Goal: Information Seeking & Learning: Check status

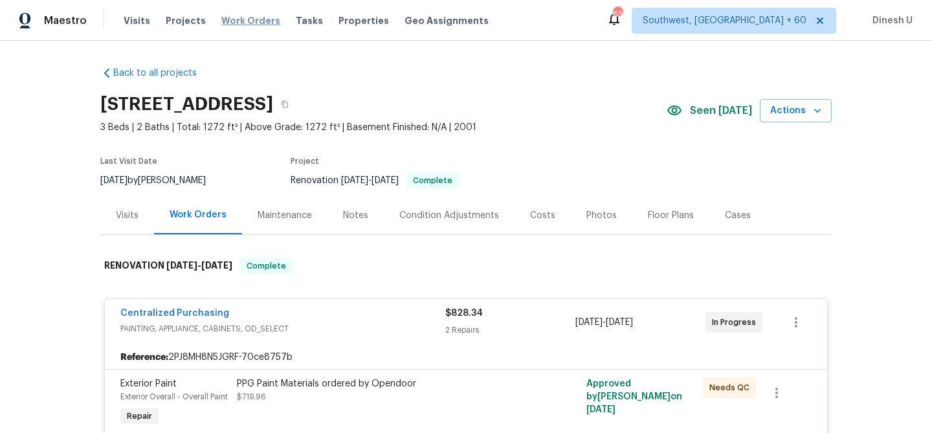
click at [241, 20] on span "Work Orders" at bounding box center [250, 20] width 59 height 13
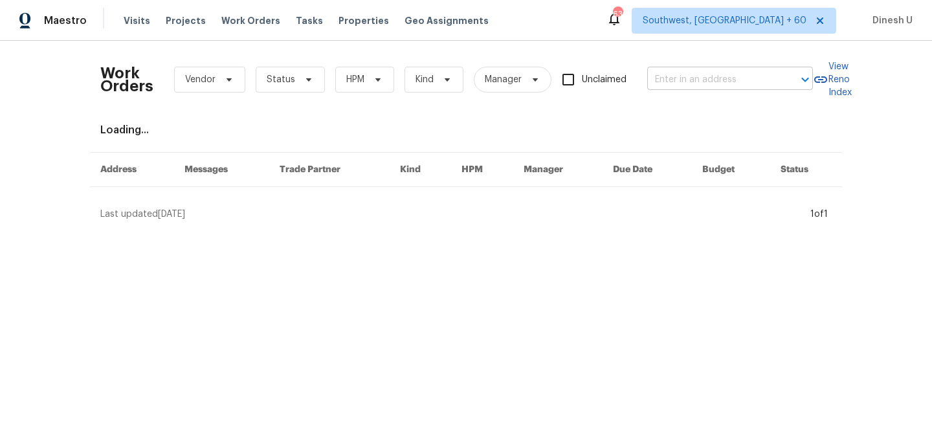
click at [697, 78] on input "text" at bounding box center [711, 80] width 129 height 20
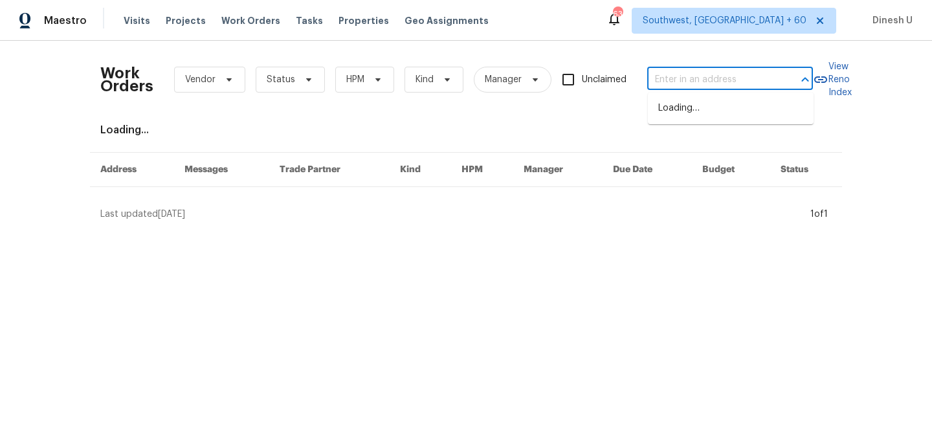
paste input "7977 Sweet Rose Ln Jacksonville, FL 32244"
type input "7977 Sweet Rose Ln Jacksonville, FL 32244"
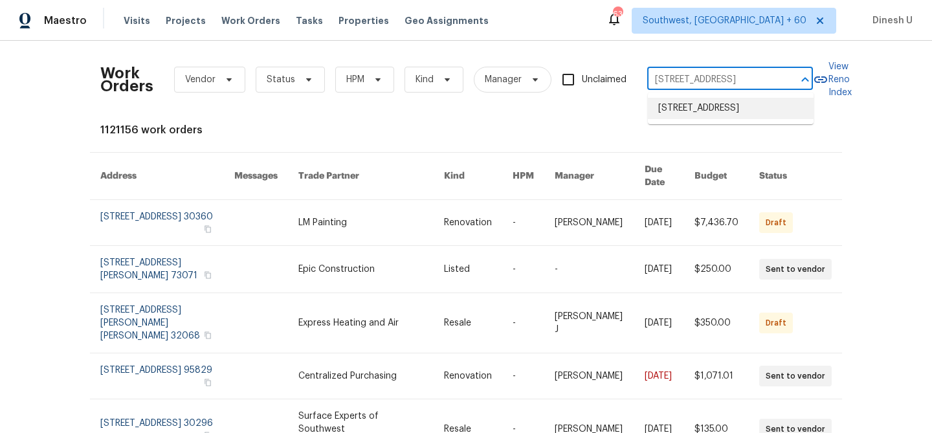
click at [684, 108] on li "7977 Sweet Rose Ln, Jacksonville, FL 32244" at bounding box center [731, 108] width 166 height 21
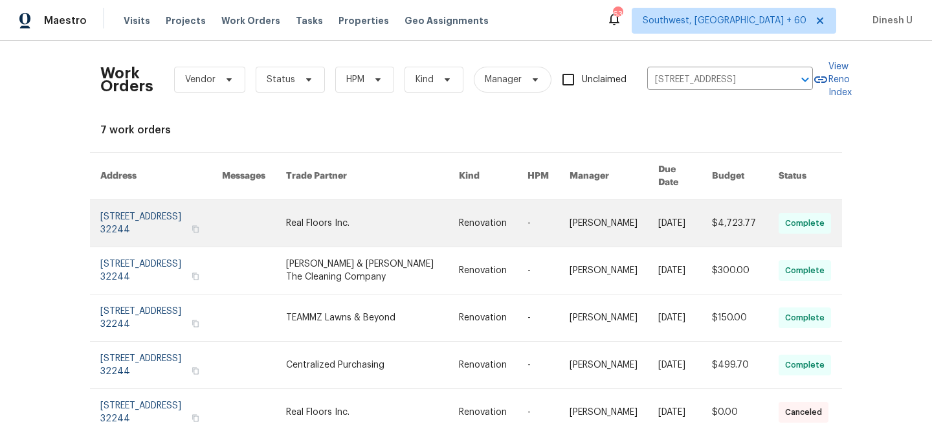
click at [106, 213] on link at bounding box center [161, 223] width 122 height 47
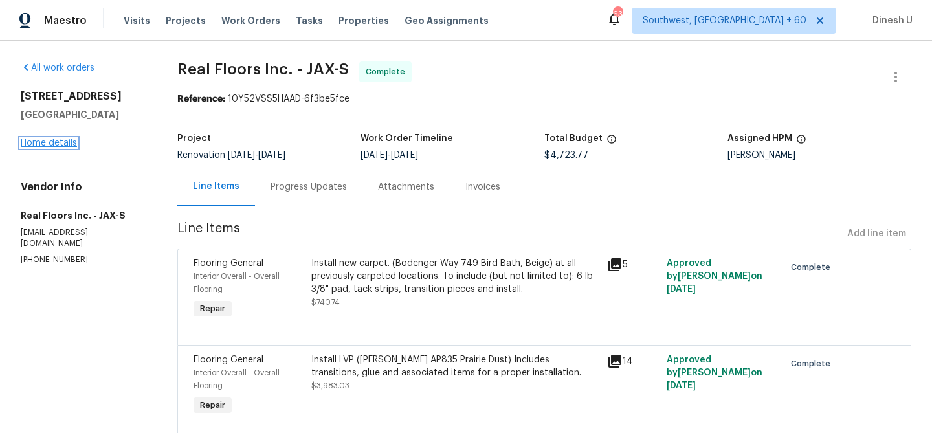
click at [63, 139] on link "Home details" at bounding box center [49, 143] width 56 height 9
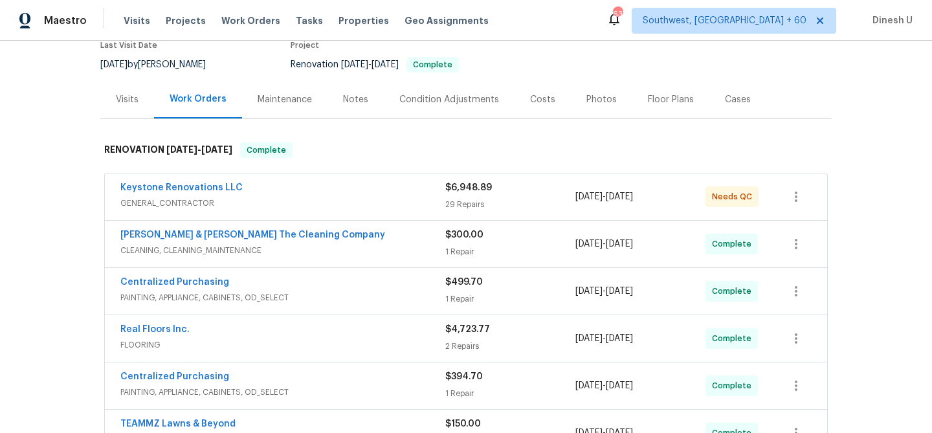
scroll to position [197, 0]
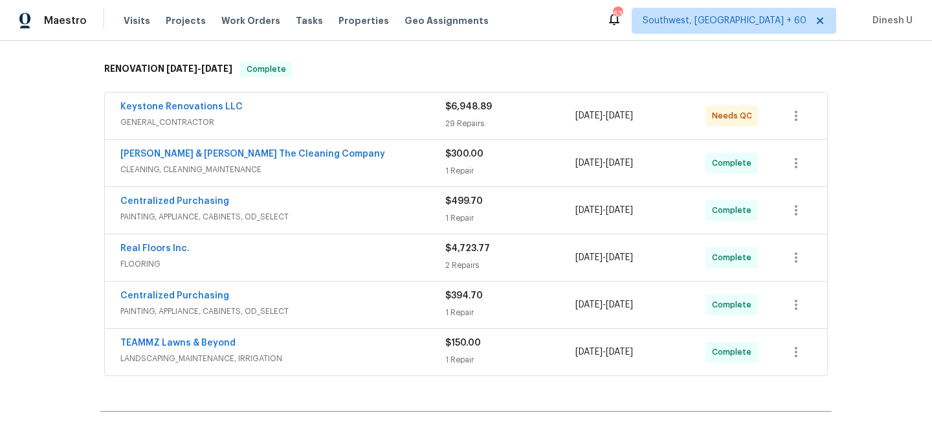
click at [455, 122] on div "29 Repairs" at bounding box center [510, 123] width 130 height 13
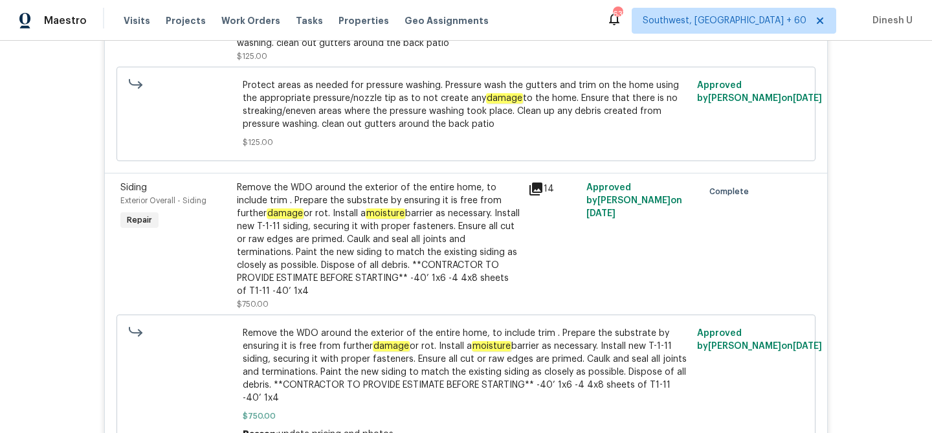
scroll to position [2089, 0]
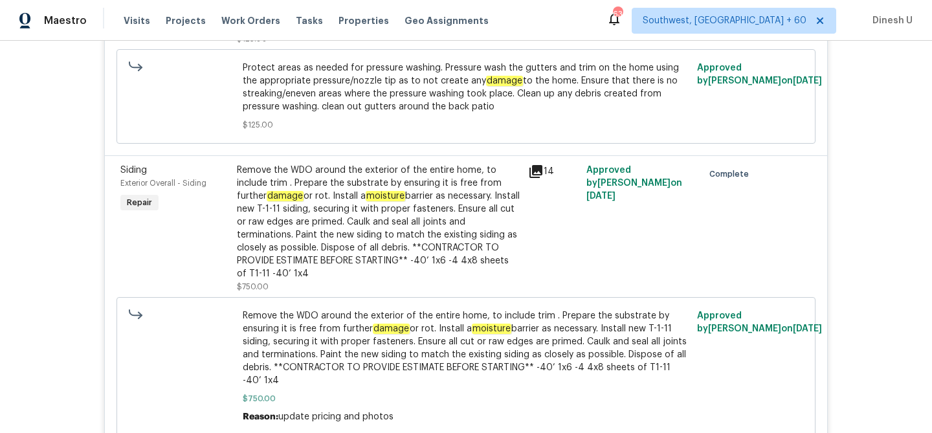
click at [531, 164] on icon at bounding box center [536, 172] width 16 height 16
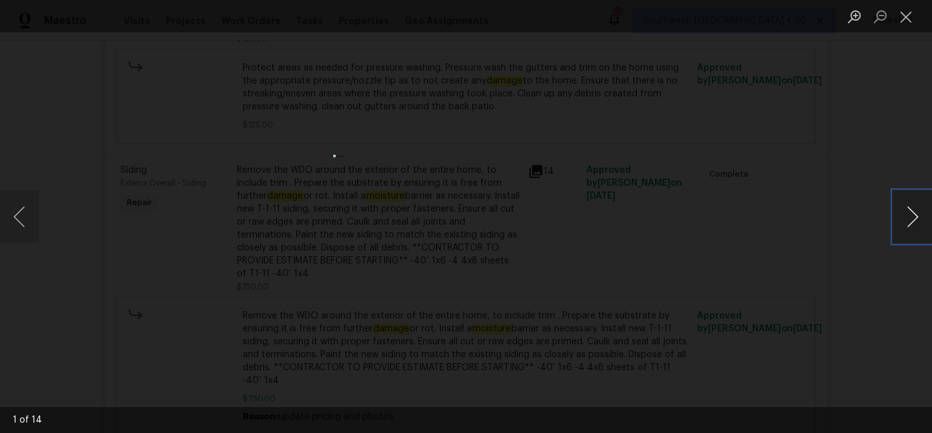
click at [913, 214] on button "Next image" at bounding box center [912, 217] width 39 height 52
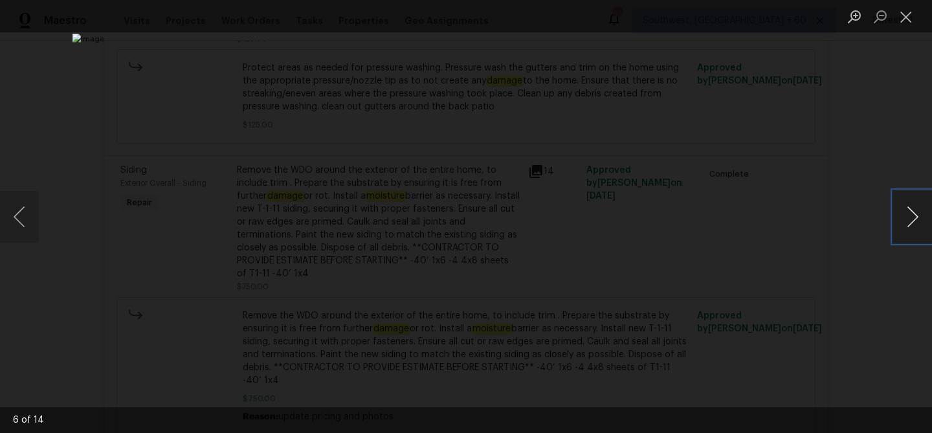
click at [913, 214] on button "Next image" at bounding box center [912, 217] width 39 height 52
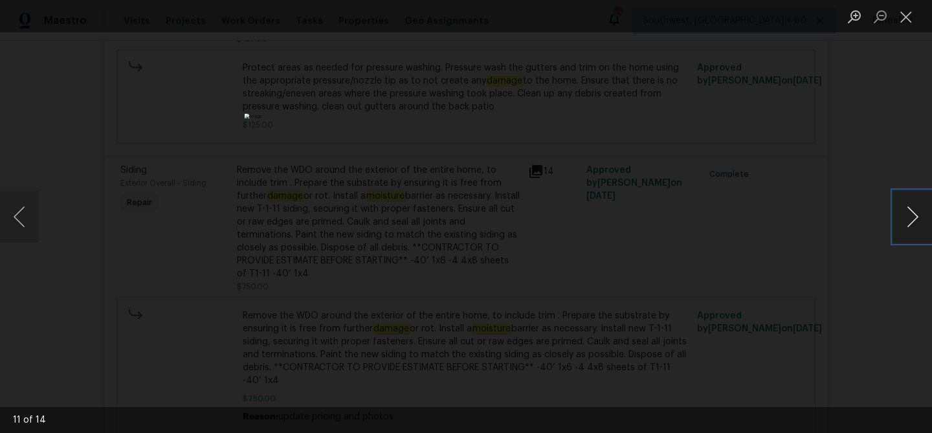
click at [913, 214] on button "Next image" at bounding box center [912, 217] width 39 height 52
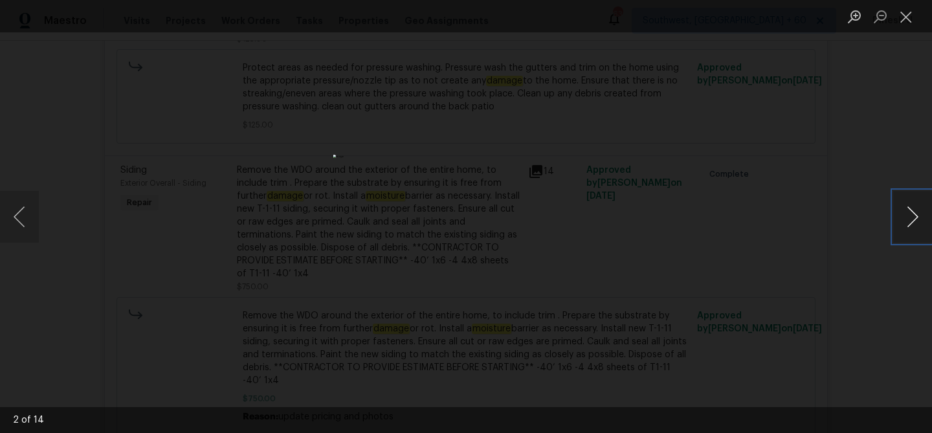
click at [913, 214] on button "Next image" at bounding box center [912, 217] width 39 height 52
click at [915, 10] on button "Close lightbox" at bounding box center [906, 16] width 26 height 23
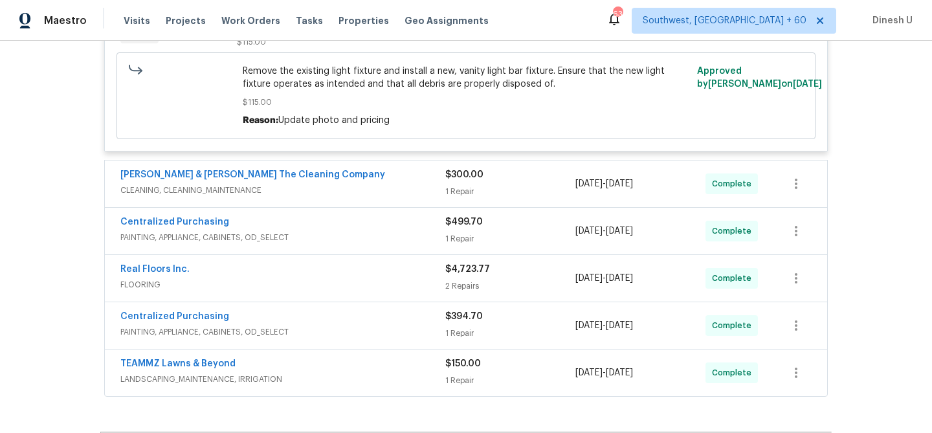
scroll to position [4431, 0]
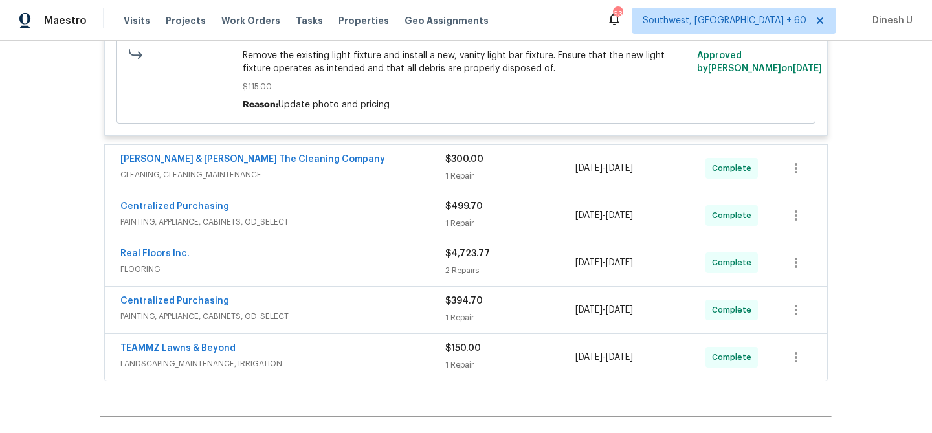
click at [451, 161] on span "$300.00" at bounding box center [464, 159] width 38 height 9
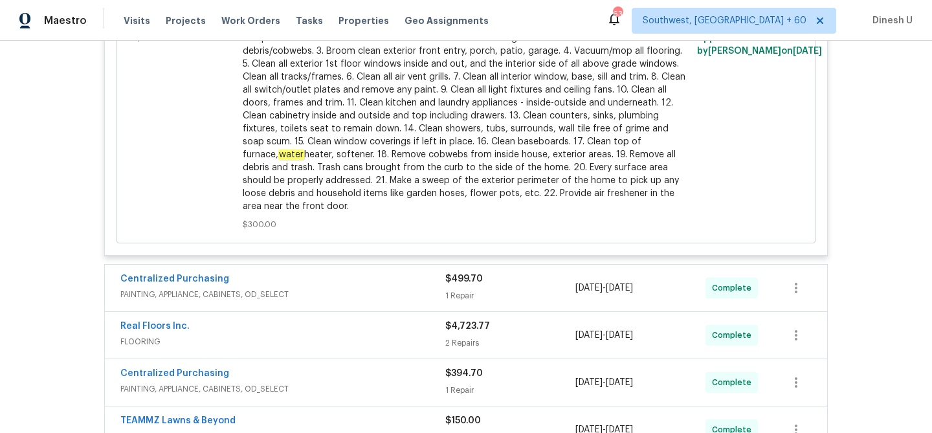
scroll to position [4943, 0]
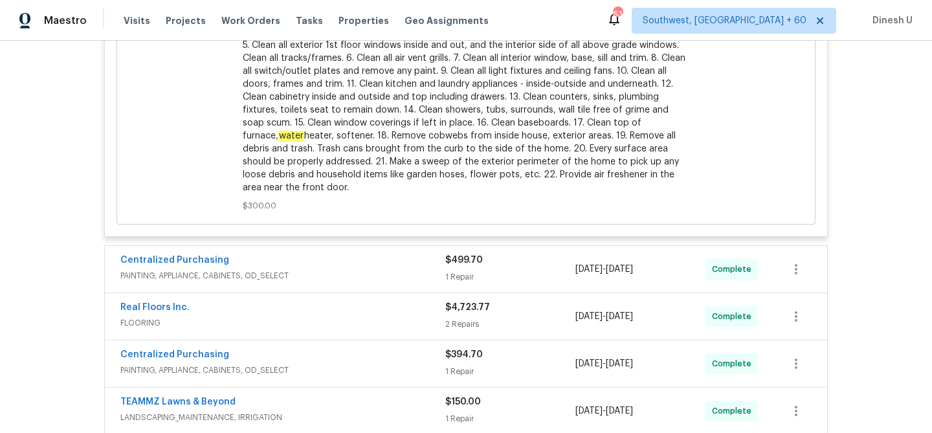
click at [451, 271] on div "1 Repair" at bounding box center [510, 277] width 130 height 13
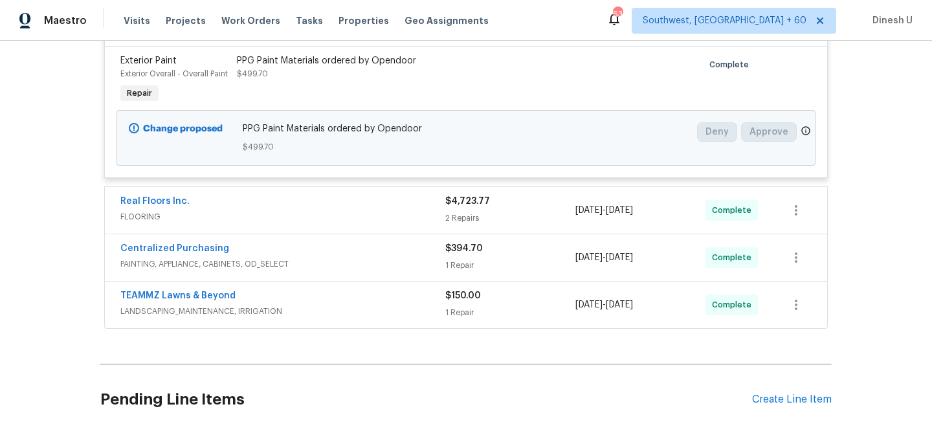
scroll to position [5225, 0]
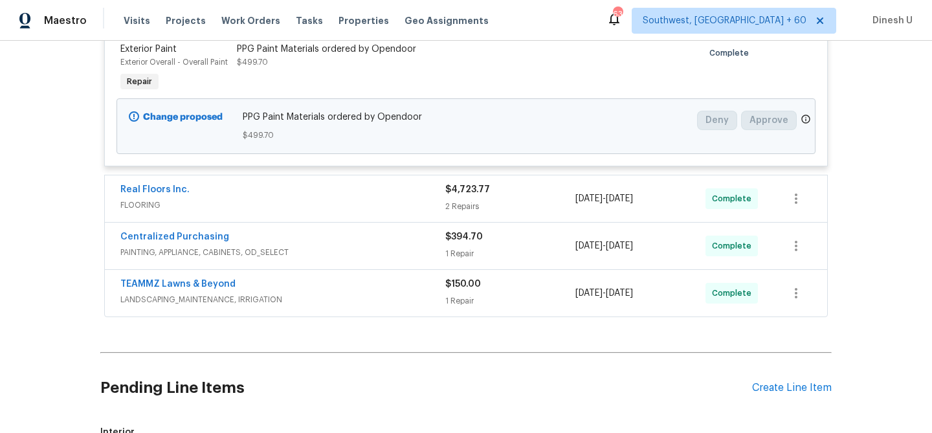
click at [447, 205] on div "2 Repairs" at bounding box center [510, 206] width 130 height 13
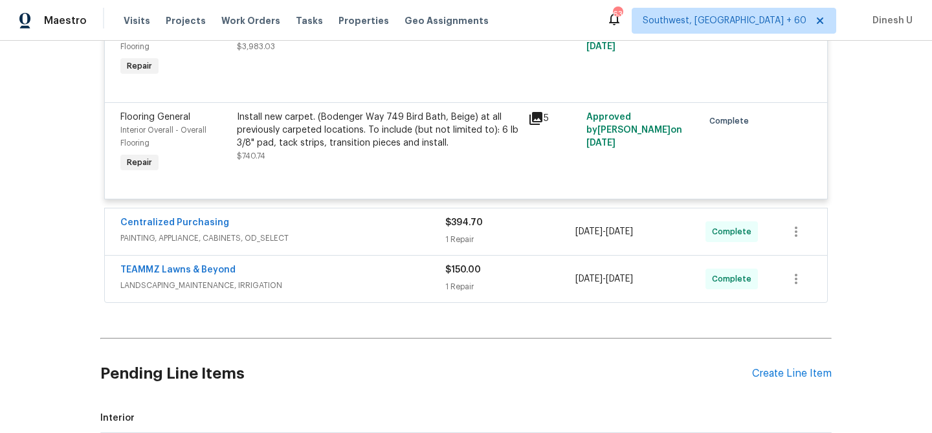
scroll to position [5492, 0]
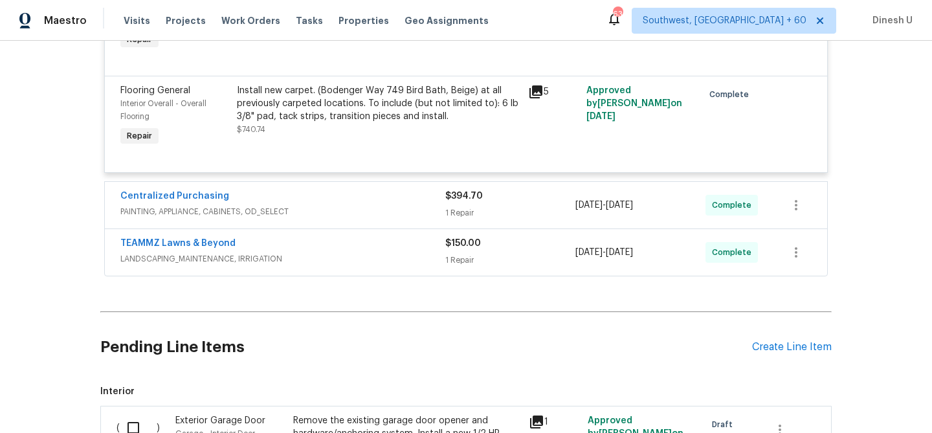
click at [460, 216] on div "1 Repair" at bounding box center [510, 213] width 130 height 13
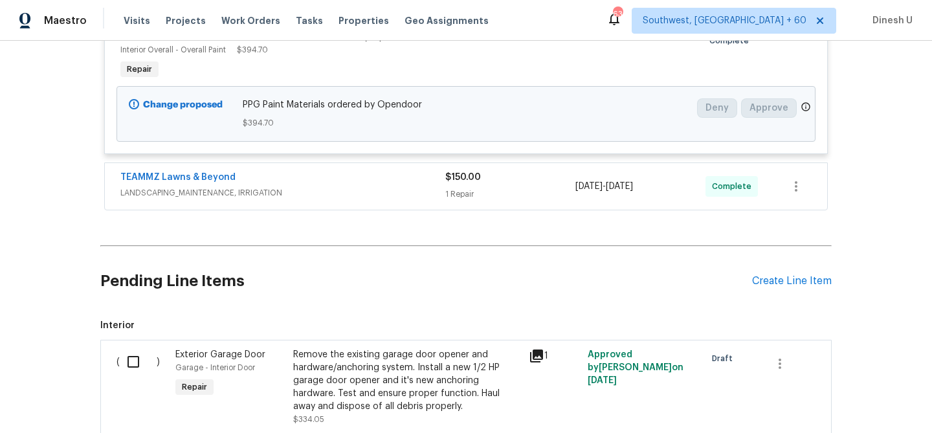
scroll to position [5741, 0]
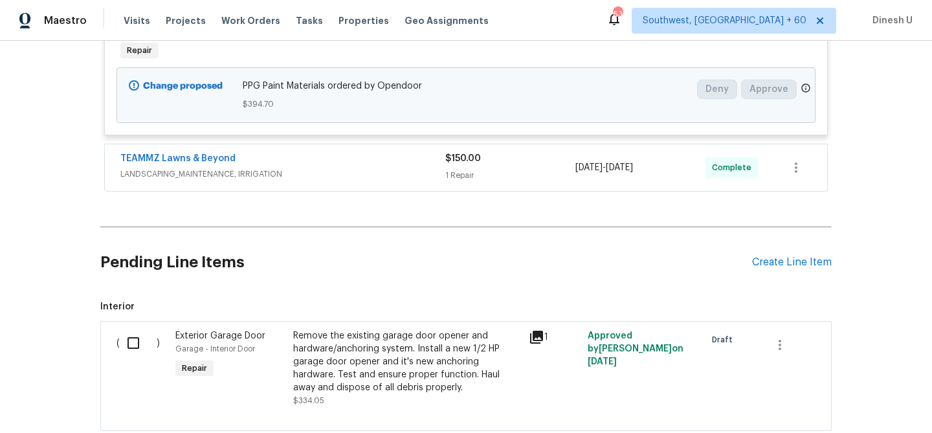
click at [467, 172] on div "1 Repair" at bounding box center [510, 175] width 130 height 13
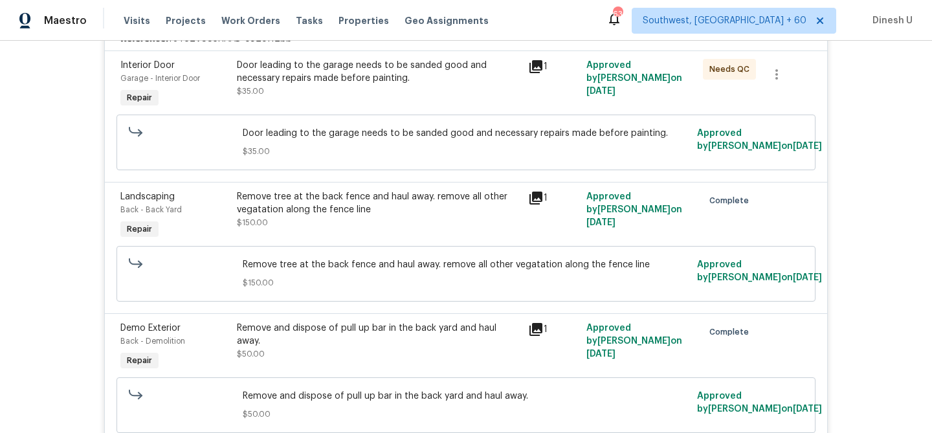
scroll to position [0, 0]
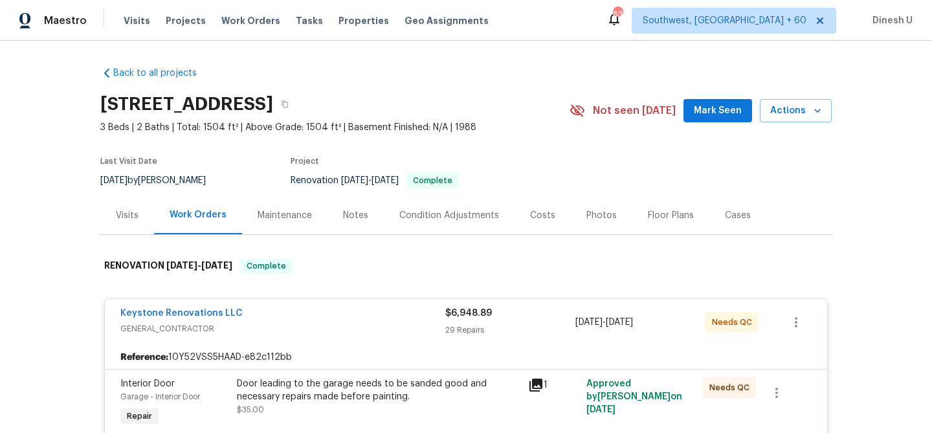
click at [129, 214] on div "Visits" at bounding box center [127, 215] width 23 height 13
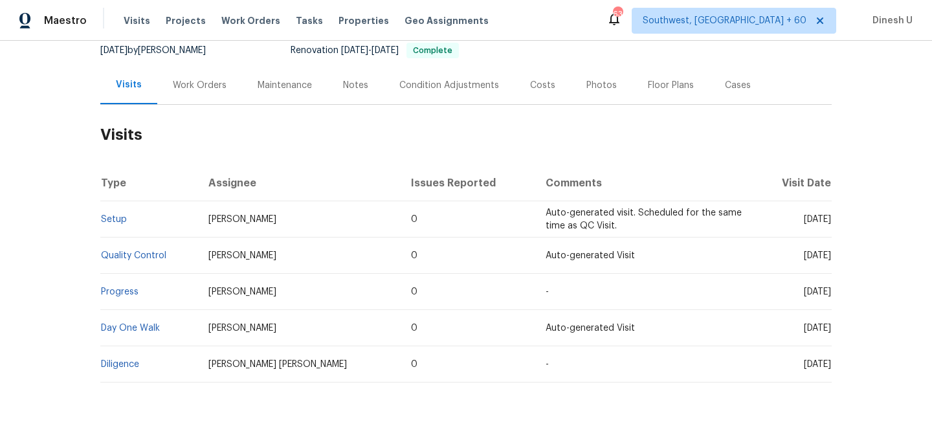
scroll to position [155, 0]
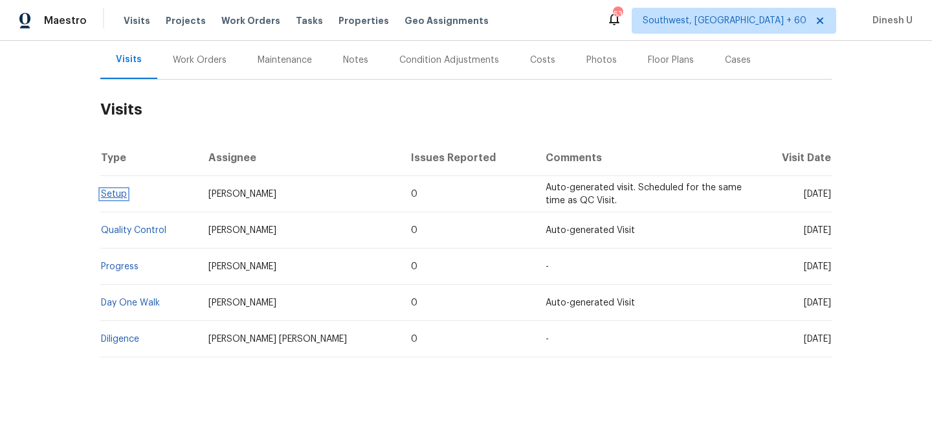
click at [105, 192] on link "Setup" at bounding box center [114, 194] width 26 height 9
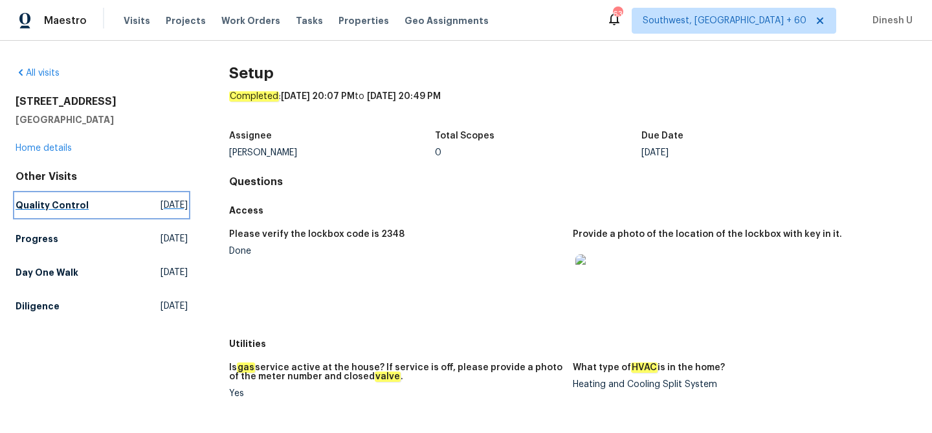
click at [150, 194] on link "Quality Control Thu, Sep 18 2025" at bounding box center [102, 205] width 172 height 23
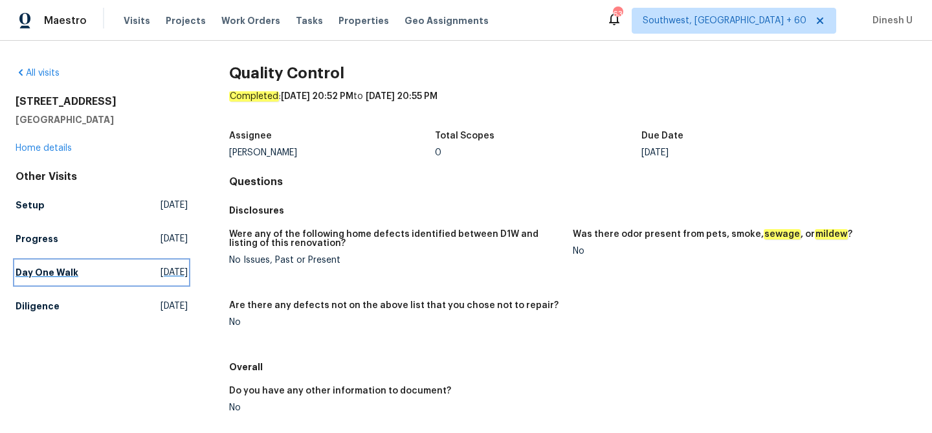
click at [163, 269] on span "Tue, Sep 09 2025" at bounding box center [174, 272] width 27 height 13
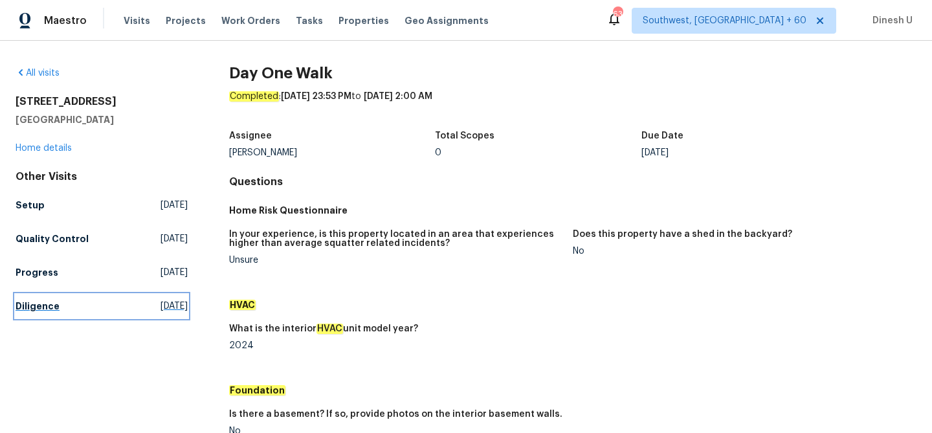
click at [164, 310] on span "Thu, Aug 21 2025" at bounding box center [174, 306] width 27 height 13
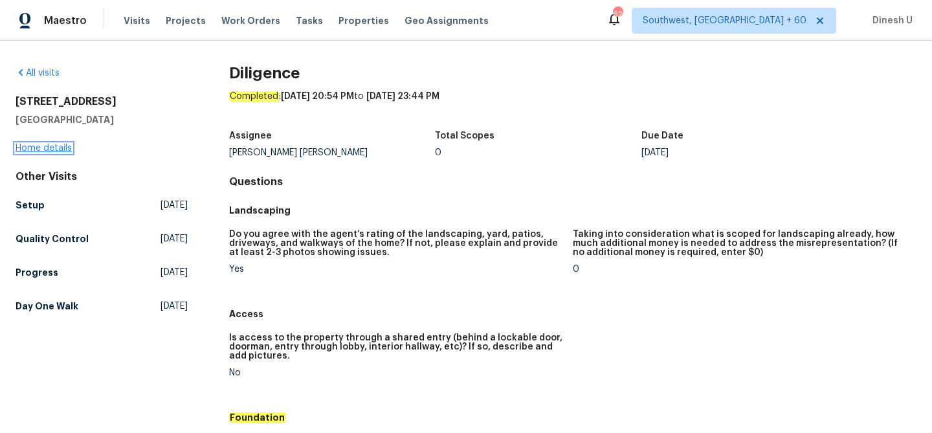
click at [58, 144] on link "Home details" at bounding box center [44, 148] width 56 height 9
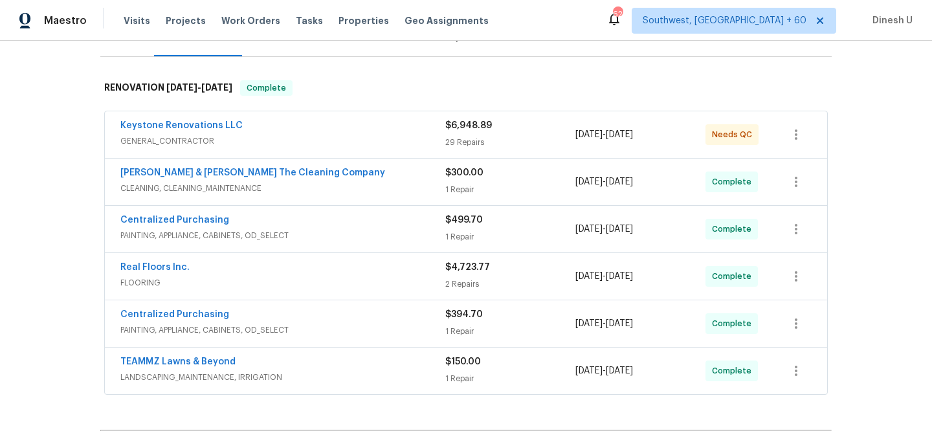
scroll to position [163, 0]
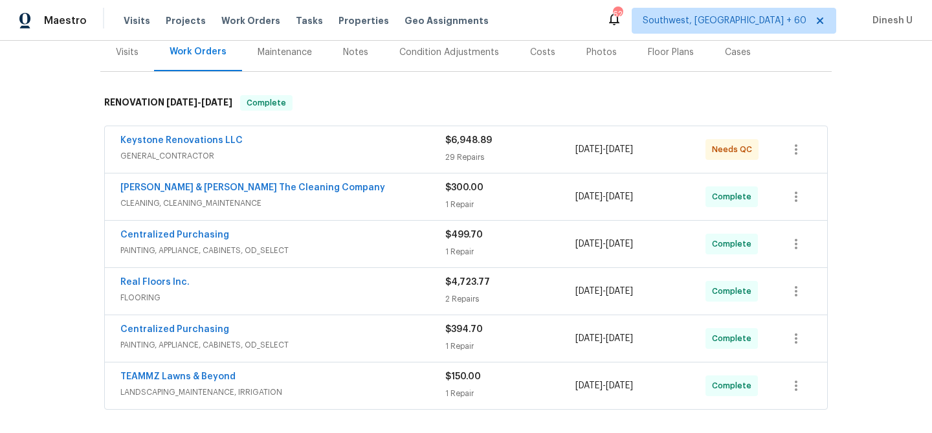
click at [458, 152] on div "29 Repairs" at bounding box center [510, 157] width 130 height 13
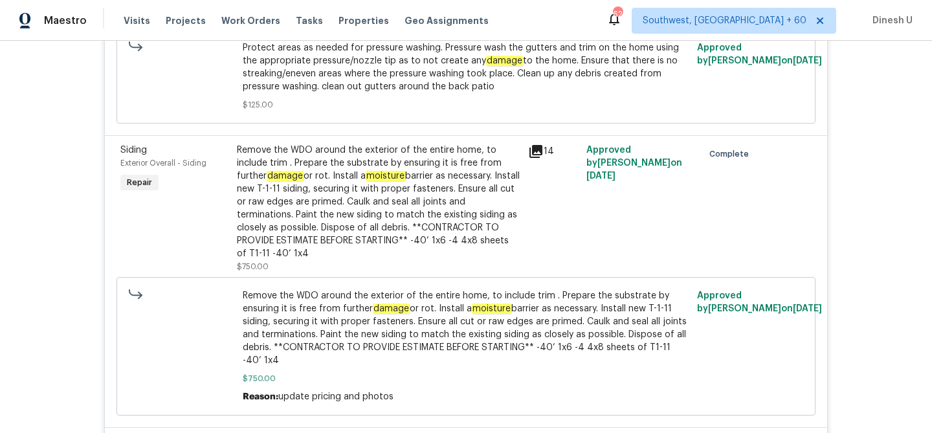
scroll to position [2107, 0]
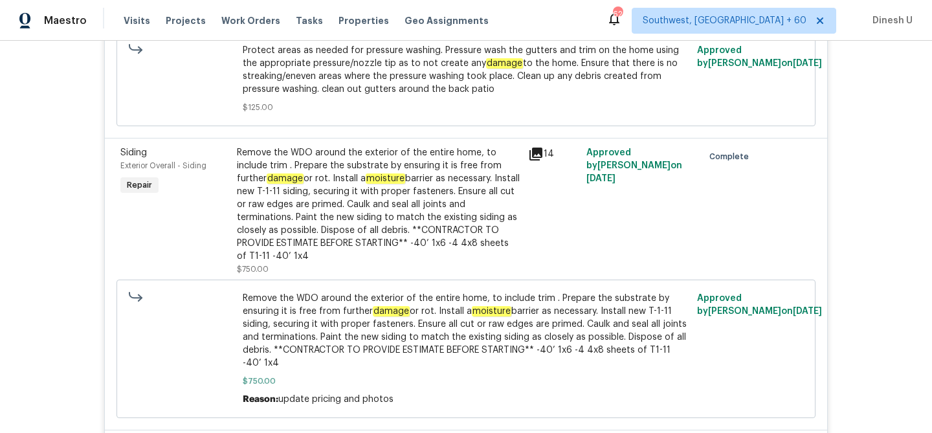
click at [532, 146] on icon at bounding box center [536, 154] width 16 height 16
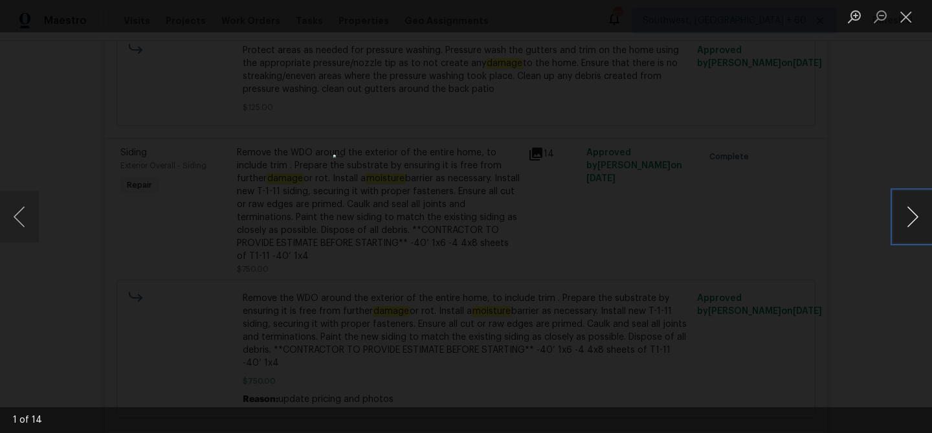
click at [897, 219] on button "Next image" at bounding box center [912, 217] width 39 height 52
click at [21, 218] on button "Previous image" at bounding box center [19, 217] width 39 height 52
click at [5, 223] on button "Previous image" at bounding box center [19, 217] width 39 height 52
click at [908, 6] on button "Close lightbox" at bounding box center [906, 16] width 26 height 23
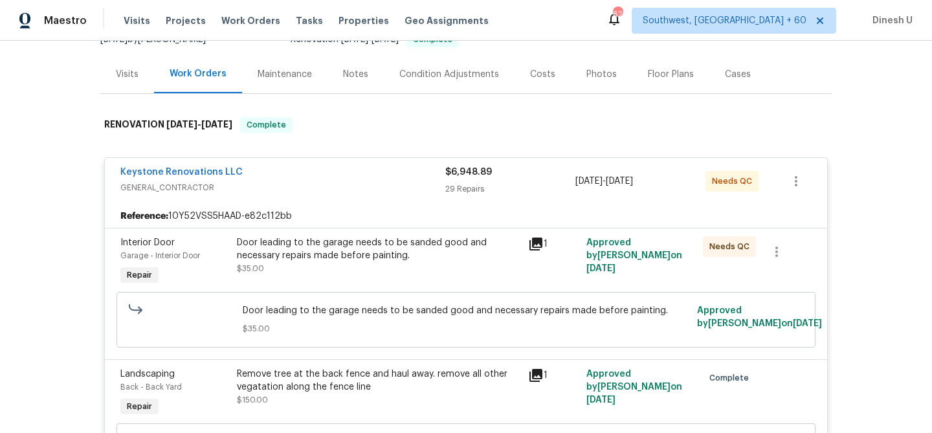
scroll to position [0, 0]
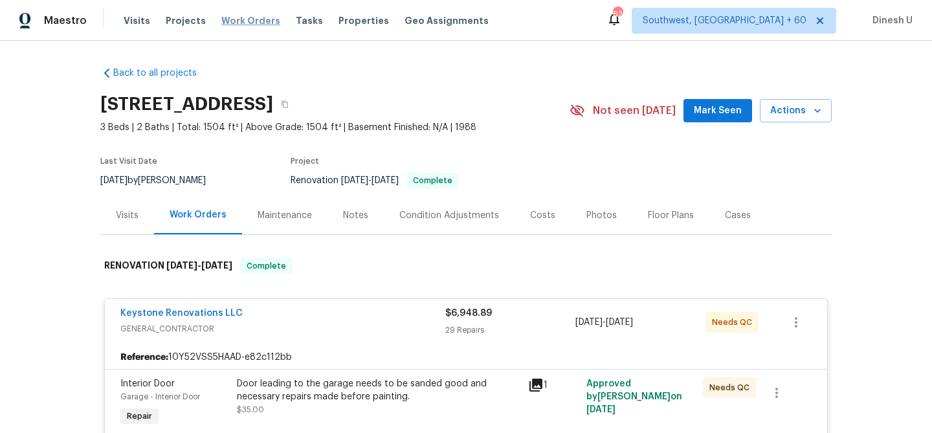
click at [235, 20] on span "Work Orders" at bounding box center [250, 20] width 59 height 13
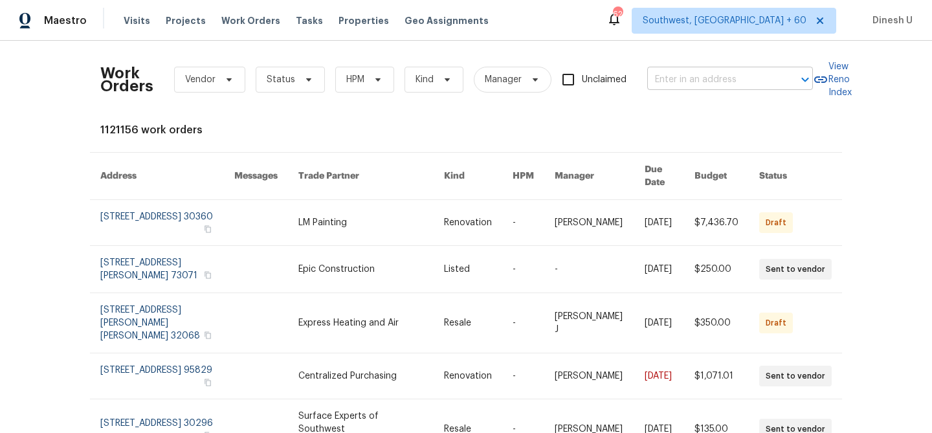
click at [695, 78] on input "text" at bounding box center [711, 80] width 129 height 20
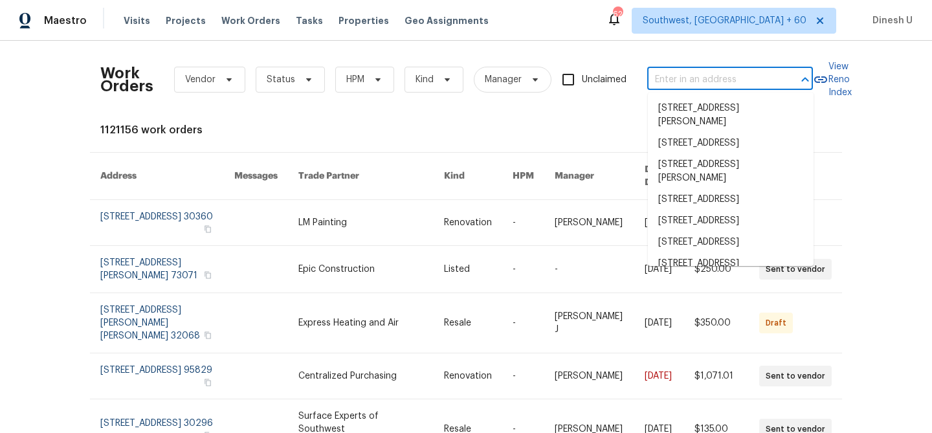
paste input "251 Green Acres Dr Palmer, TX 75152"
type input "251 Green Acres Dr Palmer, TX 75152"
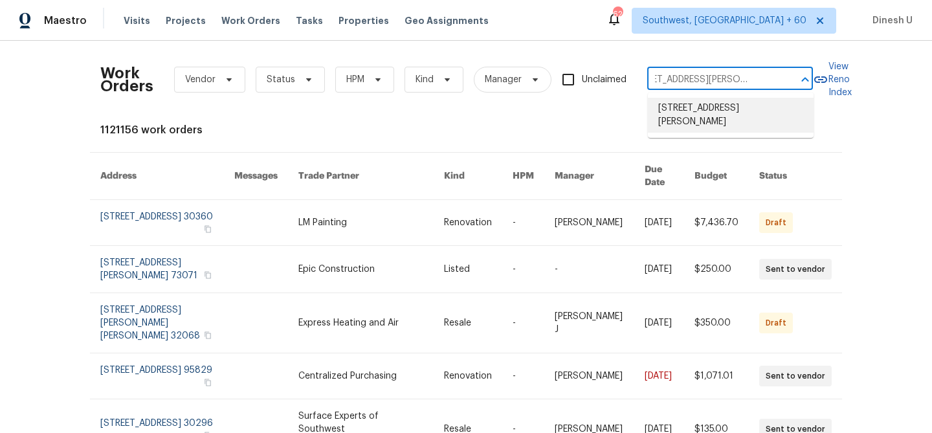
click at [683, 111] on li "251 Green Acres Dr, Palmer, TX 75152" at bounding box center [731, 115] width 166 height 35
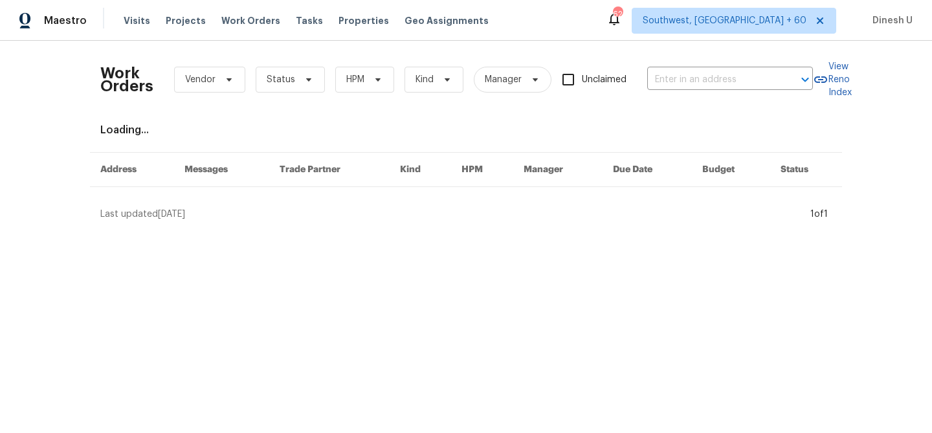
type input "251 Green Acres Dr, Palmer, TX 75152"
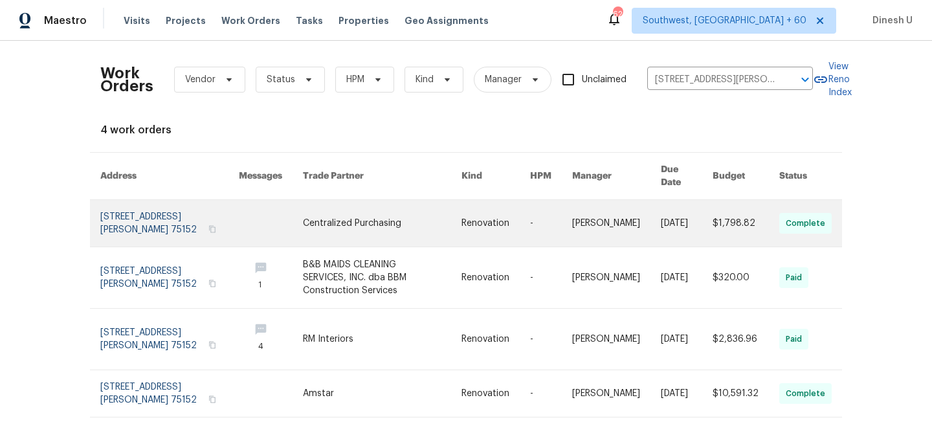
click at [127, 216] on link at bounding box center [169, 223] width 139 height 47
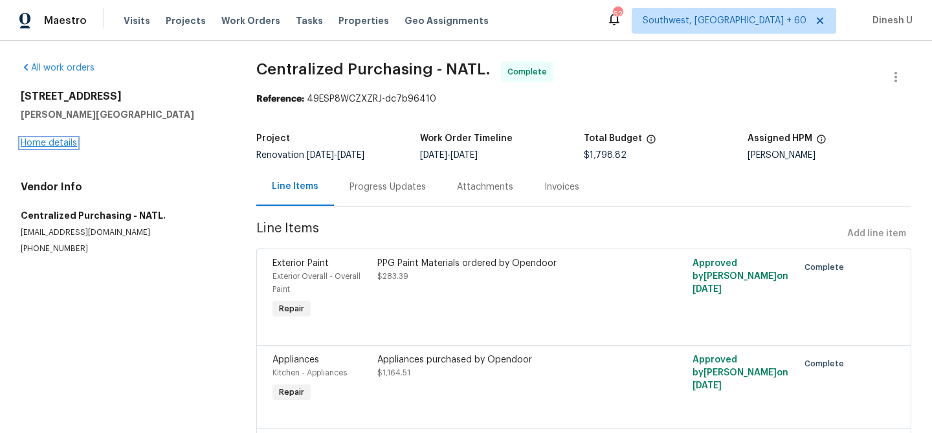
click at [43, 140] on link "Home details" at bounding box center [49, 143] width 56 height 9
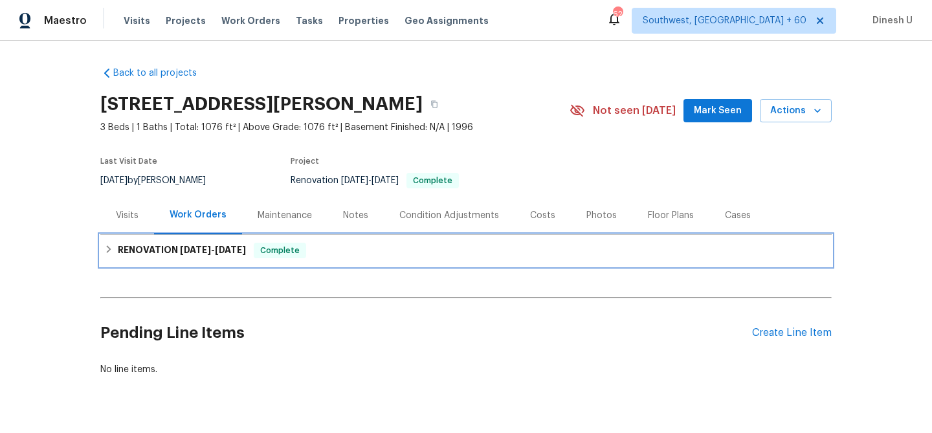
click at [170, 248] on h6 "RENOVATION 9/2/25 - 9/9/25" at bounding box center [182, 251] width 128 height 16
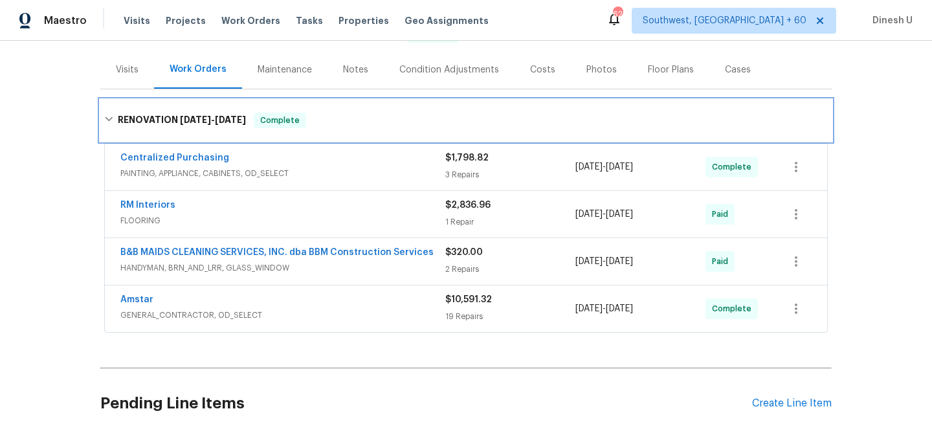
scroll to position [171, 0]
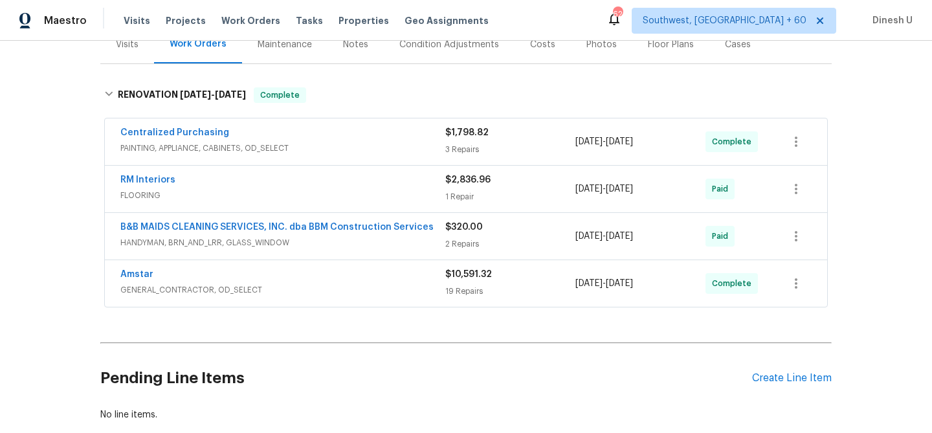
click at [452, 146] on div "3 Repairs" at bounding box center [510, 149] width 130 height 13
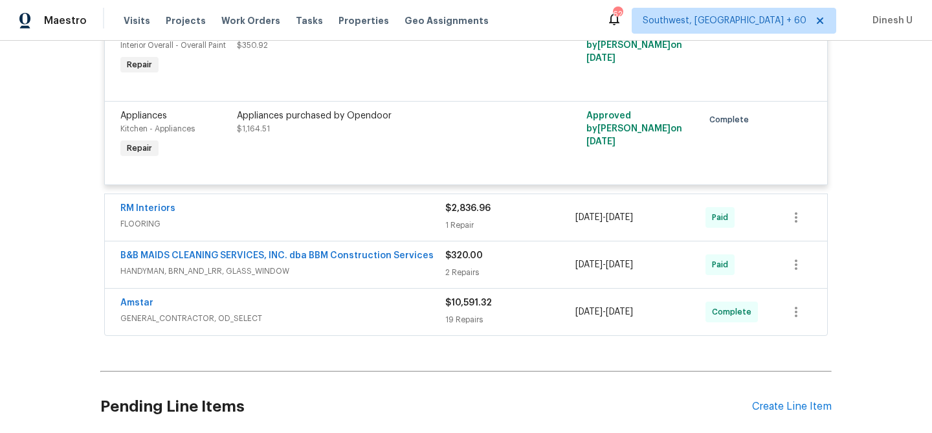
scroll to position [484, 0]
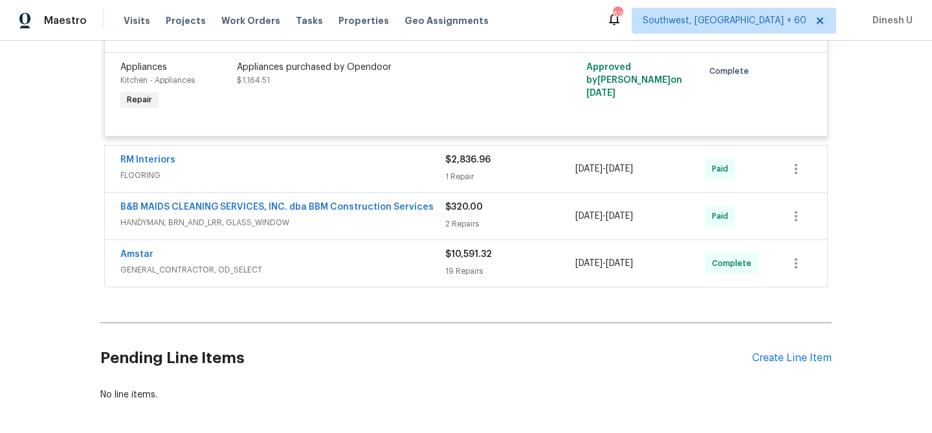
click at [455, 176] on div "1 Repair" at bounding box center [510, 176] width 130 height 13
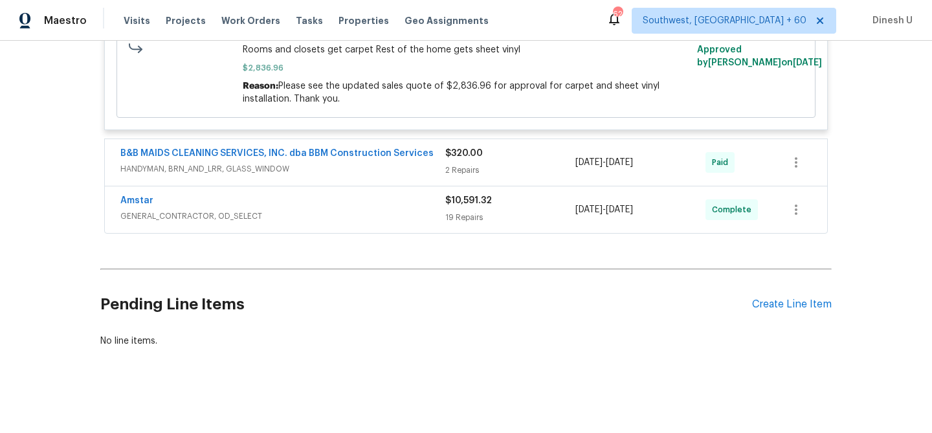
scroll to position [748, 0]
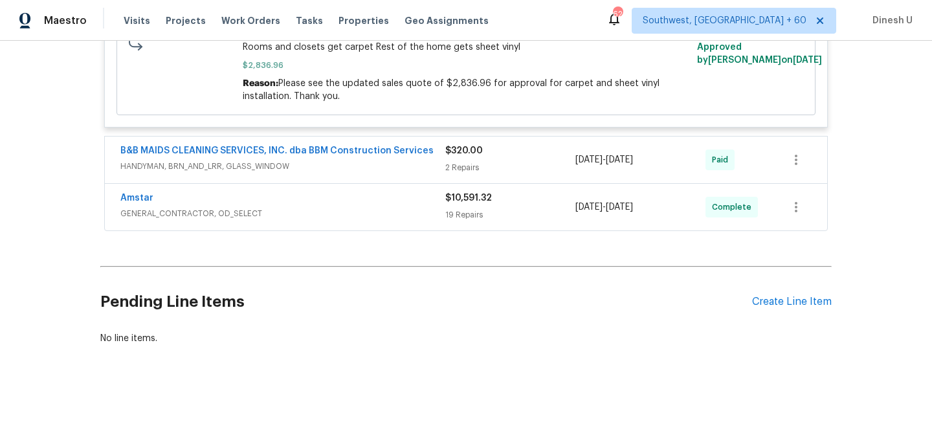
click at [458, 166] on div "2 Repairs" at bounding box center [510, 167] width 130 height 13
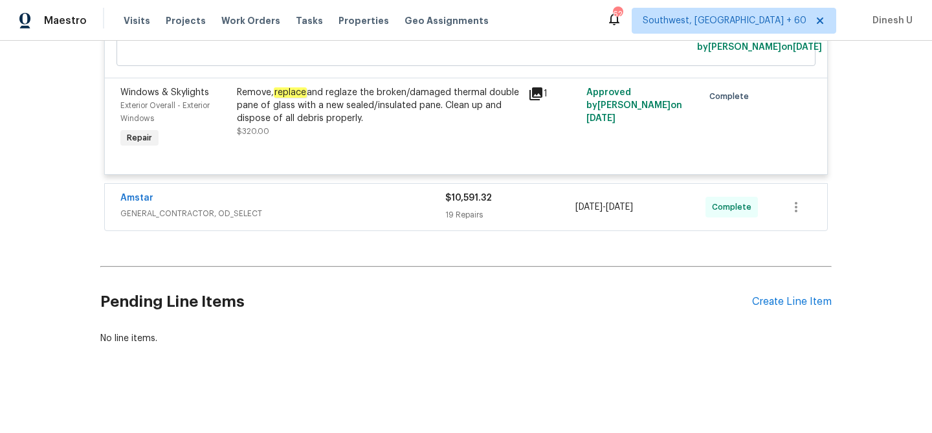
scroll to position [1033, 0]
click at [466, 216] on div "19 Repairs" at bounding box center [510, 214] width 130 height 13
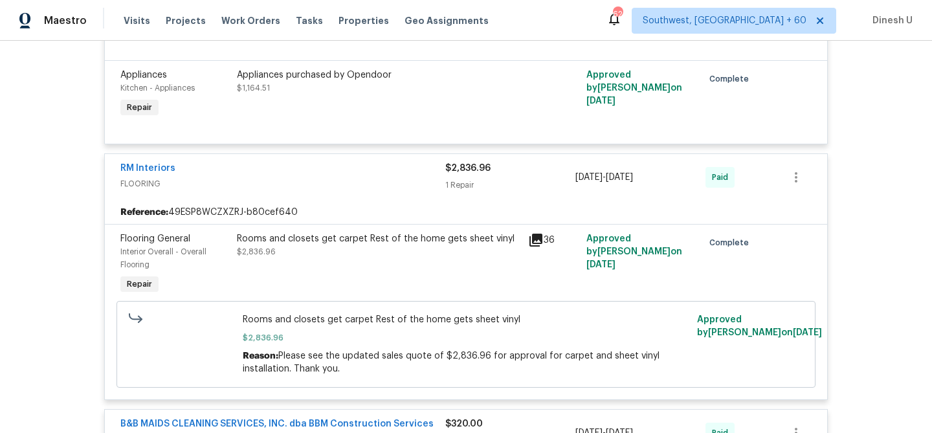
scroll to position [0, 0]
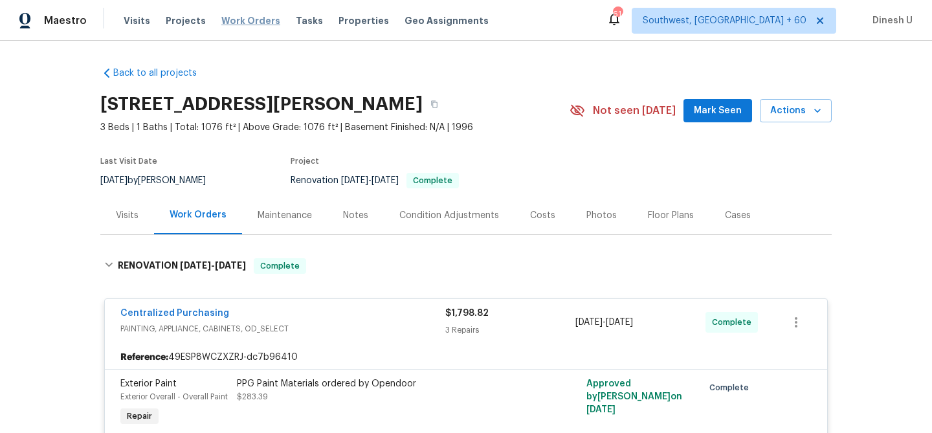
click at [234, 15] on span "Work Orders" at bounding box center [250, 20] width 59 height 13
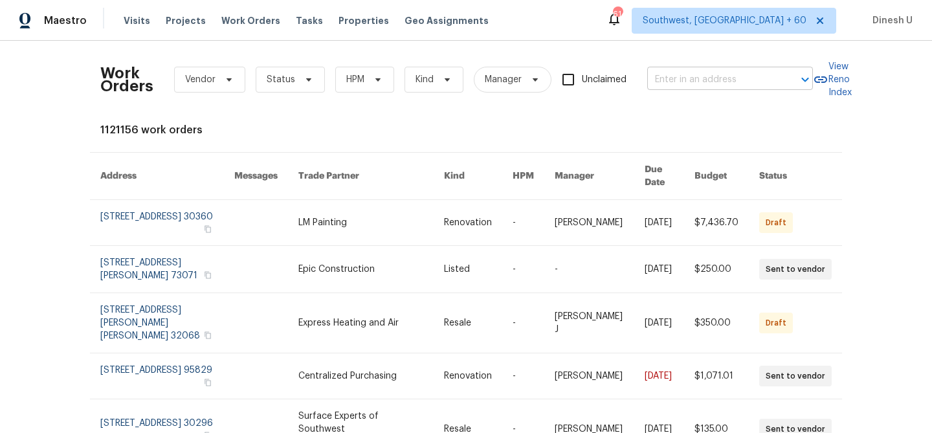
click at [679, 77] on input "text" at bounding box center [711, 80] width 129 height 20
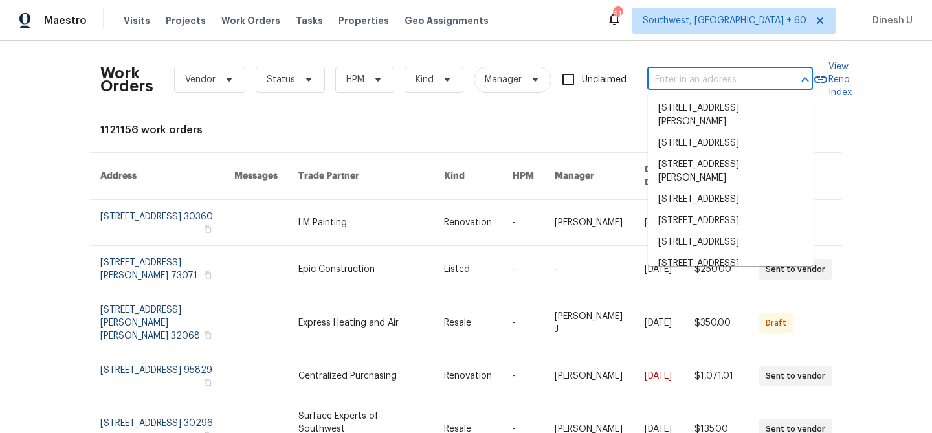
paste input "96 Wilkens Dr, Dumont, NJ 07628"
type input "96 Wilkens Dr, Dumont, NJ 07628"
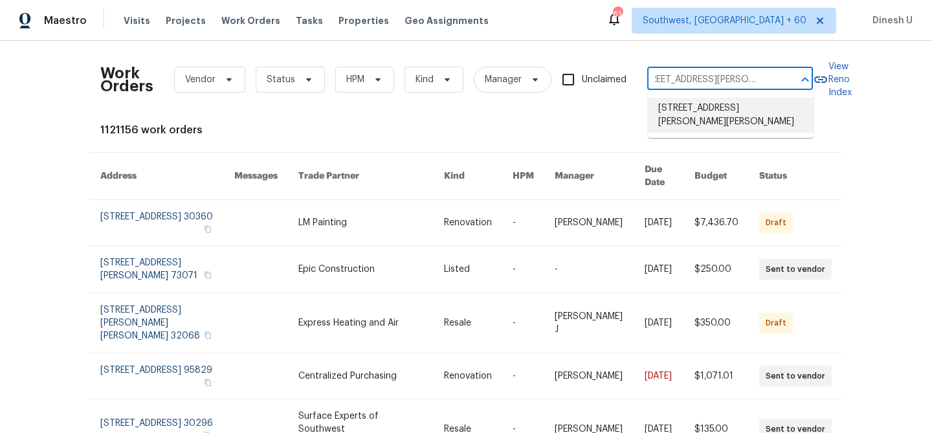
click at [663, 105] on li "96 Wilkens Dr, Dumont, NJ 07628" at bounding box center [731, 115] width 166 height 35
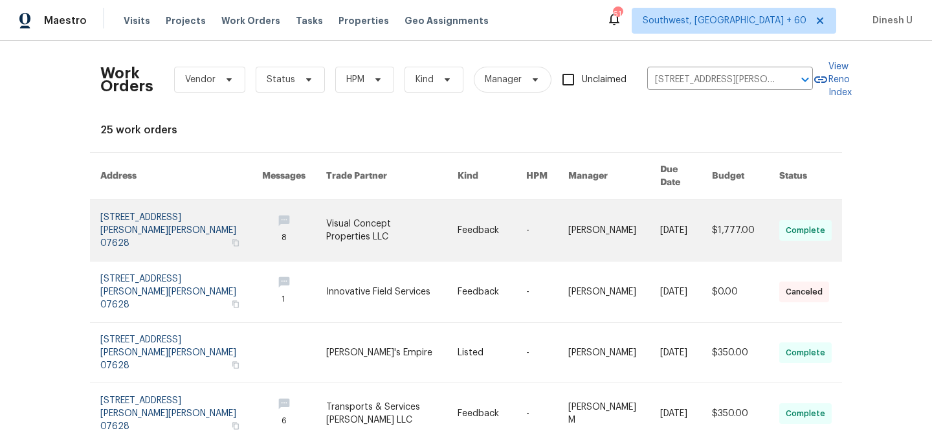
click at [156, 209] on link at bounding box center [181, 230] width 162 height 61
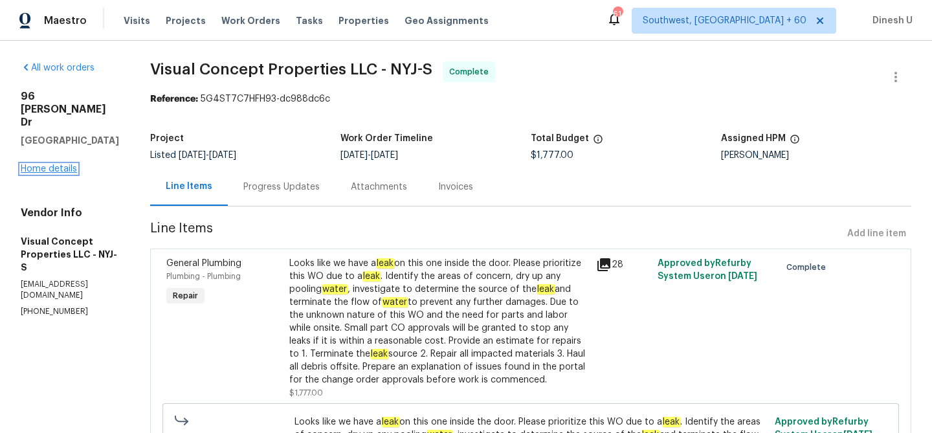
click at [63, 164] on link "Home details" at bounding box center [49, 168] width 56 height 9
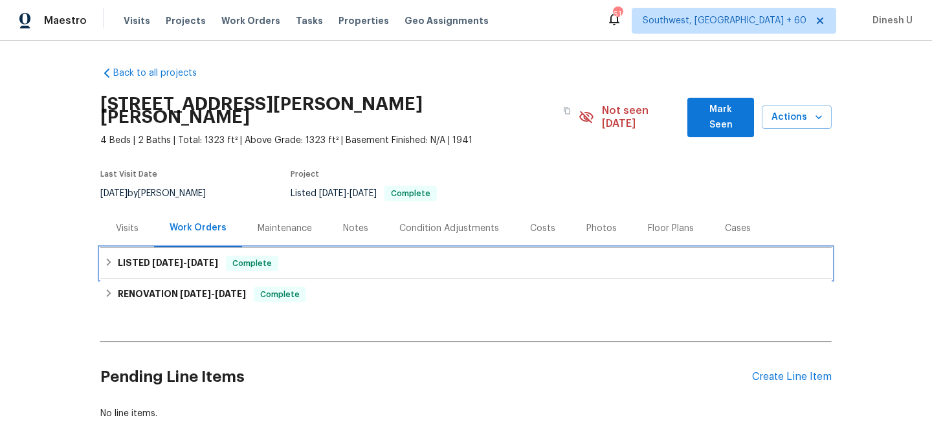
click at [186, 248] on div "LISTED 1/21/25 - 9/22/25 Complete" at bounding box center [466, 263] width 732 height 31
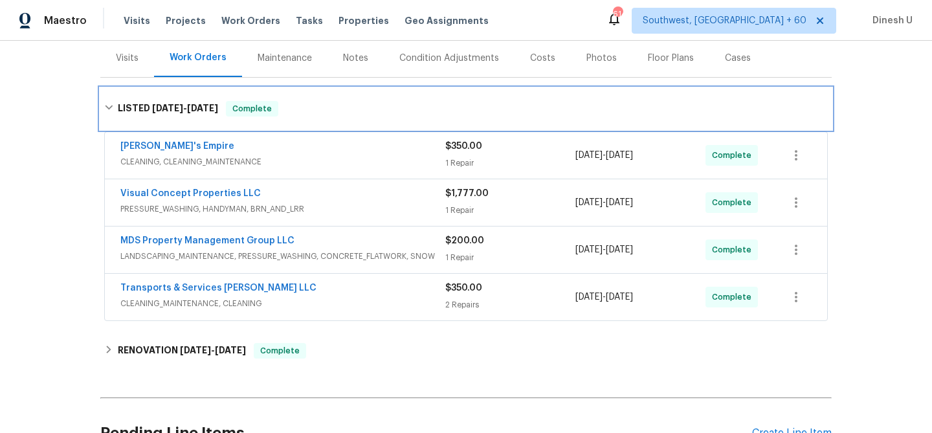
scroll to position [174, 0]
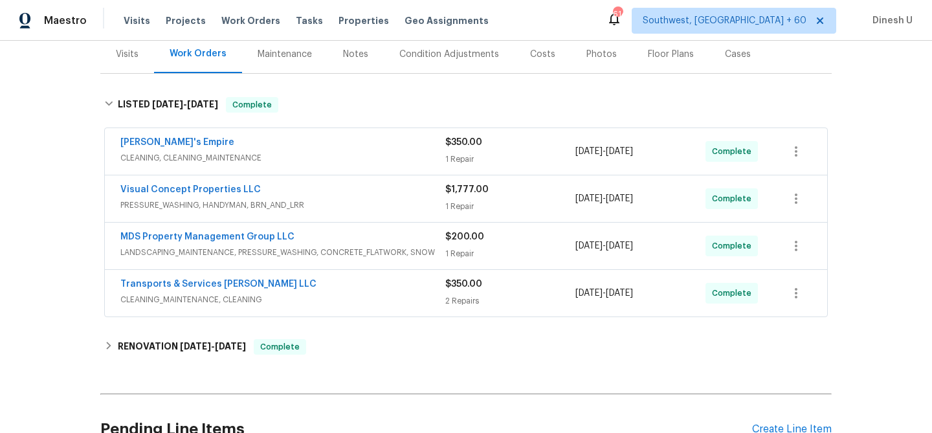
click at [457, 153] on div "1 Repair" at bounding box center [510, 159] width 130 height 13
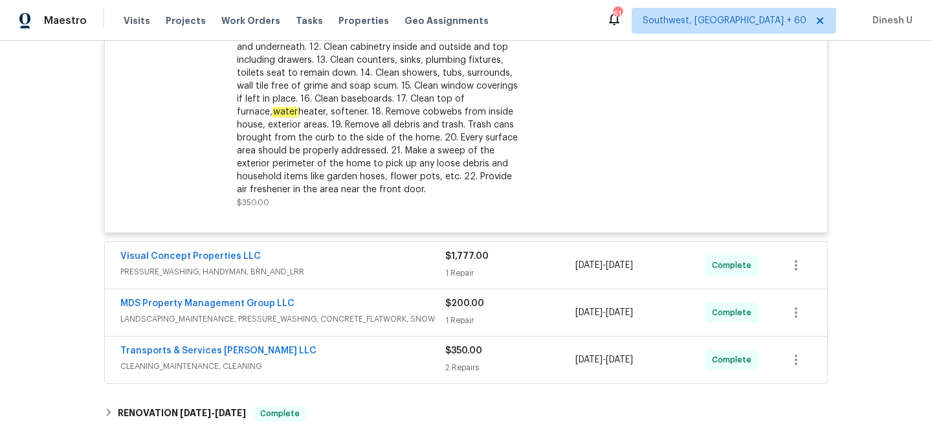
scroll to position [524, 0]
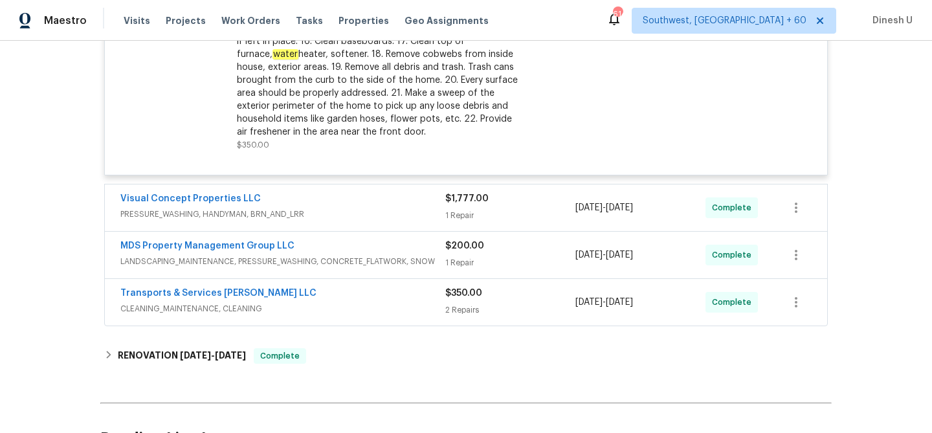
click at [458, 209] on div "1 Repair" at bounding box center [510, 215] width 130 height 13
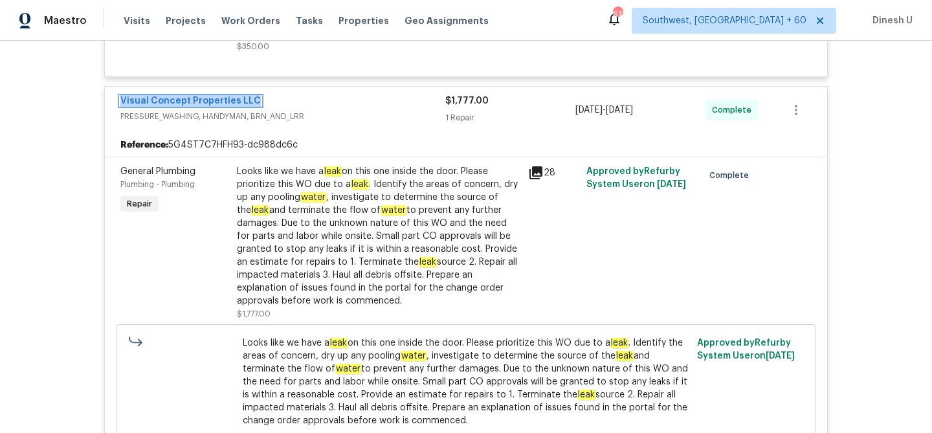
scroll to position [593, 0]
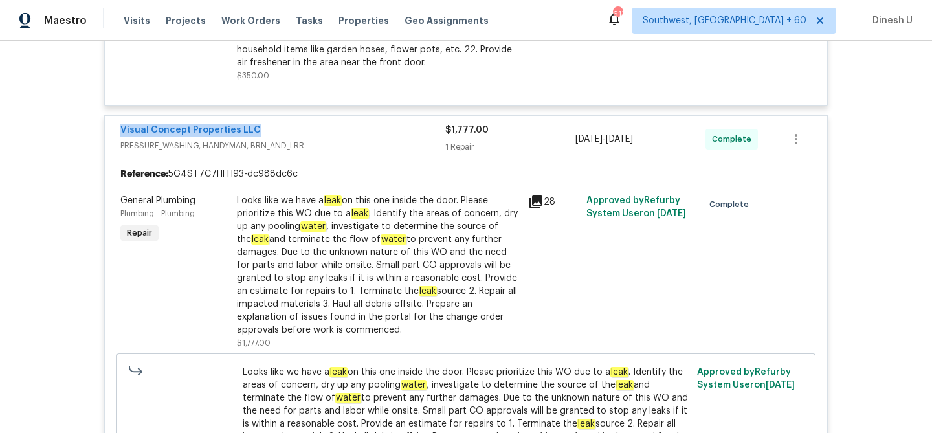
click at [536, 196] on icon at bounding box center [536, 202] width 13 height 13
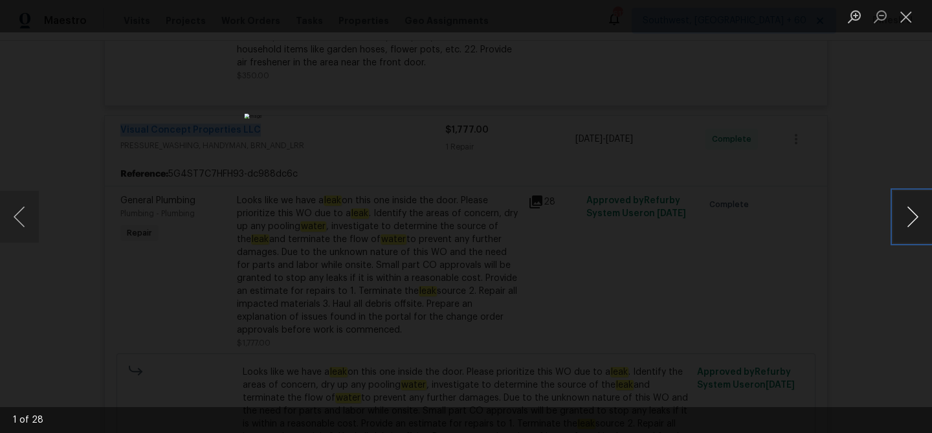
click at [914, 214] on button "Next image" at bounding box center [912, 217] width 39 height 52
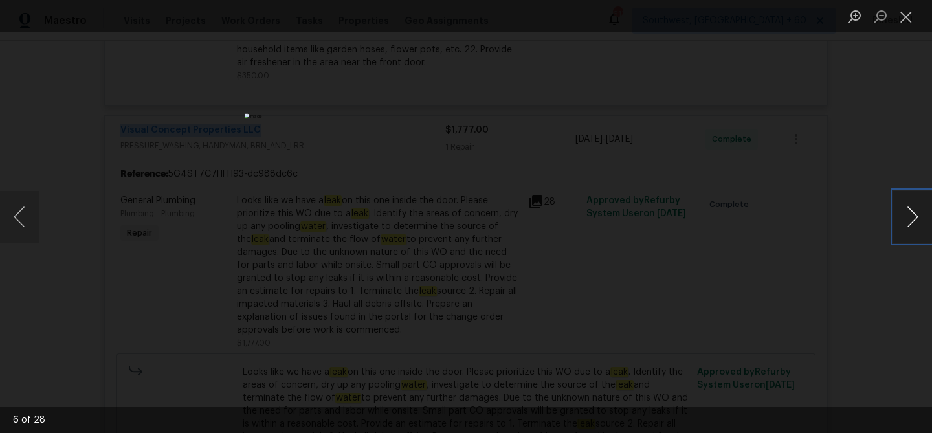
click at [914, 214] on button "Next image" at bounding box center [912, 217] width 39 height 52
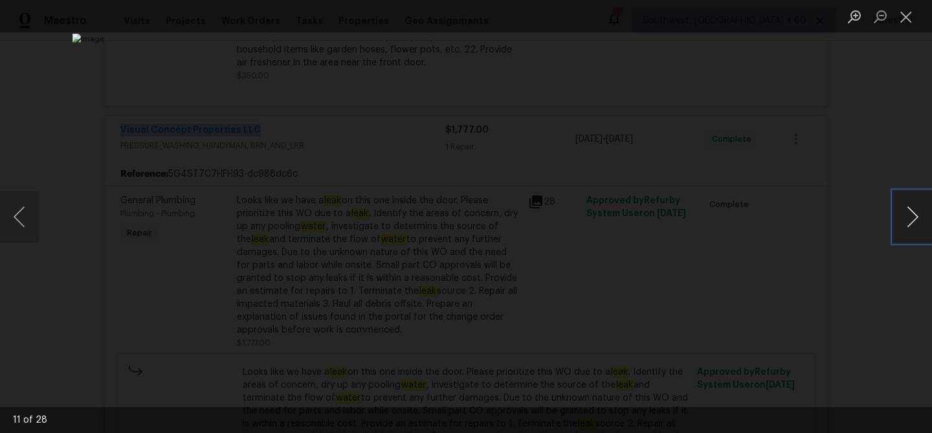
click at [914, 214] on button "Next image" at bounding box center [912, 217] width 39 height 52
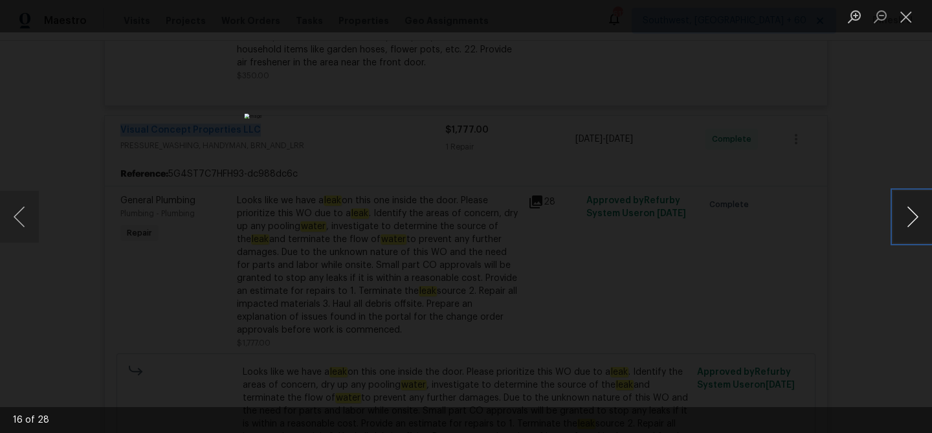
click at [914, 214] on button "Next image" at bounding box center [912, 217] width 39 height 52
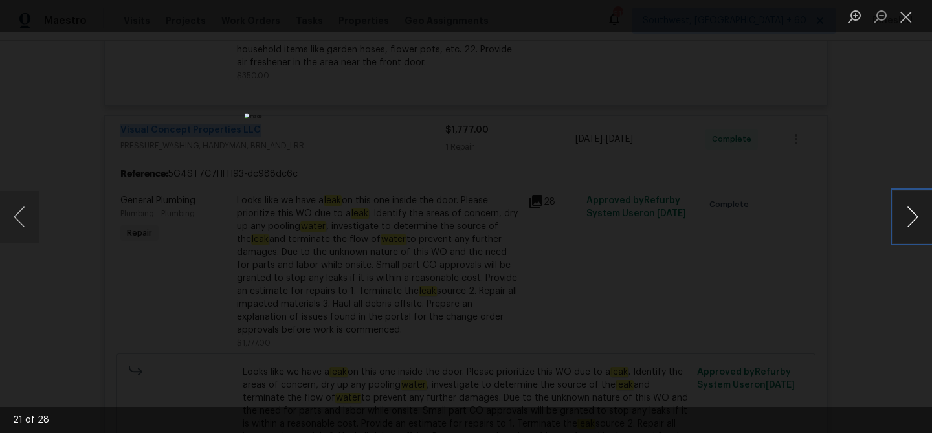
click at [914, 214] on button "Next image" at bounding box center [912, 217] width 39 height 52
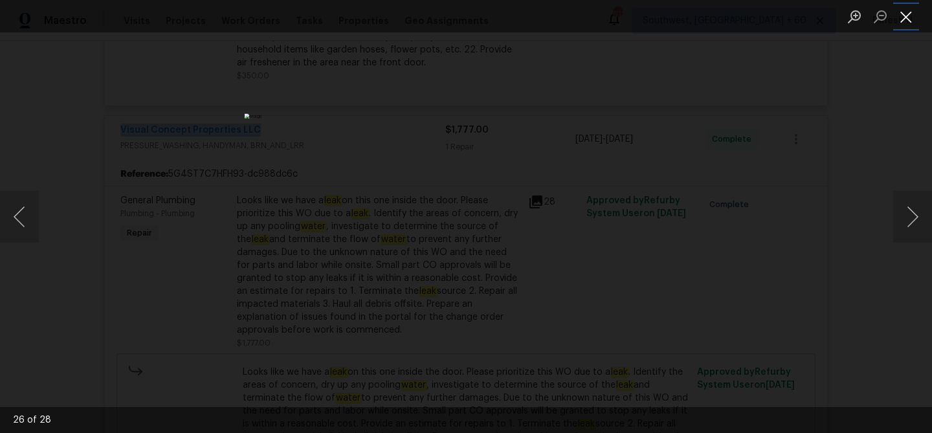
click at [906, 23] on button "Close lightbox" at bounding box center [906, 16] width 26 height 23
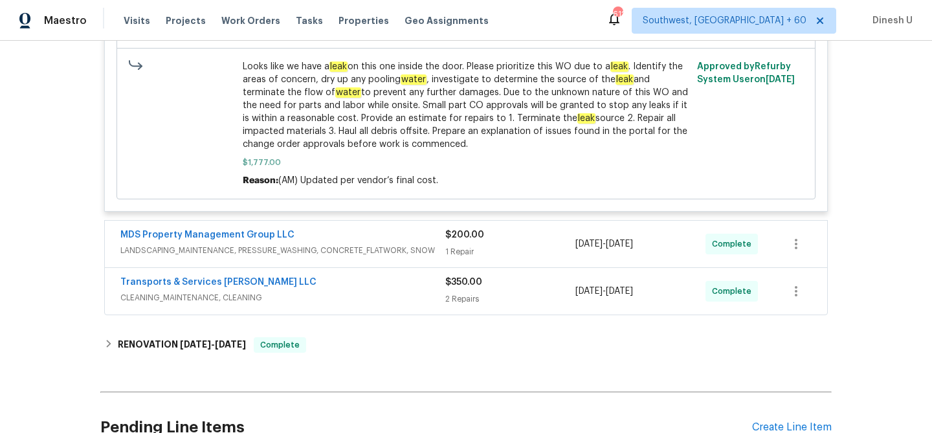
scroll to position [1199, 0]
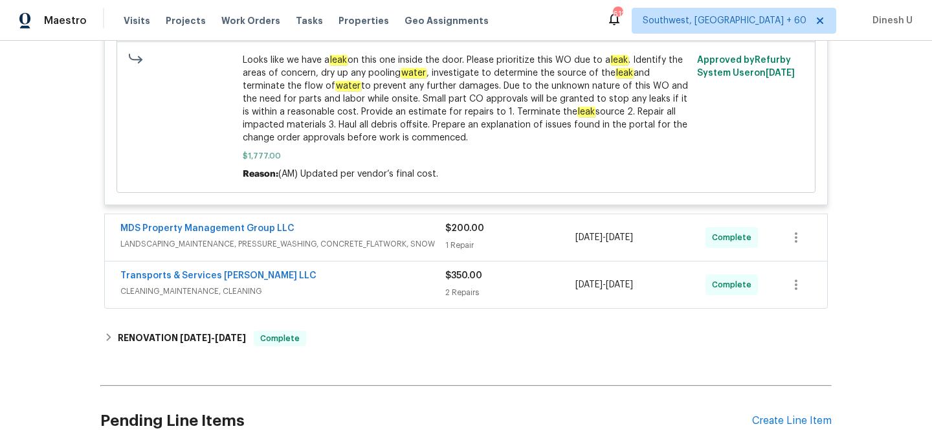
click at [442, 222] on div "MDS Property Management Group LLC" at bounding box center [282, 230] width 325 height 16
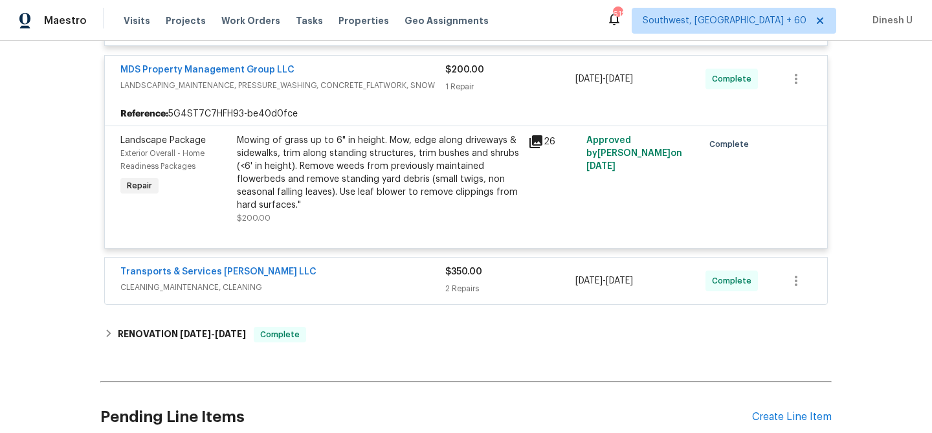
scroll to position [1360, 0]
click at [458, 281] on div "2 Repairs" at bounding box center [510, 287] width 130 height 13
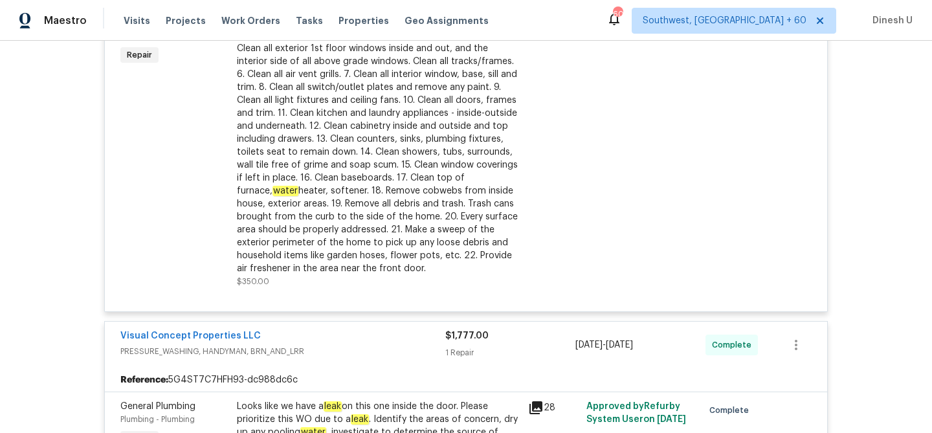
scroll to position [0, 0]
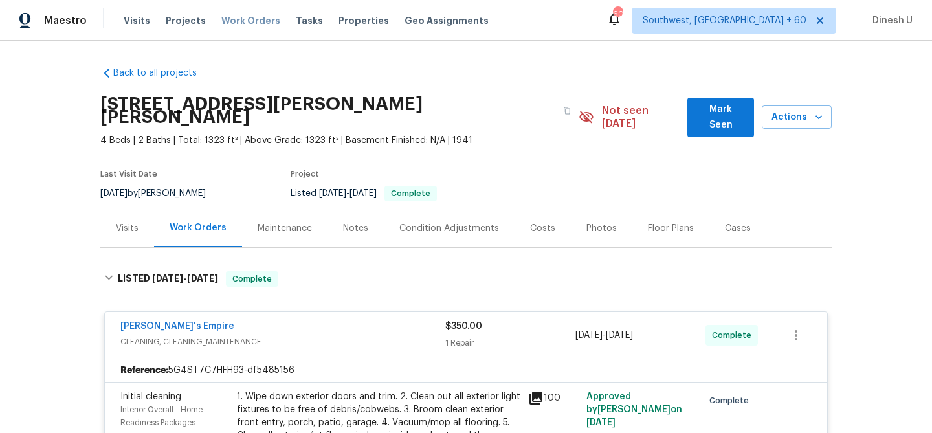
click at [233, 22] on span "Work Orders" at bounding box center [250, 20] width 59 height 13
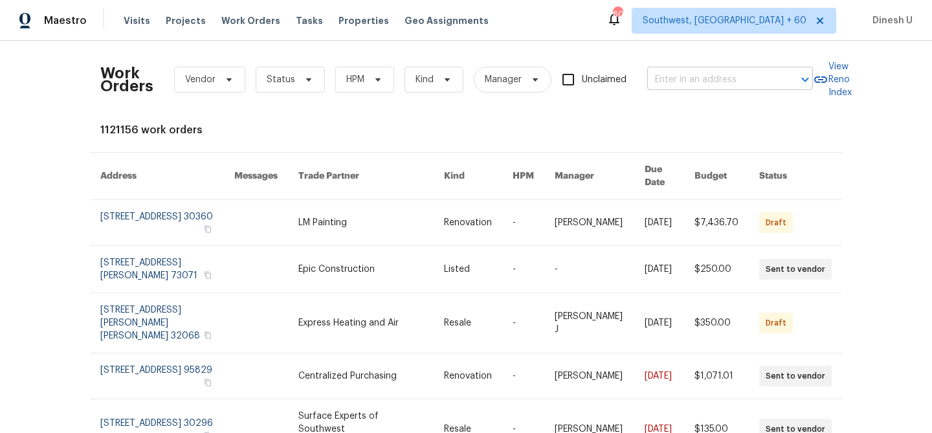
click at [658, 83] on input "text" at bounding box center [711, 80] width 129 height 20
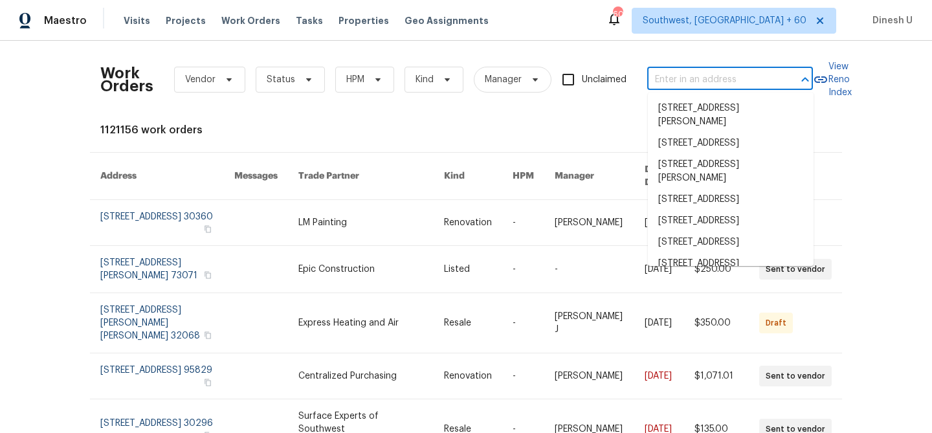
paste input "251 Green Acres Dr Palmer, TX 75152"
type input "251 Green Acres Dr Palmer, TX 75152"
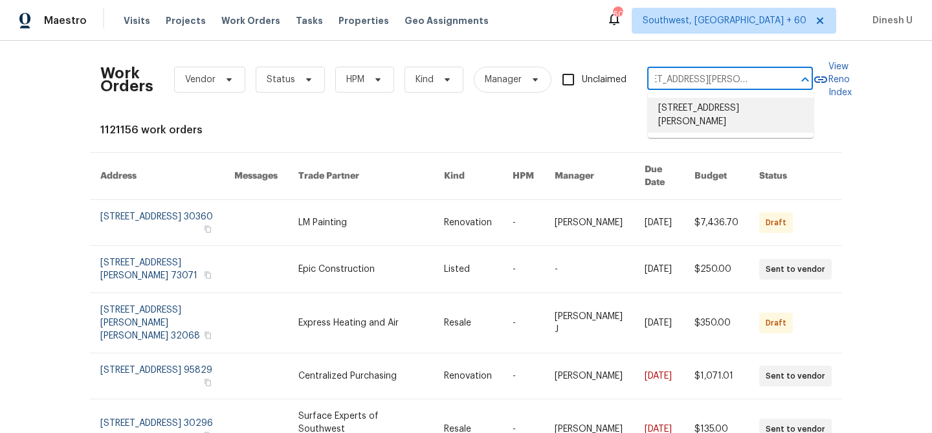
click at [662, 110] on li "251 Green Acres Dr, Palmer, TX 75152" at bounding box center [731, 115] width 166 height 35
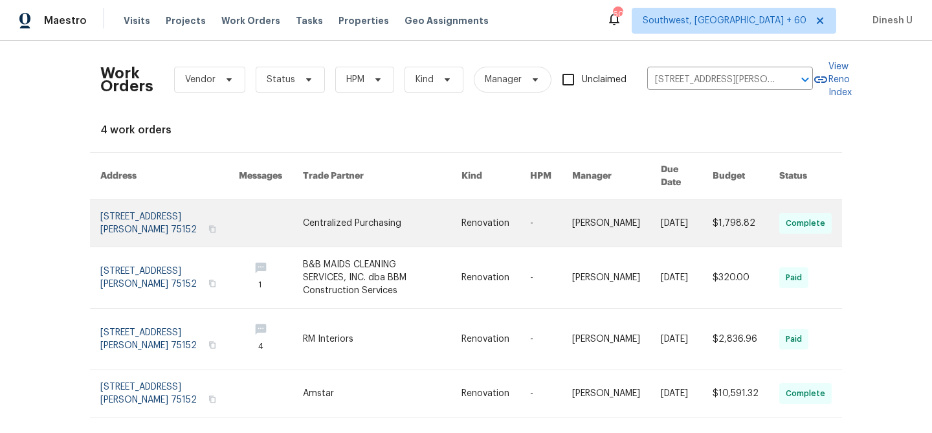
click at [129, 218] on link at bounding box center [169, 223] width 139 height 47
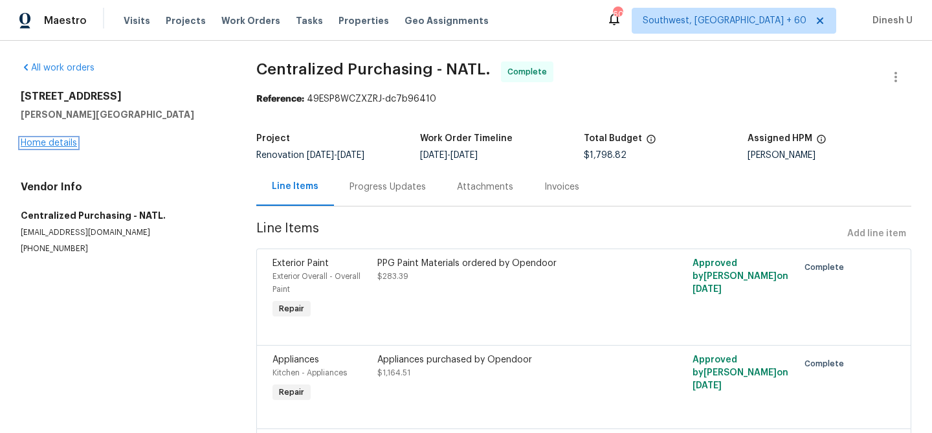
click at [63, 142] on link "Home details" at bounding box center [49, 143] width 56 height 9
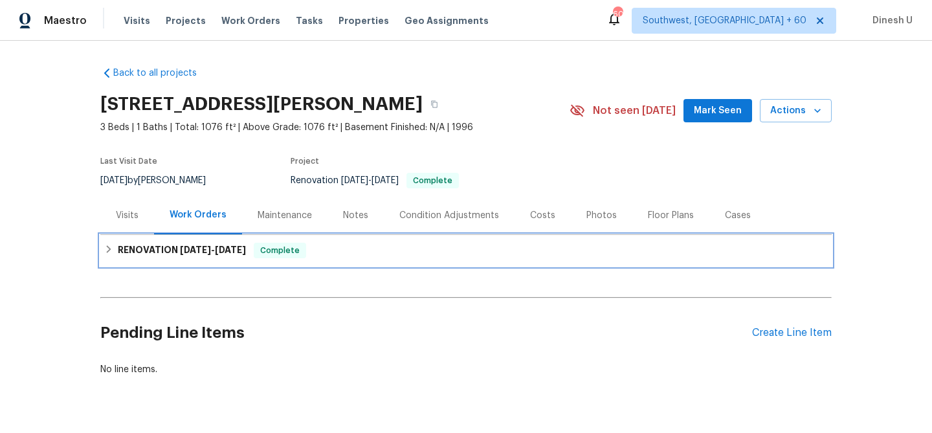
click at [168, 260] on div "RENOVATION 9/2/25 - 9/9/25 Complete" at bounding box center [466, 250] width 732 height 31
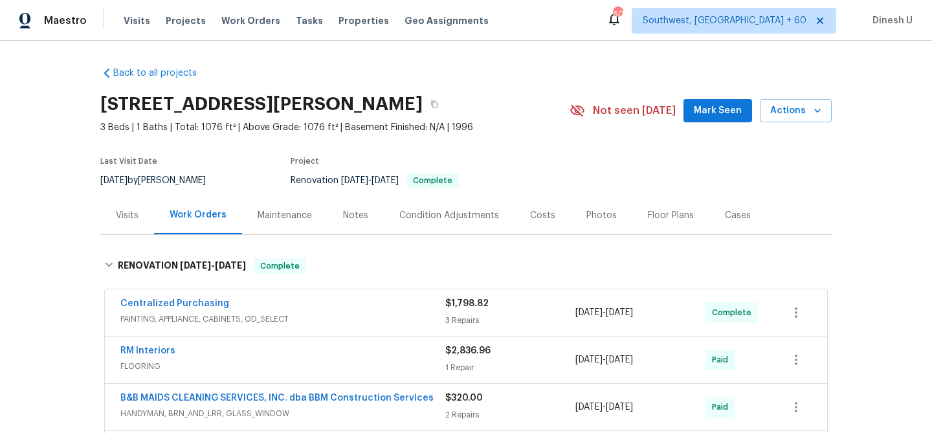
click at [123, 210] on div "Visits" at bounding box center [127, 215] width 23 height 13
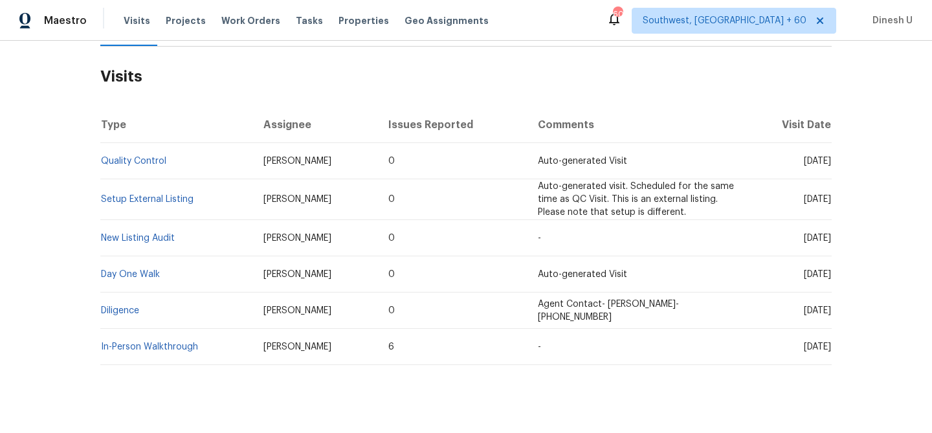
scroll to position [208, 0]
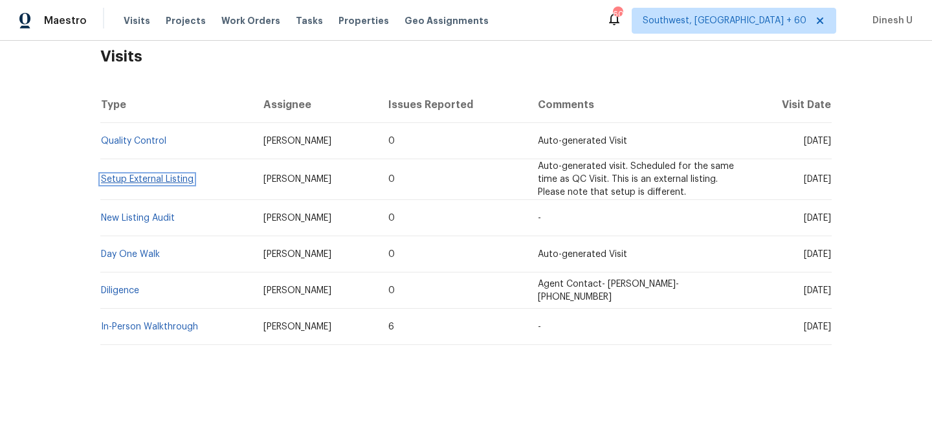
click at [114, 178] on link "Setup External Listing" at bounding box center [147, 179] width 93 height 9
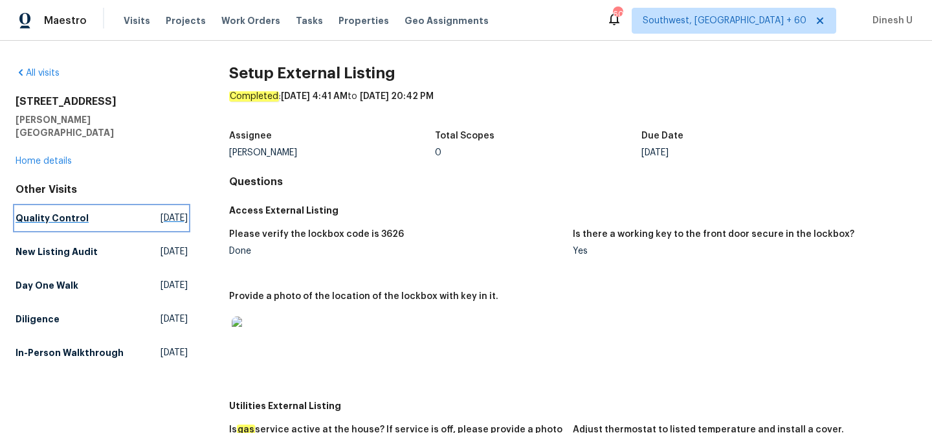
click at [161, 212] on span "Thu, Sep 11 2025" at bounding box center [174, 218] width 27 height 13
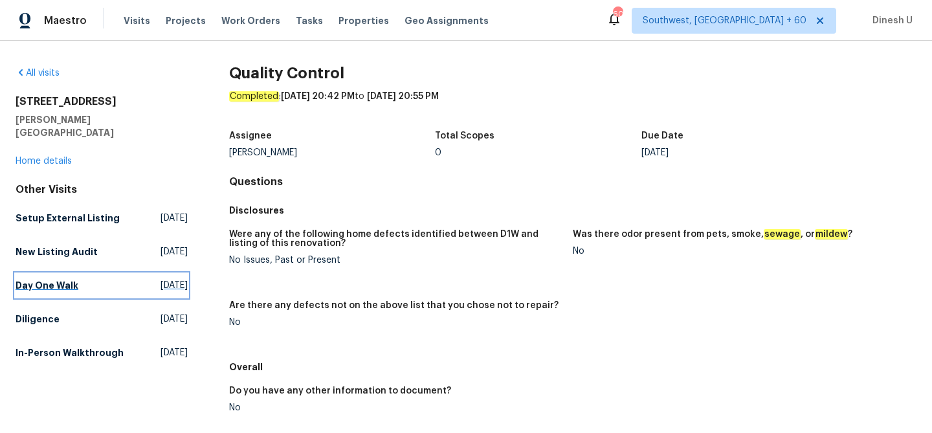
click at [161, 279] on span "Thu, Aug 28 2025" at bounding box center [174, 285] width 27 height 13
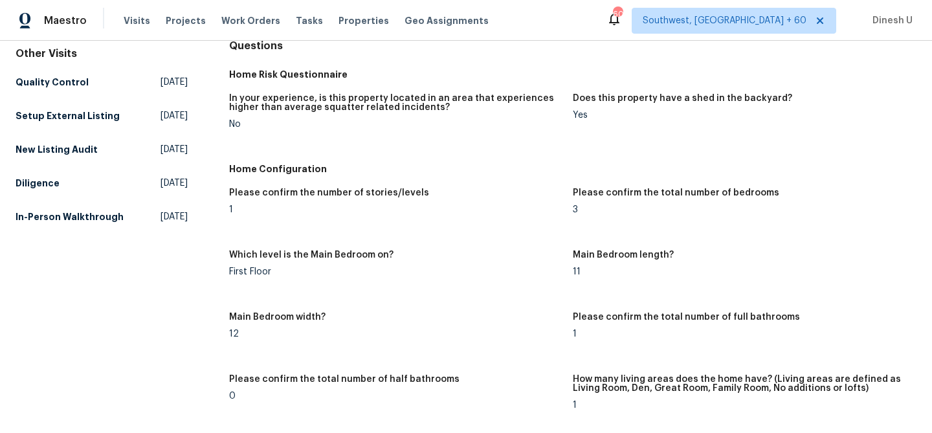
scroll to position [64, 0]
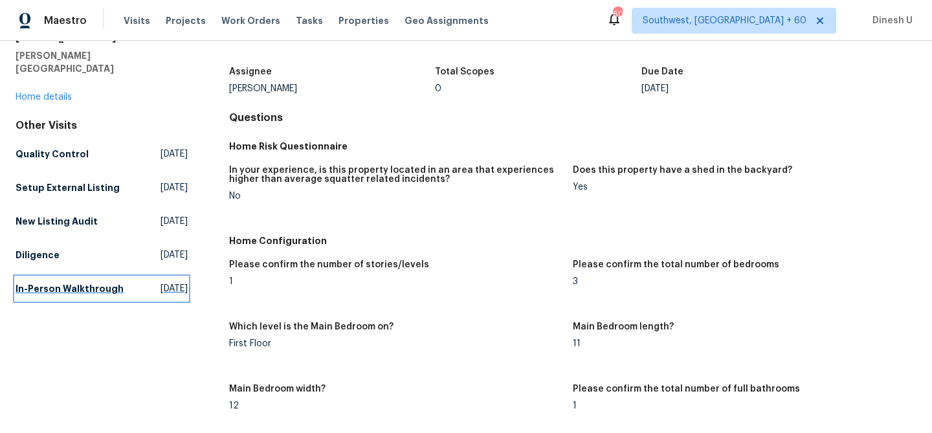
click at [161, 282] on span "Sat, Jan 25 2025" at bounding box center [174, 288] width 27 height 13
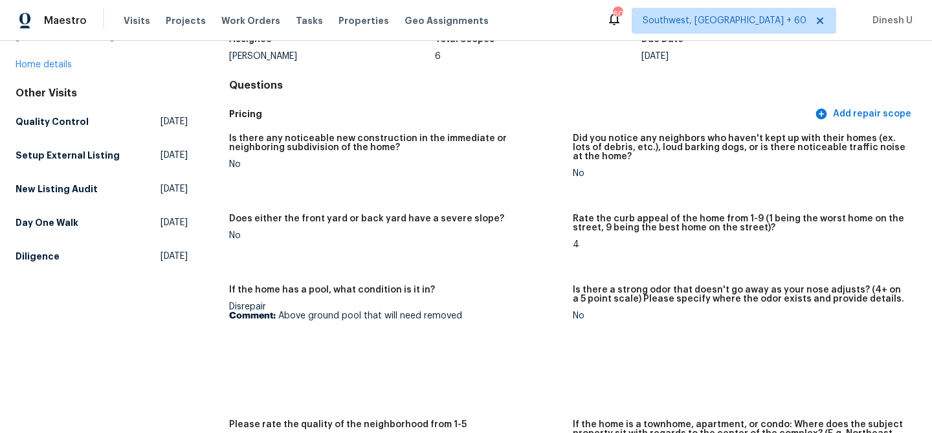
scroll to position [129, 0]
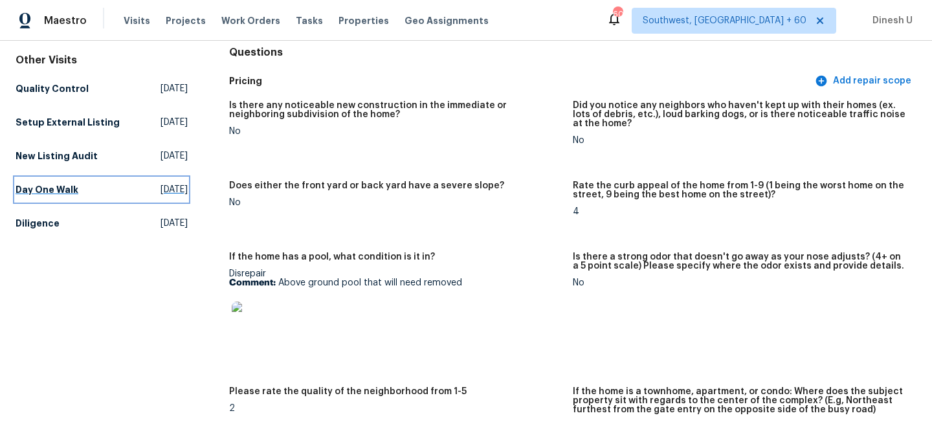
click at [161, 183] on span "Thu, Aug 28 2025" at bounding box center [174, 189] width 27 height 13
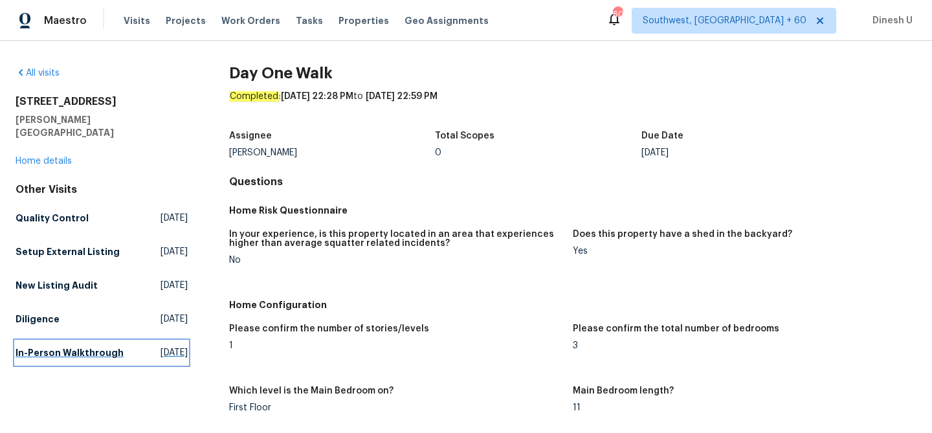
click at [168, 346] on span "Sat, Jan 25 2025" at bounding box center [174, 352] width 27 height 13
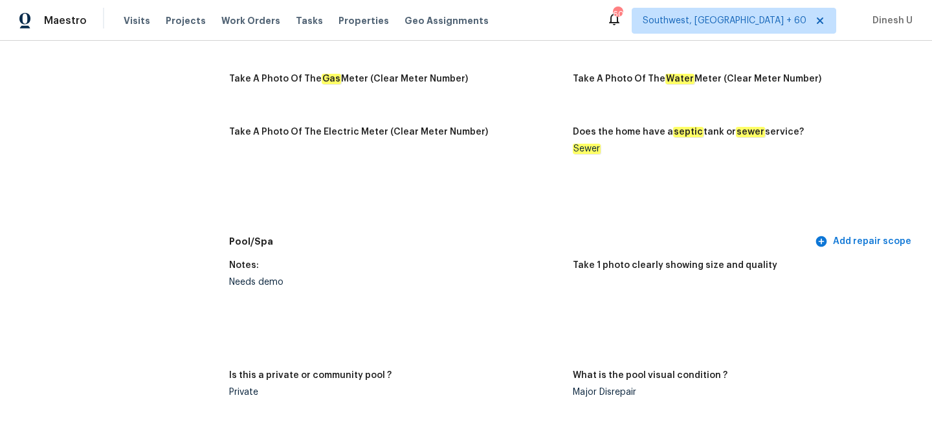
scroll to position [1062, 0]
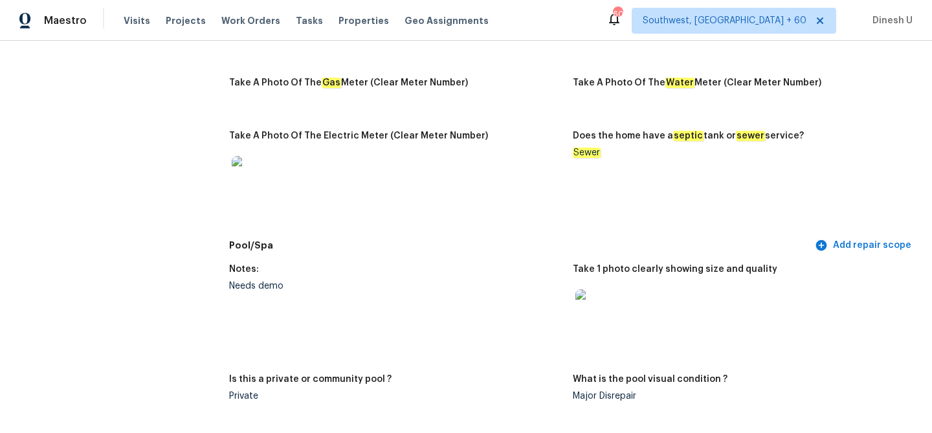
click at [585, 302] on img at bounding box center [596, 309] width 41 height 41
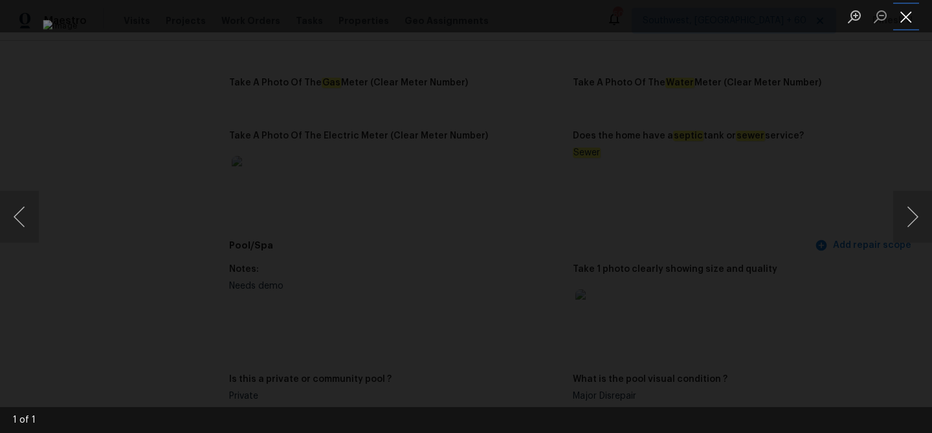
click at [903, 20] on button "Close lightbox" at bounding box center [906, 16] width 26 height 23
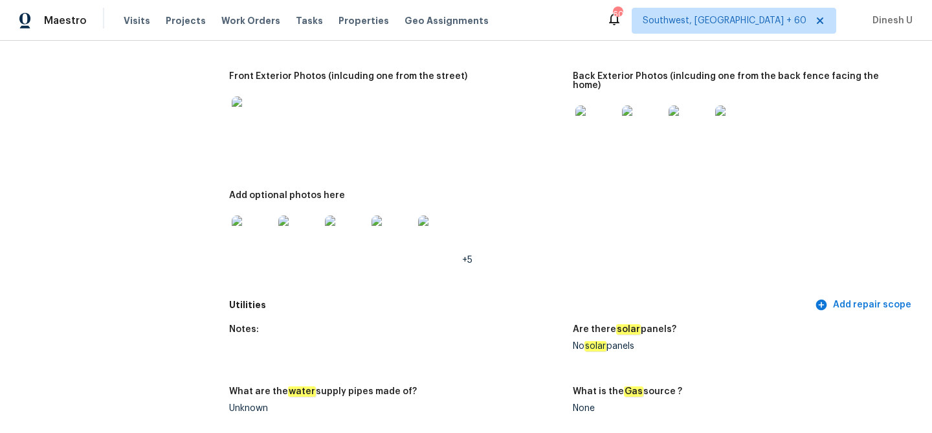
scroll to position [520, 0]
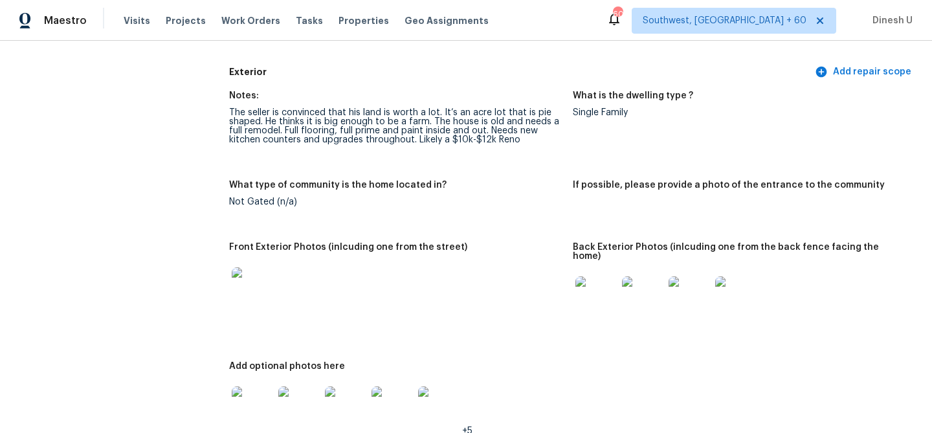
click at [604, 288] on img at bounding box center [596, 296] width 41 height 41
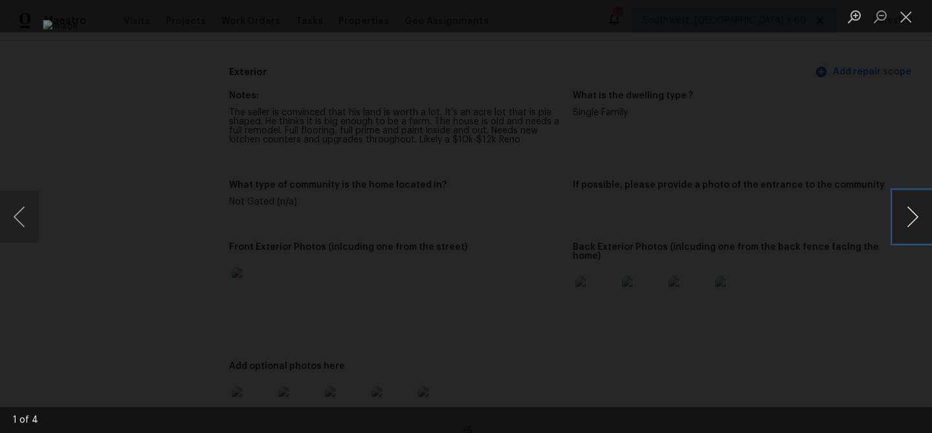
click at [909, 216] on button "Next image" at bounding box center [912, 217] width 39 height 52
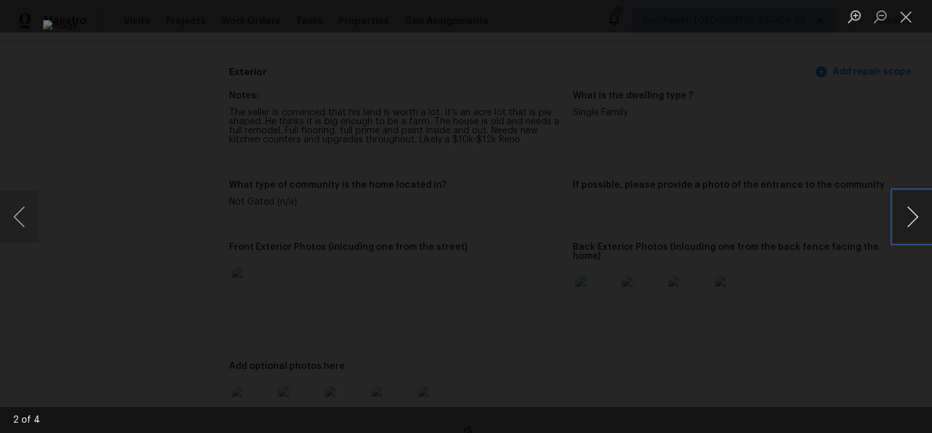
click at [909, 216] on button "Next image" at bounding box center [912, 217] width 39 height 52
click at [902, 19] on button "Close lightbox" at bounding box center [906, 16] width 26 height 23
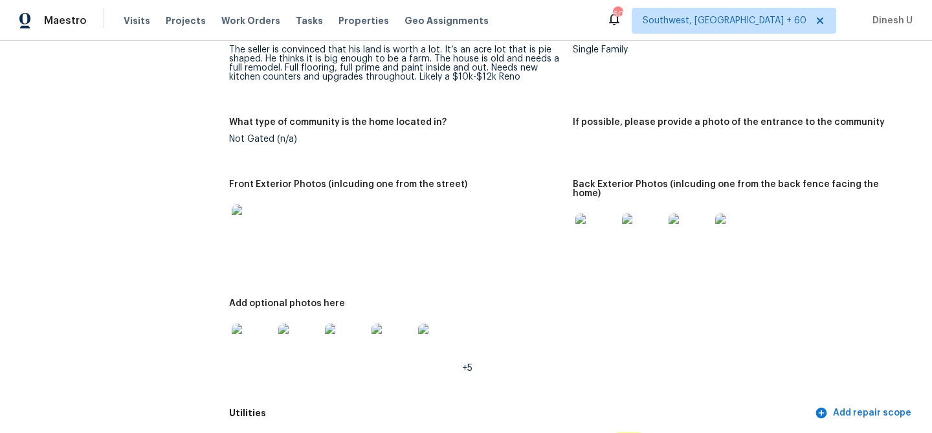
scroll to position [612, 0]
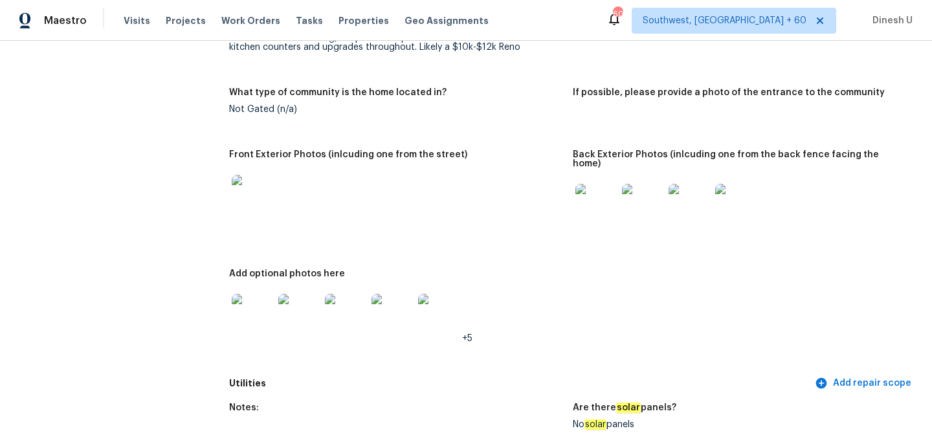
click at [236, 305] on img at bounding box center [252, 314] width 41 height 41
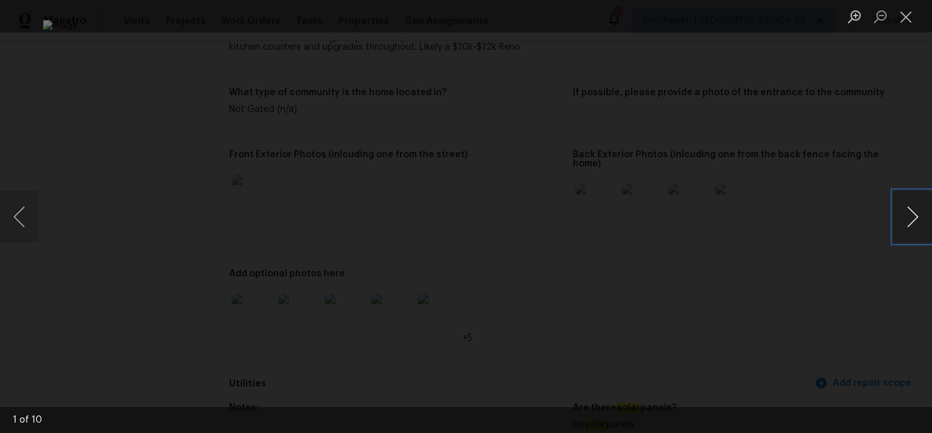
click at [908, 213] on button "Next image" at bounding box center [912, 217] width 39 height 52
click at [22, 219] on button "Previous image" at bounding box center [19, 217] width 39 height 52
click at [913, 218] on button "Next image" at bounding box center [912, 217] width 39 height 52
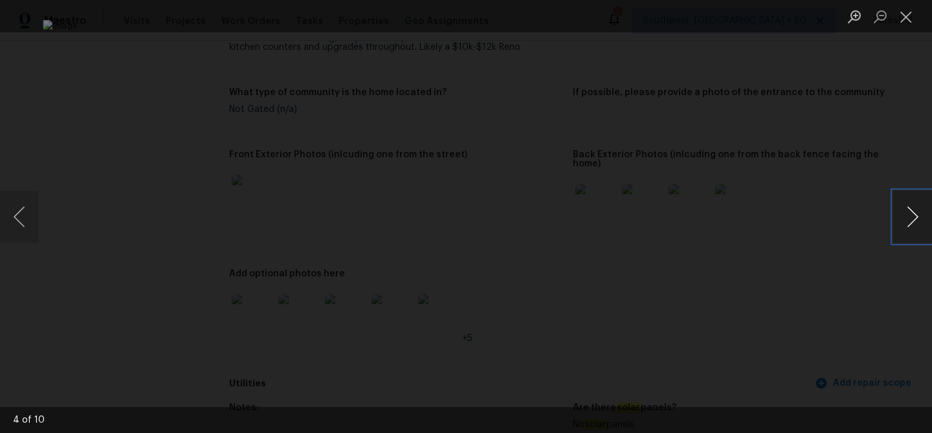
click at [913, 218] on button "Next image" at bounding box center [912, 217] width 39 height 52
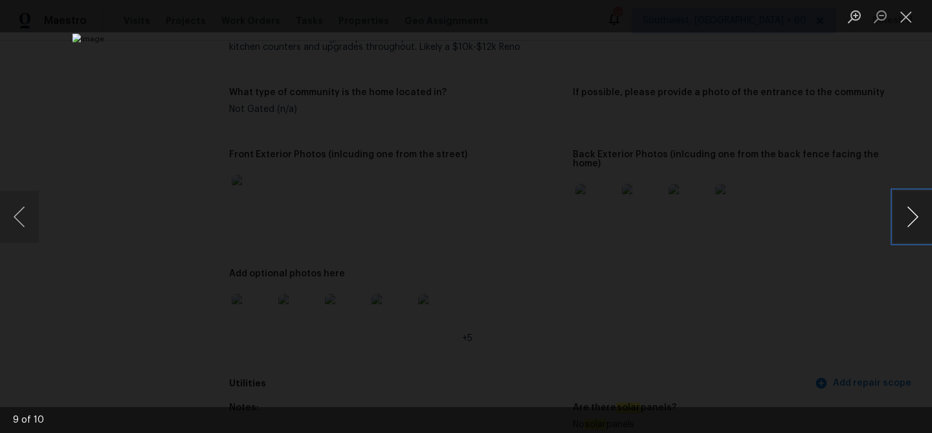
click at [913, 218] on button "Next image" at bounding box center [912, 217] width 39 height 52
click at [906, 12] on button "Close lightbox" at bounding box center [906, 16] width 26 height 23
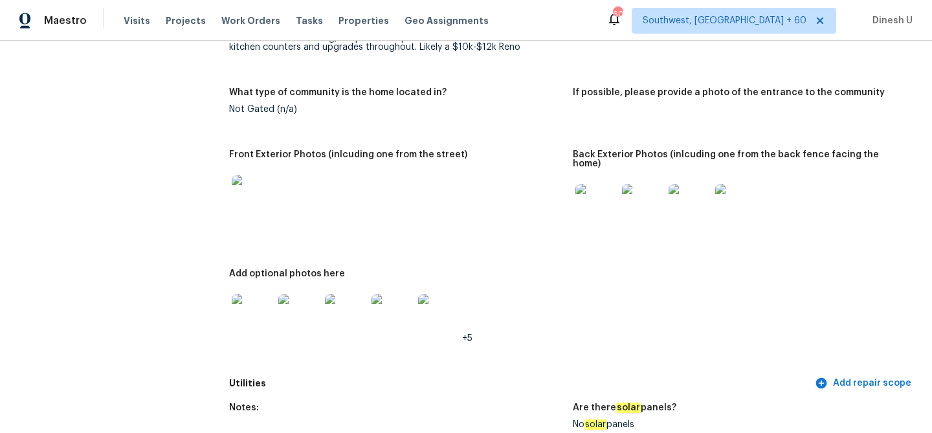
click at [258, 297] on img at bounding box center [252, 314] width 41 height 41
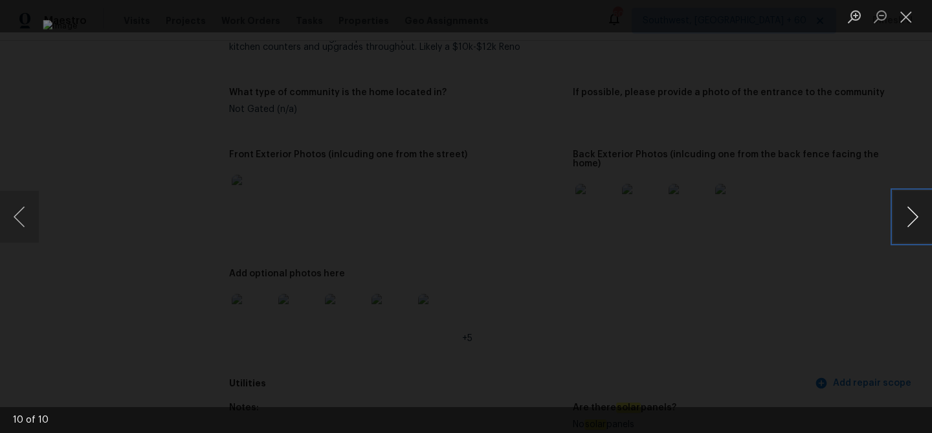
click at [912, 211] on button "Next image" at bounding box center [912, 217] width 39 height 52
click at [909, 25] on button "Close lightbox" at bounding box center [906, 16] width 26 height 23
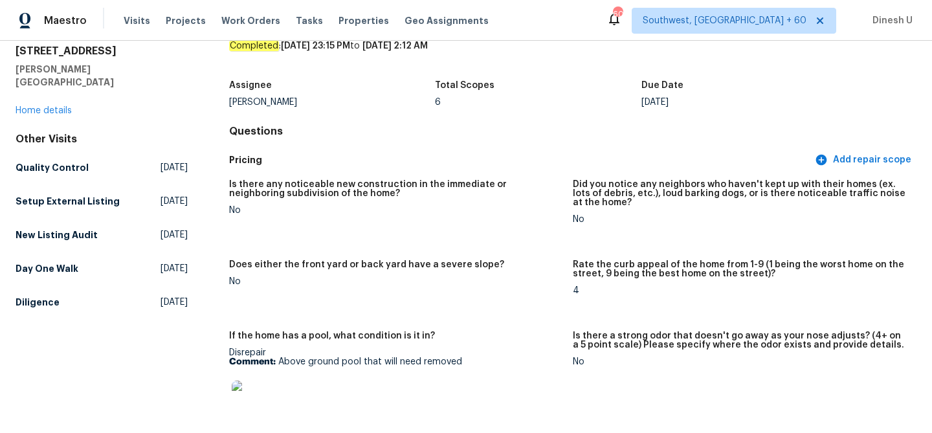
scroll to position [0, 0]
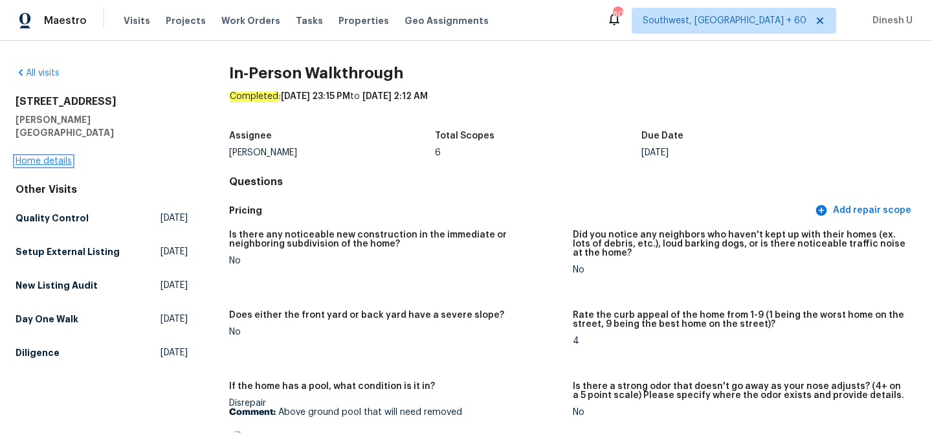
click at [46, 157] on link "Home details" at bounding box center [44, 161] width 56 height 9
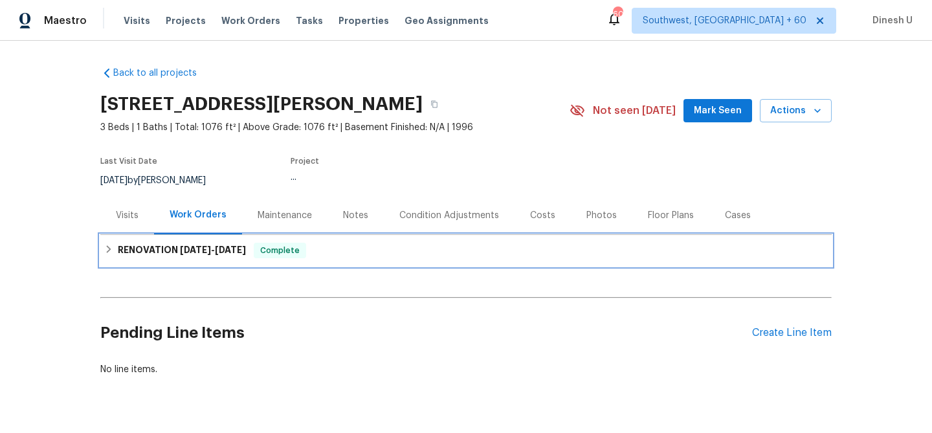
click at [214, 251] on span "9/2/25 - 9/9/25" at bounding box center [213, 249] width 66 height 9
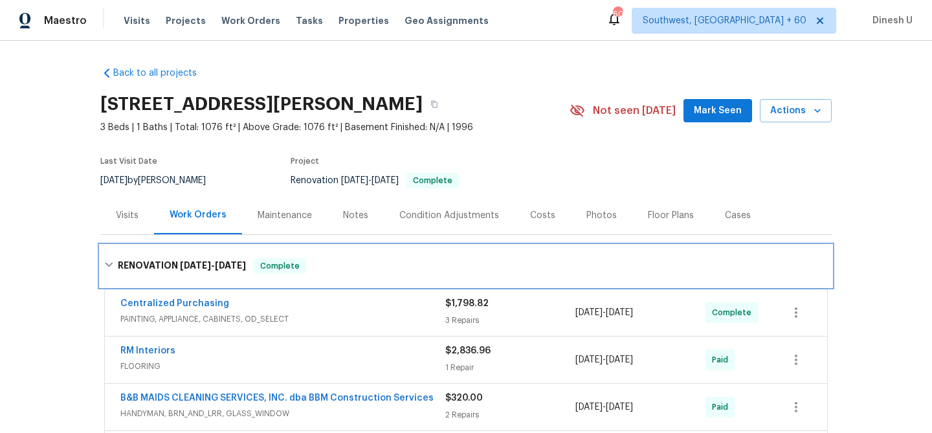
scroll to position [132, 0]
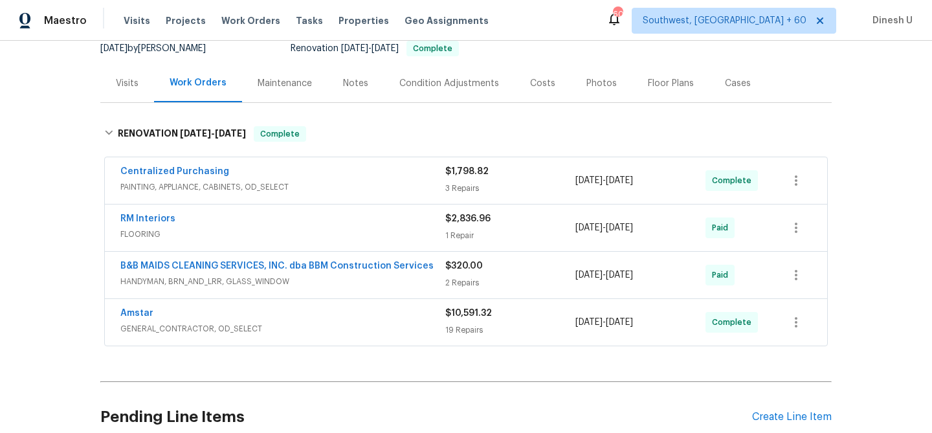
click at [467, 184] on div "3 Repairs" at bounding box center [510, 188] width 130 height 13
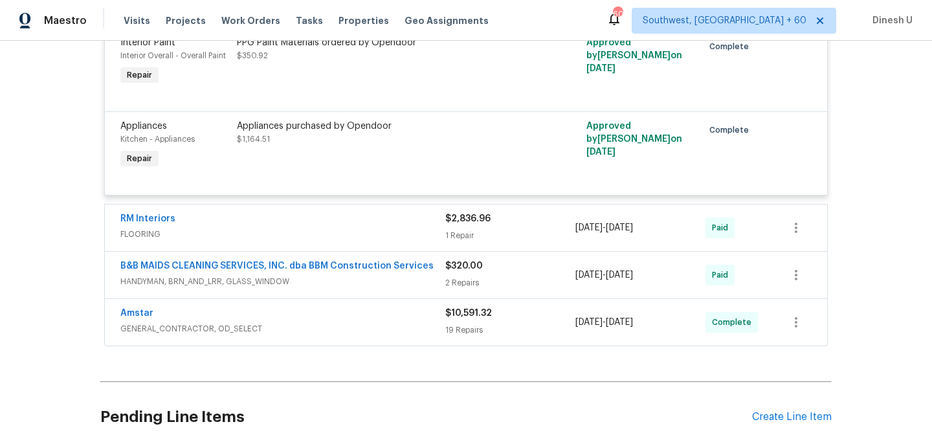
scroll to position [458, 0]
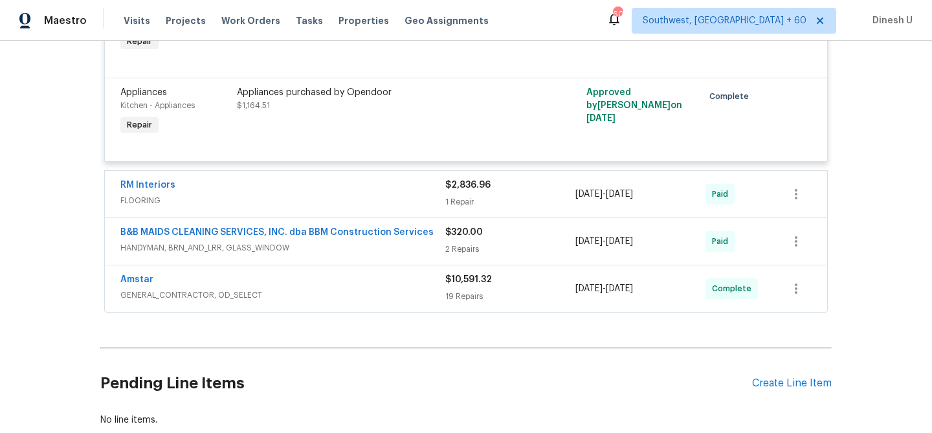
click at [466, 197] on div "1 Repair" at bounding box center [510, 202] width 130 height 13
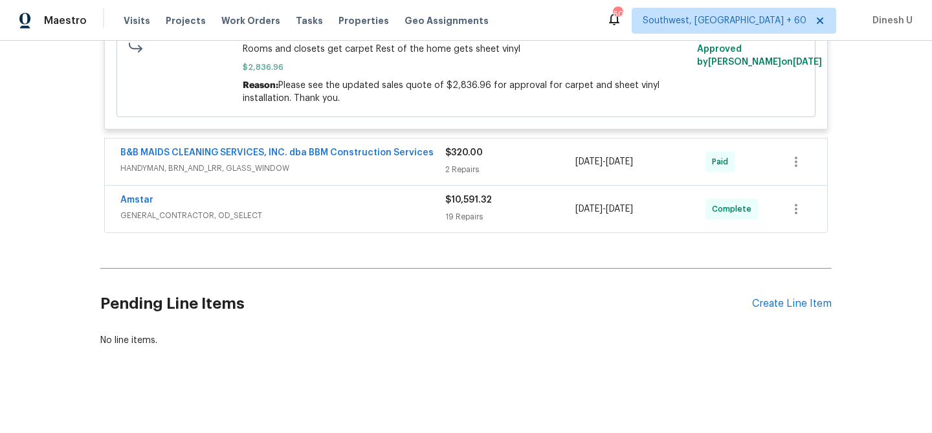
scroll to position [750, 0]
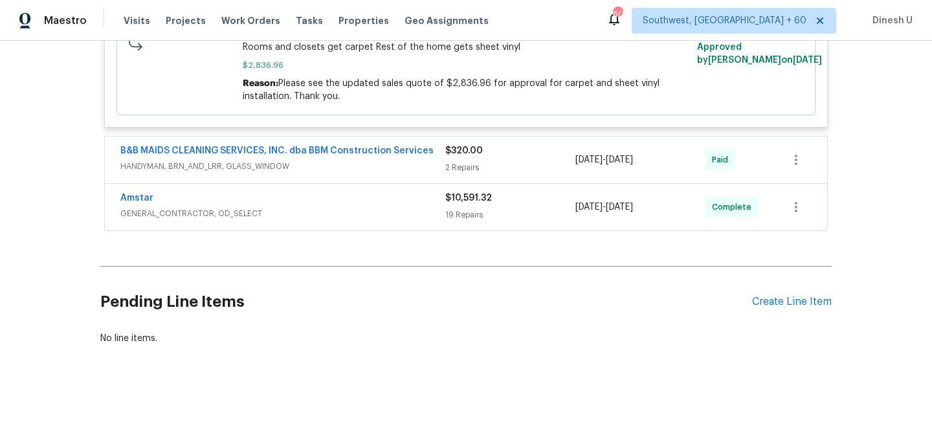
click at [444, 164] on span "HANDYMAN, BRN_AND_LRR, GLASS_WINDOW" at bounding box center [282, 166] width 325 height 13
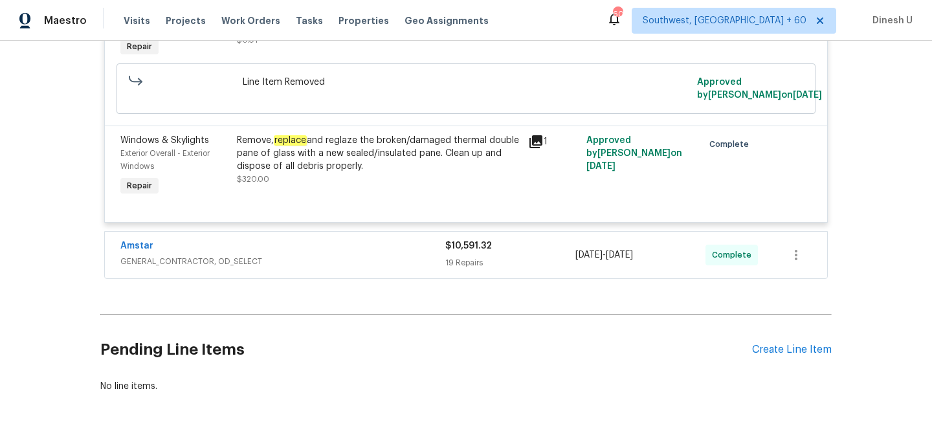
scroll to position [1011, 0]
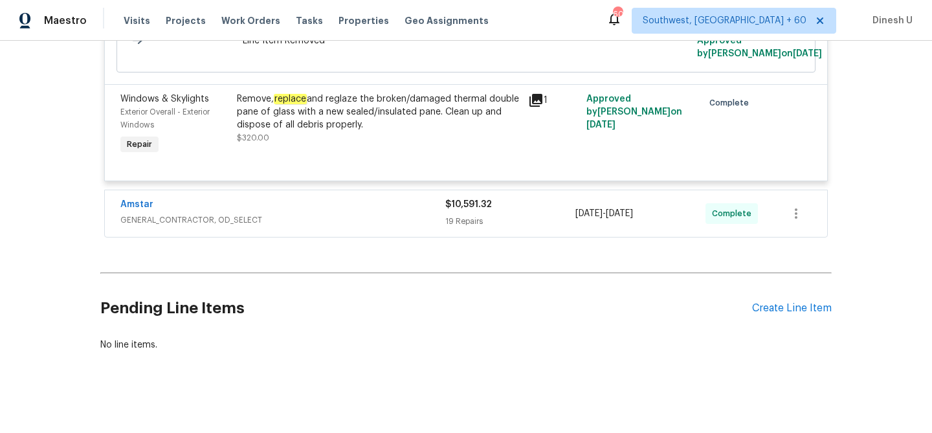
click at [453, 228] on div "19 Repairs" at bounding box center [510, 221] width 130 height 13
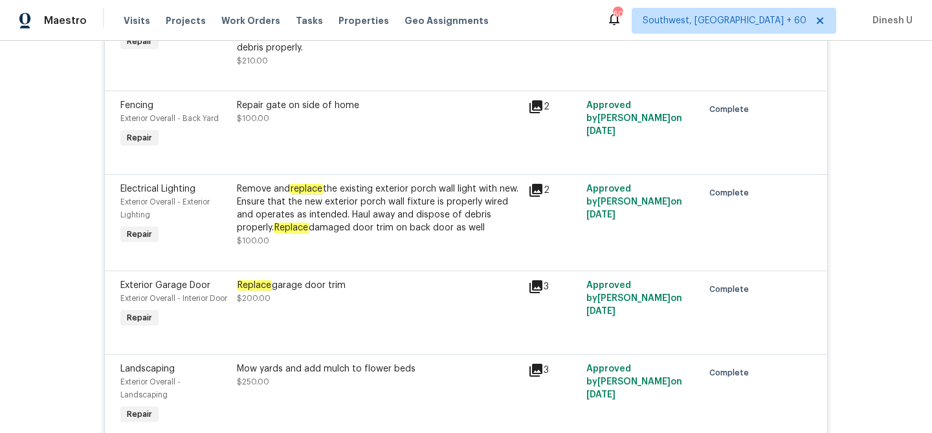
scroll to position [1285, 0]
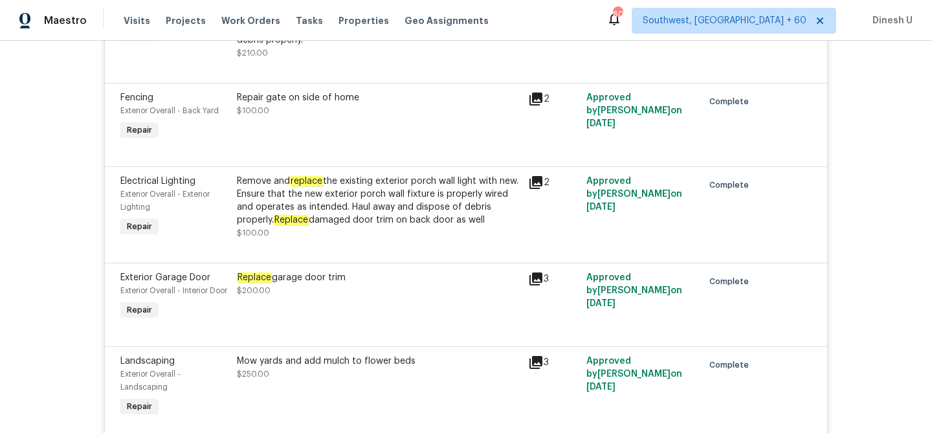
click at [540, 107] on icon at bounding box center [536, 99] width 16 height 16
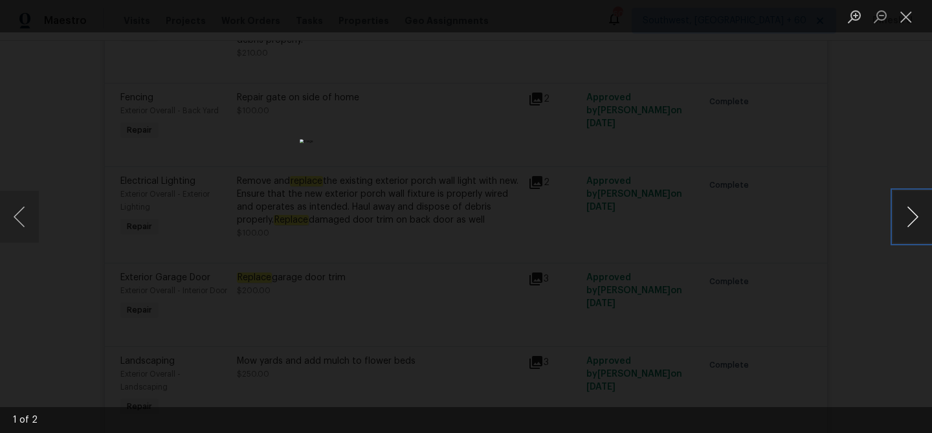
click at [908, 212] on button "Next image" at bounding box center [912, 217] width 39 height 52
click at [907, 23] on button "Close lightbox" at bounding box center [906, 16] width 26 height 23
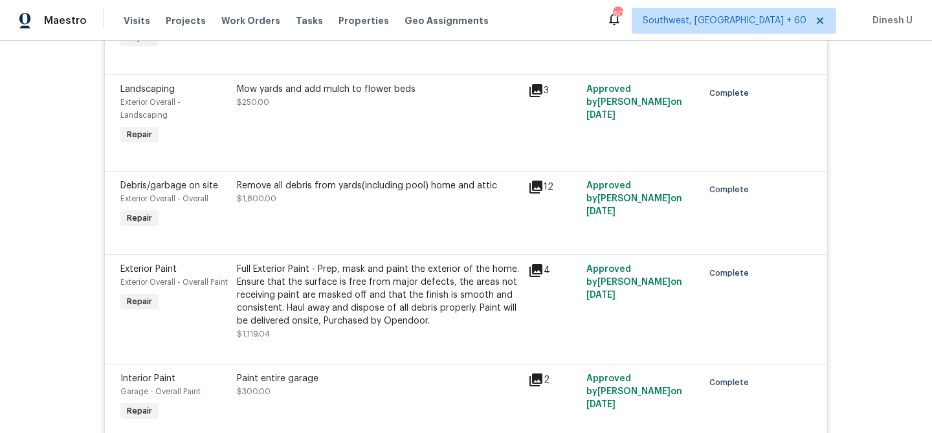
scroll to position [1574, 0]
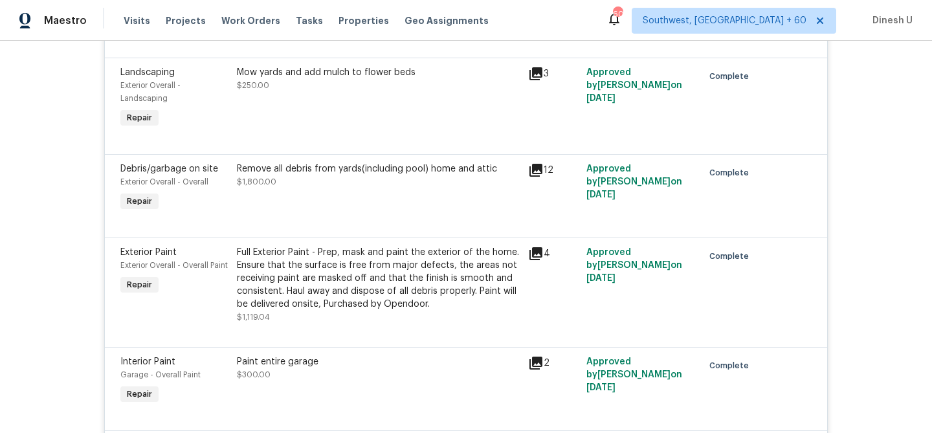
click at [540, 82] on icon at bounding box center [536, 74] width 16 height 16
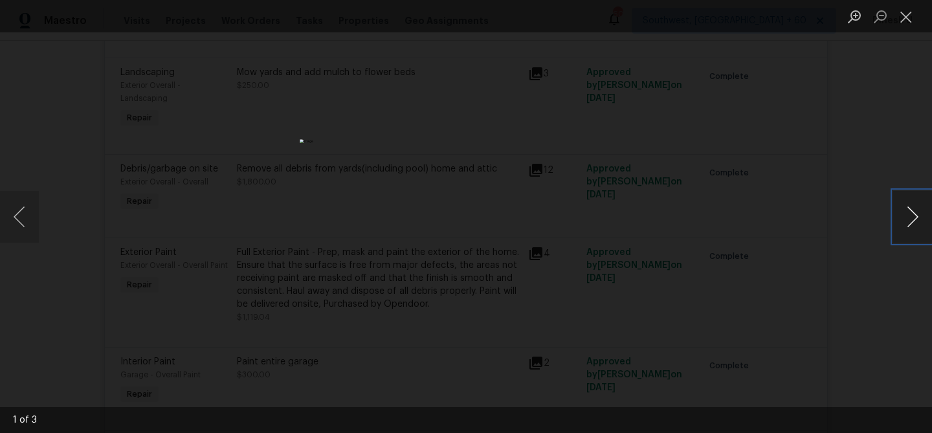
click at [900, 214] on button "Next image" at bounding box center [912, 217] width 39 height 52
click at [907, 218] on button "Next image" at bounding box center [912, 217] width 39 height 52
click at [906, 216] on button "Next image" at bounding box center [912, 217] width 39 height 52
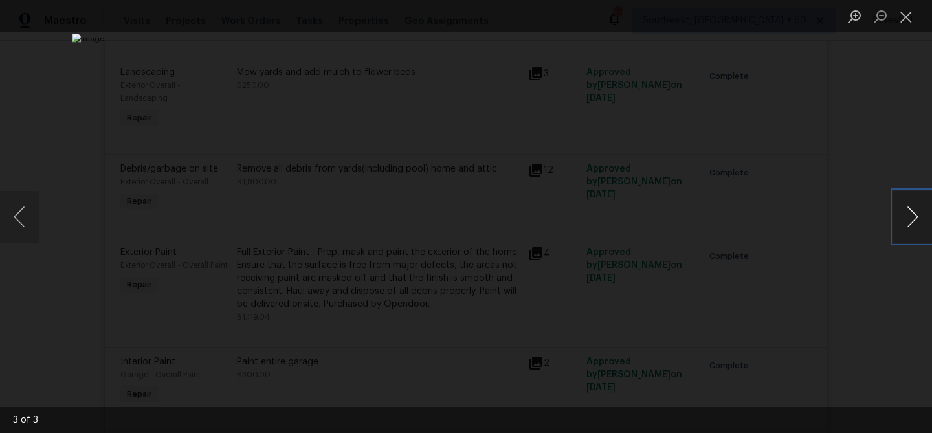
click at [906, 216] on button "Next image" at bounding box center [912, 217] width 39 height 52
click at [903, 14] on button "Close lightbox" at bounding box center [906, 16] width 26 height 23
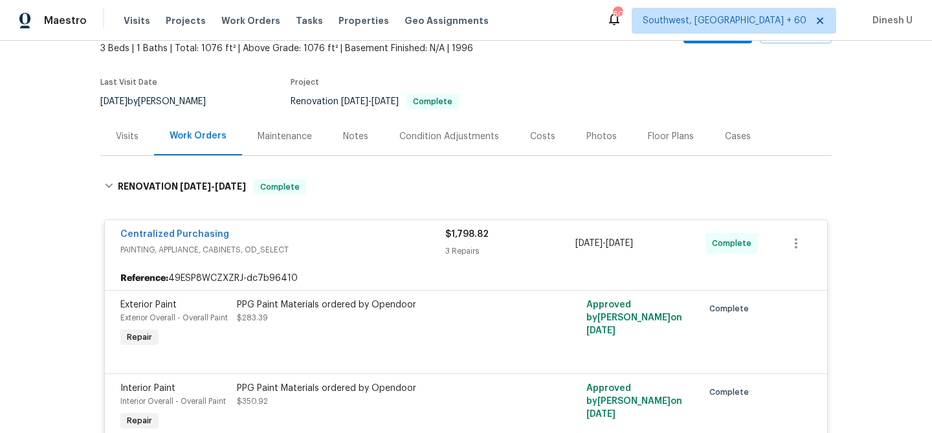
scroll to position [0, 0]
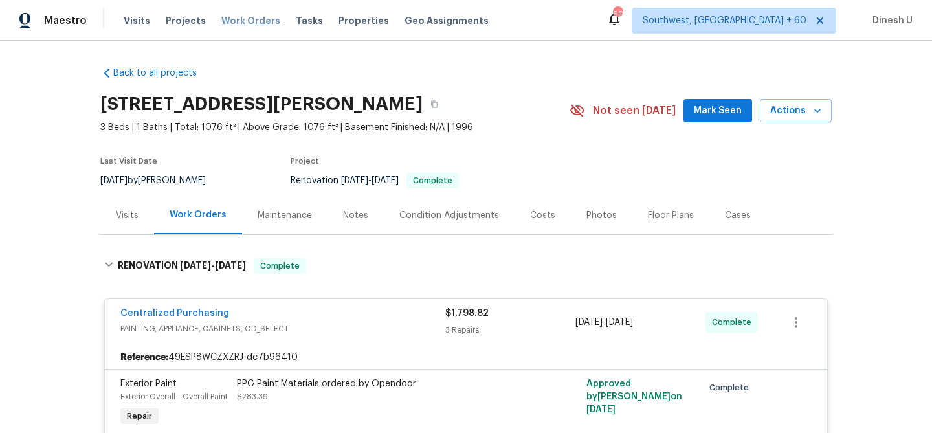
click at [251, 20] on span "Work Orders" at bounding box center [250, 20] width 59 height 13
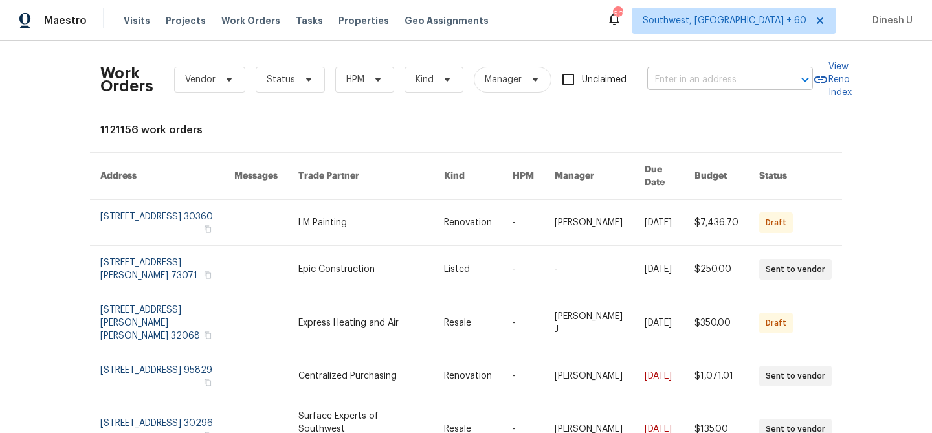
click at [686, 71] on input "text" at bounding box center [711, 80] width 129 height 20
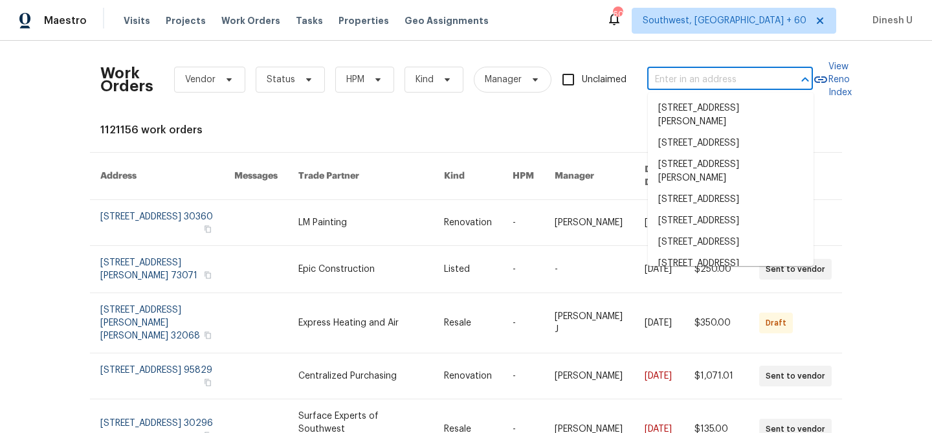
paste input "2714 Silkwood St Dallas, TX 75215"
type input "2714 Silkwood St Dallas, TX 75215"
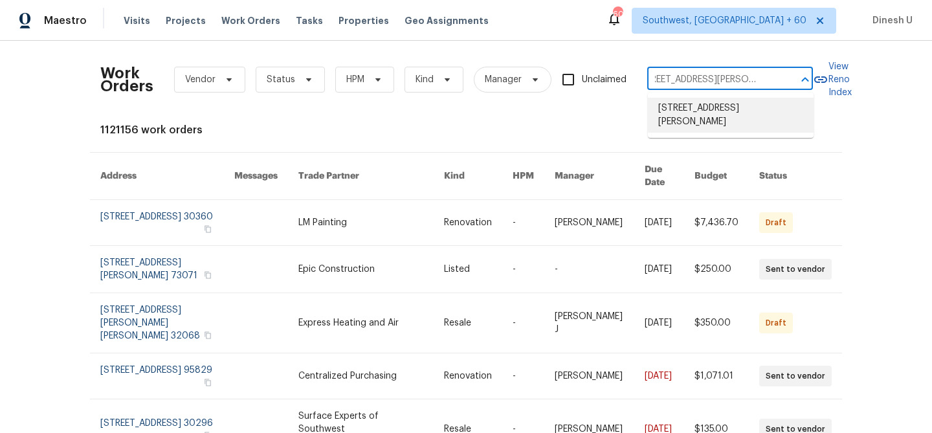
click at [674, 106] on li "2714 Silkwood St, Dallas, TX 75215" at bounding box center [731, 115] width 166 height 35
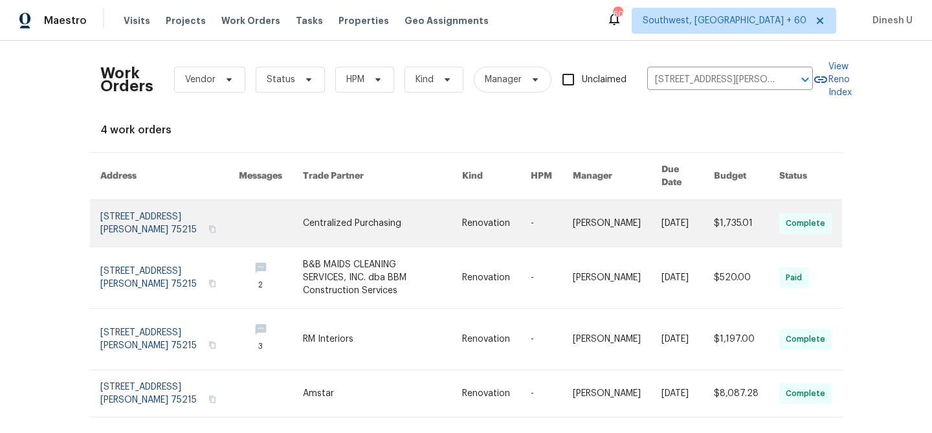
click at [108, 204] on link at bounding box center [169, 223] width 139 height 47
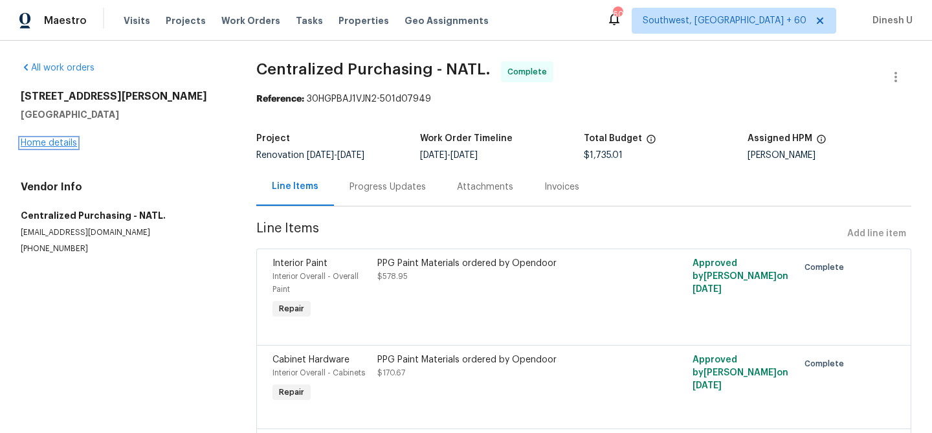
click at [44, 141] on link "Home details" at bounding box center [49, 143] width 56 height 9
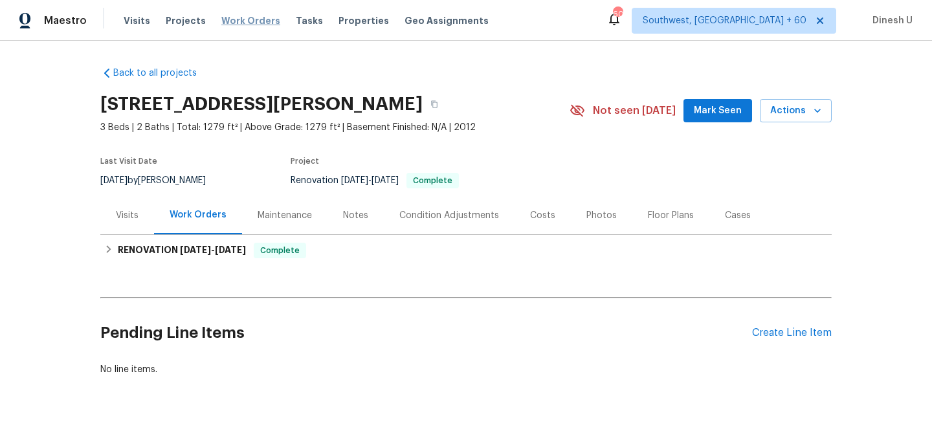
click at [247, 23] on span "Work Orders" at bounding box center [250, 20] width 59 height 13
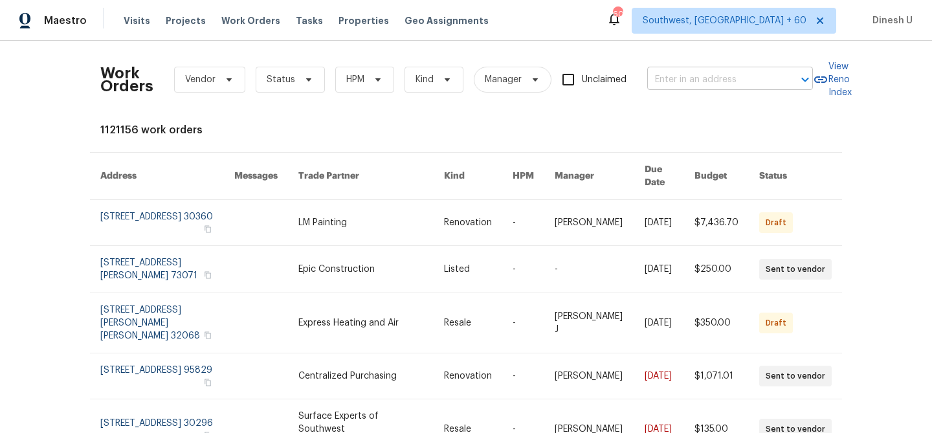
click at [701, 82] on input "text" at bounding box center [711, 80] width 129 height 20
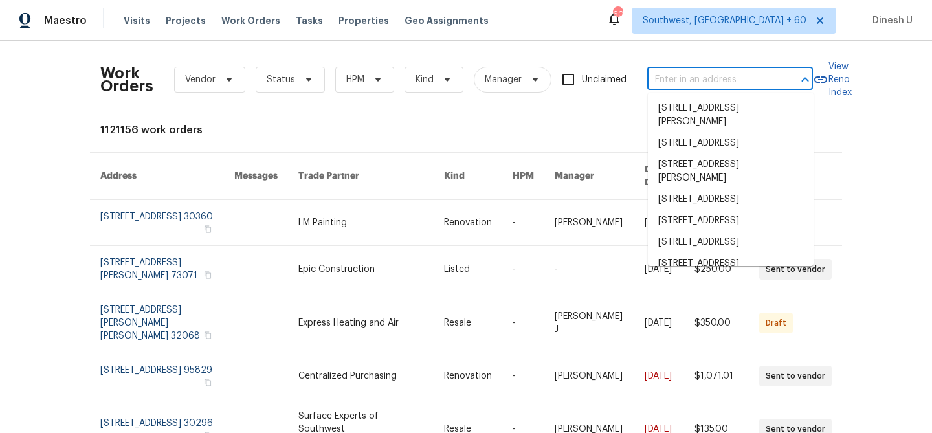
paste input "1298 Bryson Ln, Denver, NC 28037"
type input "1298 Bryson Ln, Denver, NC 28037"
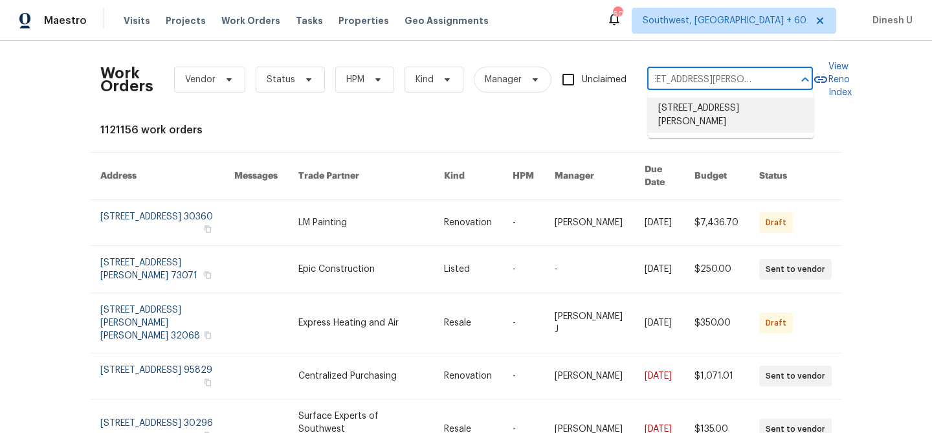
click at [685, 111] on li "1298 Bryson Ln, Denver, NC 28037" at bounding box center [731, 115] width 166 height 35
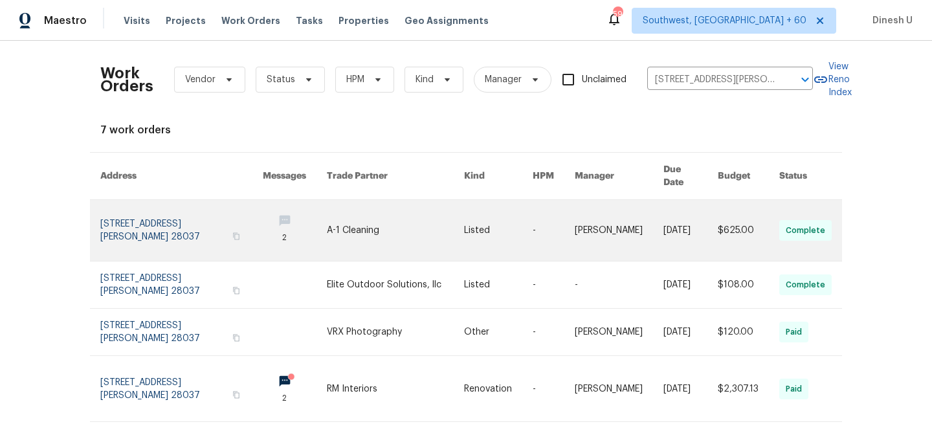
click at [164, 212] on link at bounding box center [181, 230] width 163 height 61
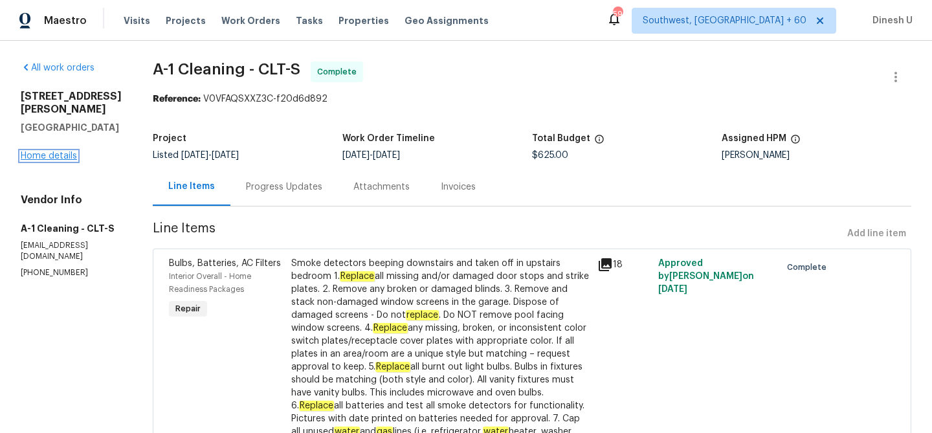
click at [47, 152] on link "Home details" at bounding box center [49, 156] width 56 height 9
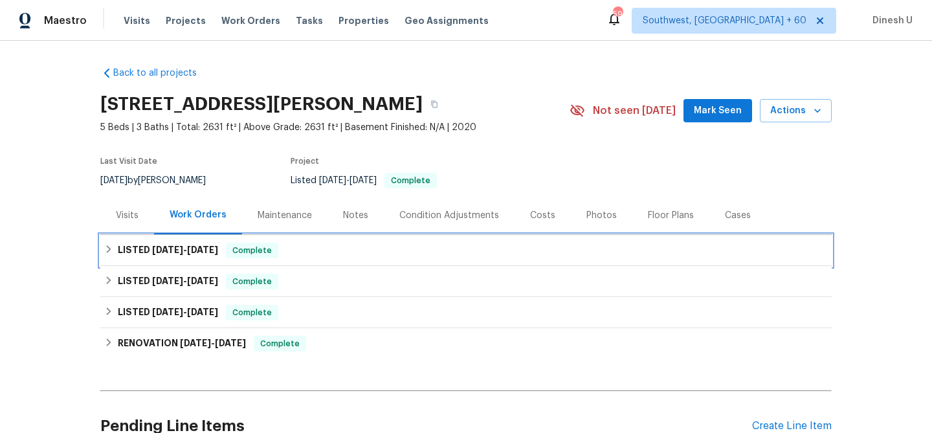
click at [171, 249] on span "9/15/25" at bounding box center [167, 249] width 31 height 9
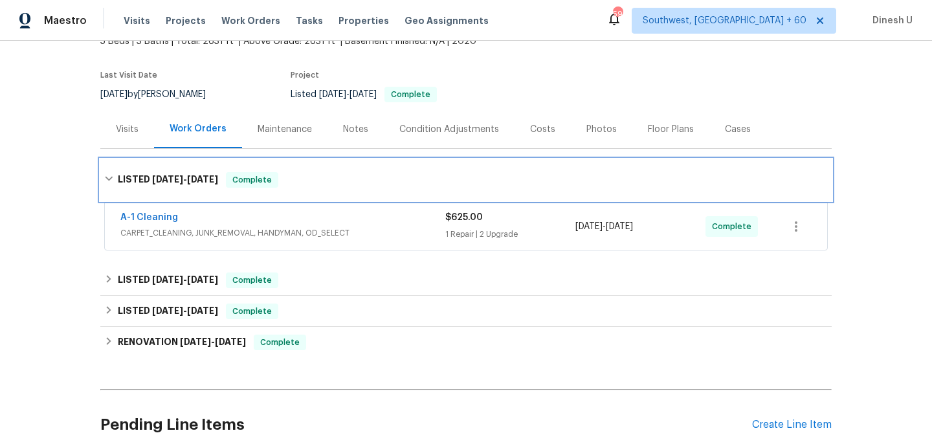
scroll to position [95, 0]
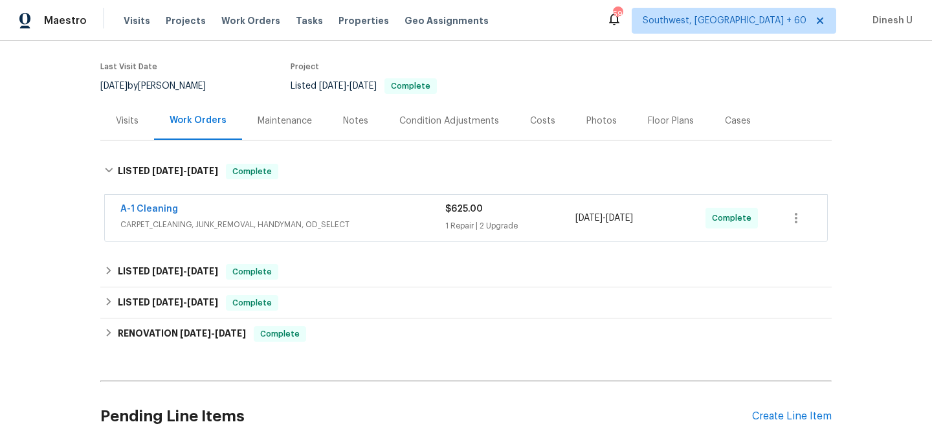
click at [477, 226] on div "1 Repair | 2 Upgrade" at bounding box center [510, 225] width 130 height 13
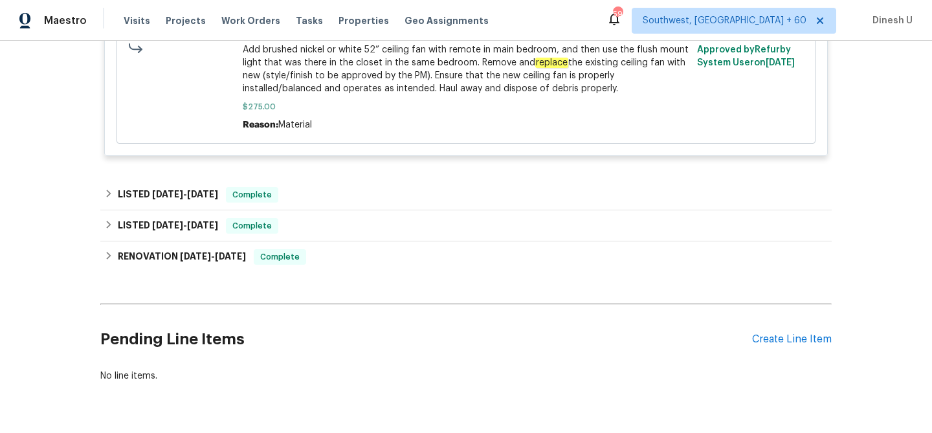
scroll to position [888, 0]
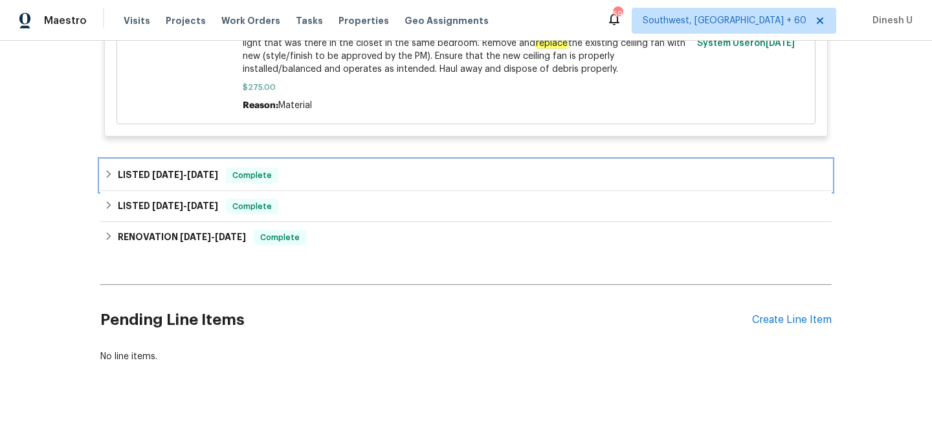
click at [194, 160] on div "LISTED 9/15/25 - 9/20/25 Complete" at bounding box center [466, 175] width 732 height 31
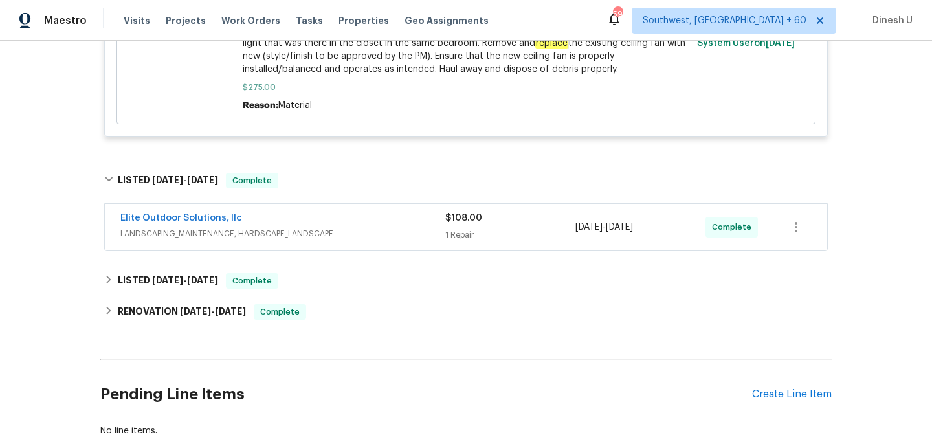
click at [465, 229] on div "1 Repair" at bounding box center [510, 235] width 130 height 13
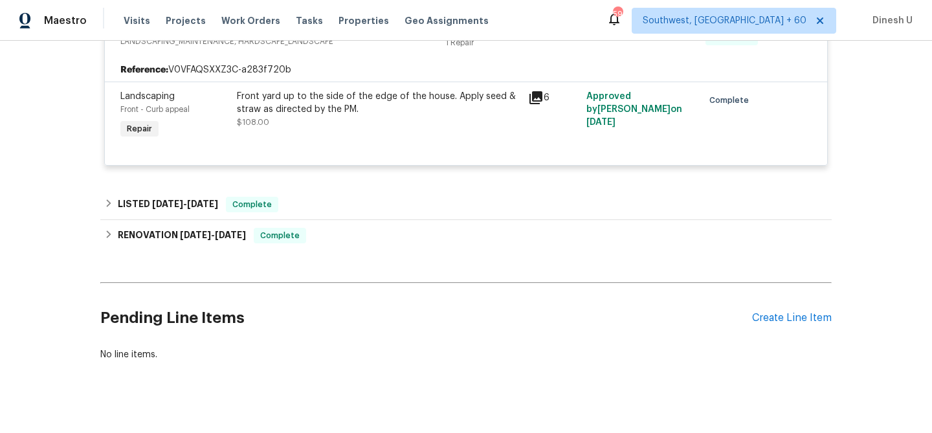
scroll to position [1095, 0]
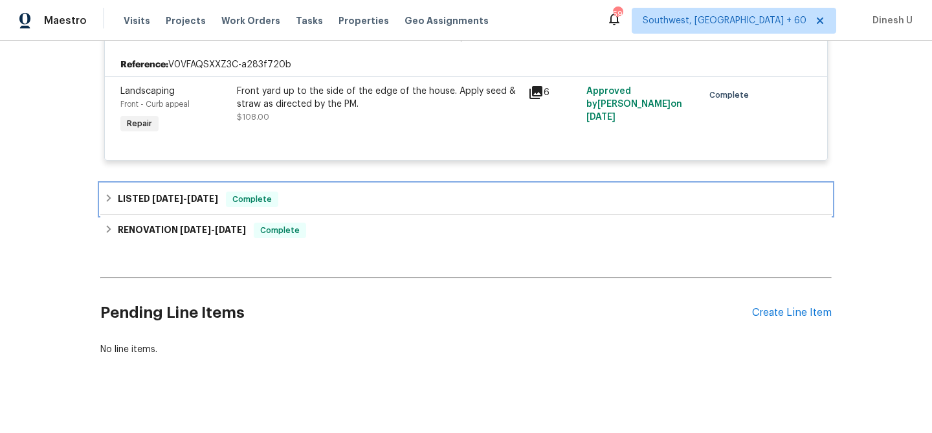
click at [199, 184] on div "LISTED 2/22/25 - 2/24/25 Complete" at bounding box center [466, 199] width 732 height 31
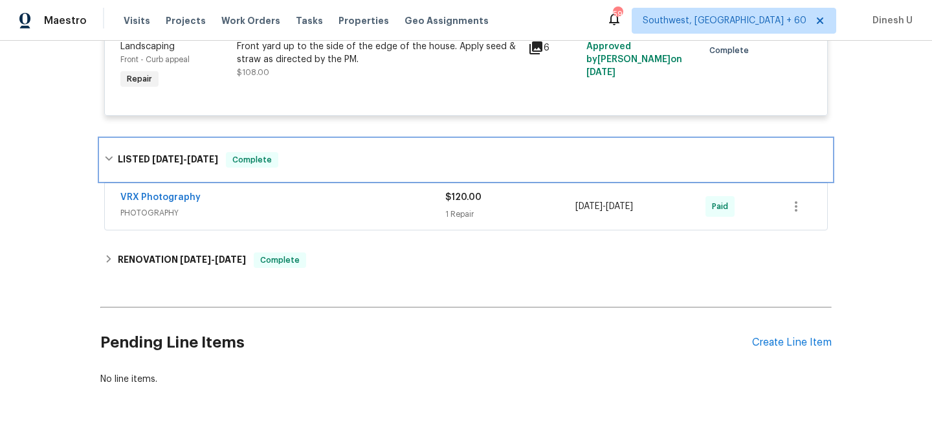
scroll to position [1143, 0]
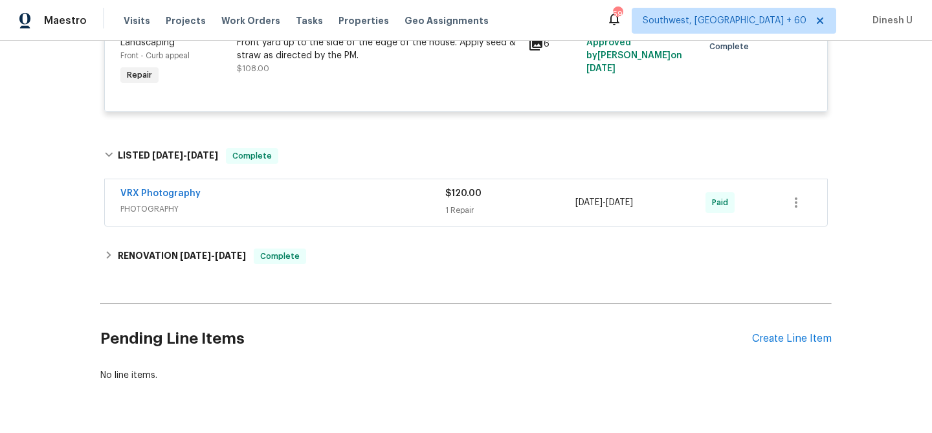
click at [472, 204] on div "1 Repair" at bounding box center [510, 210] width 130 height 13
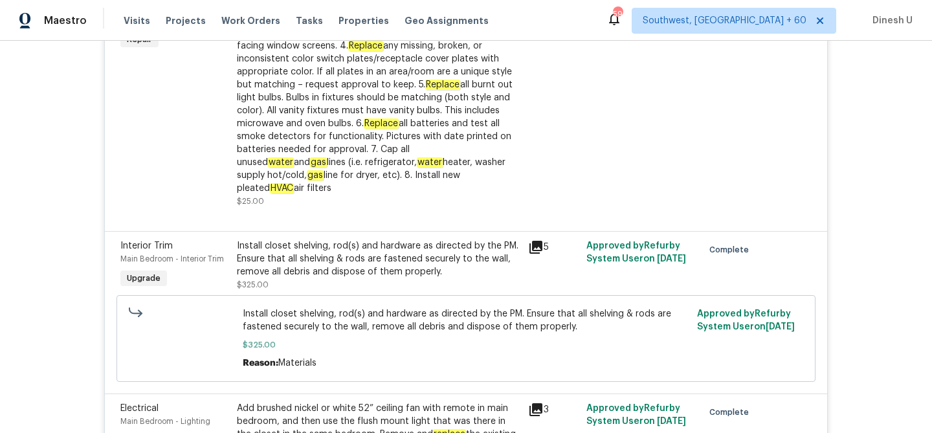
scroll to position [0, 0]
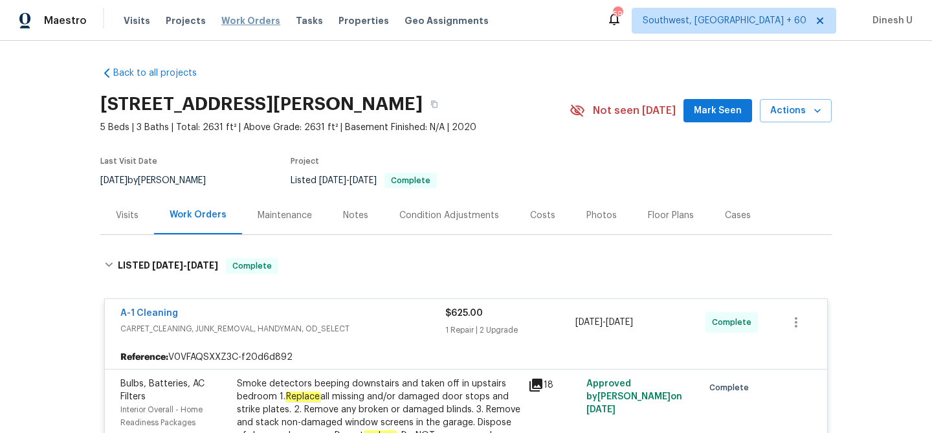
click at [247, 14] on span "Work Orders" at bounding box center [250, 20] width 59 height 13
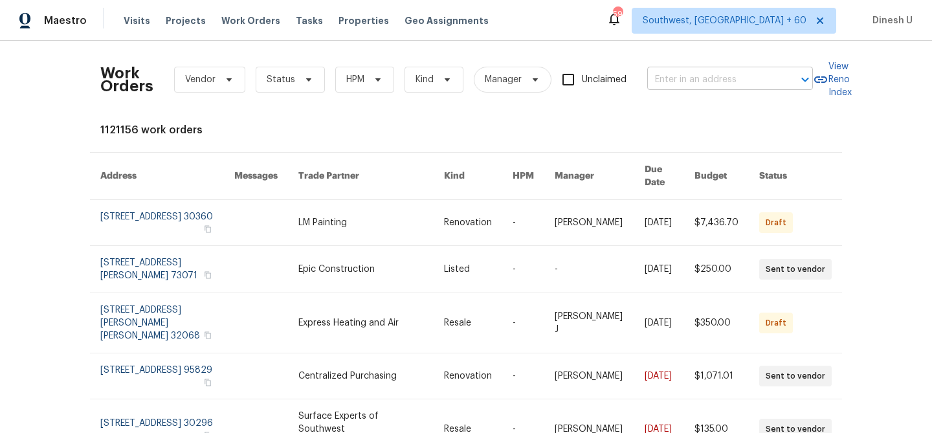
click at [686, 74] on input "text" at bounding box center [711, 80] width 129 height 20
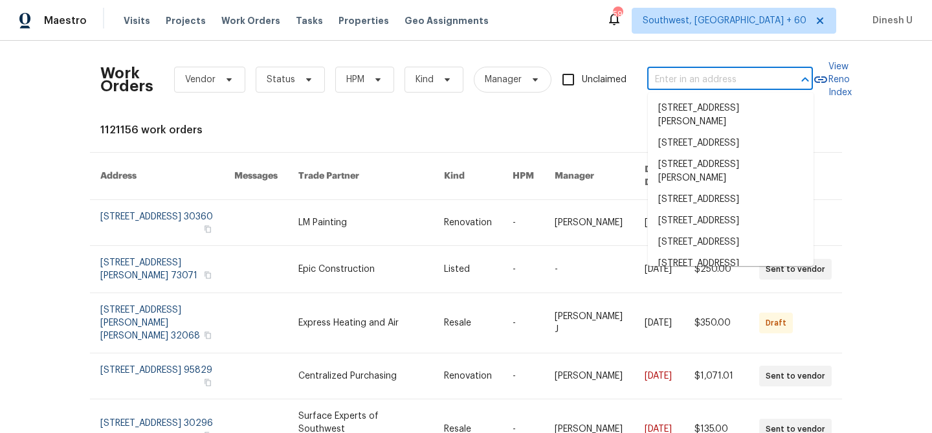
paste input "2714 Silkwood St Dallas, TX 75215"
type input "2714 Silkwood St Dallas, TX 75215"
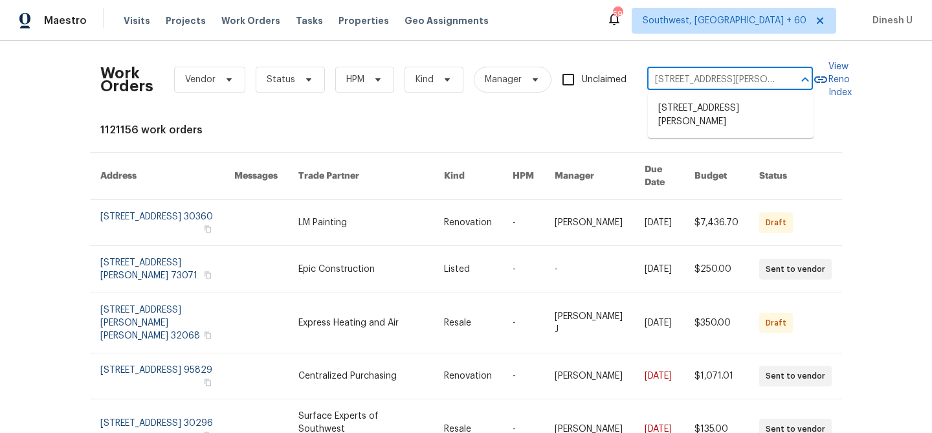
scroll to position [0, 19]
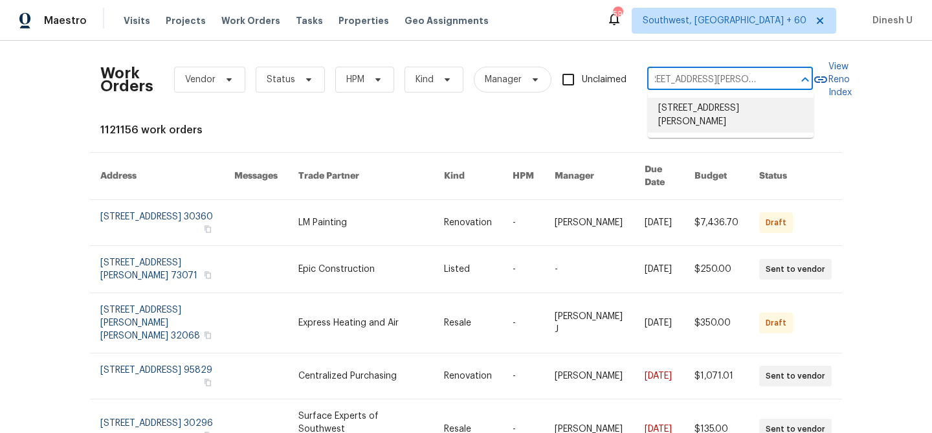
click at [660, 98] on li "2714 Silkwood St, Dallas, TX 75215" at bounding box center [731, 115] width 166 height 35
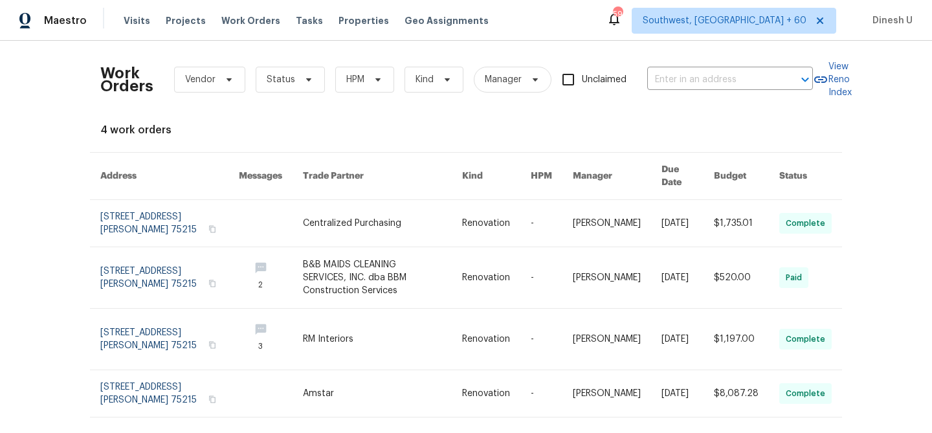
type input "2714 Silkwood St, Dallas, TX 75215"
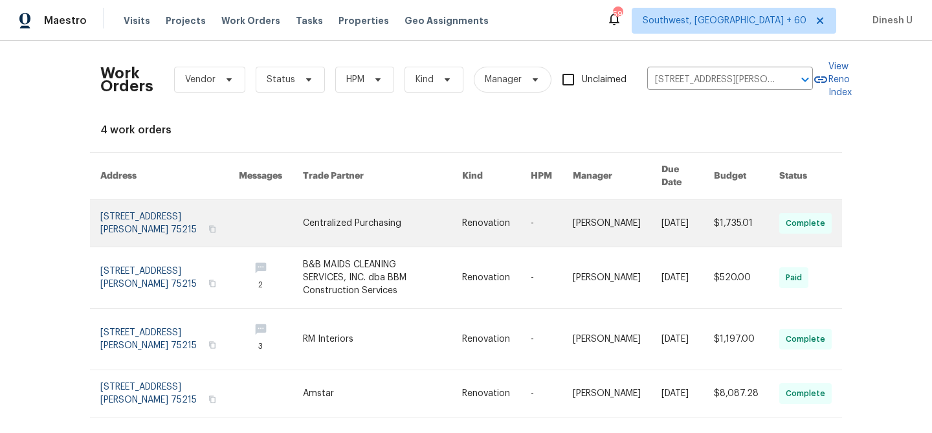
click at [148, 208] on link at bounding box center [169, 223] width 139 height 47
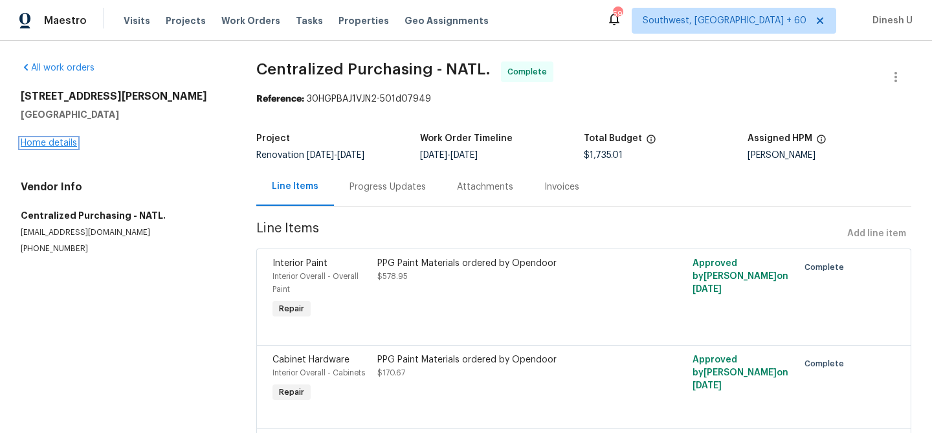
click at [58, 144] on link "Home details" at bounding box center [49, 143] width 56 height 9
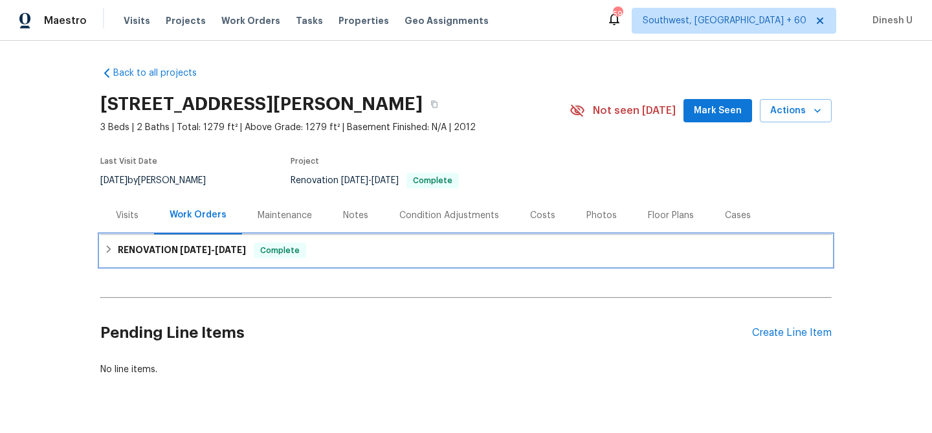
click at [194, 243] on h6 "RENOVATION 9/9/25 - 9/16/25" at bounding box center [182, 251] width 128 height 16
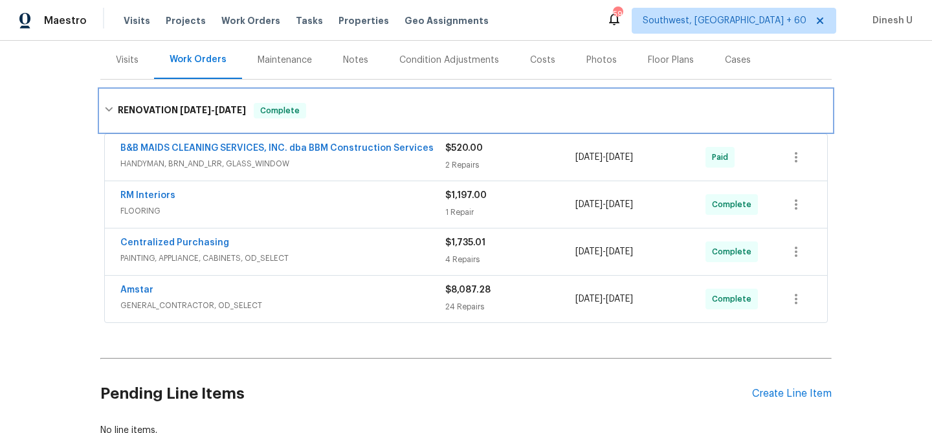
scroll to position [185, 0]
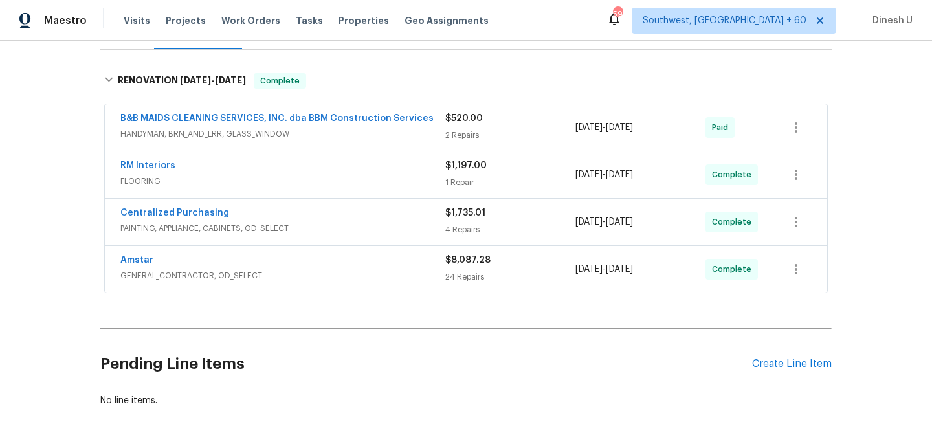
click at [443, 137] on span "HANDYMAN, BRN_AND_LRR, GLASS_WINDOW" at bounding box center [282, 134] width 325 height 13
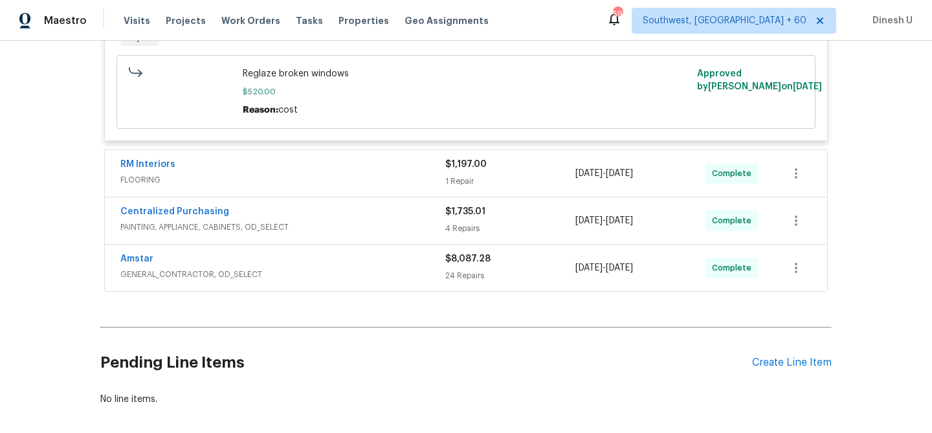
scroll to position [502, 0]
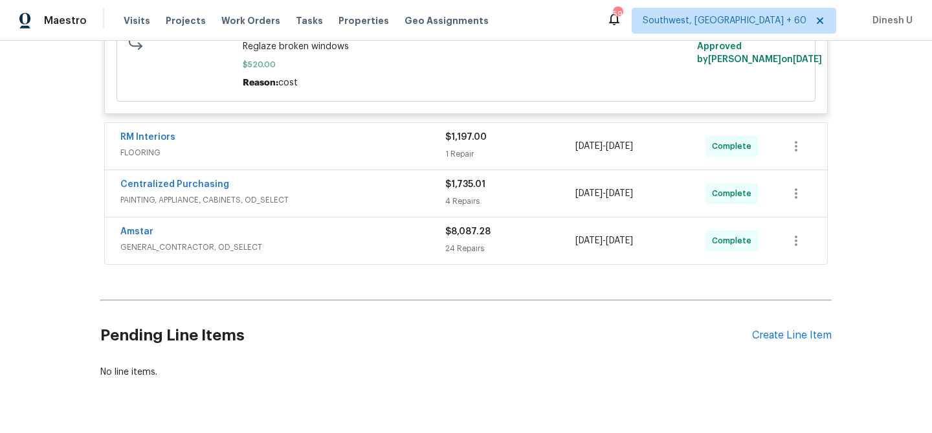
click at [461, 154] on div "1 Repair" at bounding box center [510, 154] width 130 height 13
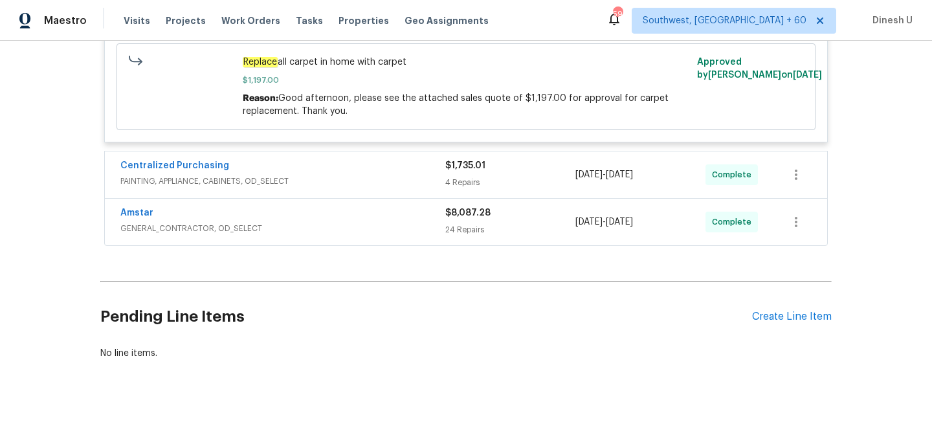
scroll to position [739, 0]
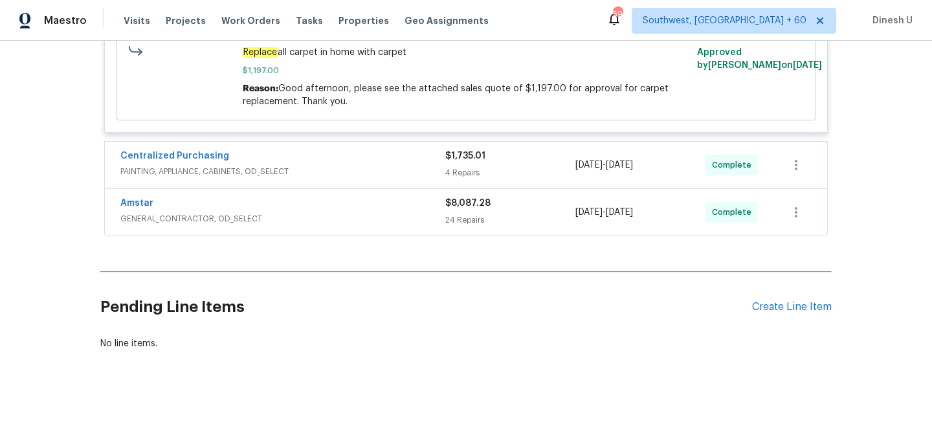
click at [478, 170] on div "4 Repairs" at bounding box center [510, 172] width 130 height 13
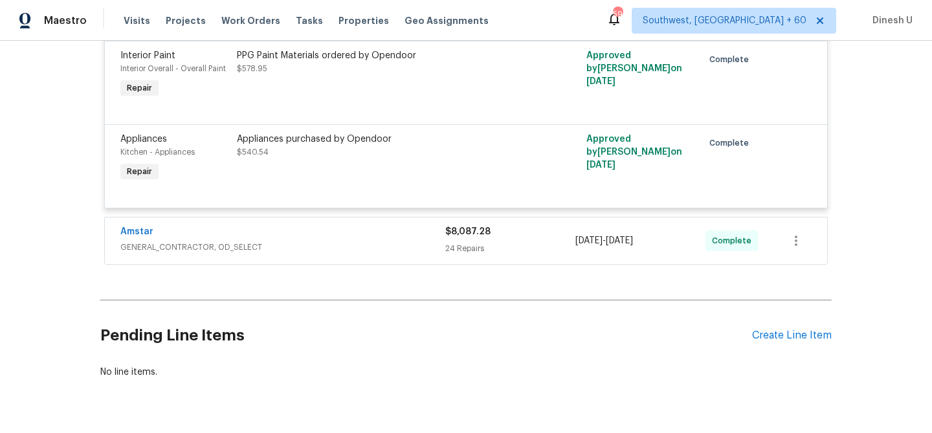
scroll to position [1109, 0]
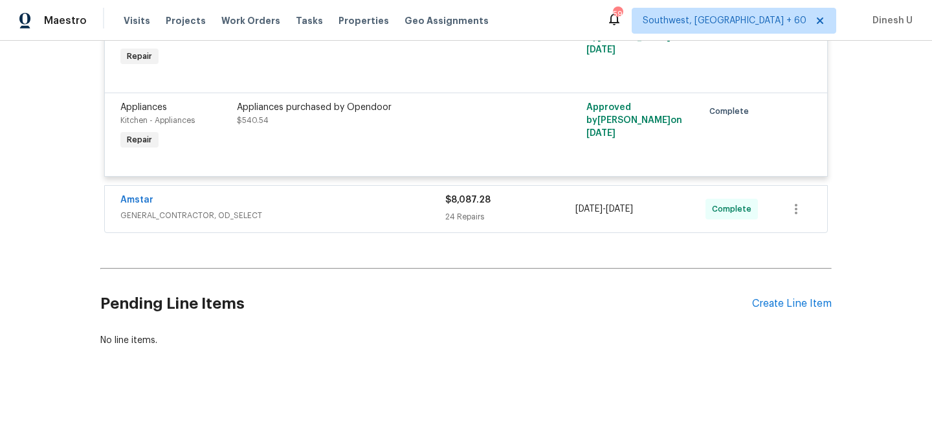
click at [473, 223] on div "24 Repairs" at bounding box center [510, 216] width 130 height 13
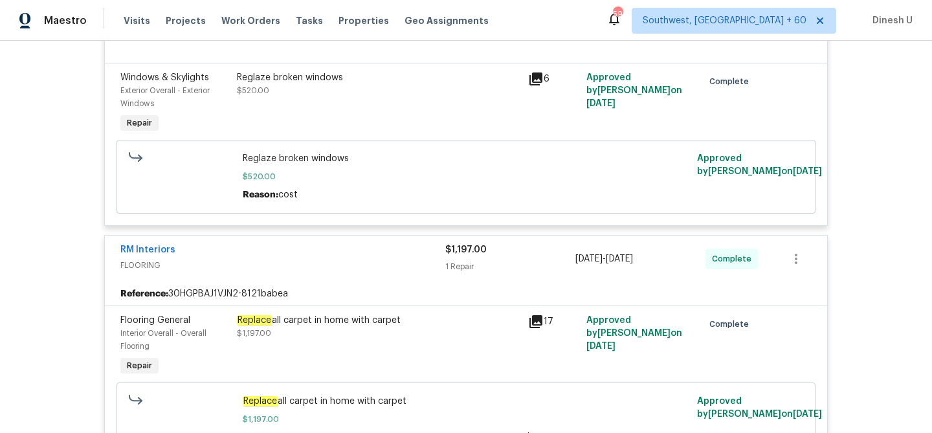
scroll to position [0, 0]
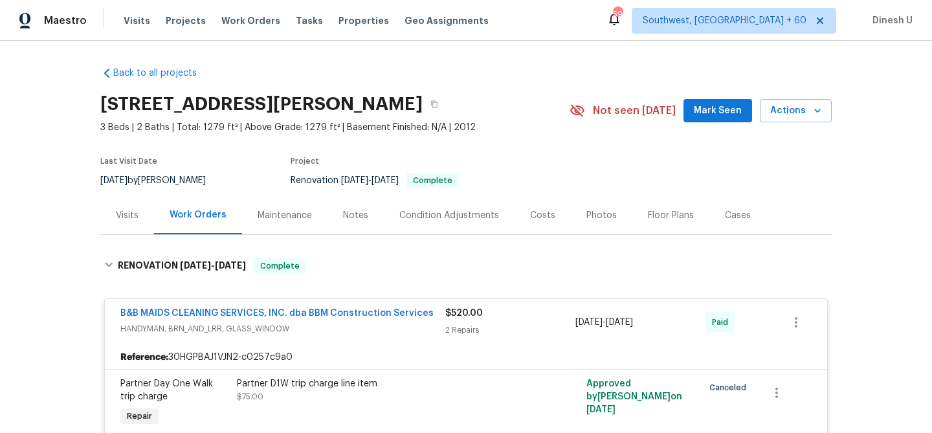
click at [126, 203] on div "Visits" at bounding box center [127, 215] width 54 height 38
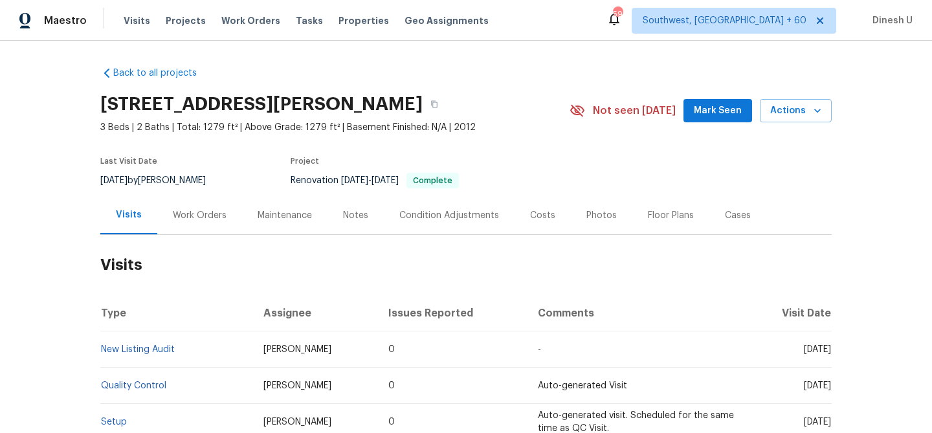
scroll to position [168, 0]
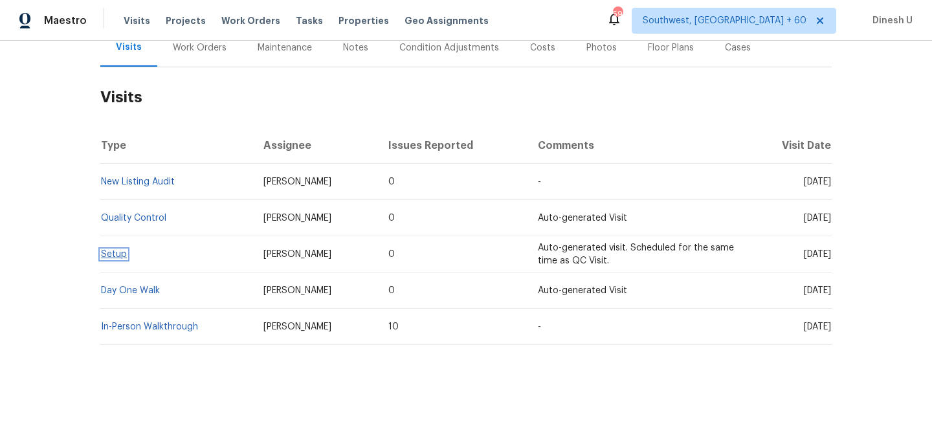
click at [119, 251] on link "Setup" at bounding box center [114, 254] width 26 height 9
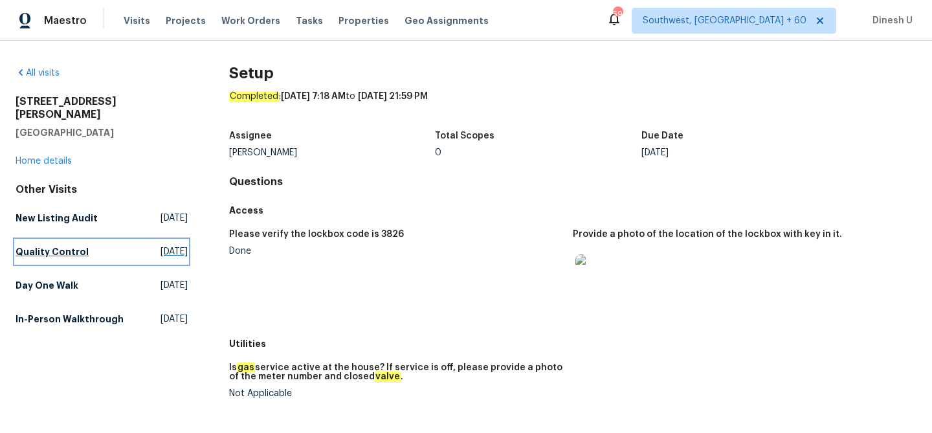
click at [161, 245] on span "Fri, Sep 19 2025" at bounding box center [174, 251] width 27 height 13
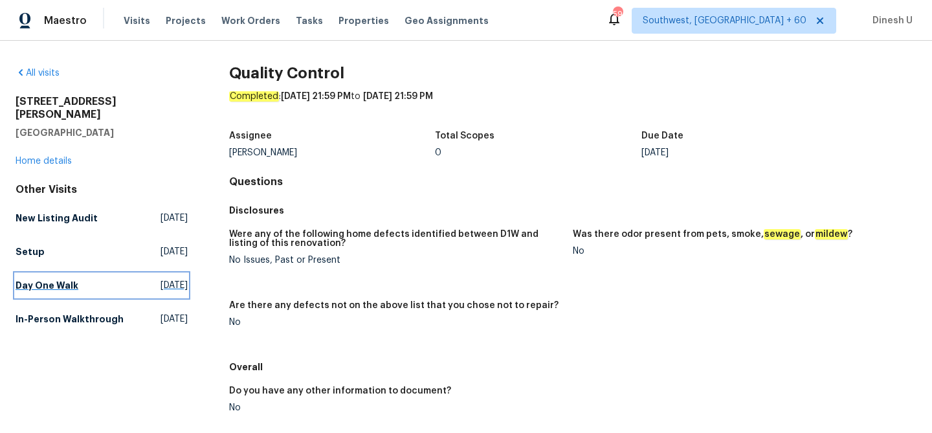
click at [161, 279] on span "Mon, Sep 08 2025" at bounding box center [174, 285] width 27 height 13
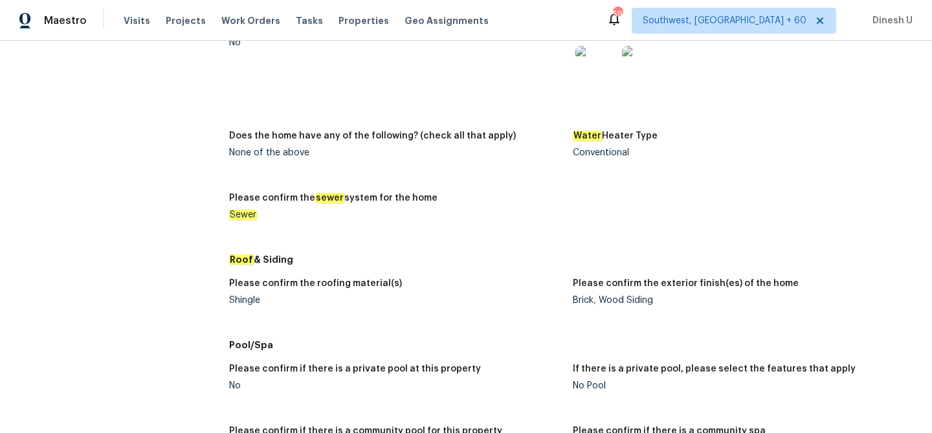
scroll to position [1225, 0]
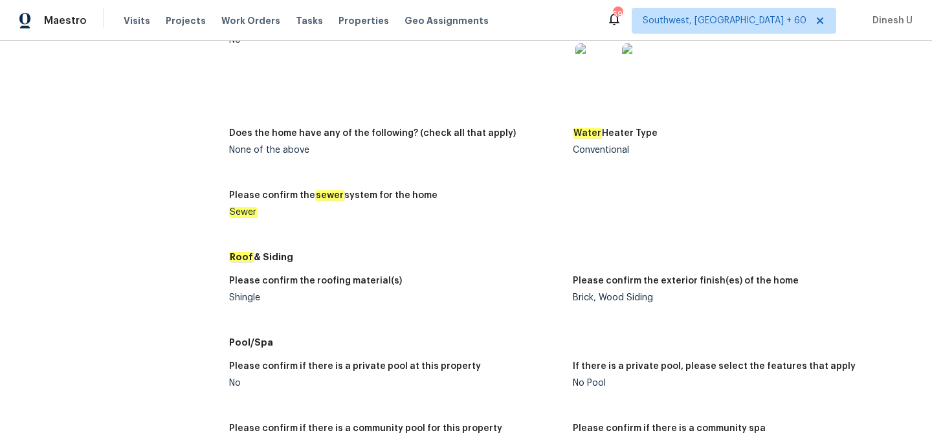
click at [633, 61] on img at bounding box center [642, 63] width 41 height 41
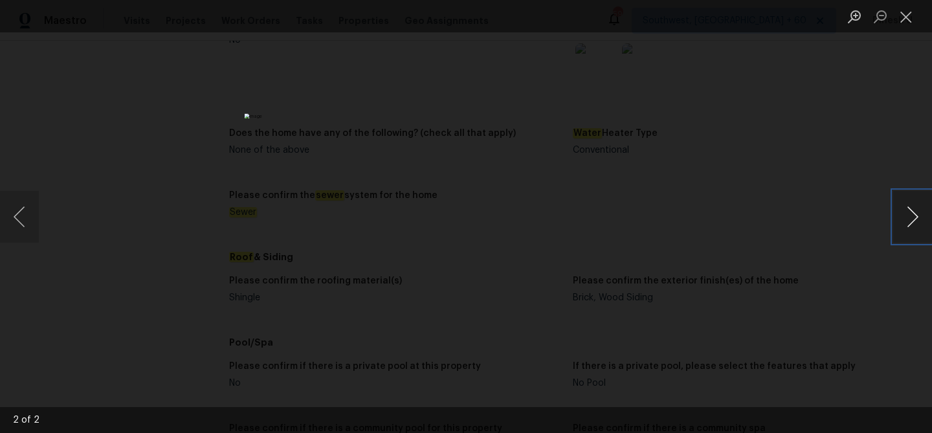
click at [908, 212] on button "Next image" at bounding box center [912, 217] width 39 height 52
click at [899, 12] on button "Close lightbox" at bounding box center [906, 16] width 26 height 23
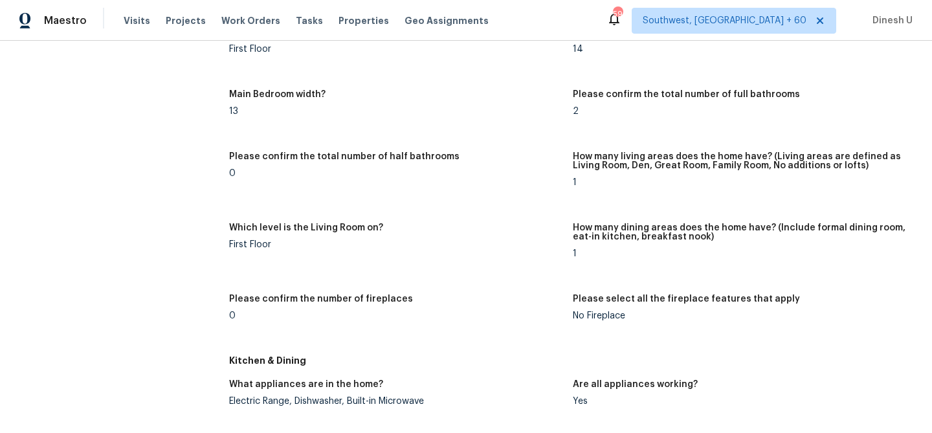
scroll to position [0, 0]
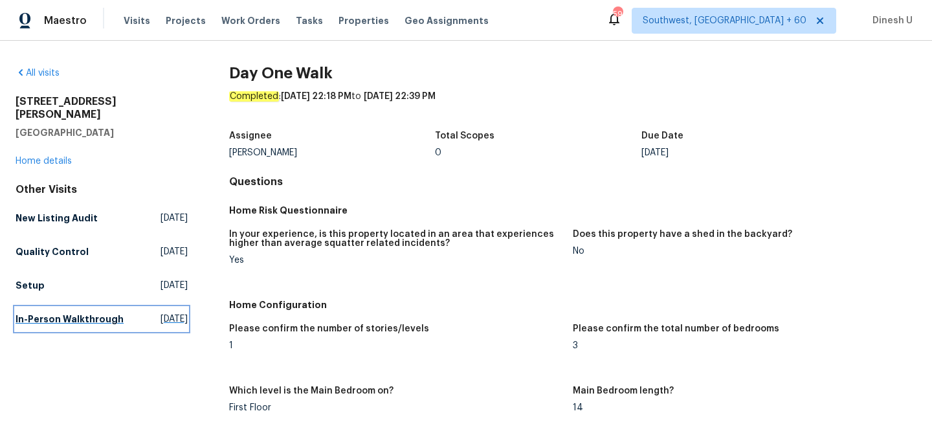
click at [161, 313] on span "Mon, Aug 04 2025" at bounding box center [174, 319] width 27 height 13
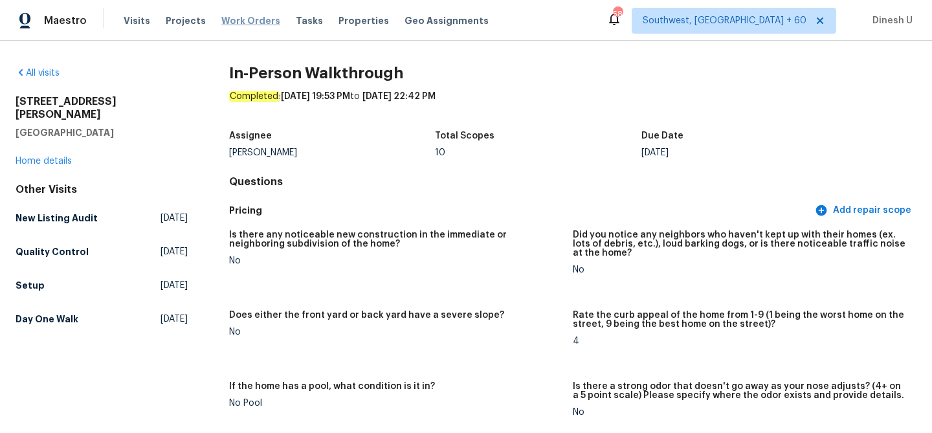
click at [245, 22] on span "Work Orders" at bounding box center [250, 20] width 59 height 13
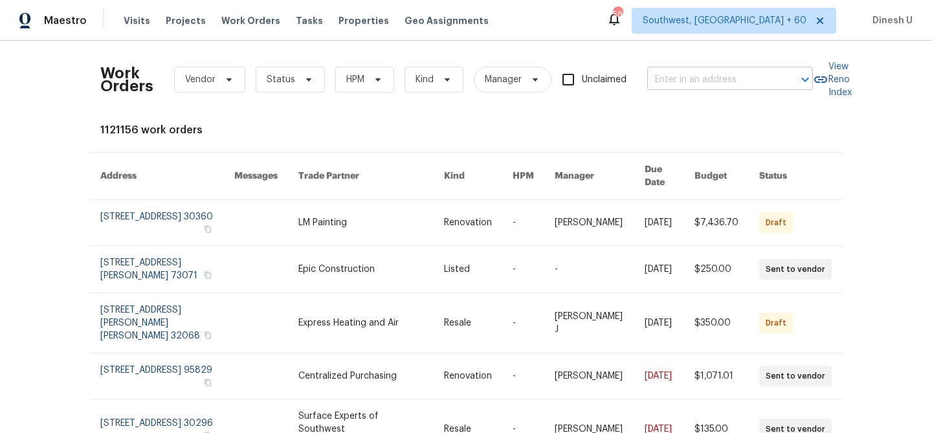
click at [678, 79] on input "text" at bounding box center [711, 80] width 129 height 20
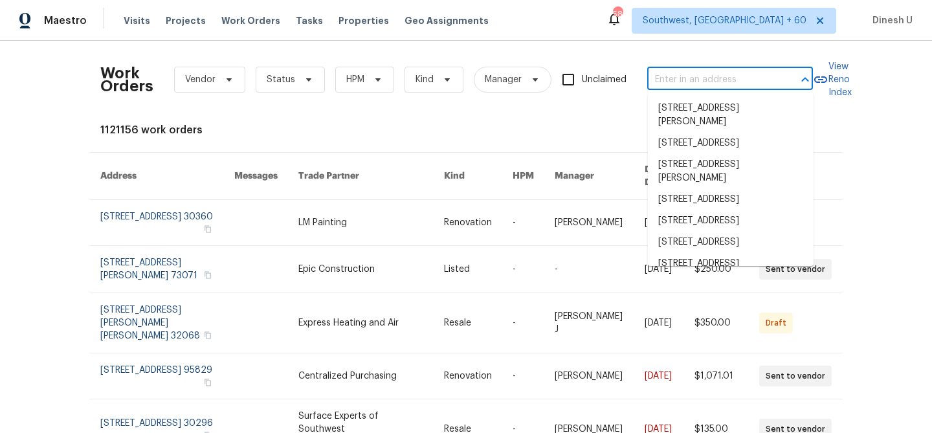
paste input "16409 Stillhouse Hollow Ct Prosper, TX 75078"
type input "16409 Stillhouse Hollow Ct Prosper, TX 75078"
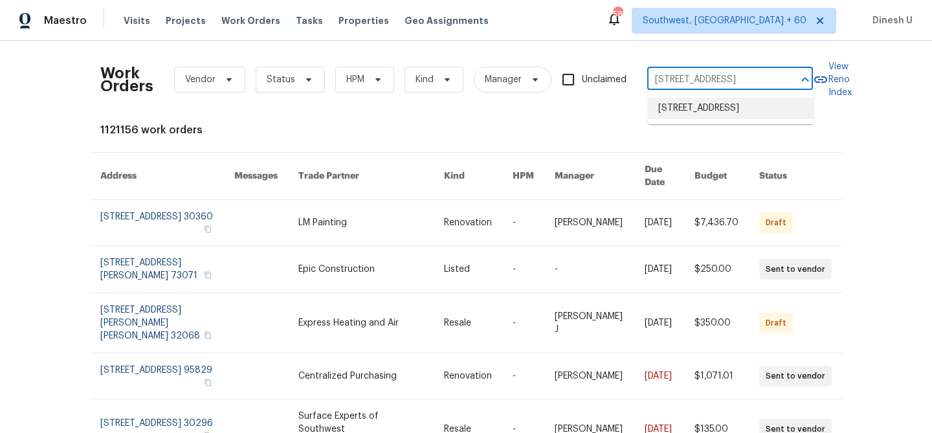
click at [678, 108] on li "16409 Stillhouse Hollow Ct, Prosper, TX 75078" at bounding box center [731, 108] width 166 height 21
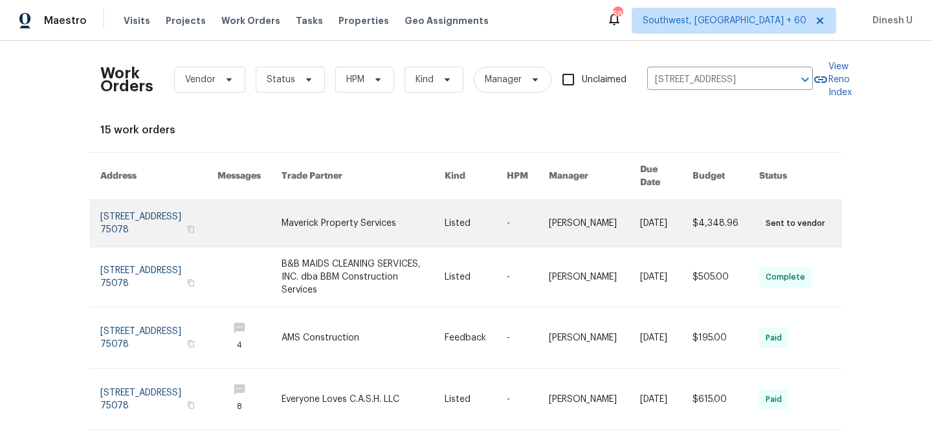
click at [145, 206] on link at bounding box center [158, 223] width 117 height 47
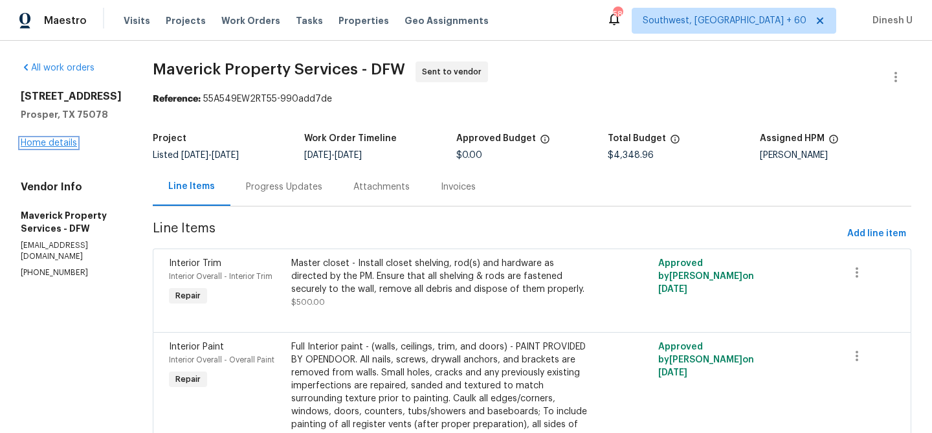
click at [38, 140] on link "Home details" at bounding box center [49, 143] width 56 height 9
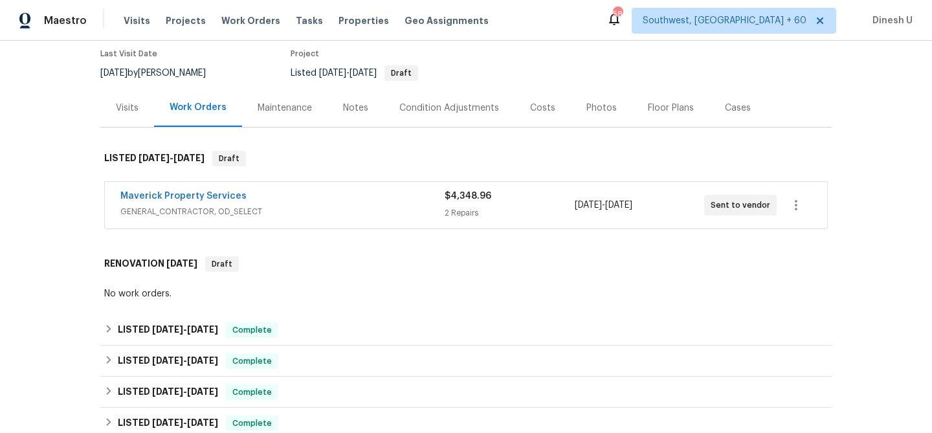
scroll to position [148, 0]
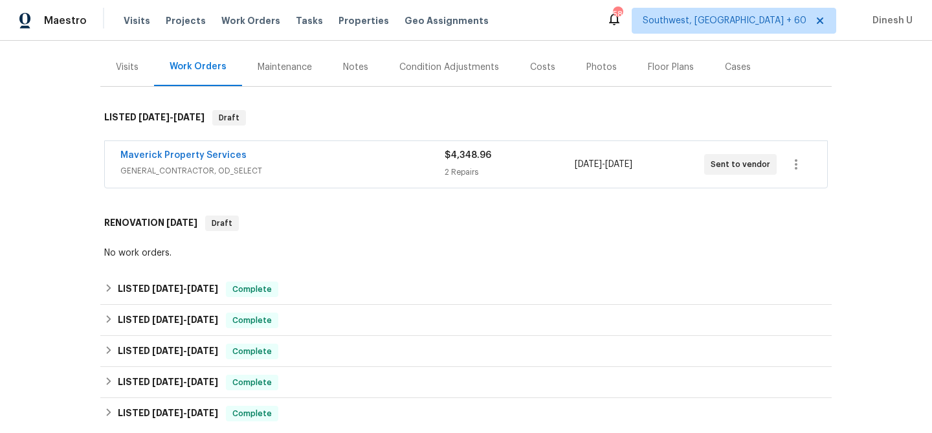
click at [459, 167] on div "2 Repairs" at bounding box center [509, 172] width 129 height 13
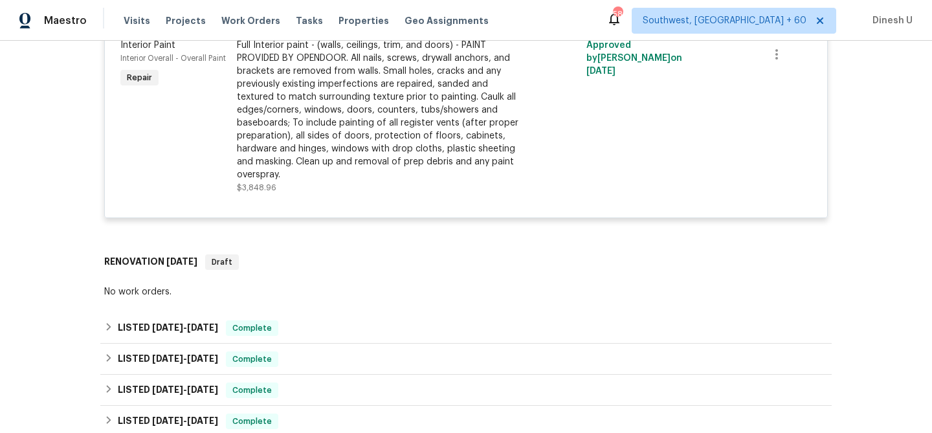
scroll to position [522, 0]
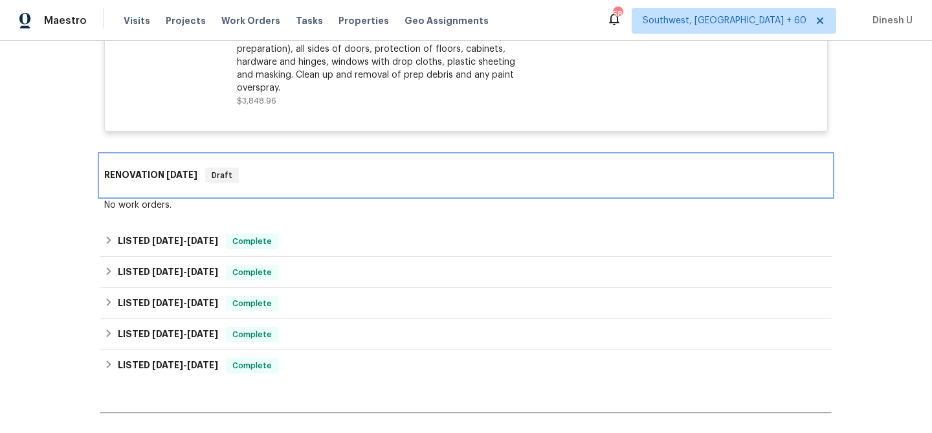
click at [194, 180] on h6 "RENOVATION 11/21/24" at bounding box center [150, 176] width 93 height 16
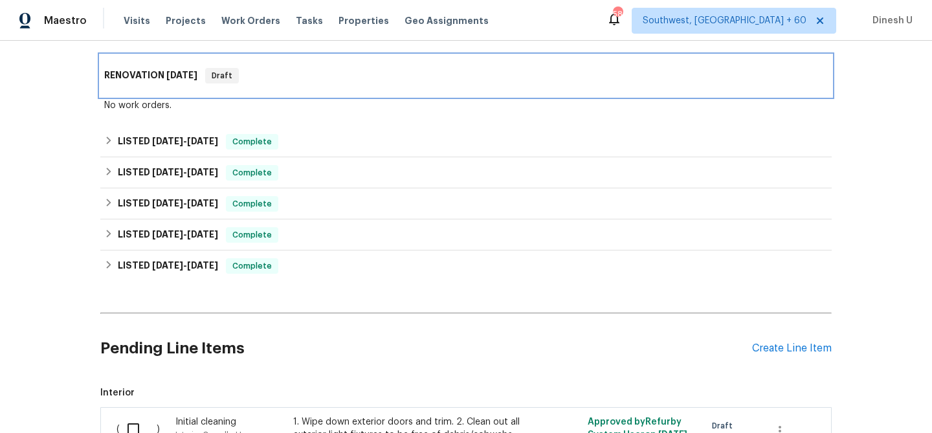
scroll to position [633, 0]
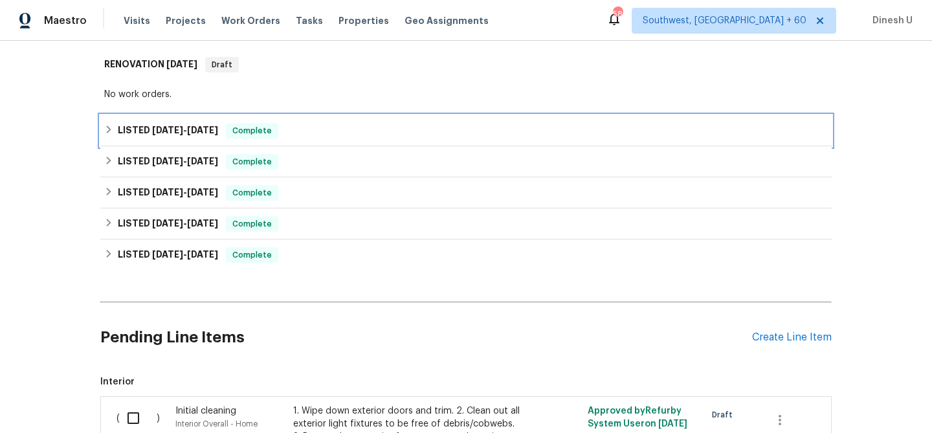
click at [233, 126] on div "Complete" at bounding box center [252, 131] width 52 height 16
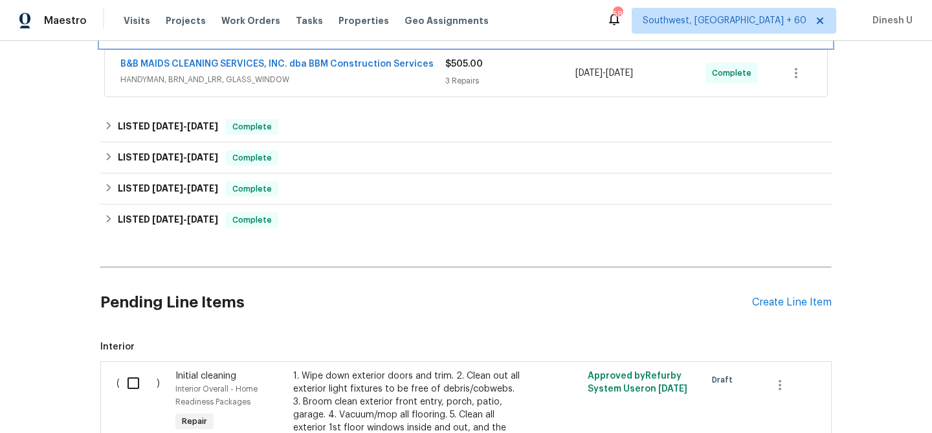
scroll to position [752, 0]
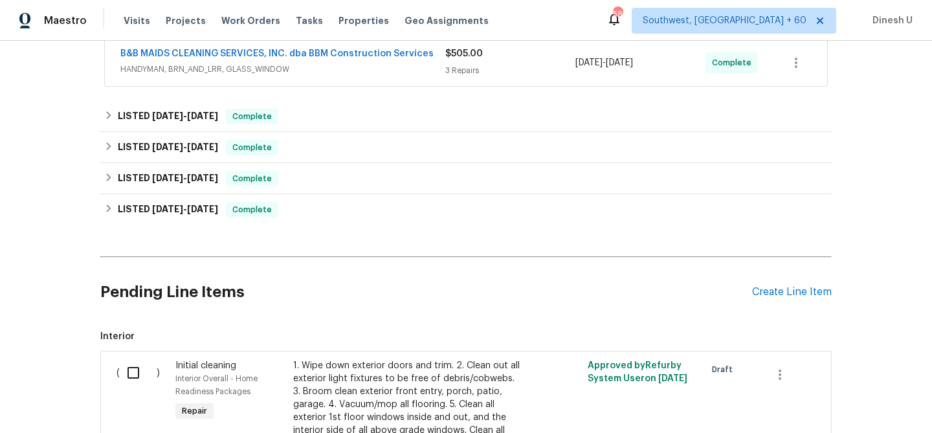
click at [452, 62] on div "$505.00 3 Repairs" at bounding box center [510, 62] width 130 height 31
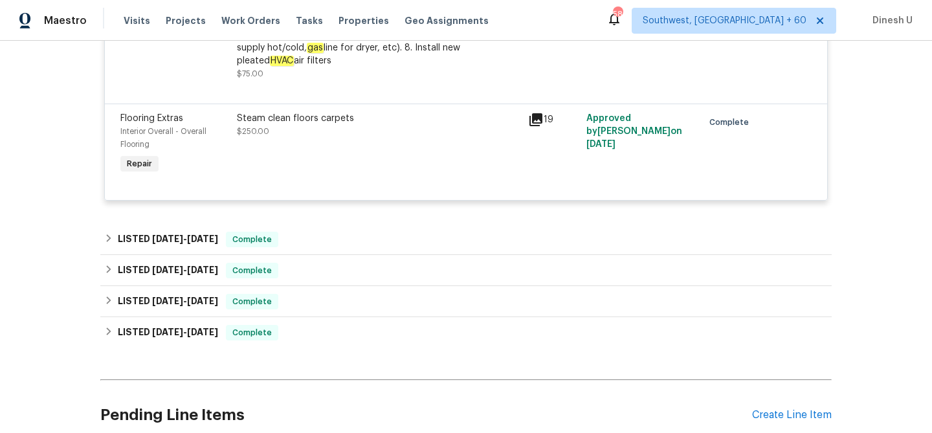
scroll to position [1180, 0]
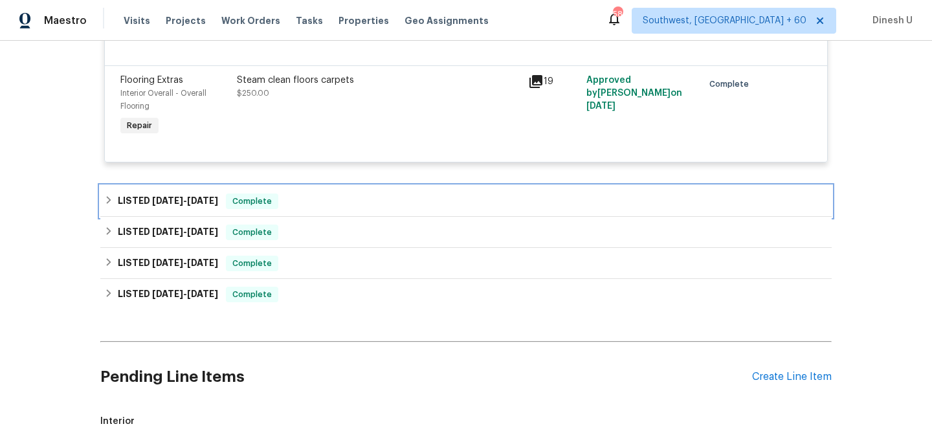
click at [189, 196] on span "7/10/25 - 7/17/25" at bounding box center [185, 200] width 66 height 9
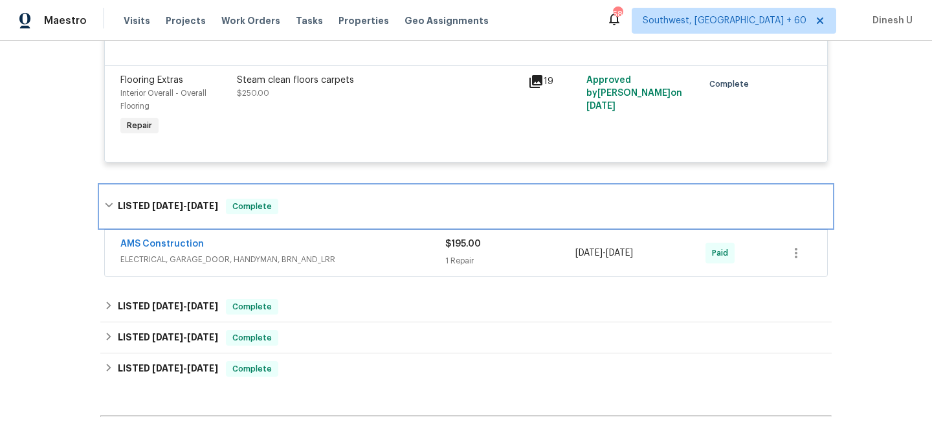
scroll to position [1245, 0]
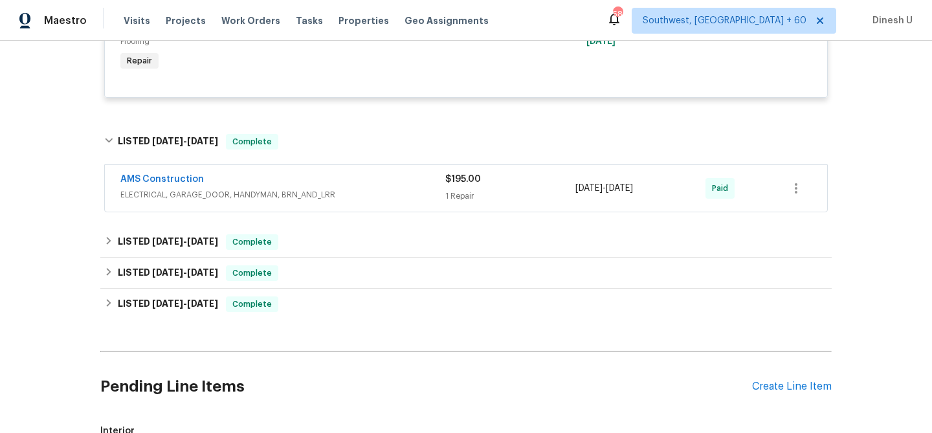
click at [466, 190] on div "1 Repair" at bounding box center [510, 196] width 130 height 13
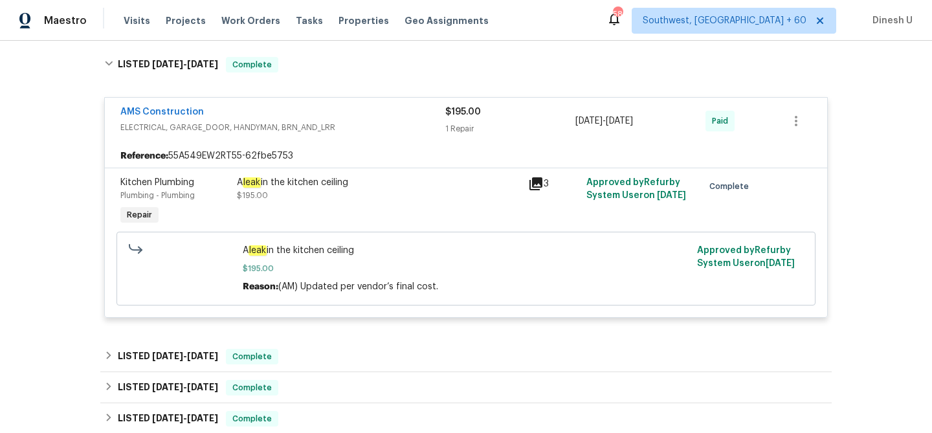
scroll to position [1321, 0]
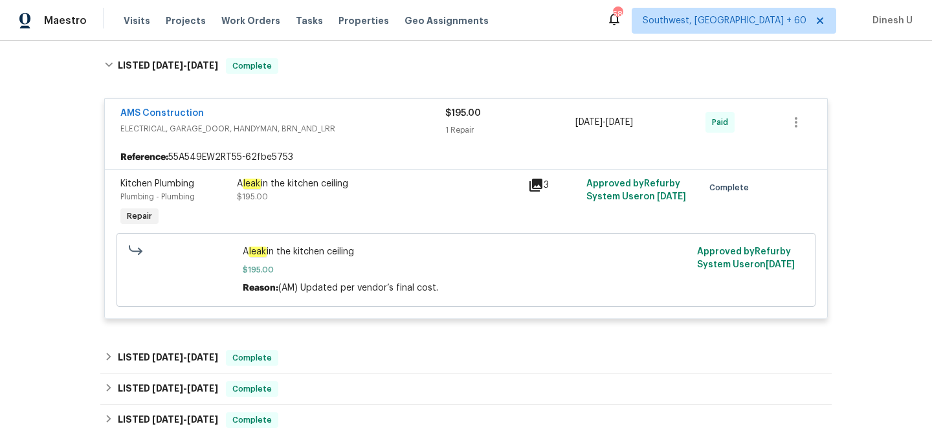
click at [532, 179] on icon at bounding box center [536, 185] width 13 height 13
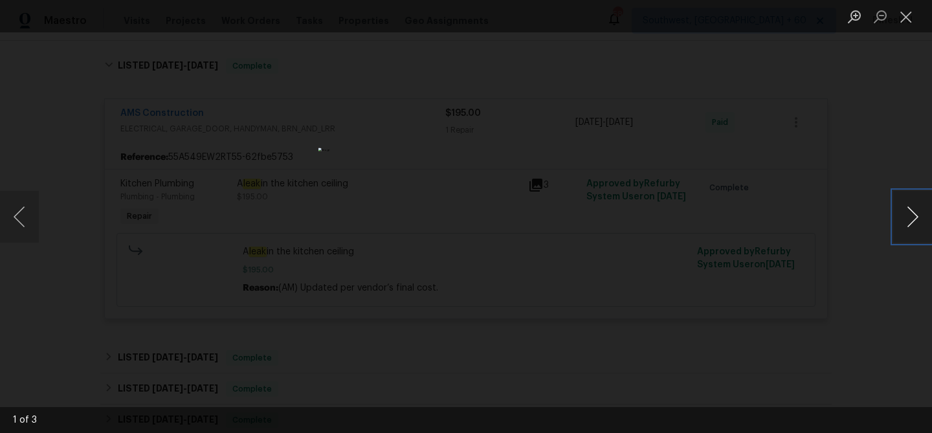
click at [921, 218] on button "Next image" at bounding box center [912, 217] width 39 height 52
click at [903, 14] on button "Close lightbox" at bounding box center [906, 16] width 26 height 23
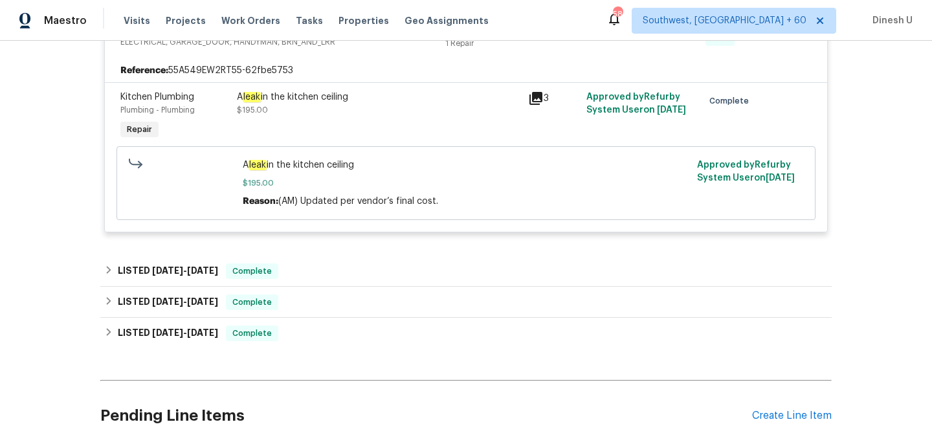
scroll to position [1395, 0]
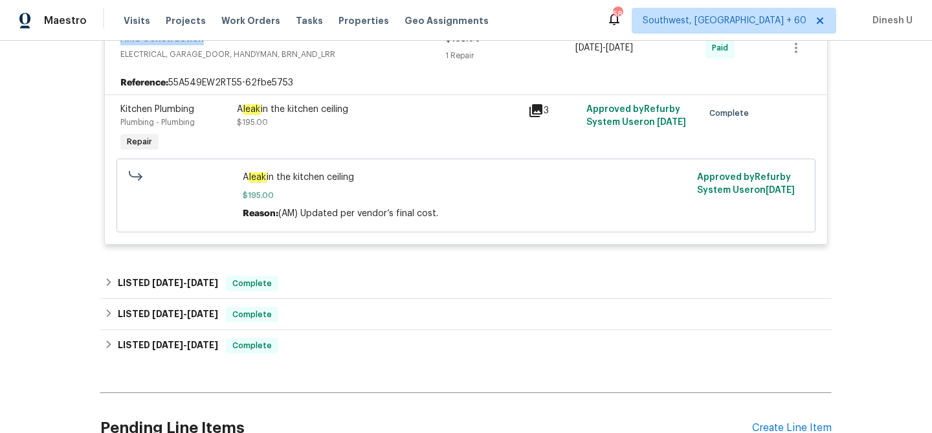
click at [539, 104] on icon at bounding box center [536, 110] width 13 height 13
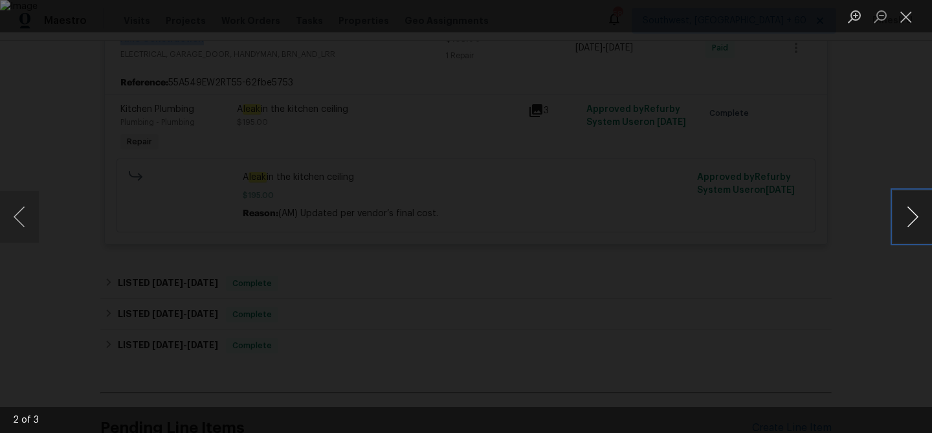
click at [912, 216] on button "Next image" at bounding box center [912, 217] width 39 height 52
click at [905, 10] on button "Close lightbox" at bounding box center [906, 16] width 26 height 23
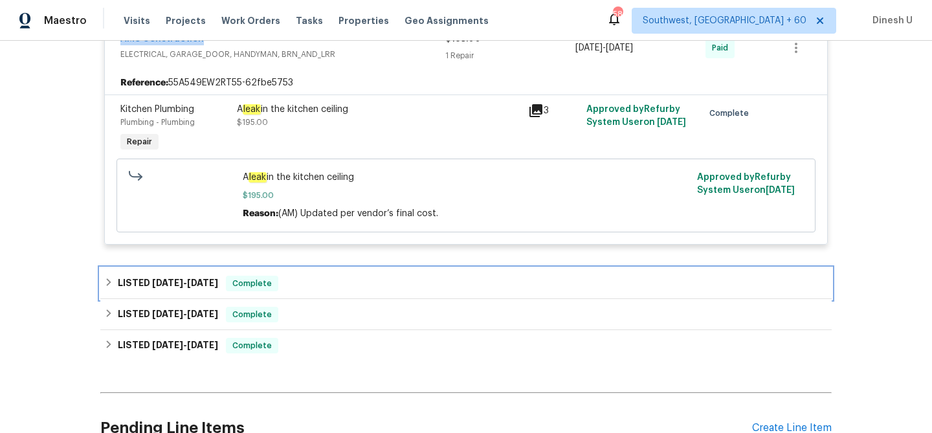
click at [199, 278] on span "6/30/25" at bounding box center [202, 282] width 31 height 9
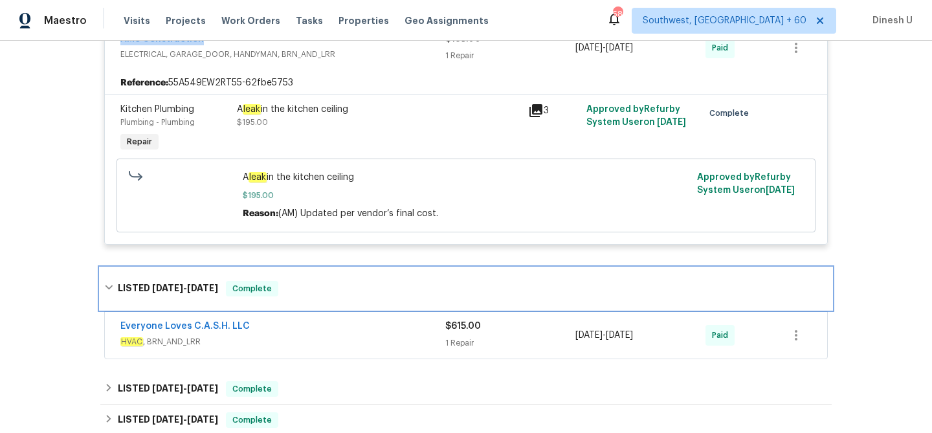
scroll to position [1483, 0]
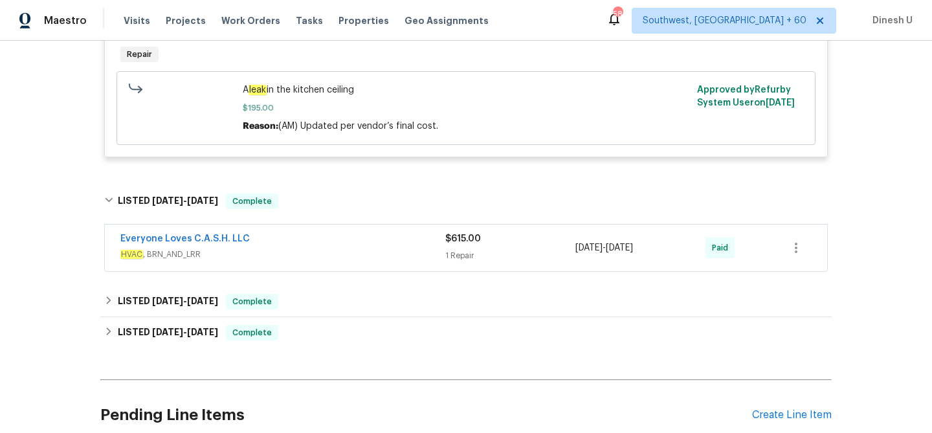
click at [464, 249] on div "1 Repair" at bounding box center [510, 255] width 130 height 13
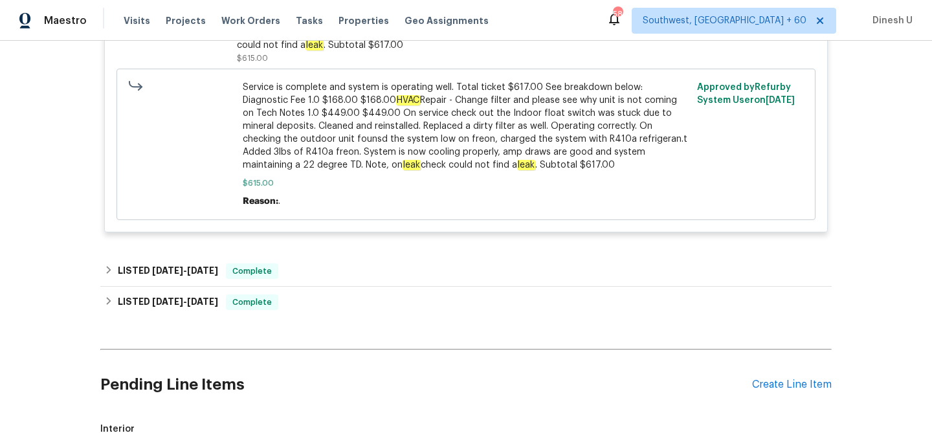
scroll to position [1914, 0]
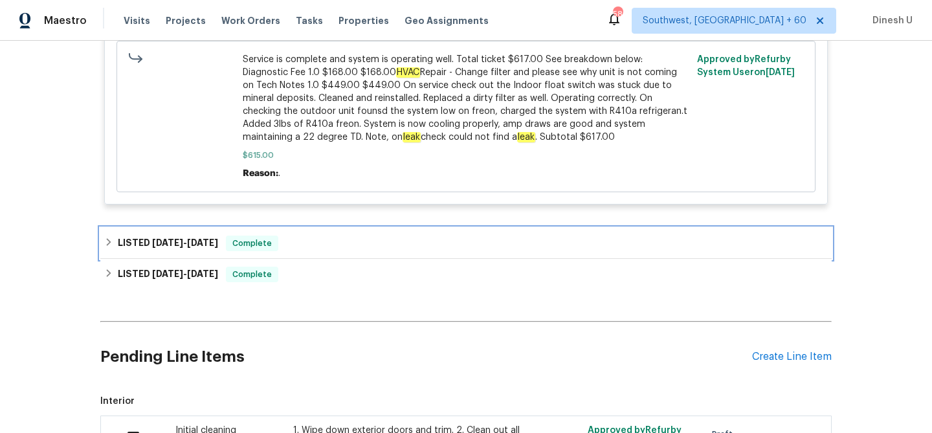
click at [192, 238] on span "5/12/25" at bounding box center [202, 242] width 31 height 9
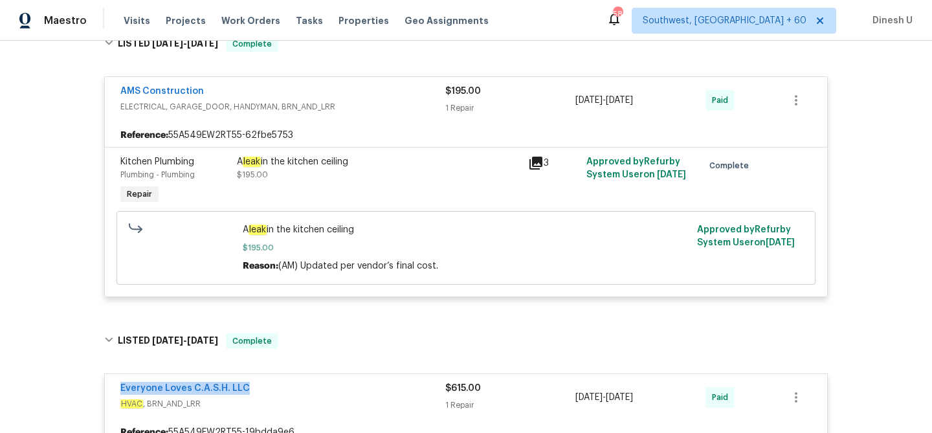
scroll to position [1373, 0]
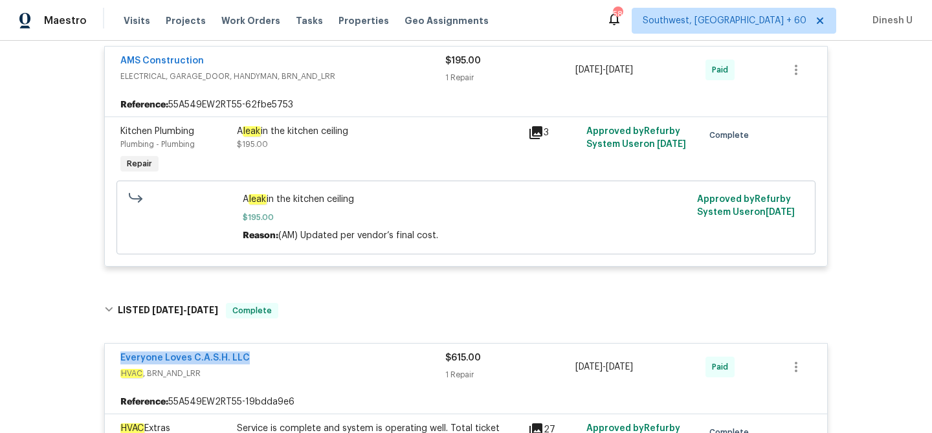
click at [295, 121] on div "A leak in the kitchen ceiling $195.00" at bounding box center [378, 151] width 291 height 60
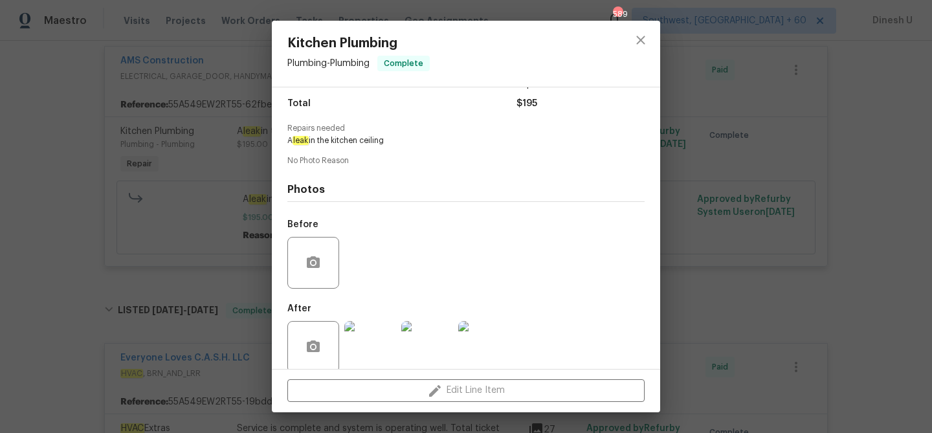
scroll to position [119, 0]
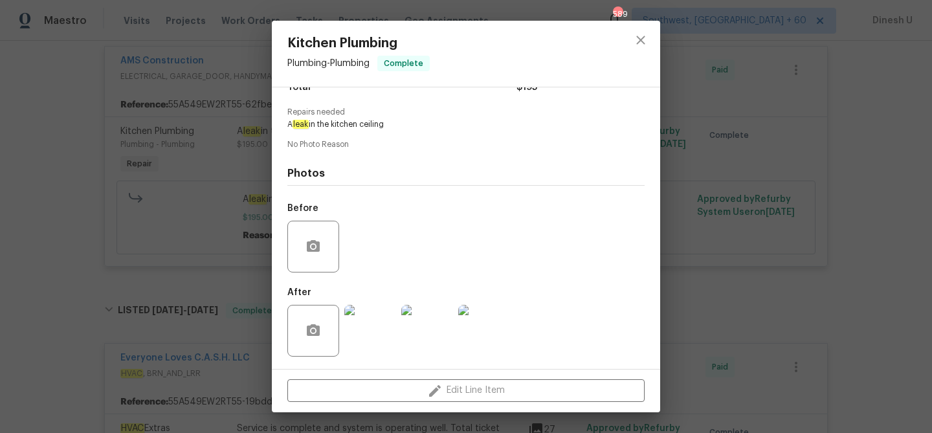
click at [378, 322] on img at bounding box center [370, 331] width 52 height 52
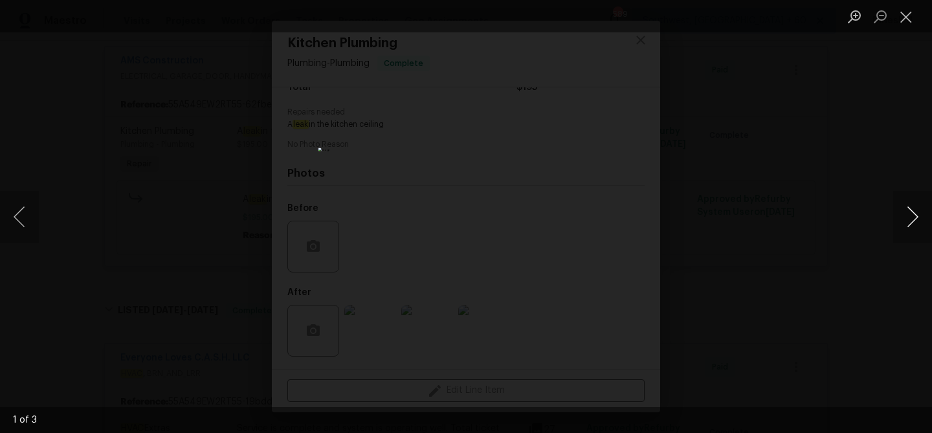
click at [915, 216] on button "Next image" at bounding box center [912, 217] width 39 height 52
click at [922, 223] on button "Next image" at bounding box center [912, 217] width 39 height 52
click at [912, 6] on button "Close lightbox" at bounding box center [906, 16] width 26 height 23
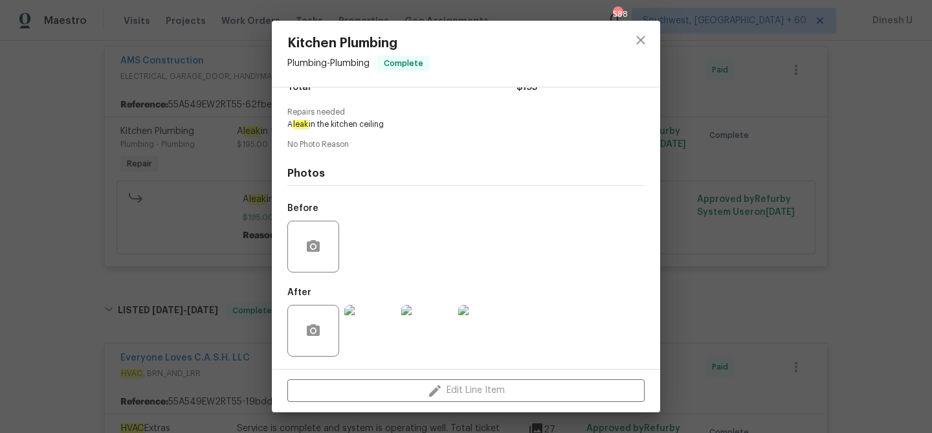
click at [128, 239] on div "Kitchen Plumbing Plumbing - Plumbing Complete Vendor AMS Construction Account C…" at bounding box center [466, 216] width 932 height 433
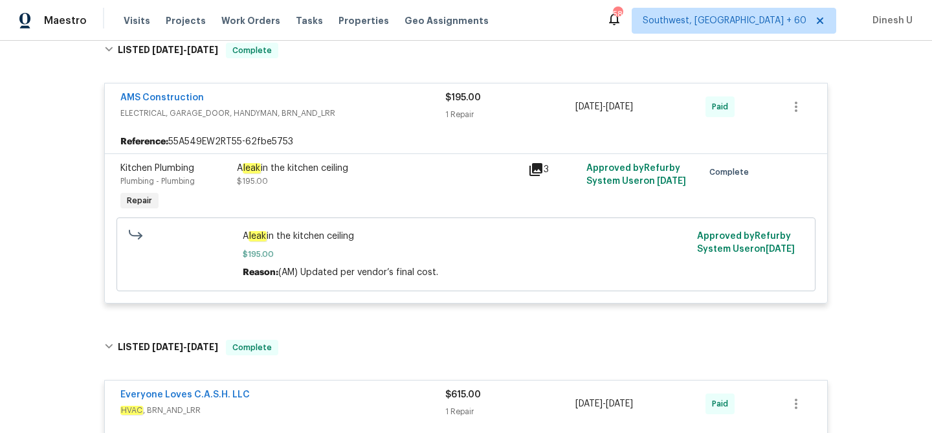
scroll to position [1330, 0]
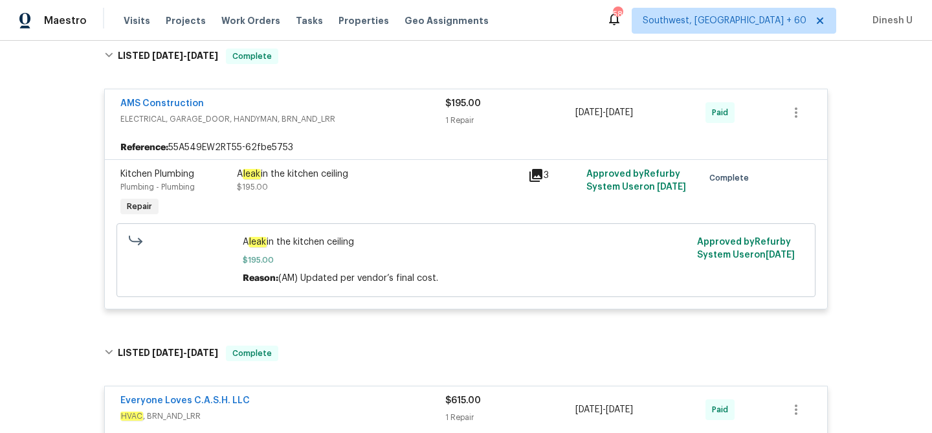
click at [534, 169] on icon at bounding box center [536, 175] width 13 height 13
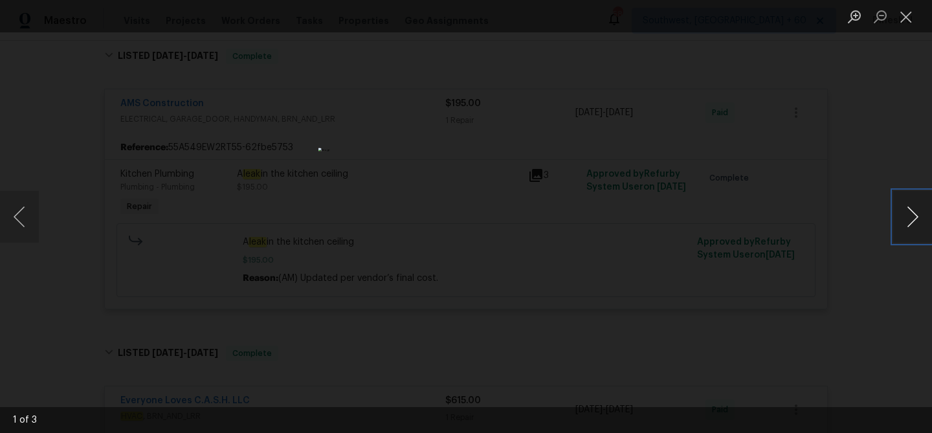
click at [914, 214] on button "Next image" at bounding box center [912, 217] width 39 height 52
click at [904, 13] on button "Close lightbox" at bounding box center [906, 16] width 26 height 23
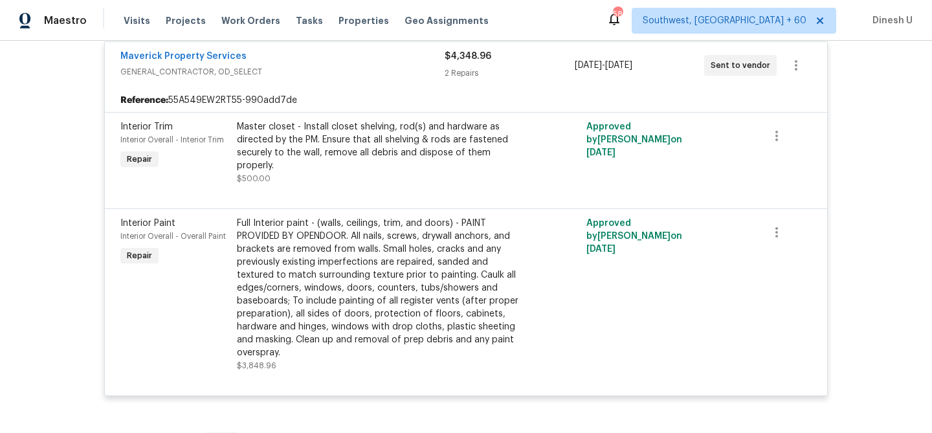
scroll to position [251, 0]
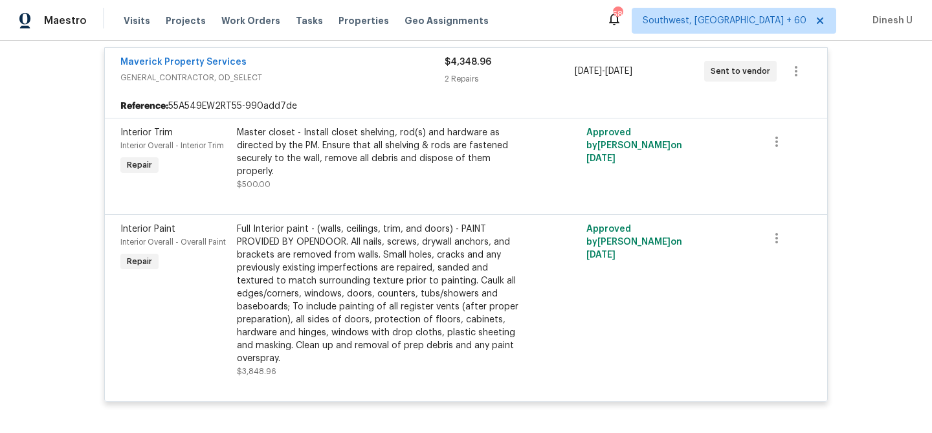
click at [413, 244] on div "Full Interior paint - (walls, ceilings, trim, and doors) - PAINT PROVIDED BY OP…" at bounding box center [379, 294] width 284 height 142
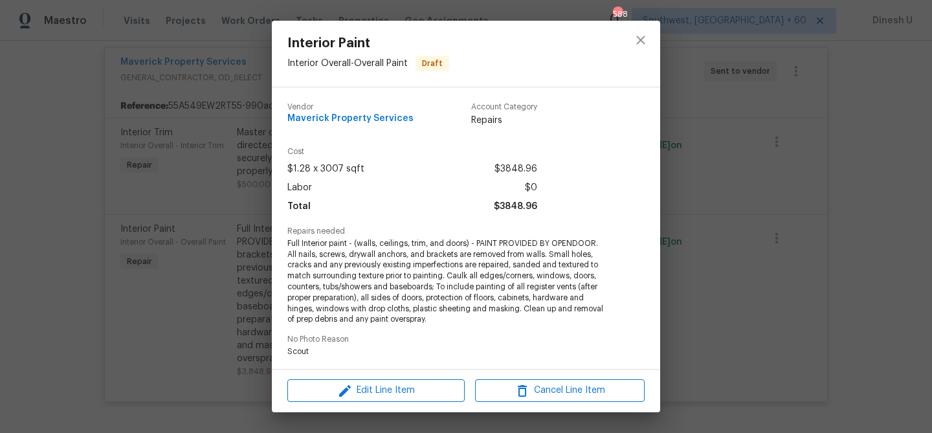
scroll to position [207, 0]
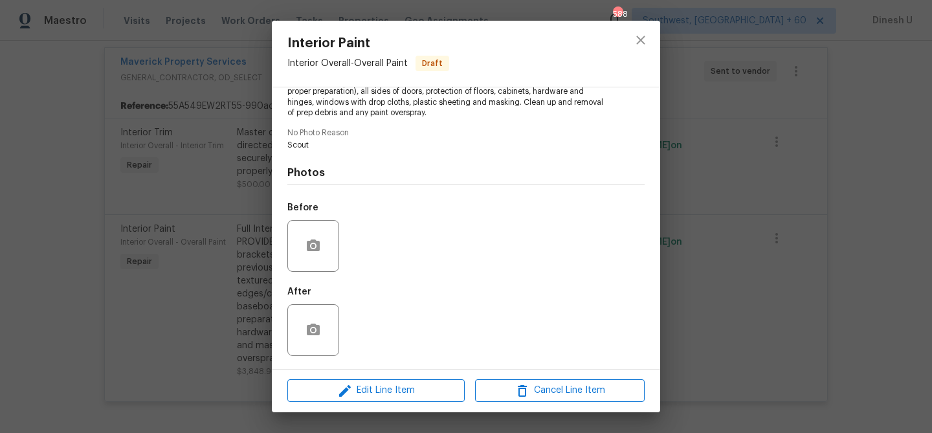
click at [233, 247] on div "Interior Paint Interior Overall - Overall Paint Draft Vendor Maverick Property …" at bounding box center [466, 216] width 932 height 433
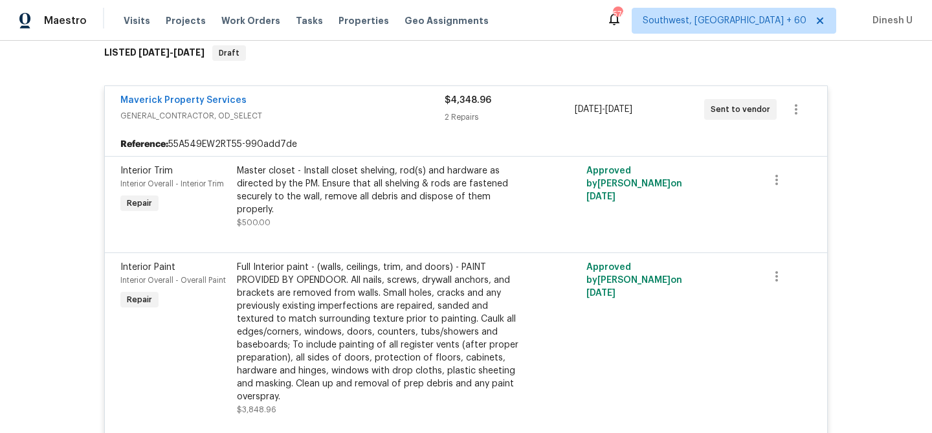
scroll to position [0, 0]
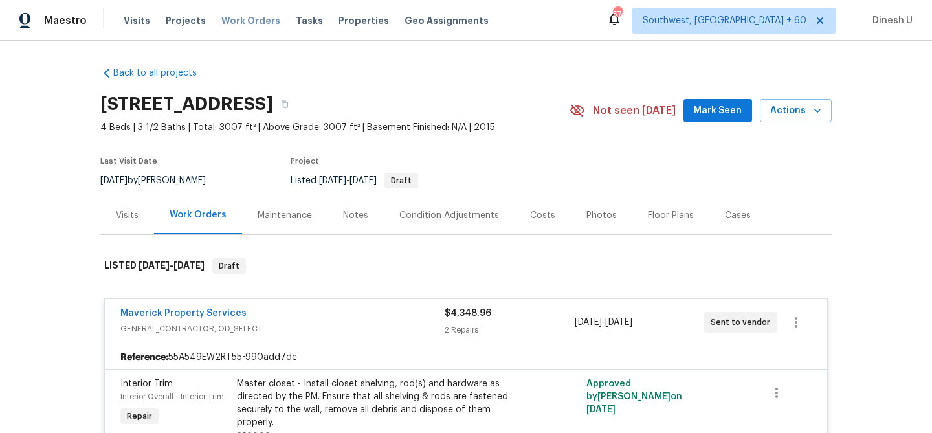
click at [243, 18] on span "Work Orders" at bounding box center [250, 20] width 59 height 13
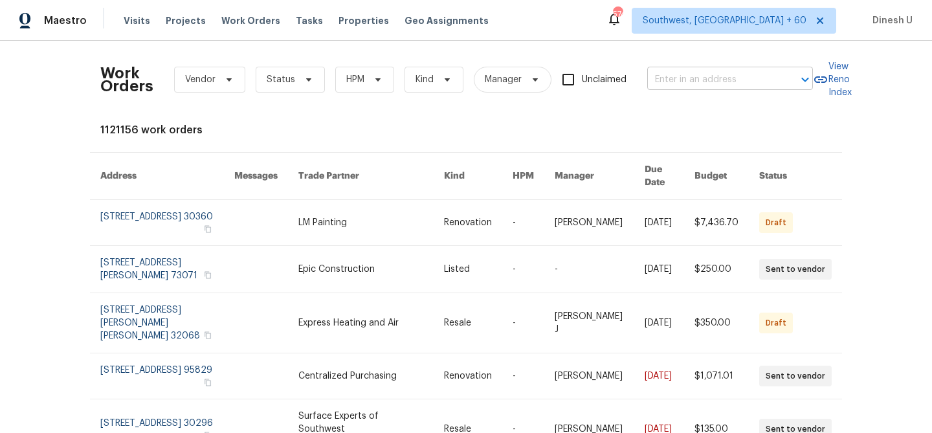
click at [669, 71] on input "text" at bounding box center [711, 80] width 129 height 20
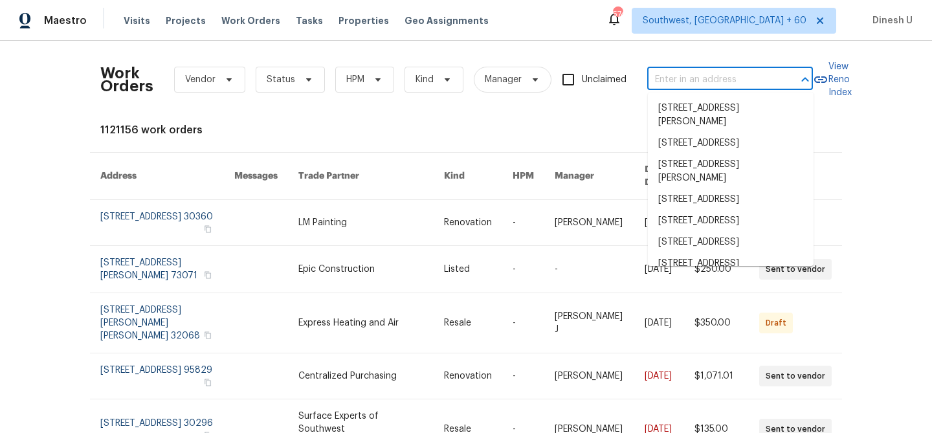
paste input "324 Golanvyi Trl, Vonore, TN 37885"
type input "324 Golanvyi Trl, Vonore, TN 37885"
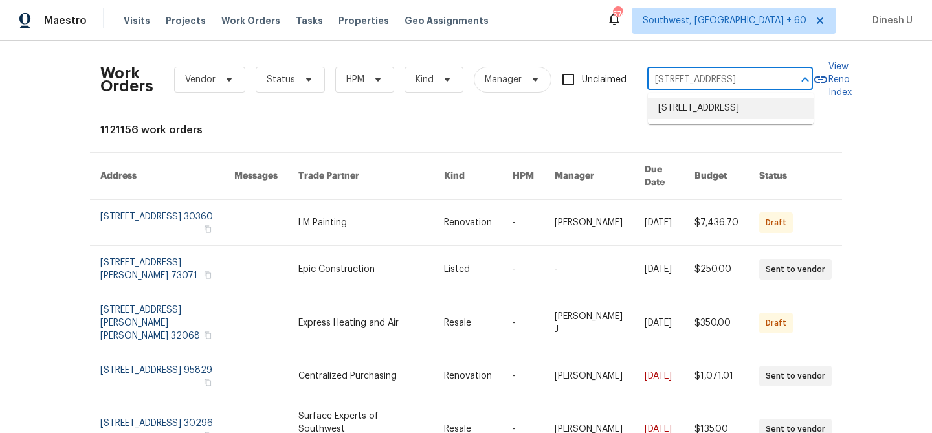
click at [670, 113] on li "324 Golanvyi Trl, Vonore, TN 37885" at bounding box center [731, 108] width 166 height 21
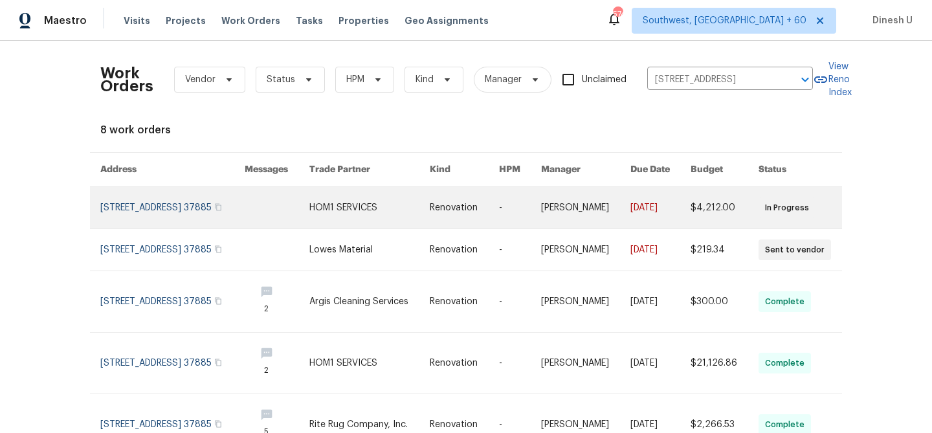
click at [124, 203] on link at bounding box center [172, 207] width 144 height 41
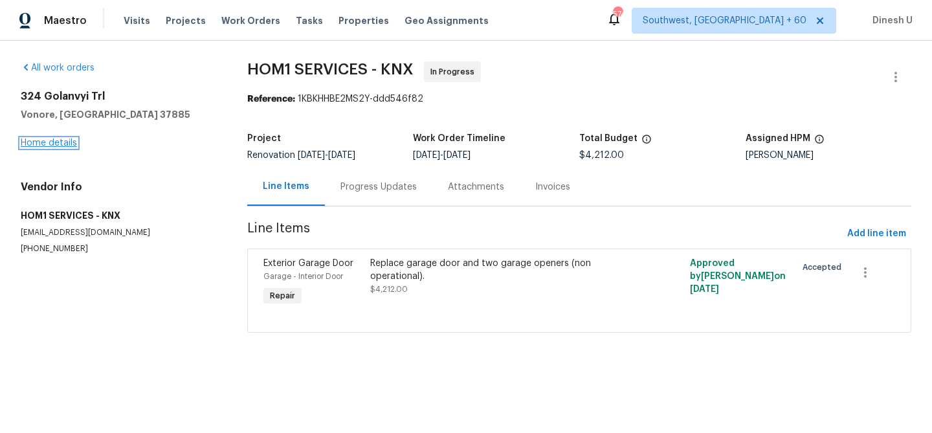
click at [49, 146] on link "Home details" at bounding box center [49, 143] width 56 height 9
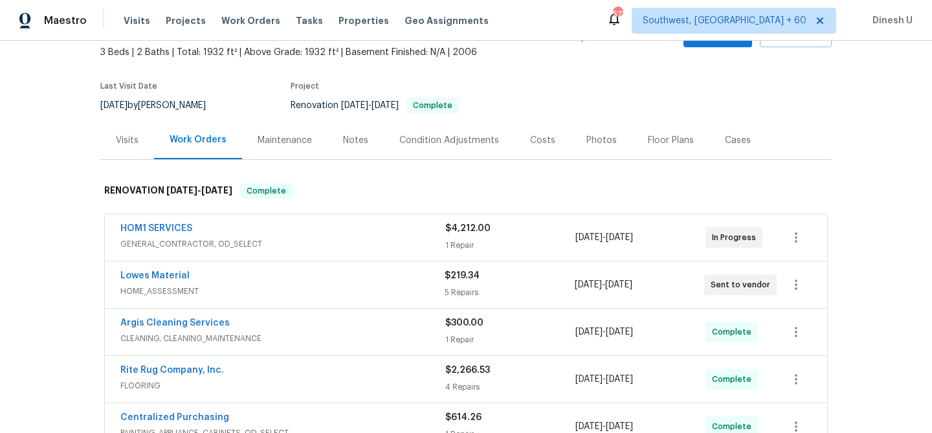
scroll to position [80, 0]
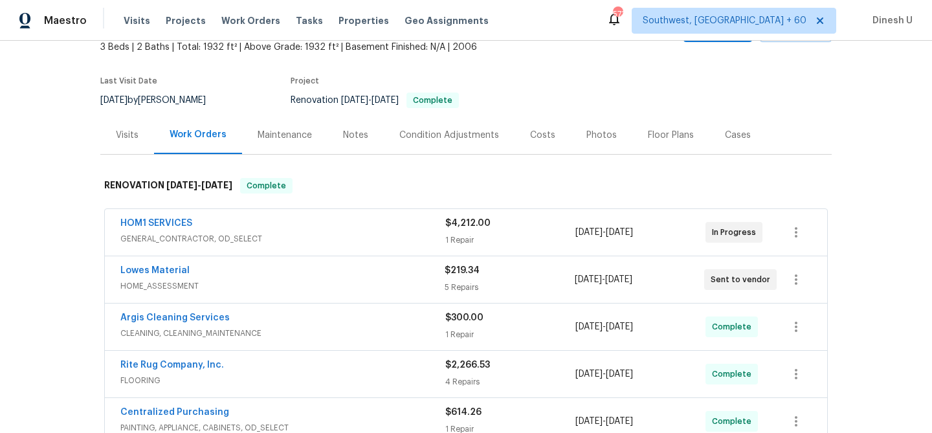
click at [462, 235] on div "1 Repair" at bounding box center [510, 240] width 130 height 13
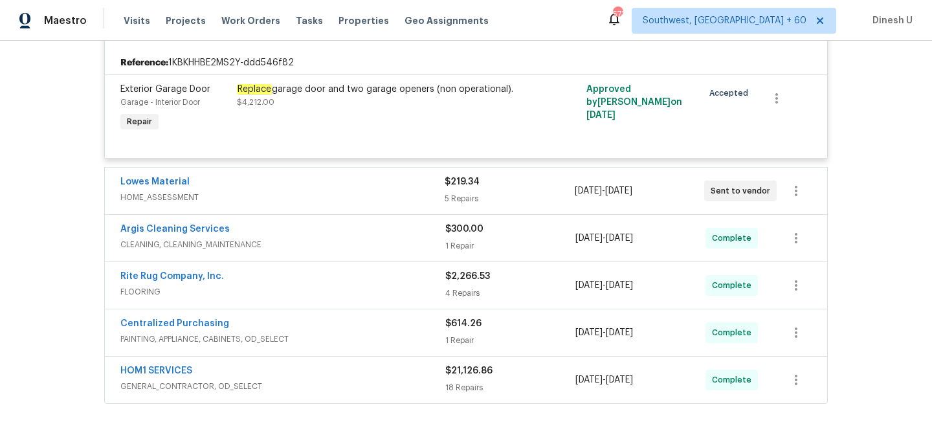
scroll to position [317, 0]
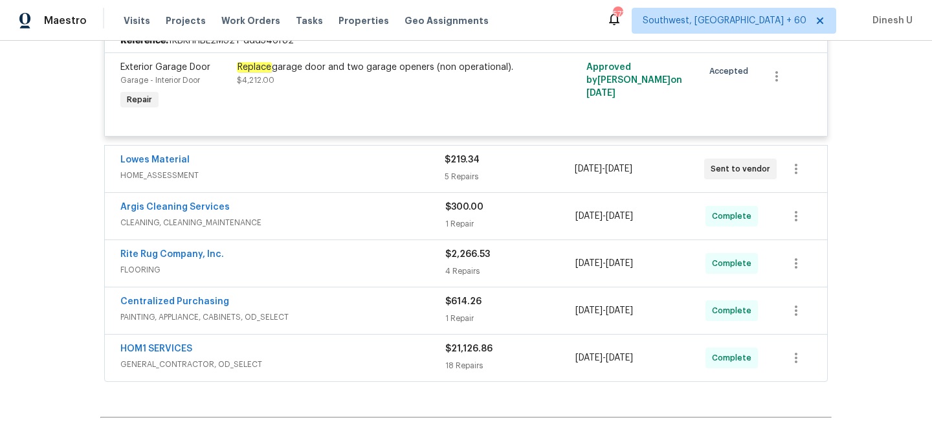
click at [443, 174] on span "HOME_ASSESSMENT" at bounding box center [282, 175] width 324 height 13
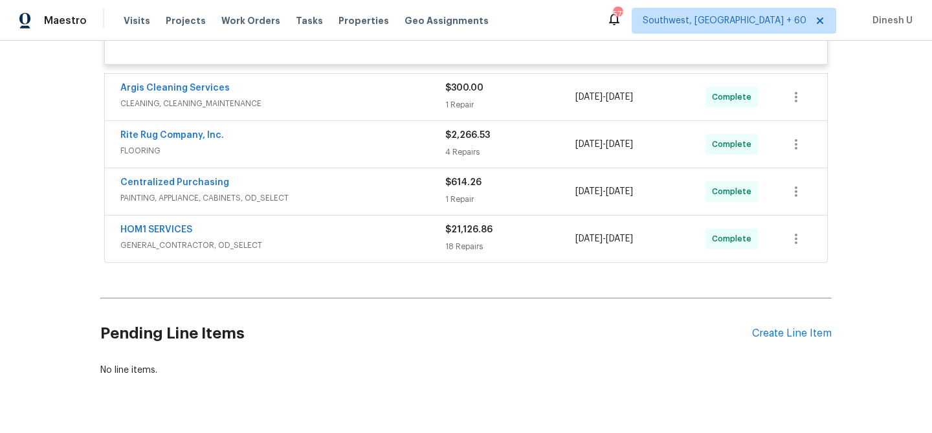
scroll to position [937, 0]
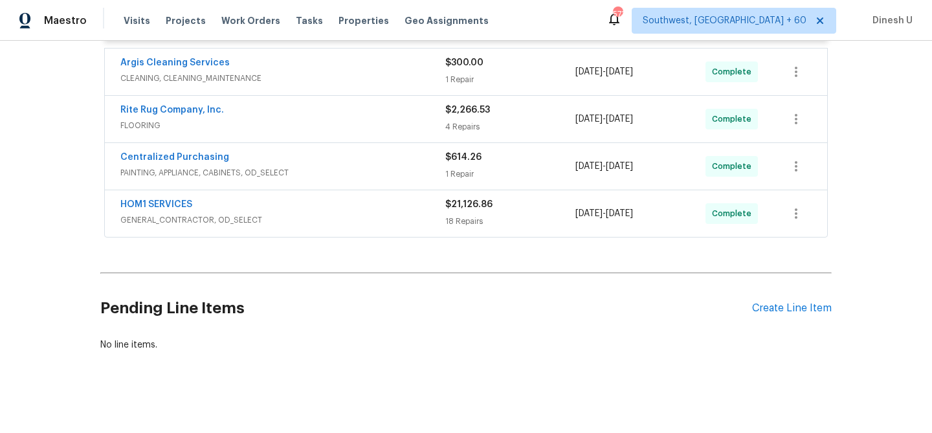
click at [443, 85] on span "CLEANING, CLEANING_MAINTENANCE" at bounding box center [282, 78] width 325 height 13
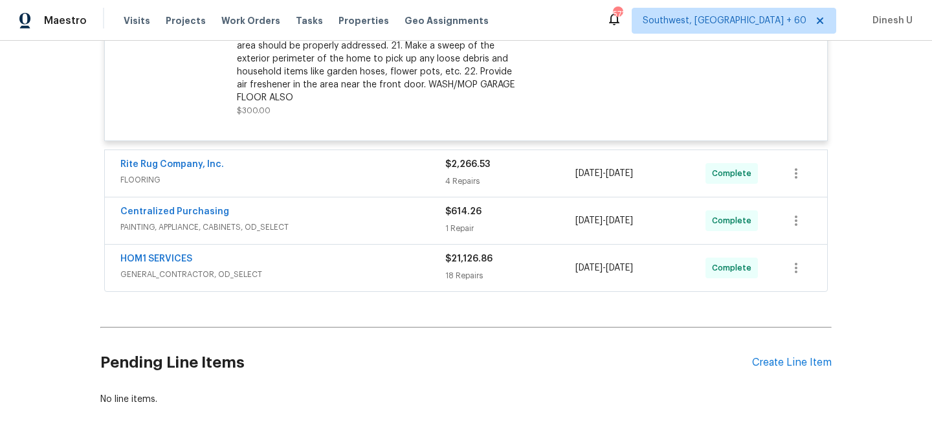
scroll to position [1268, 0]
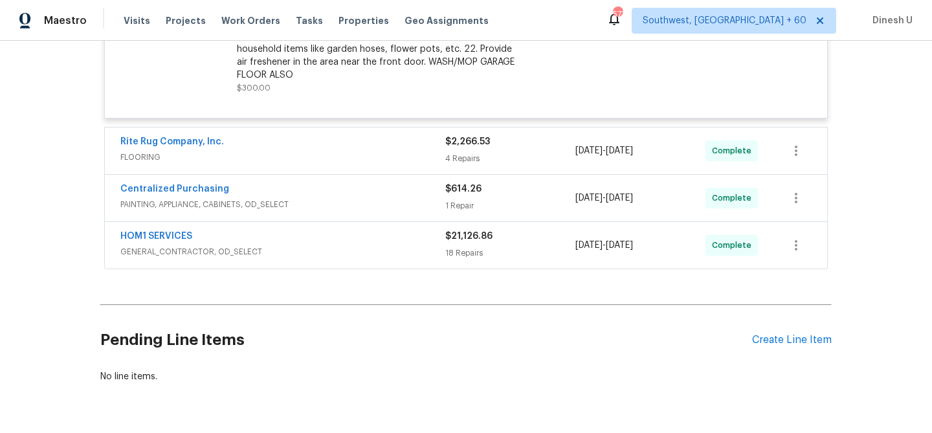
click at [457, 155] on div "4 Repairs" at bounding box center [510, 158] width 130 height 13
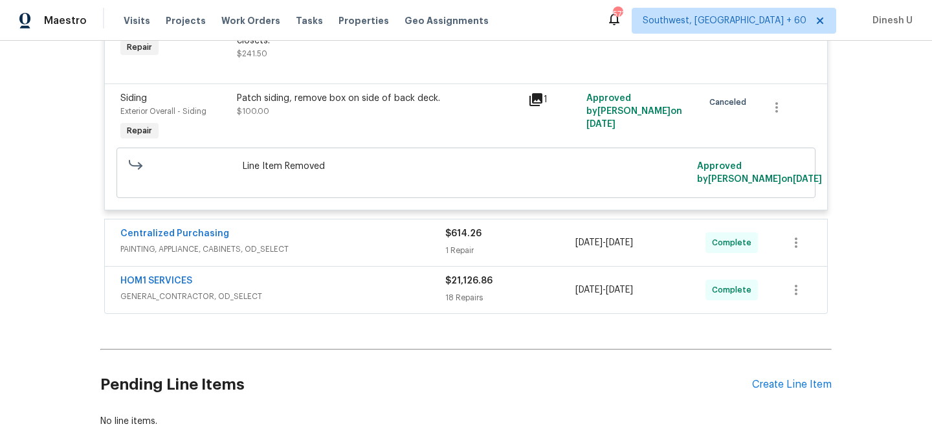
scroll to position [1791, 0]
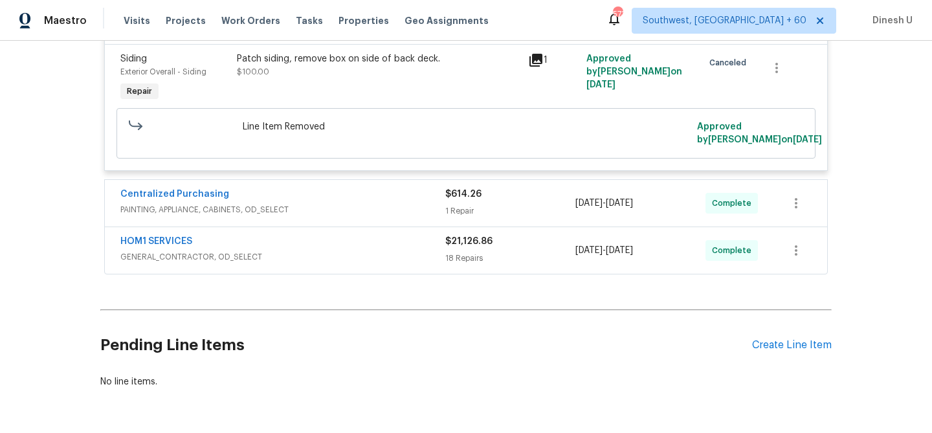
click at [443, 203] on div "Centralized Purchasing" at bounding box center [282, 196] width 325 height 16
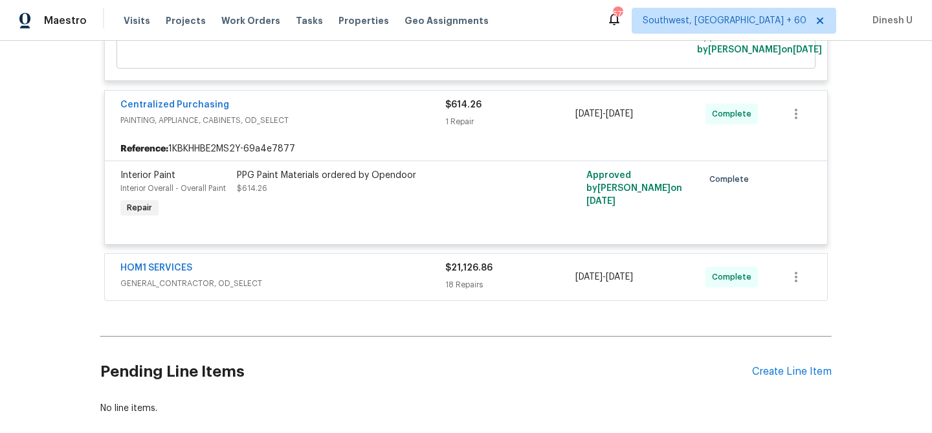
scroll to position [1913, 0]
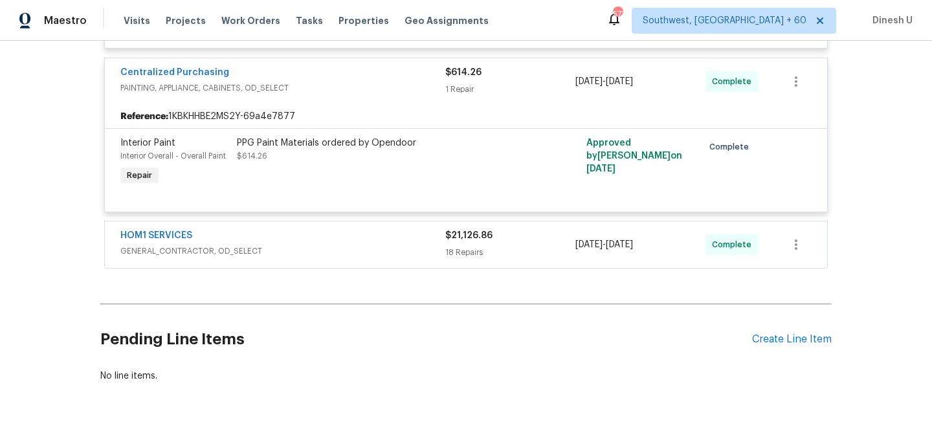
click at [465, 268] on div "HOM1 SERVICES GENERAL_CONTRACTOR, OD_SELECT $21,126.86 18 Repairs 9/4/2025 - 9/…" at bounding box center [466, 244] width 723 height 47
click at [446, 254] on div "18 Repairs" at bounding box center [510, 252] width 130 height 13
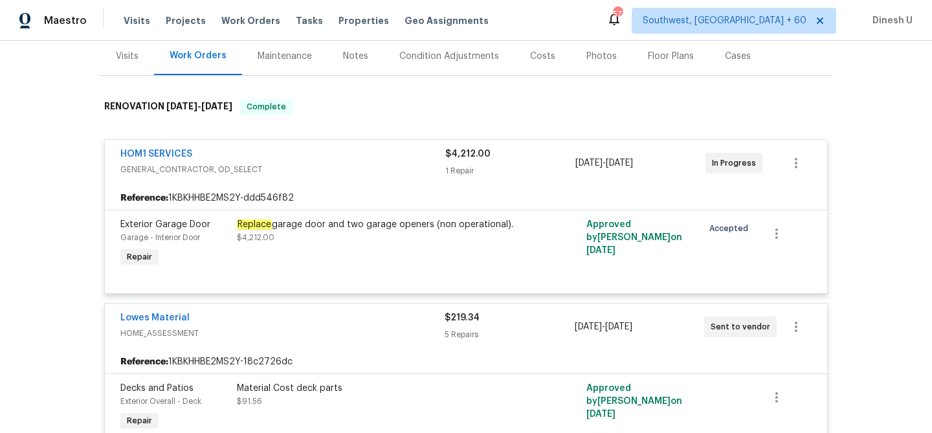
scroll to position [0, 0]
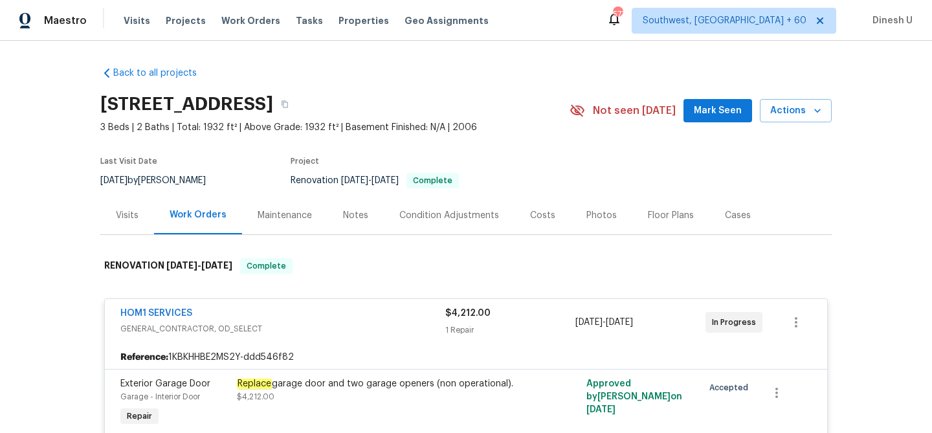
click at [126, 208] on div "Visits" at bounding box center [127, 215] width 54 height 38
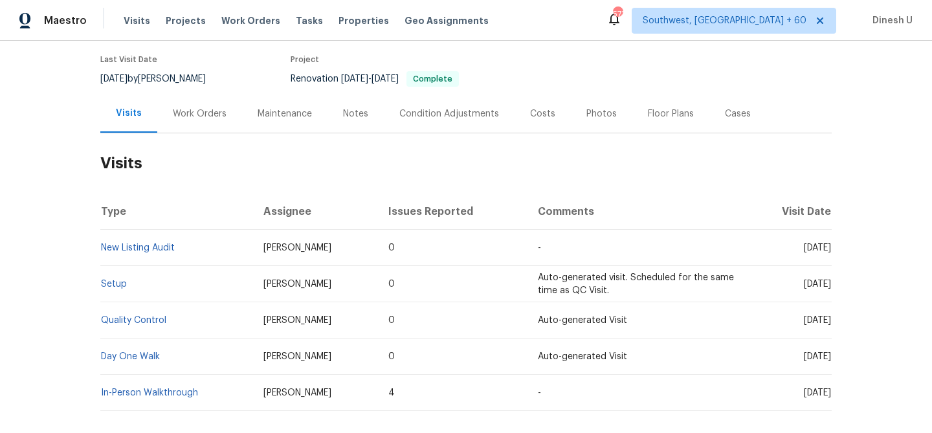
scroll to position [168, 0]
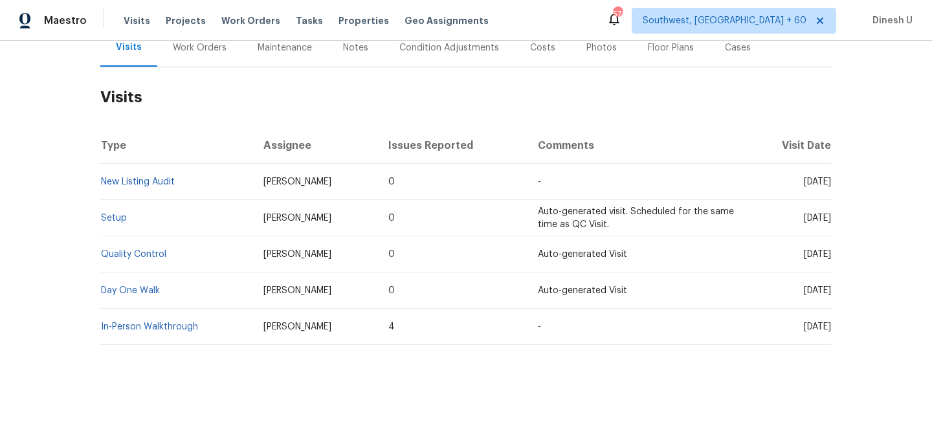
click at [95, 218] on div "Back to all projects 324 Golanvyi Trl, Vonore, TN 37885 3 Beds | 2 Baths | Tota…" at bounding box center [466, 237] width 932 height 392
click at [123, 214] on link "Setup" at bounding box center [114, 218] width 26 height 9
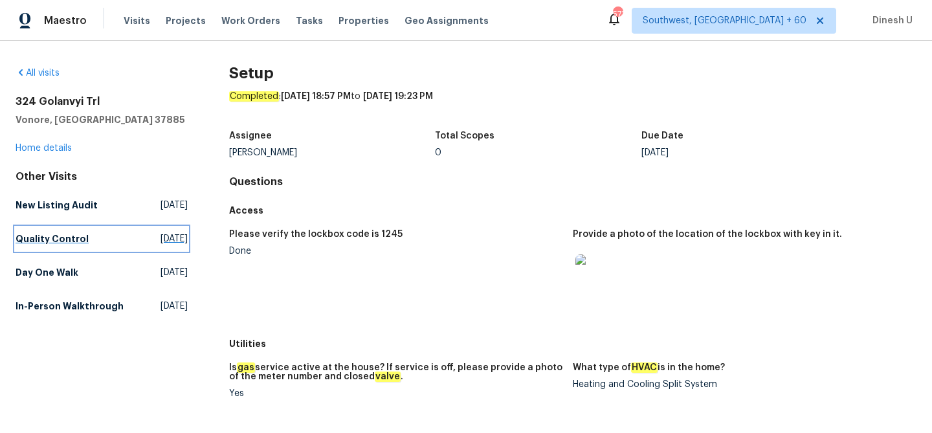
click at [139, 245] on link "Quality Control Fri, Sep 19 2025" at bounding box center [102, 238] width 172 height 23
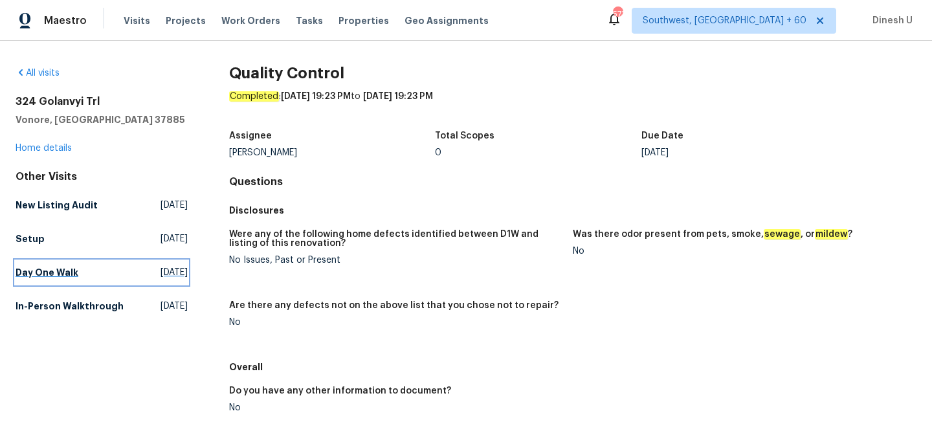
click at [163, 275] on span "Wed, Sep 03 2025" at bounding box center [174, 272] width 27 height 13
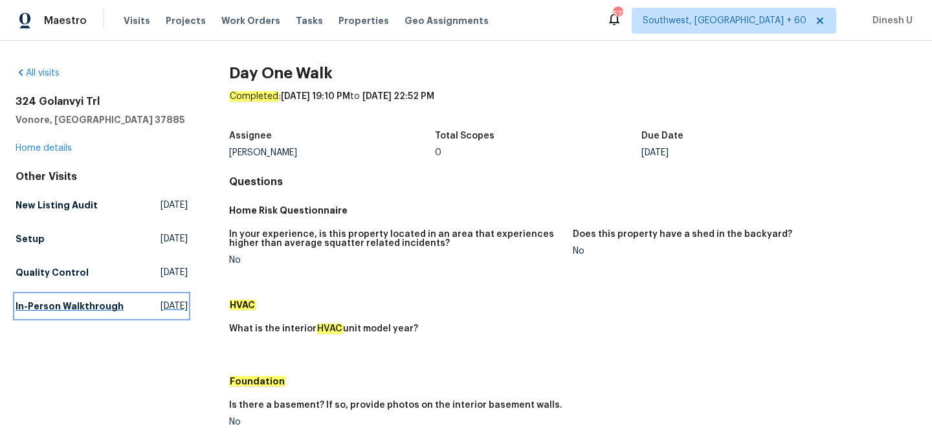
click at [161, 300] on span "Wed, Jul 30 2025" at bounding box center [174, 306] width 27 height 13
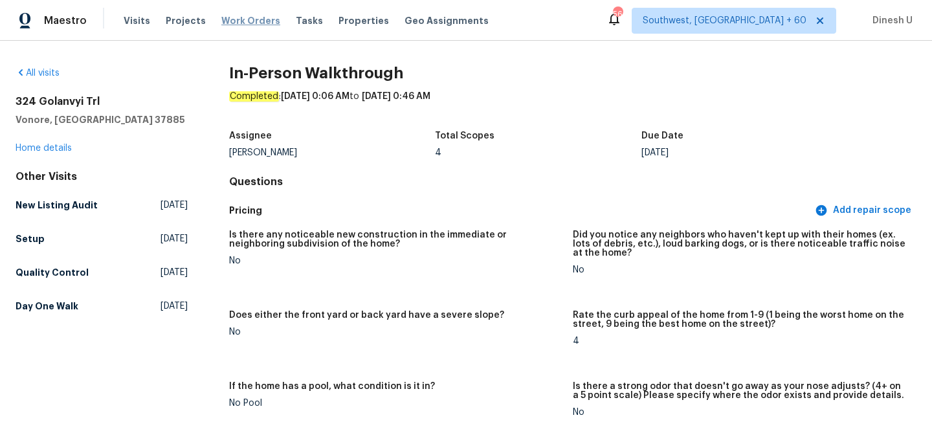
click at [240, 19] on span "Work Orders" at bounding box center [250, 20] width 59 height 13
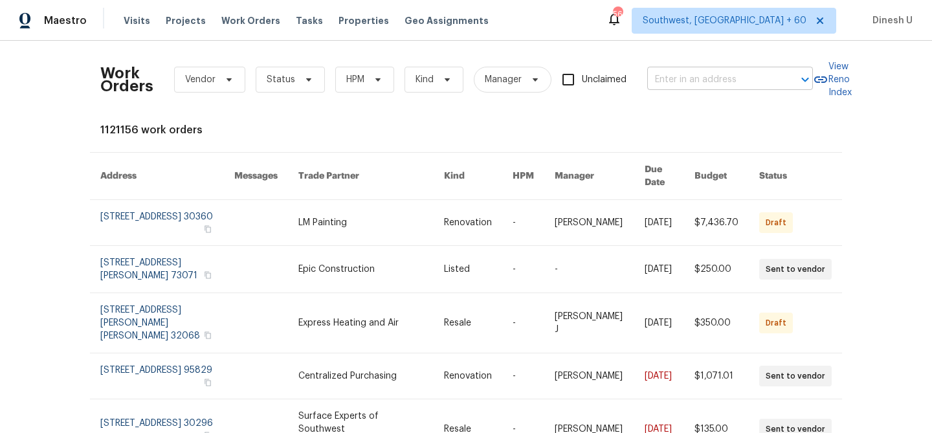
click at [706, 83] on input "text" at bounding box center [711, 80] width 129 height 20
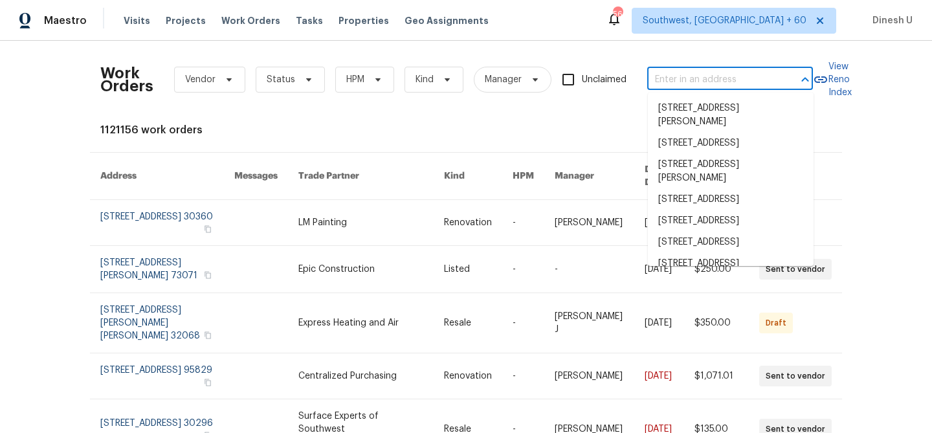
paste input "401 Blackberry Creek Dr, Willow Spring, NC 27592"
type input "401 Blackberry Creek Dr, Willow Spring, NC 27592"
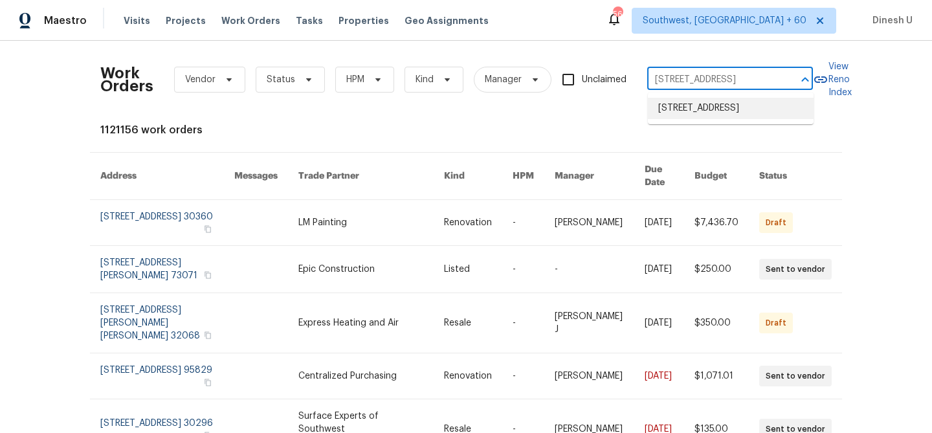
click at [684, 106] on li "401 Blackberry Creek Dr, Willow Spring, NC 27592" at bounding box center [731, 108] width 166 height 21
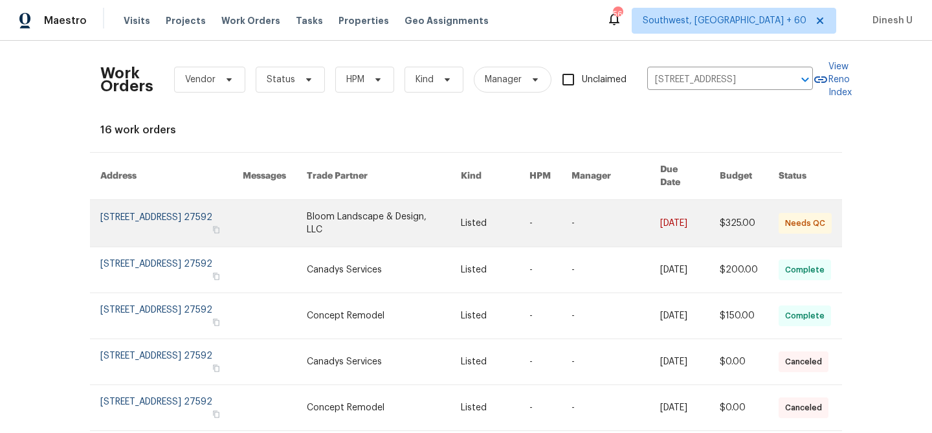
click at [174, 200] on link at bounding box center [171, 223] width 142 height 47
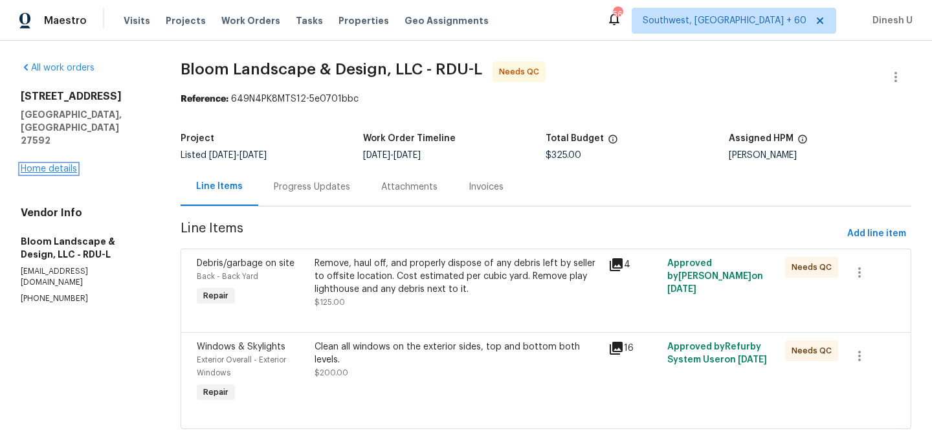
click at [67, 164] on link "Home details" at bounding box center [49, 168] width 56 height 9
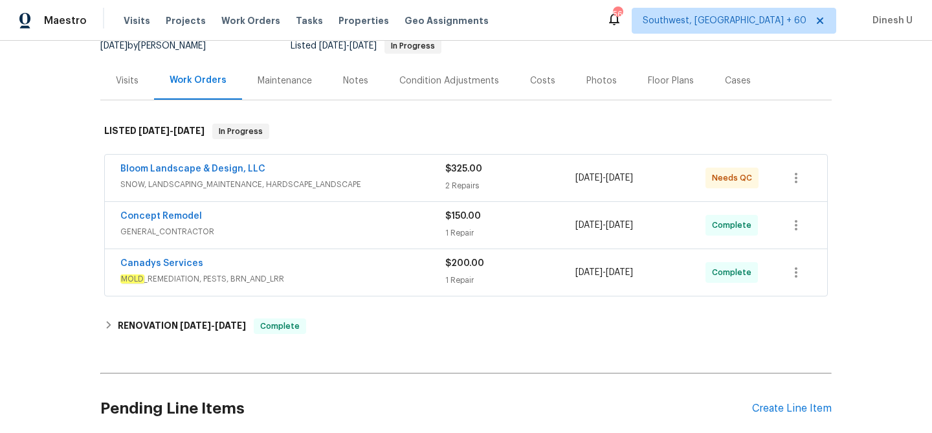
scroll to position [36, 0]
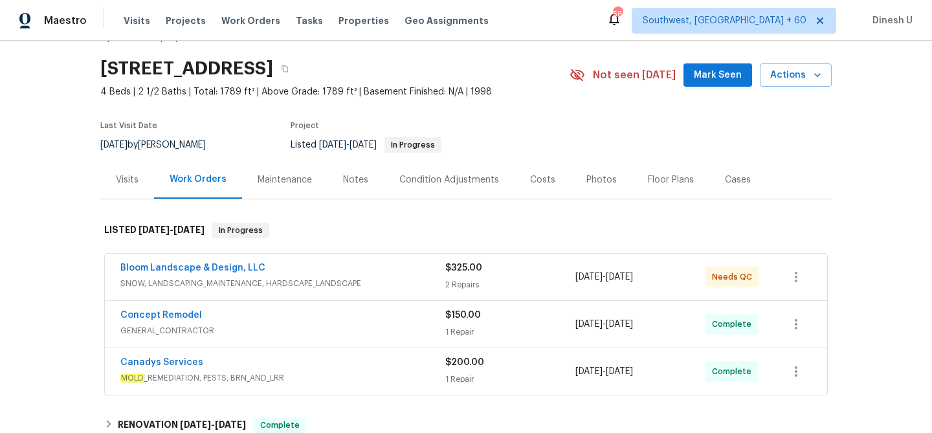
click at [455, 281] on div "2 Repairs" at bounding box center [510, 284] width 130 height 13
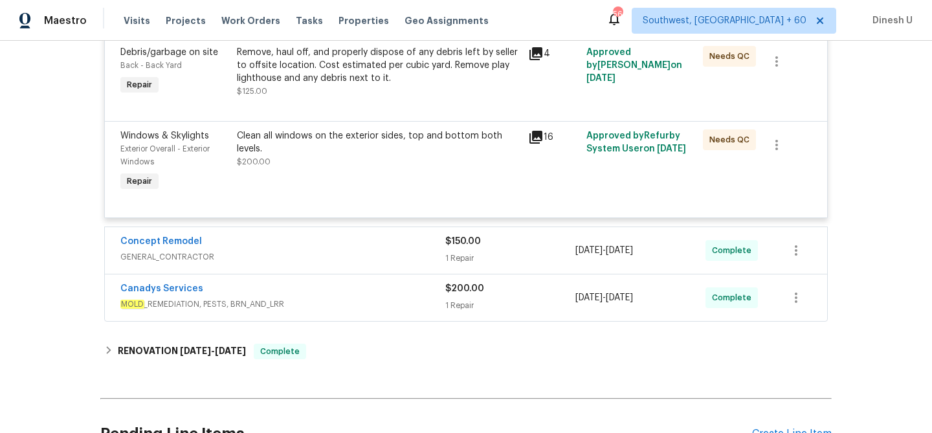
scroll to position [340, 0]
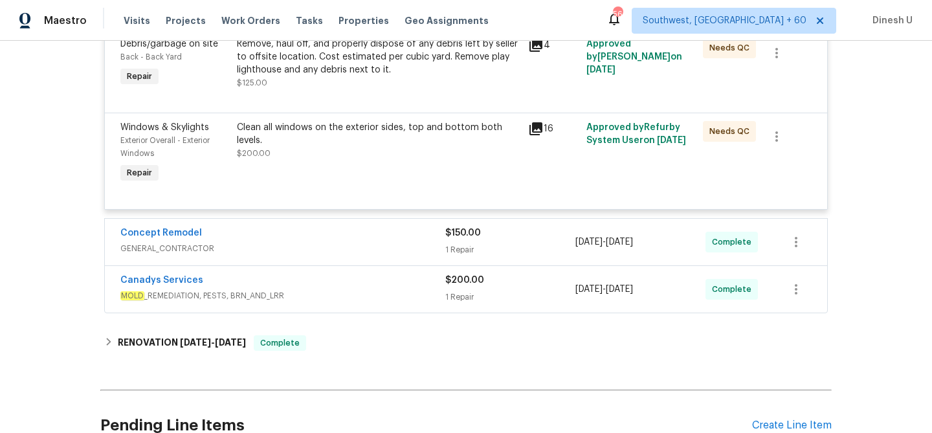
click at [438, 237] on div "Concept Remodel" at bounding box center [282, 235] width 325 height 16
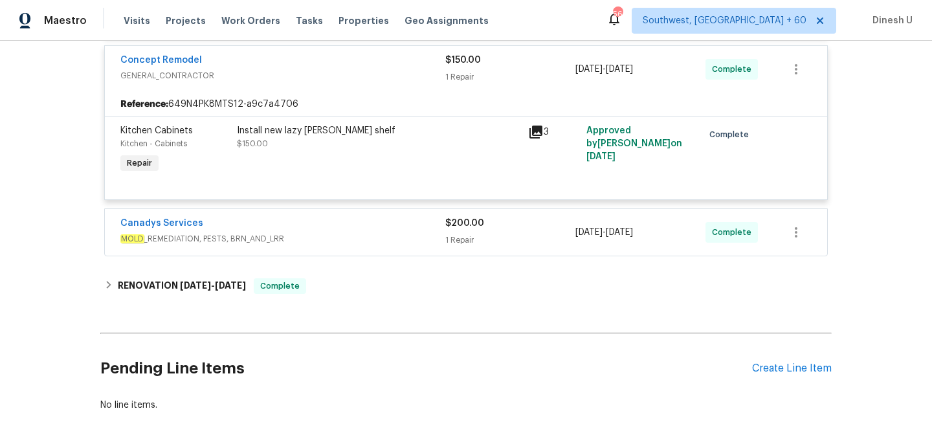
scroll to position [554, 0]
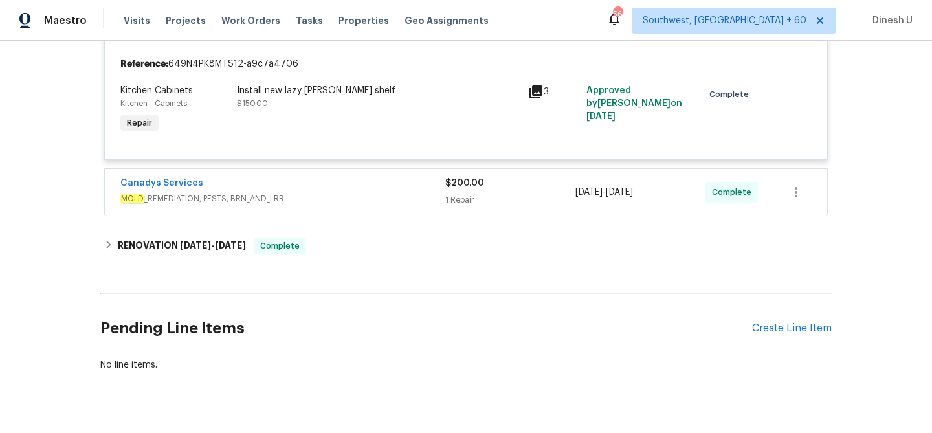
click at [465, 198] on div "1 Repair" at bounding box center [510, 200] width 130 height 13
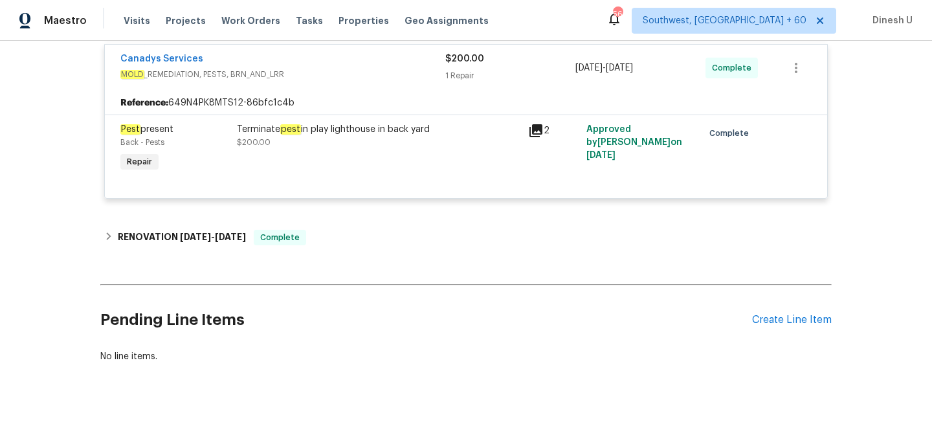
scroll to position [698, 0]
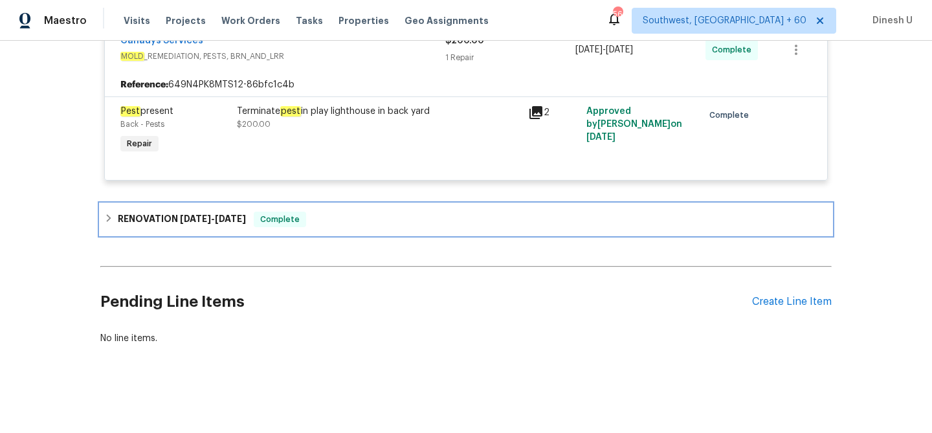
click at [235, 216] on span "9/17/25" at bounding box center [230, 218] width 31 height 9
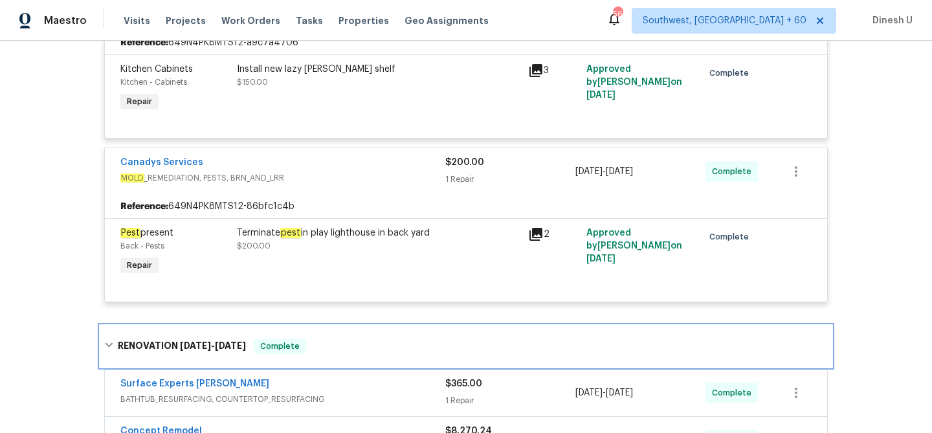
scroll to position [0, 0]
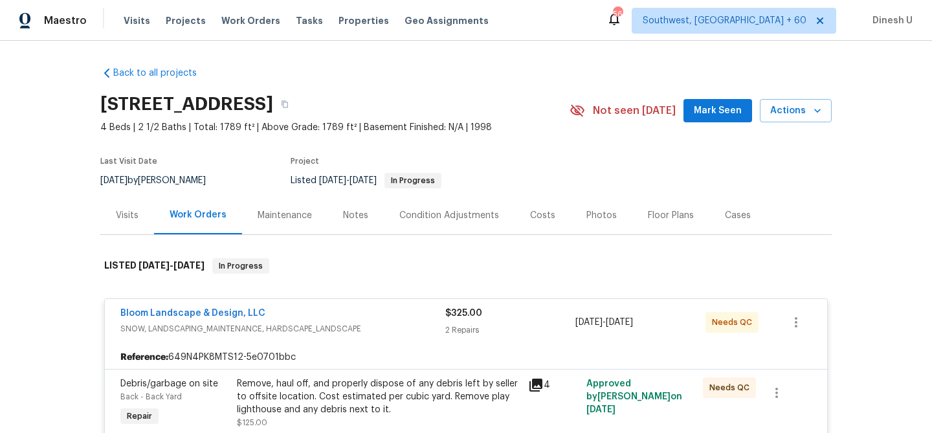
click at [223, 12] on div "Visits Projects Work Orders Tasks Properties Geo Assignments" at bounding box center [314, 21] width 381 height 26
click at [238, 21] on span "Work Orders" at bounding box center [250, 20] width 59 height 13
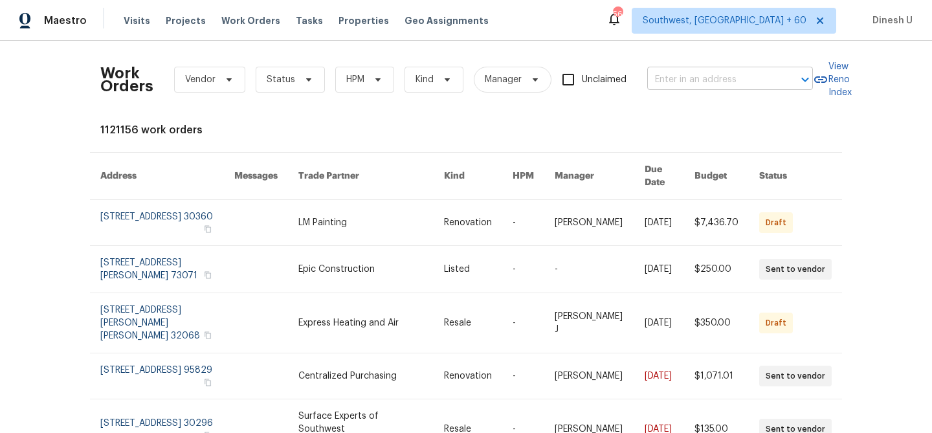
click at [707, 77] on input "text" at bounding box center [711, 80] width 129 height 20
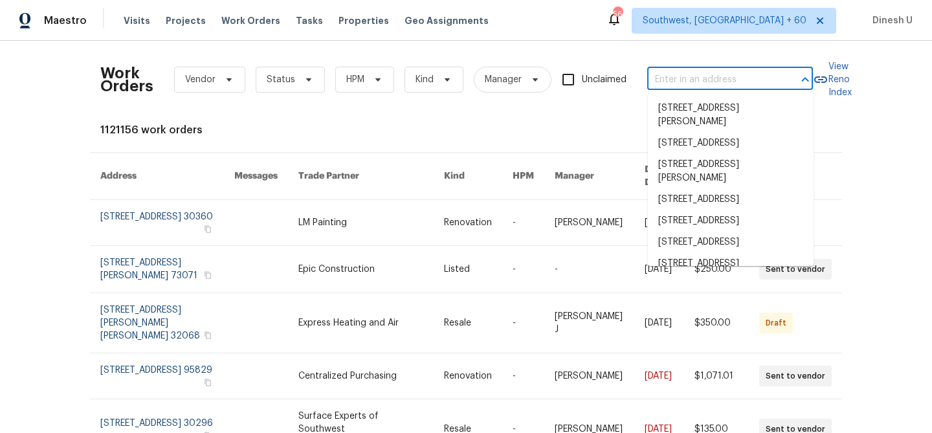
paste input "9505 Scorpio Ln Burke, VA 22015"
type input "9505 Scorpio Ln Burke, VA 22015"
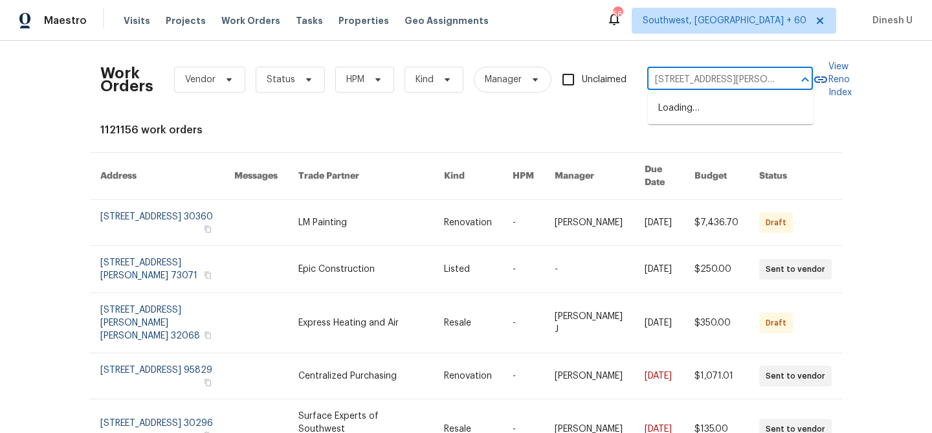
scroll to position [0, 19]
click at [691, 113] on li "9505 Scorpio Ln, Burke, VA 22015" at bounding box center [731, 108] width 166 height 21
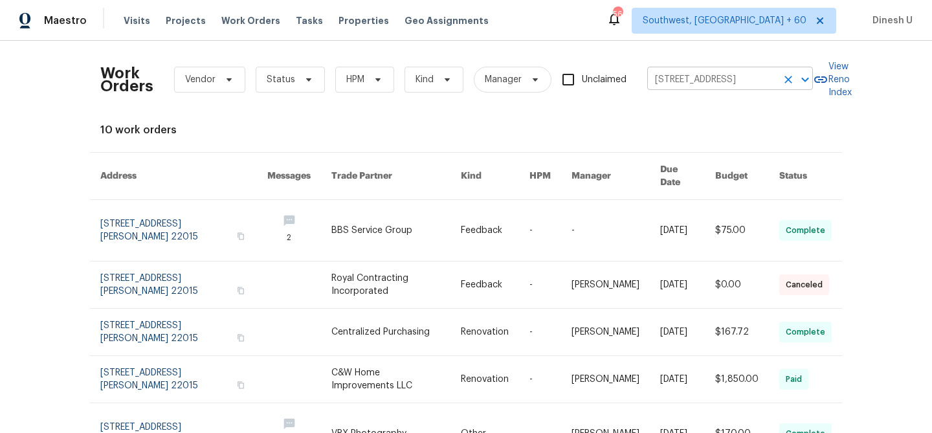
click at [789, 73] on icon "Clear" at bounding box center [788, 79] width 13 height 13
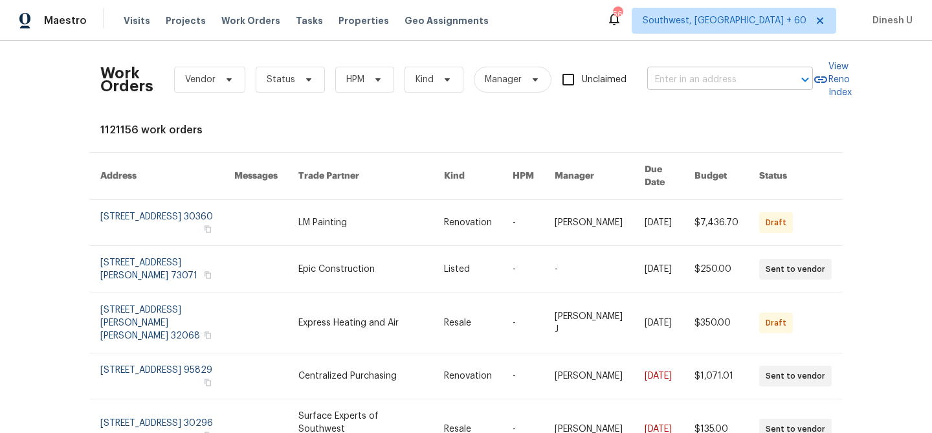
click at [733, 82] on input "text" at bounding box center [711, 80] width 129 height 20
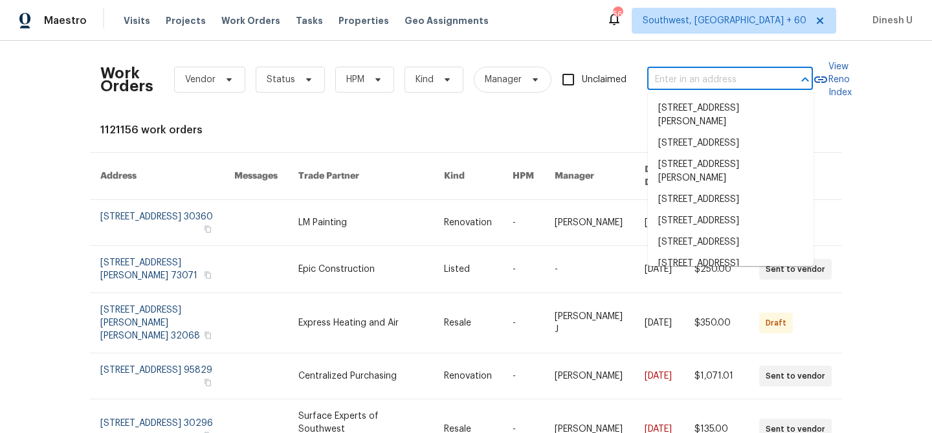
paste input "9505 Scorpio Ln, Burke, VA 22015"
type input "9505 Scorpio Ln, Burke, VA 22015"
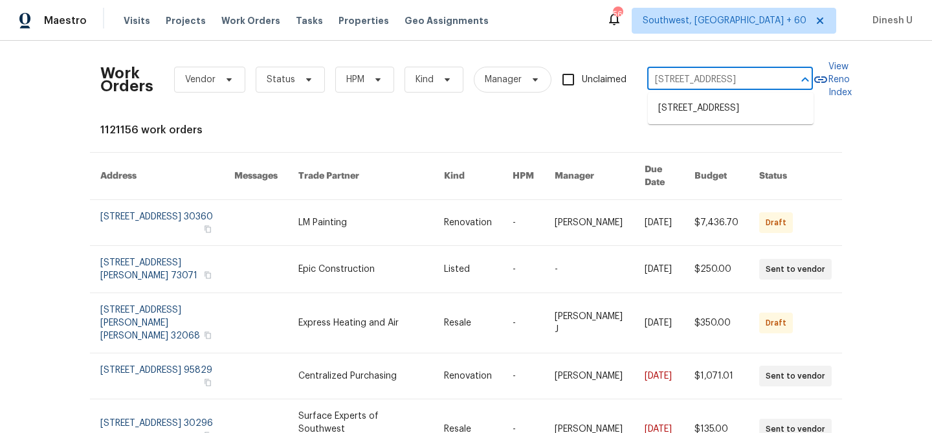
scroll to position [0, 21]
click at [725, 111] on li "9505 Scorpio Ln, Burke, VA 22015" at bounding box center [731, 108] width 166 height 21
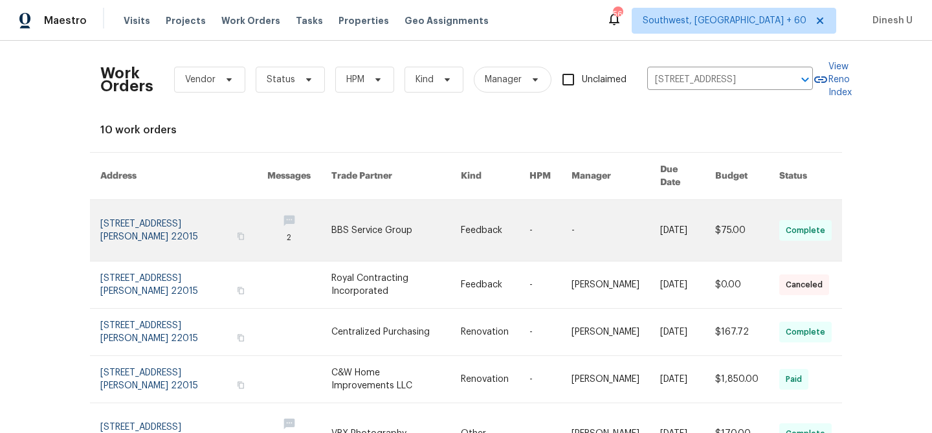
click at [129, 209] on link at bounding box center [183, 230] width 167 height 61
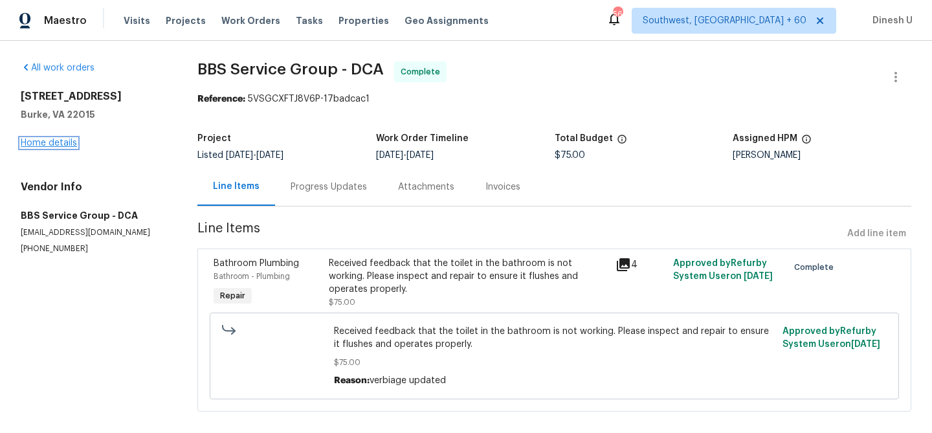
click at [52, 142] on link "Home details" at bounding box center [49, 143] width 56 height 9
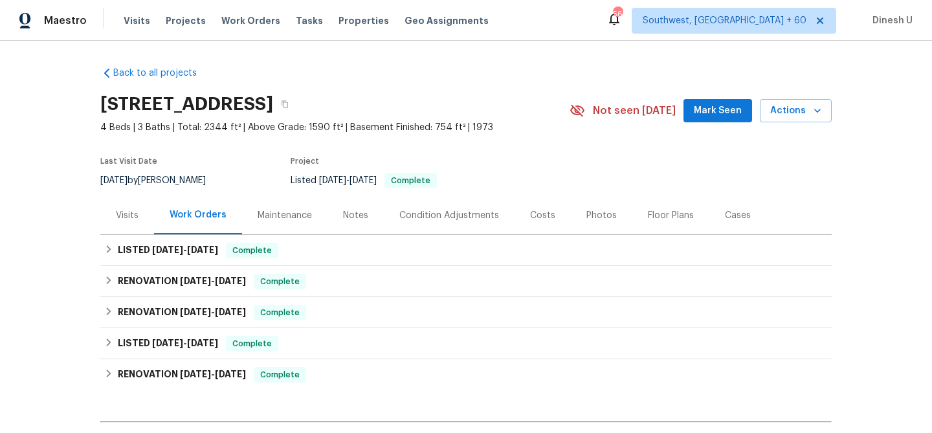
scroll to position [87, 0]
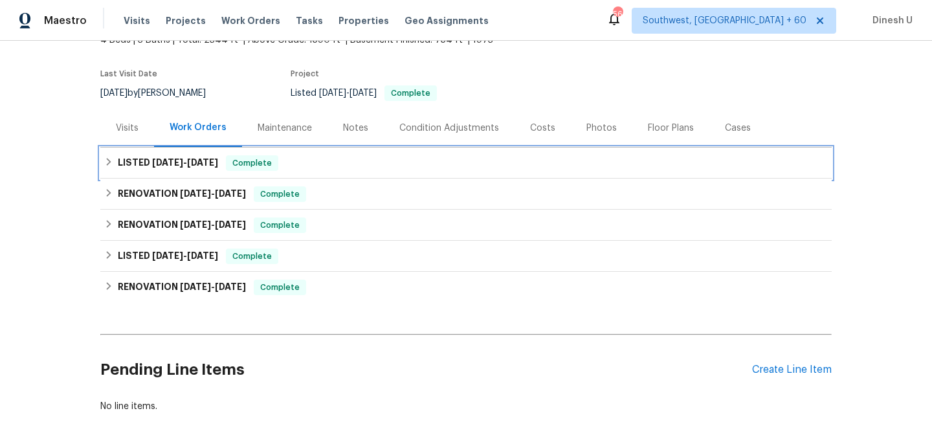
click at [200, 164] on span "9/20/25" at bounding box center [202, 162] width 31 height 9
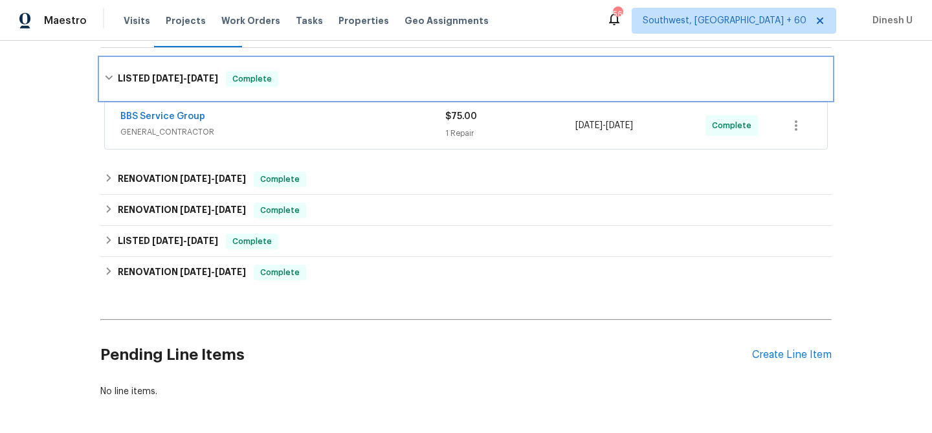
scroll to position [197, 0]
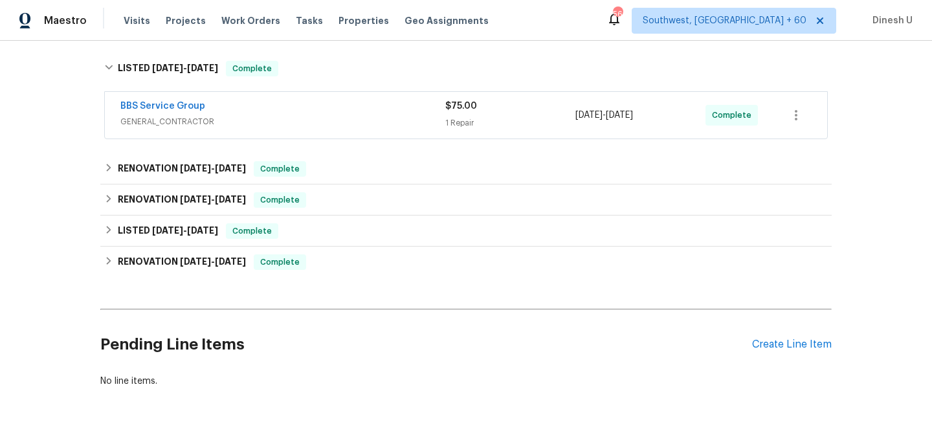
click at [469, 120] on div "1 Repair" at bounding box center [510, 123] width 130 height 13
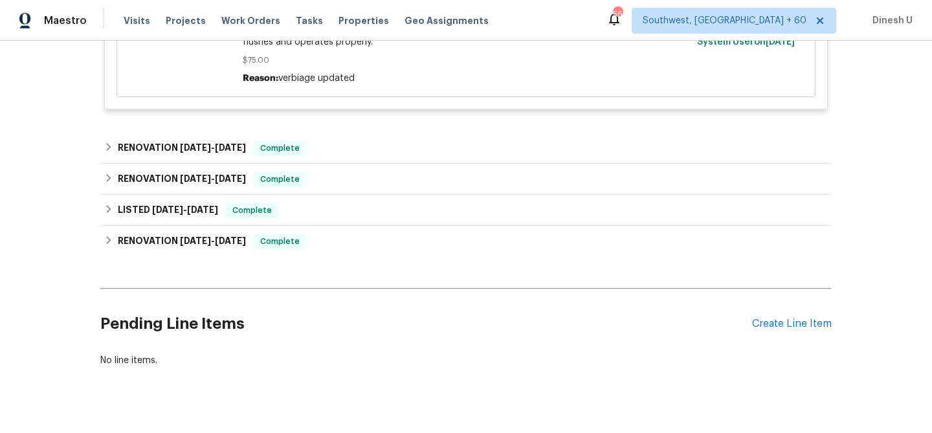
scroll to position [445, 0]
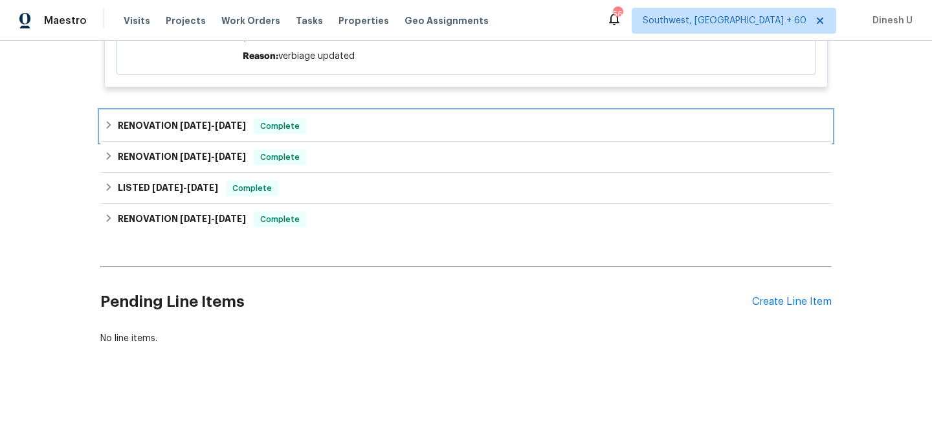
click at [211, 121] on span "8/28/25" at bounding box center [195, 125] width 31 height 9
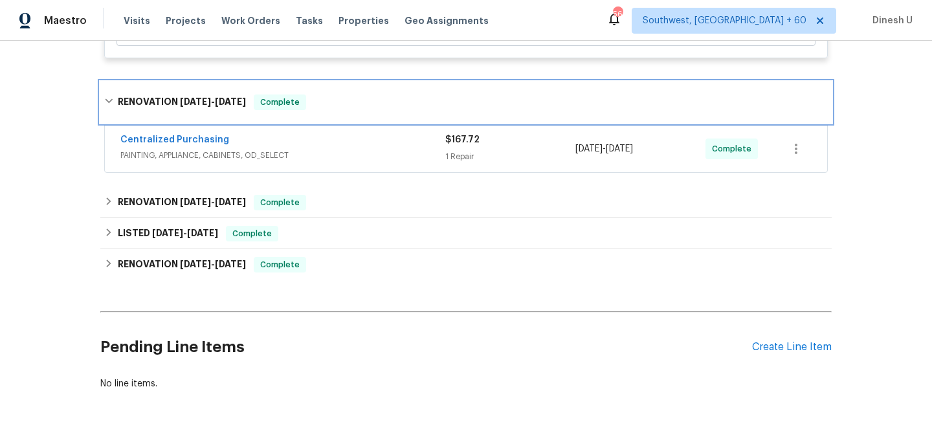
scroll to position [501, 0]
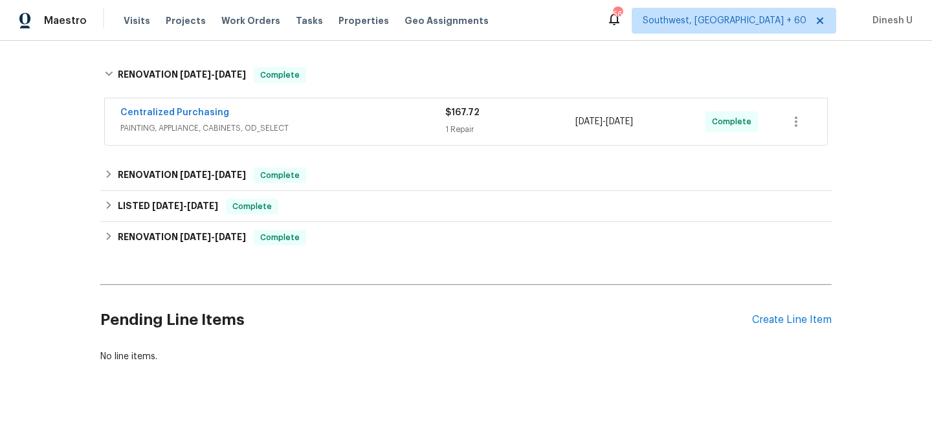
click at [434, 122] on span "PAINTING, APPLIANCE, CABINETS, OD_SELECT" at bounding box center [282, 128] width 325 height 13
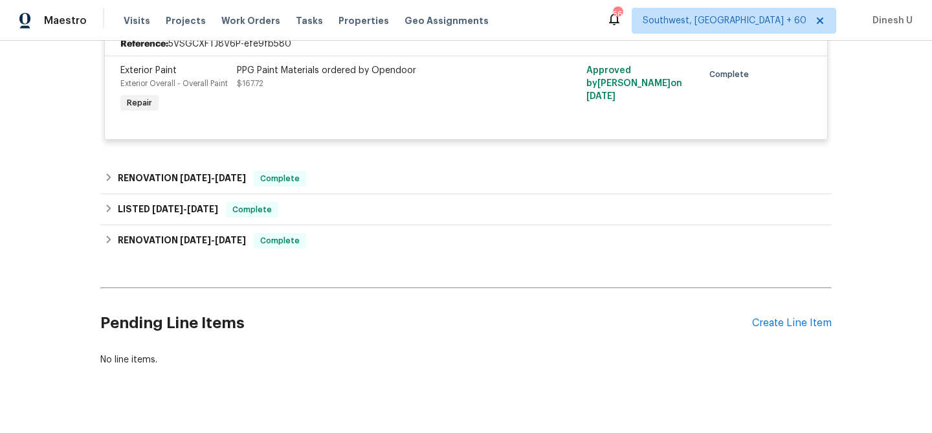
scroll to position [624, 0]
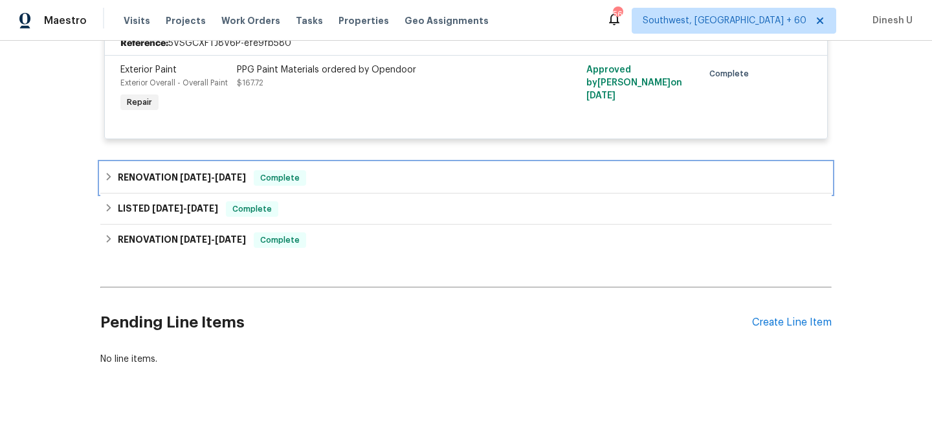
click at [263, 181] on div "RENOVATION 8/24/25 - 8/24/25 Complete" at bounding box center [466, 178] width 724 height 16
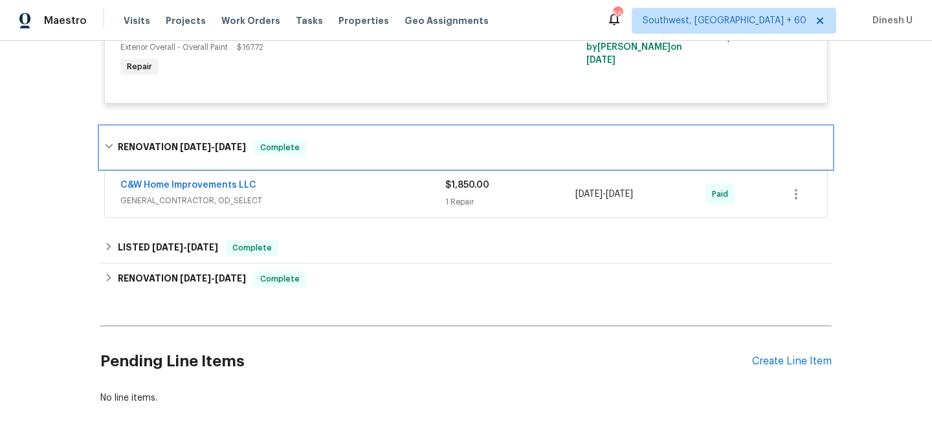
scroll to position [698, 0]
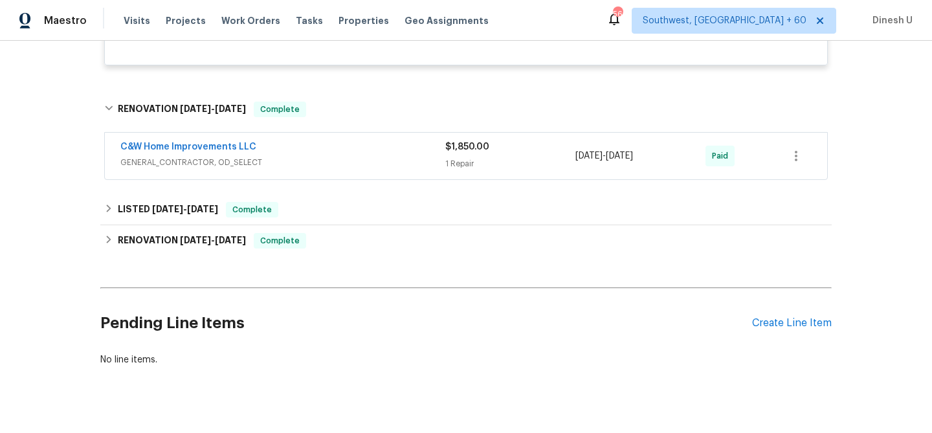
click at [458, 163] on div "1 Repair" at bounding box center [510, 163] width 130 height 13
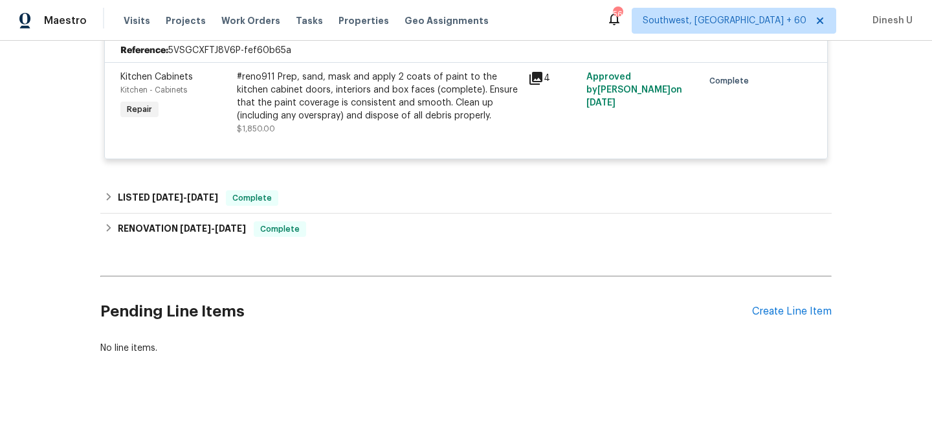
scroll to position [859, 0]
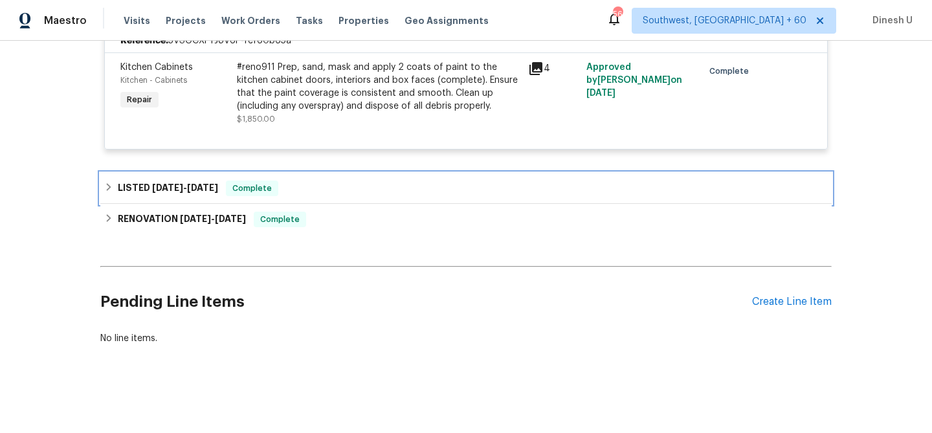
click at [180, 177] on div "LISTED 8/21/25 - 8/22/25 Complete" at bounding box center [466, 188] width 732 height 31
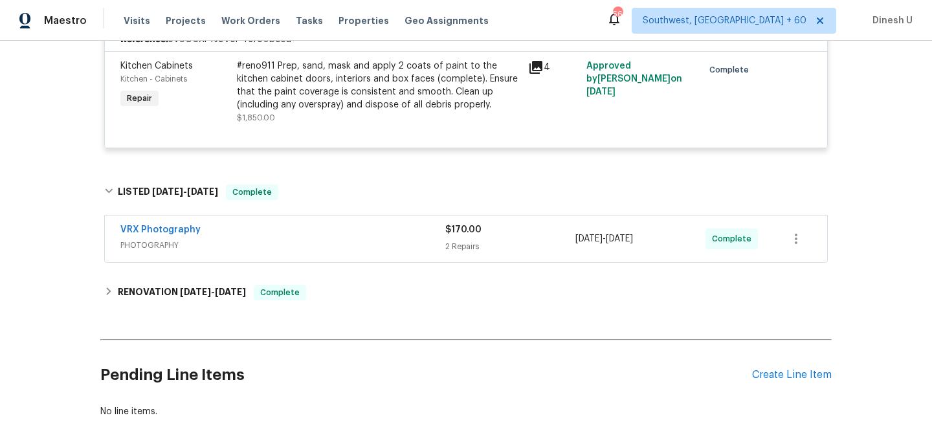
click at [462, 243] on div "2 Repairs" at bounding box center [510, 246] width 130 height 13
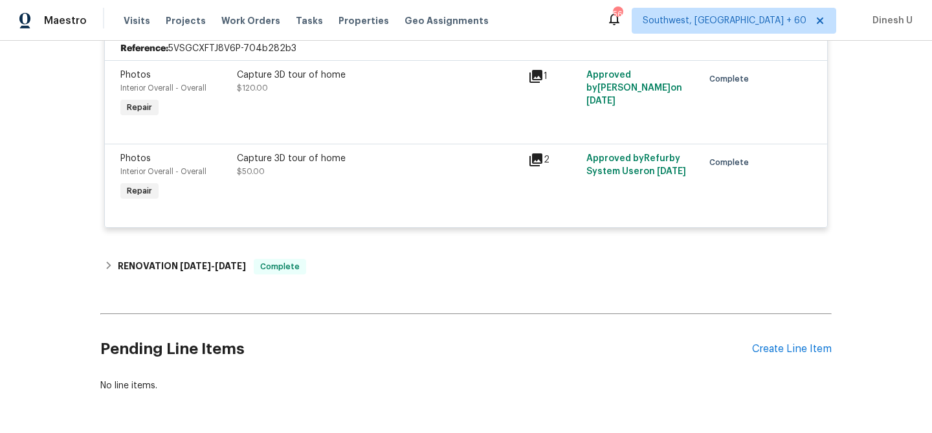
scroll to position [1143, 0]
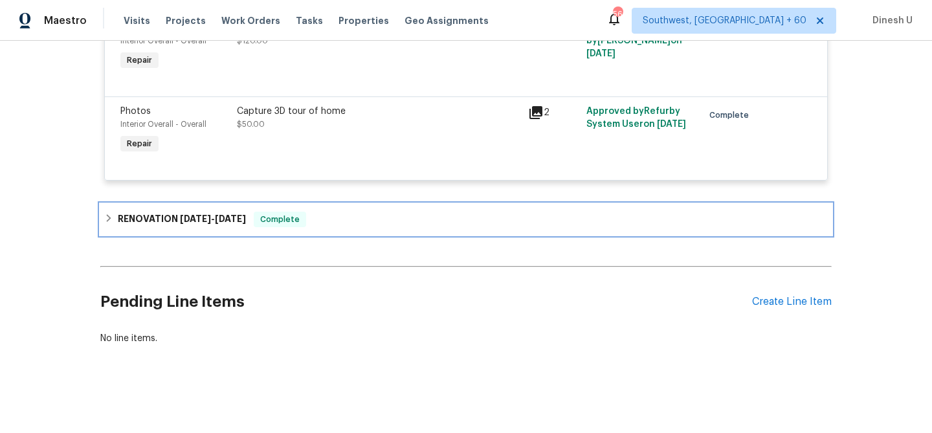
click at [225, 225] on h6 "RENOVATION 8/7/25 - 8/18/25" at bounding box center [182, 220] width 128 height 16
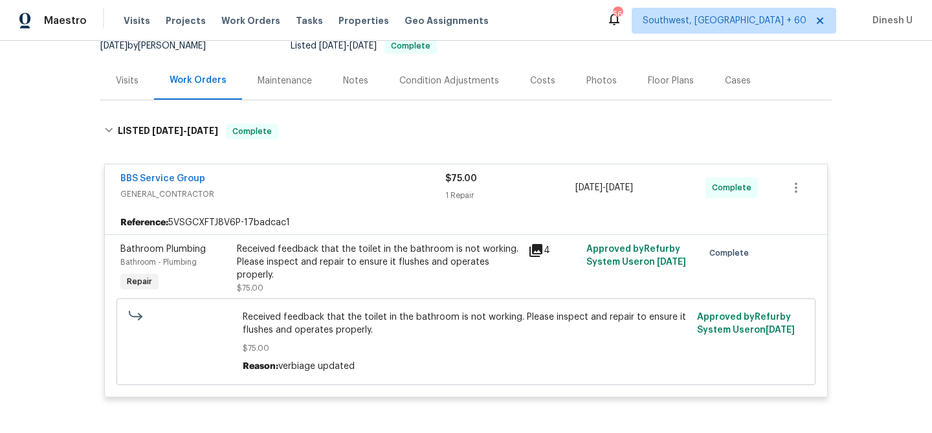
scroll to position [0, 0]
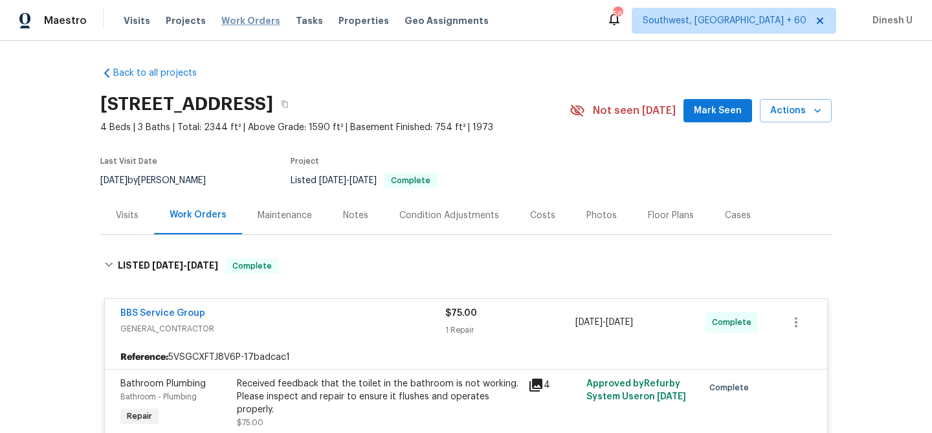
click at [232, 14] on span "Work Orders" at bounding box center [250, 20] width 59 height 13
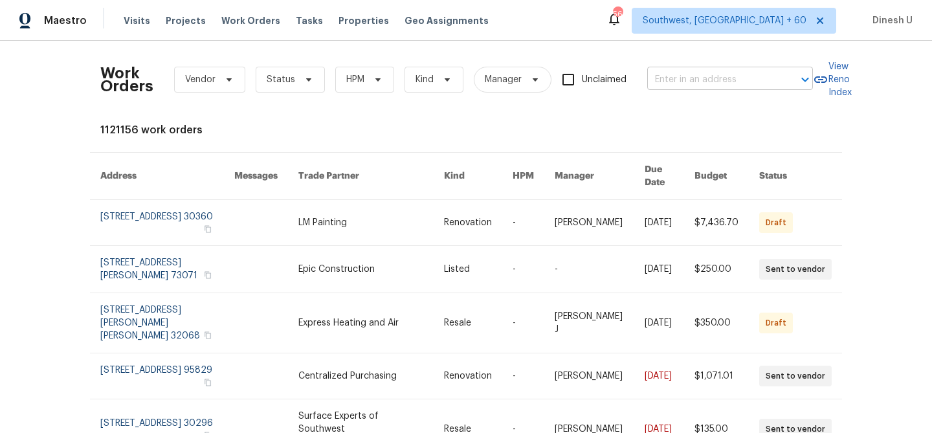
click at [686, 80] on input "text" at bounding box center [711, 80] width 129 height 20
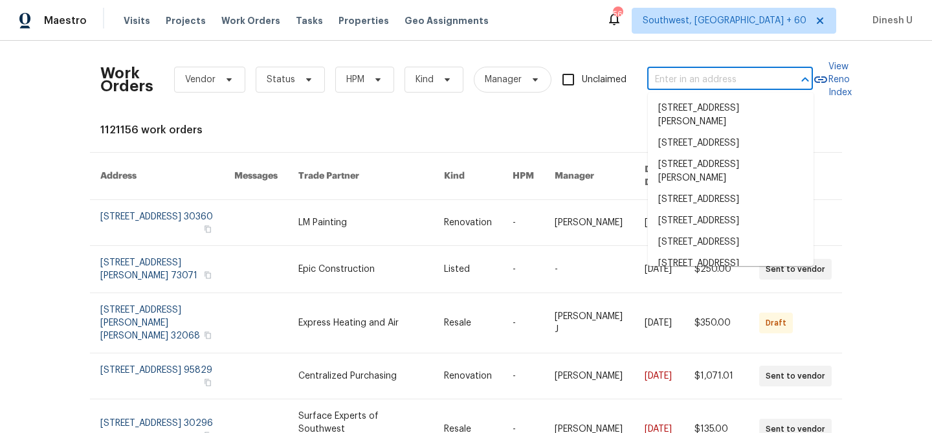
paste input "3916 Rollingwood Ct, Trinity, NC 27370"
type input "3916 Rollingwood Ct, Trinity, NC 27370"
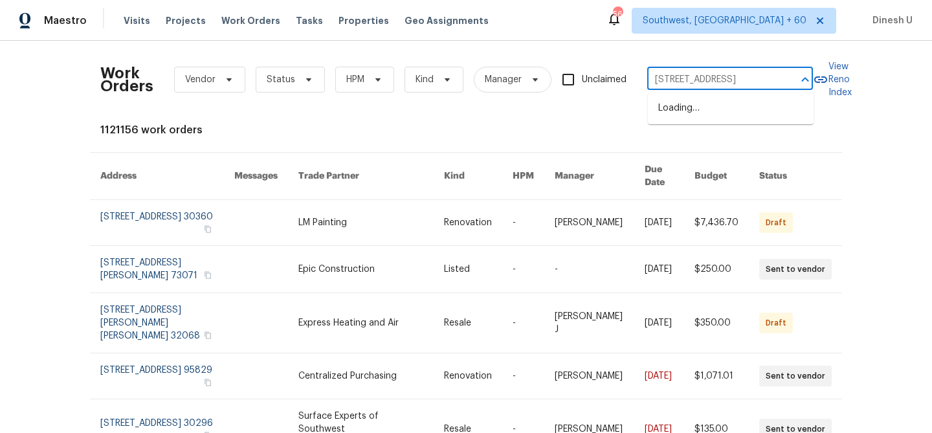
scroll to position [0, 43]
click at [680, 111] on li "3916 Rollingwood Ct, Trinity, NC 27370" at bounding box center [731, 108] width 166 height 21
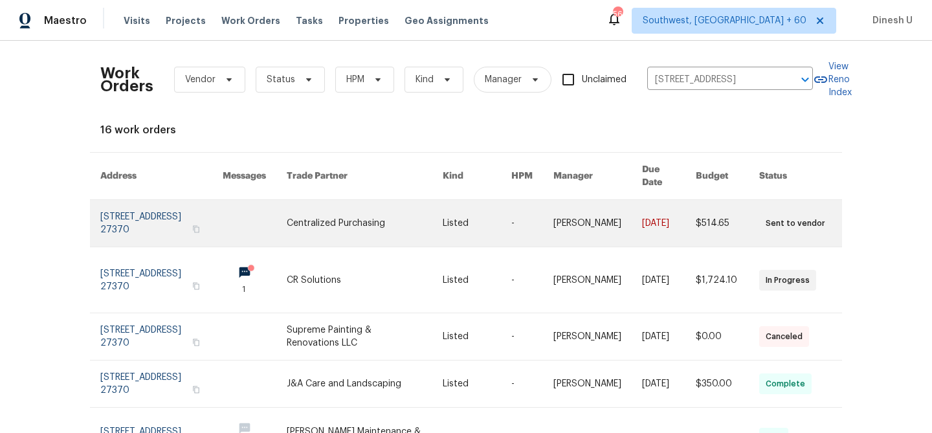
click at [135, 200] on link at bounding box center [161, 223] width 122 height 47
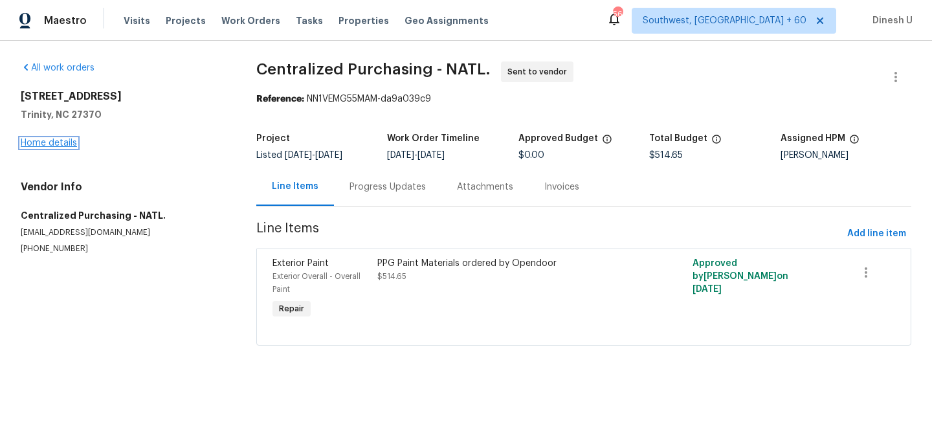
click at [38, 144] on link "Home details" at bounding box center [49, 143] width 56 height 9
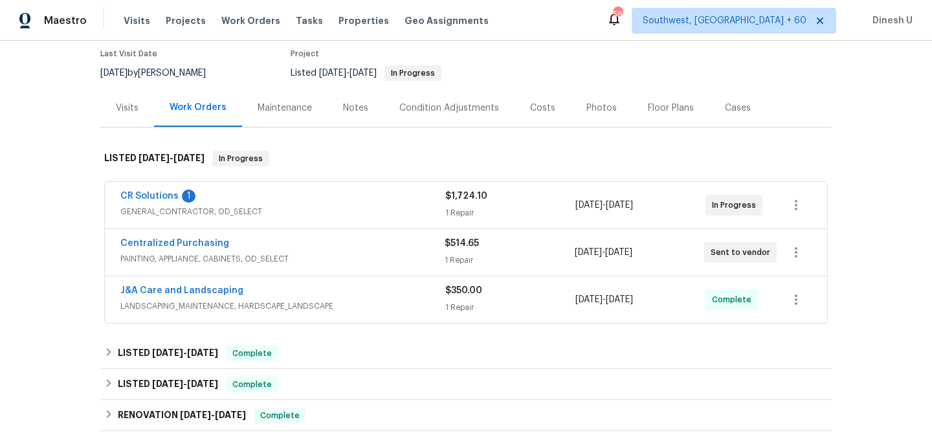
scroll to position [163, 0]
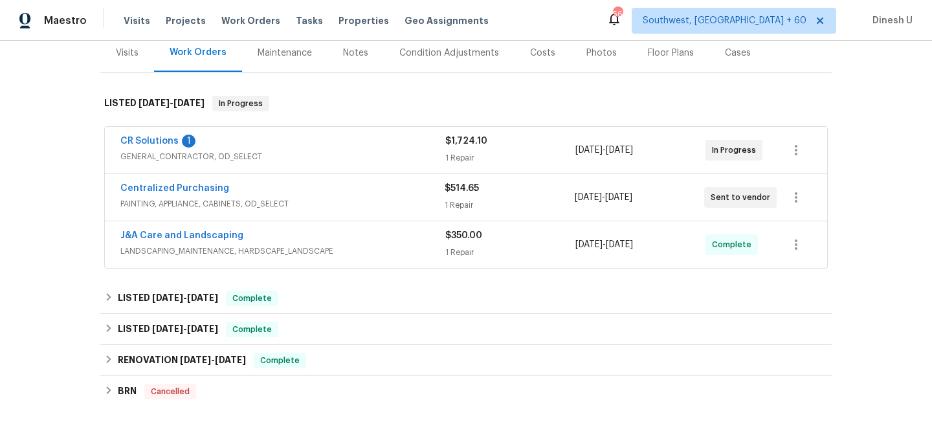
click at [443, 152] on span "GENERAL_CONTRACTOR, OD_SELECT" at bounding box center [282, 156] width 325 height 13
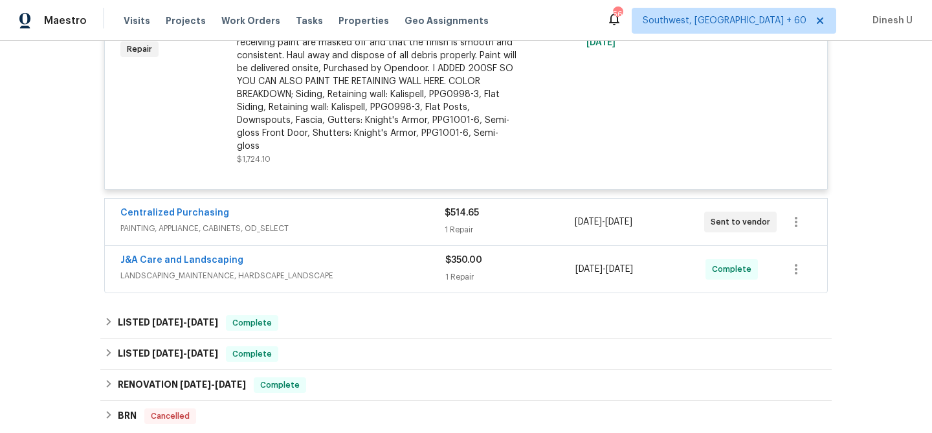
scroll to position [392, 0]
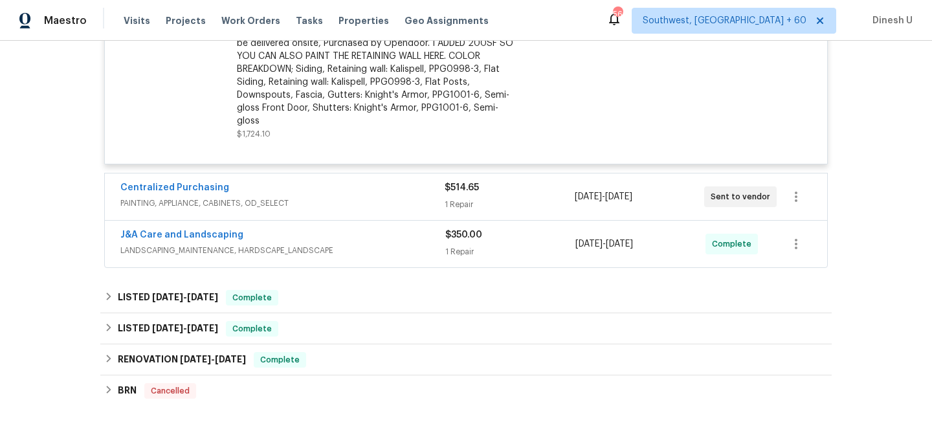
click at [454, 198] on div "1 Repair" at bounding box center [509, 204] width 129 height 13
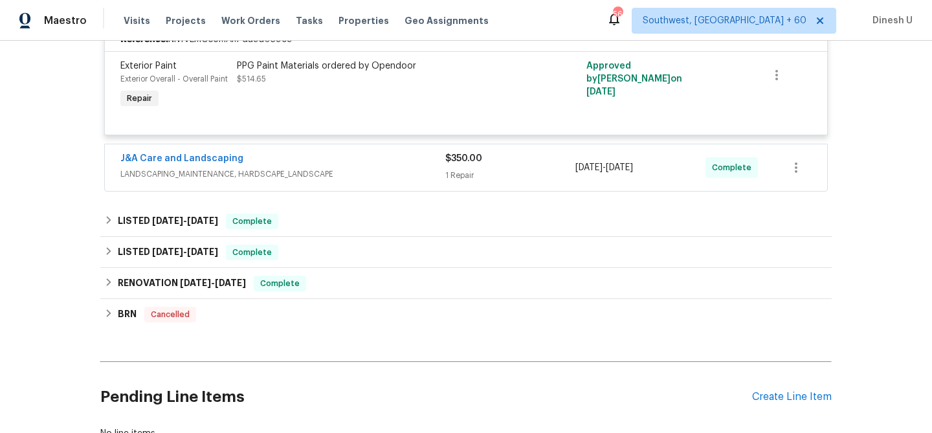
scroll to position [622, 0]
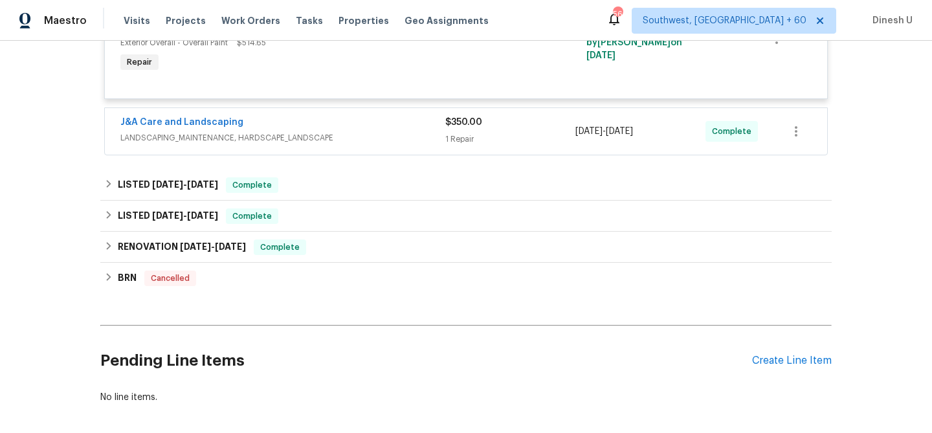
click at [461, 133] on div "1 Repair" at bounding box center [510, 139] width 130 height 13
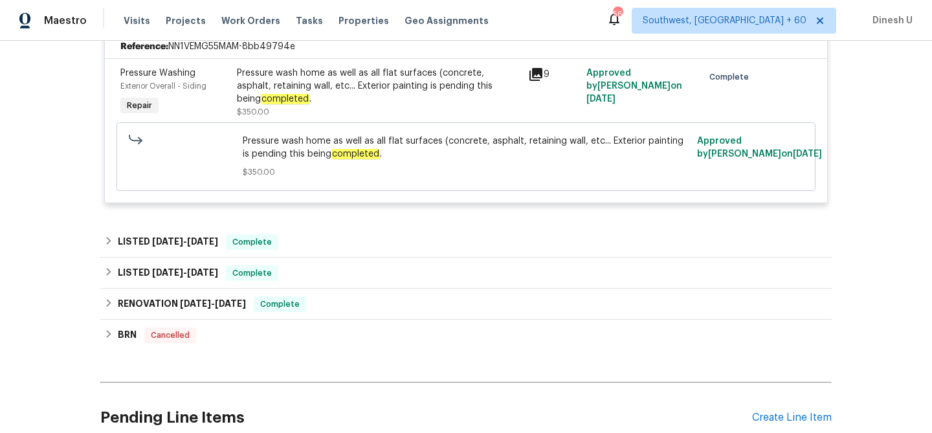
scroll to position [798, 0]
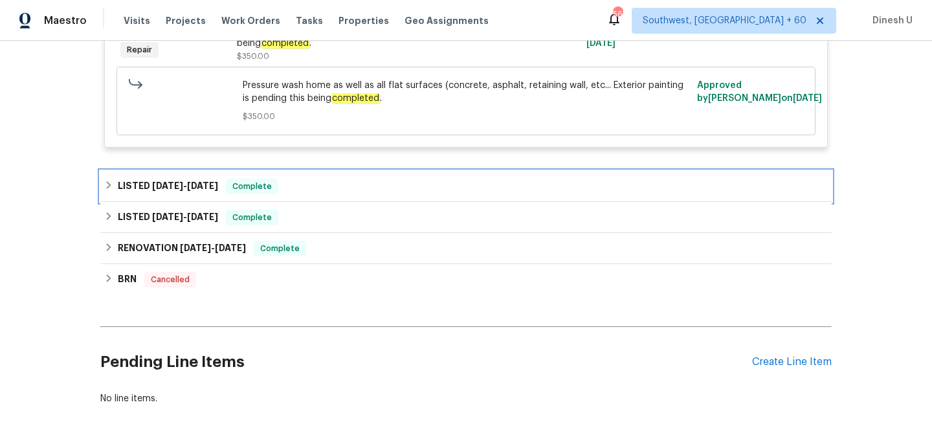
click at [197, 171] on div "LISTED 5/7/25 - 5/13/25 Complete" at bounding box center [466, 186] width 732 height 31
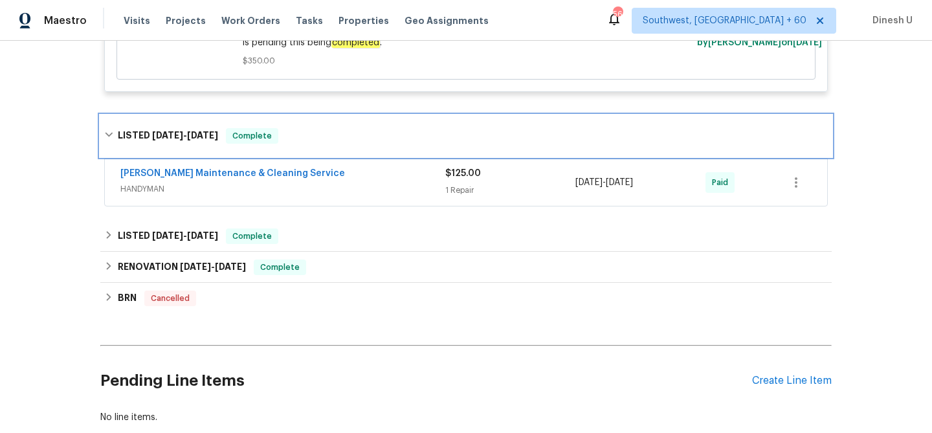
scroll to position [864, 0]
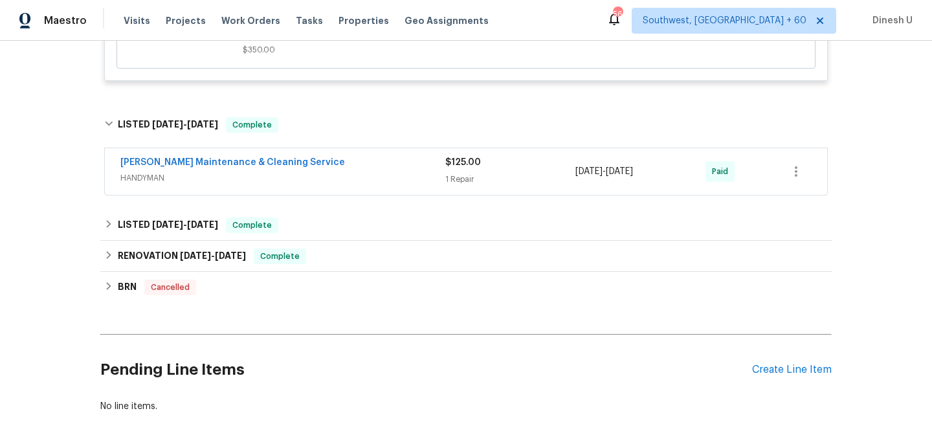
click at [456, 173] on div "1 Repair" at bounding box center [510, 179] width 130 height 13
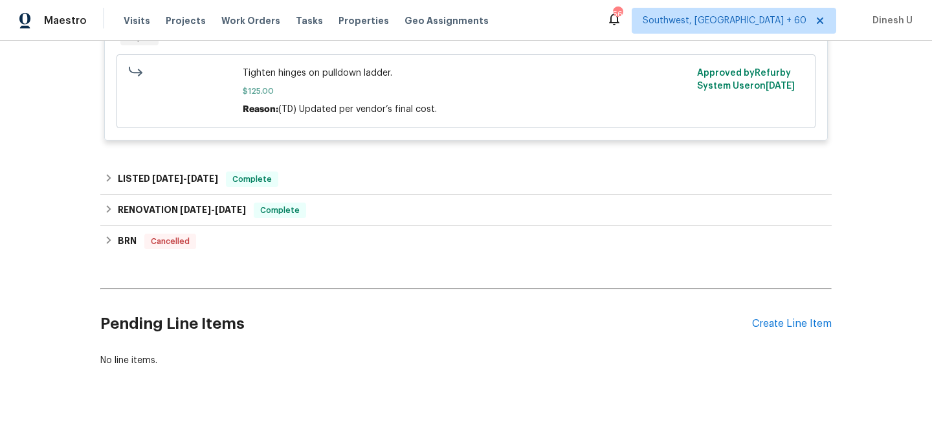
scroll to position [1112, 0]
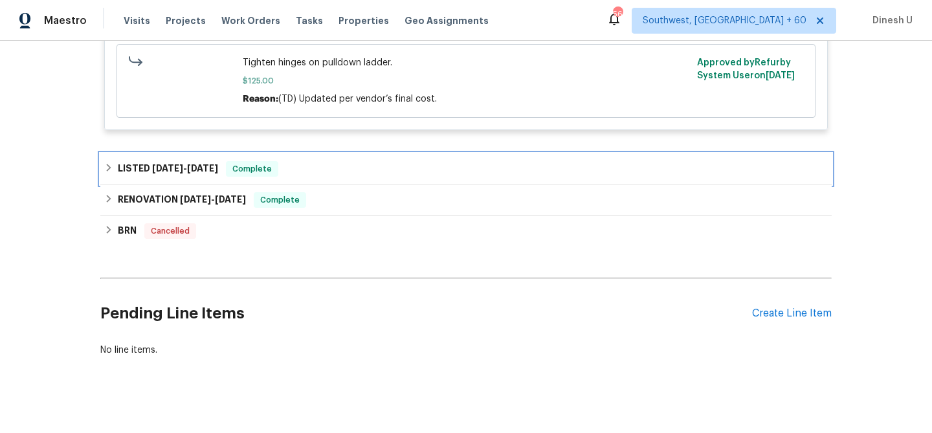
click at [191, 153] on div "LISTED 4/21/25 - 4/22/25 Complete" at bounding box center [466, 168] width 732 height 31
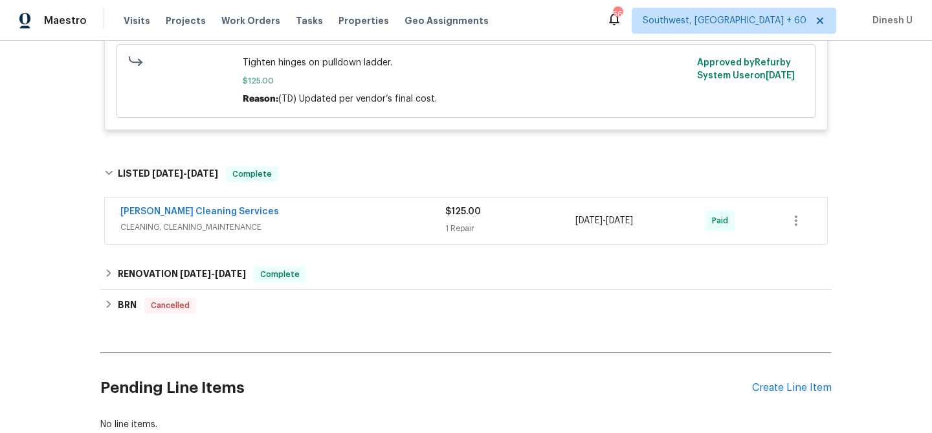
click at [462, 222] on div "1 Repair" at bounding box center [510, 228] width 130 height 13
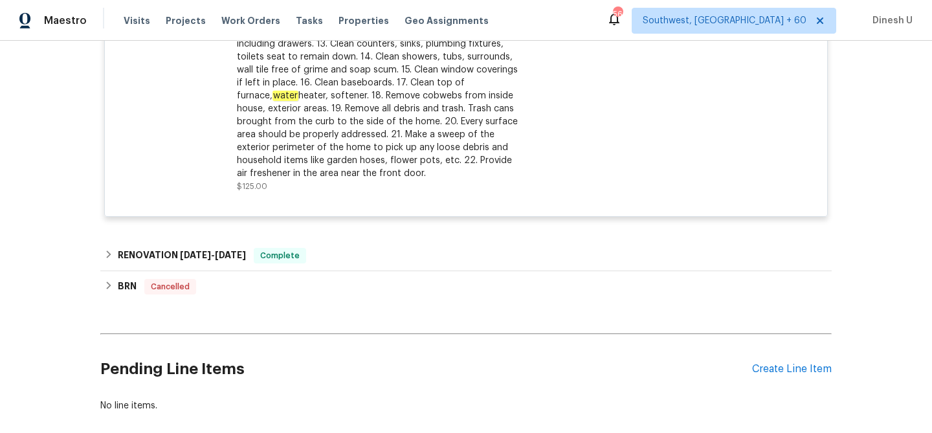
scroll to position [1559, 0]
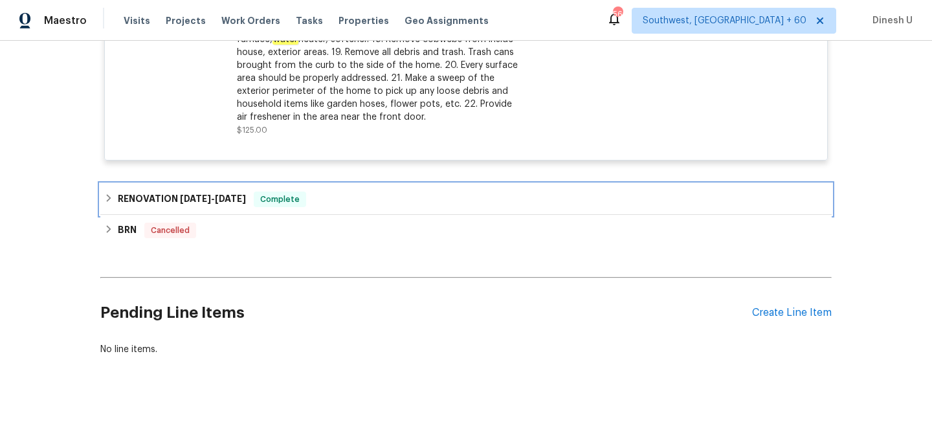
click at [230, 194] on span "5/1/25" at bounding box center [230, 198] width 31 height 9
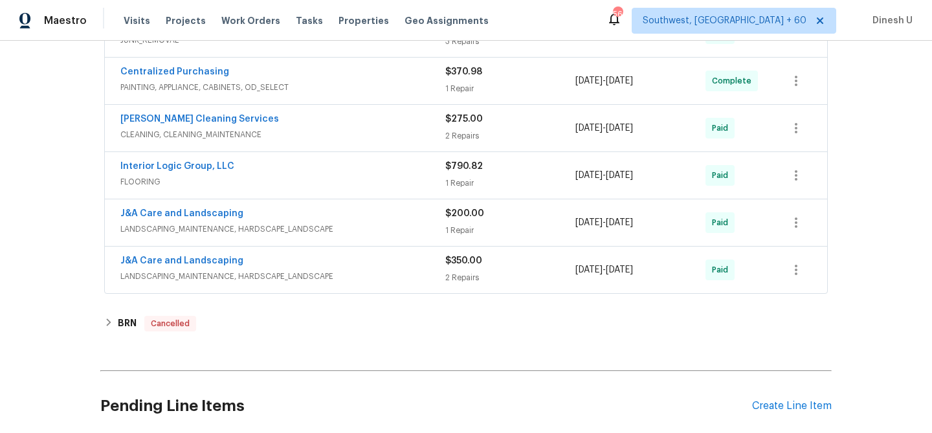
scroll to position [1984, 0]
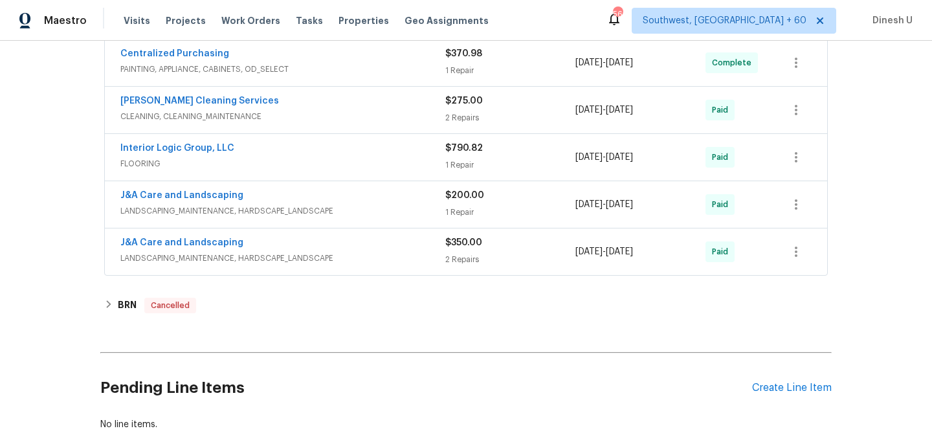
click at [440, 205] on span "LANDSCAPING_MAINTENANCE, HARDSCAPE_LANDSCAPE" at bounding box center [282, 211] width 325 height 13
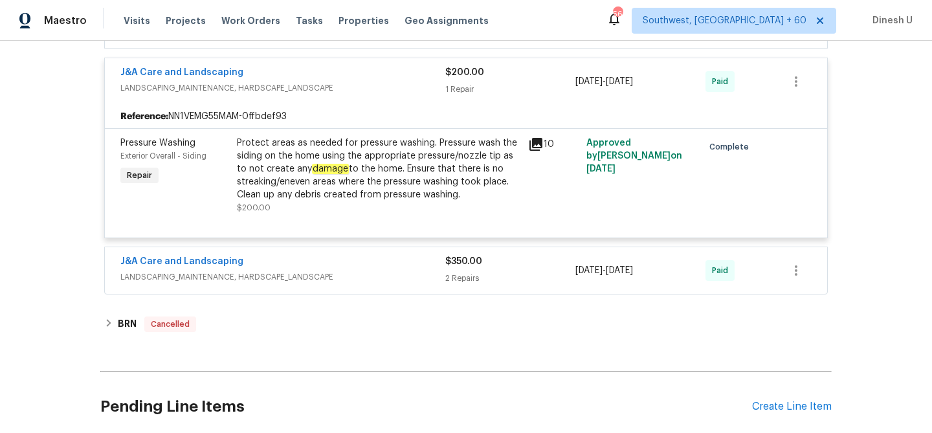
scroll to position [2155, 0]
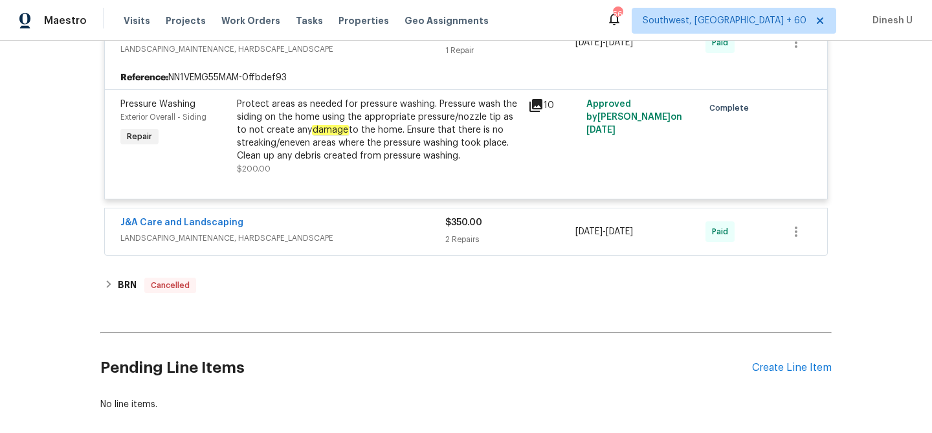
click at [458, 233] on div "2 Repairs" at bounding box center [510, 239] width 130 height 13
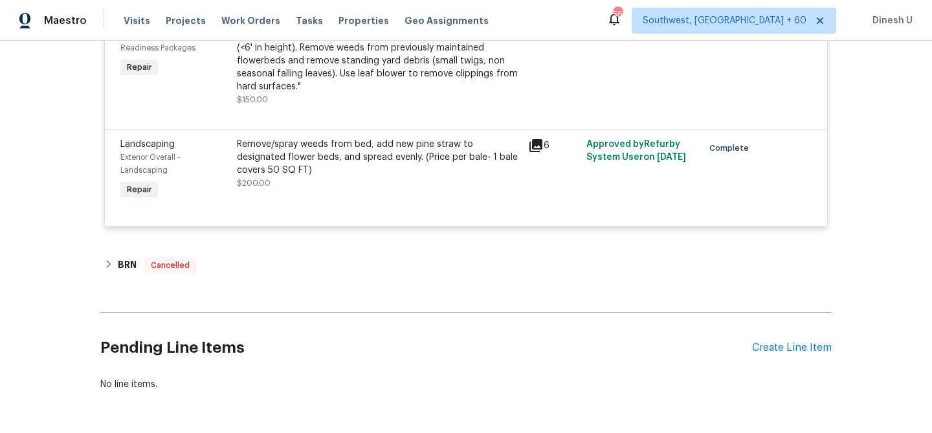
scroll to position [2463, 0]
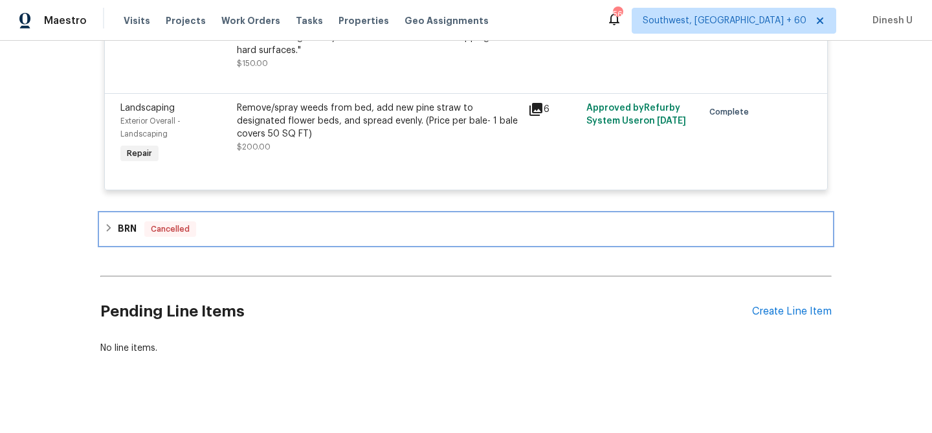
click at [157, 223] on span "Cancelled" at bounding box center [170, 229] width 49 height 13
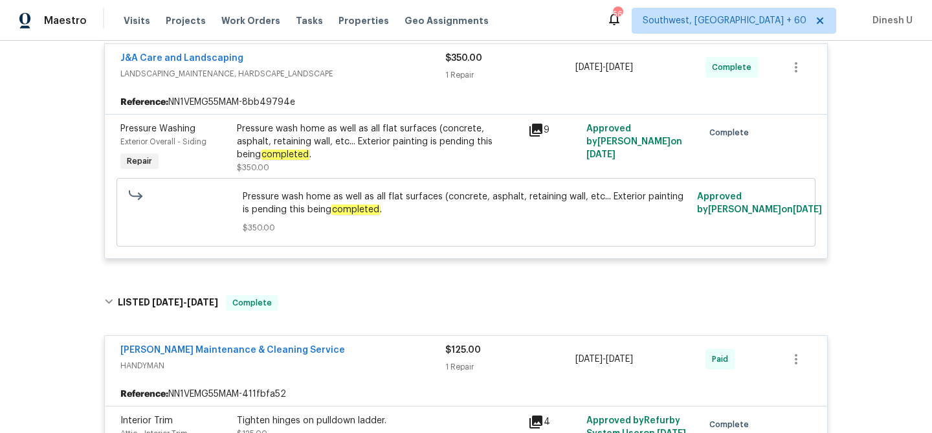
scroll to position [0, 0]
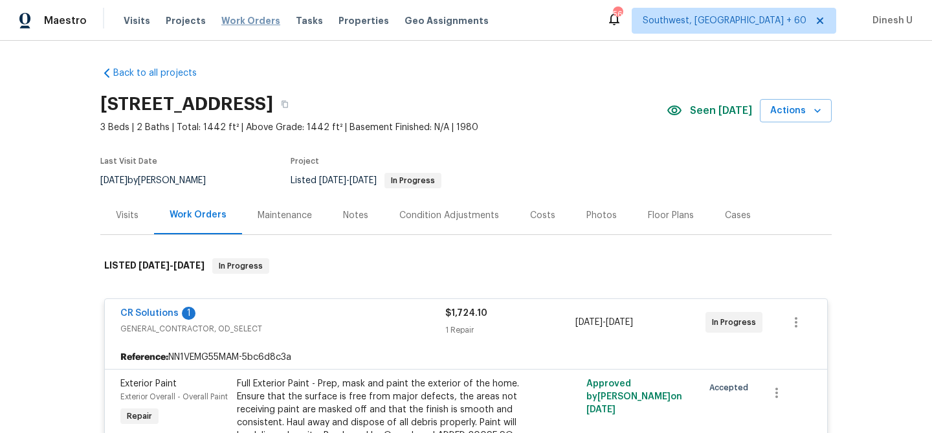
click at [234, 19] on span "Work Orders" at bounding box center [250, 20] width 59 height 13
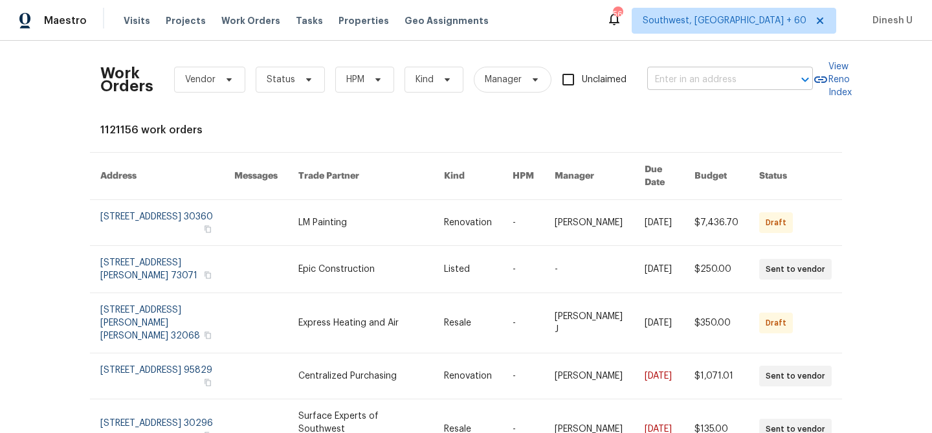
click at [665, 70] on input "text" at bounding box center [711, 80] width 129 height 20
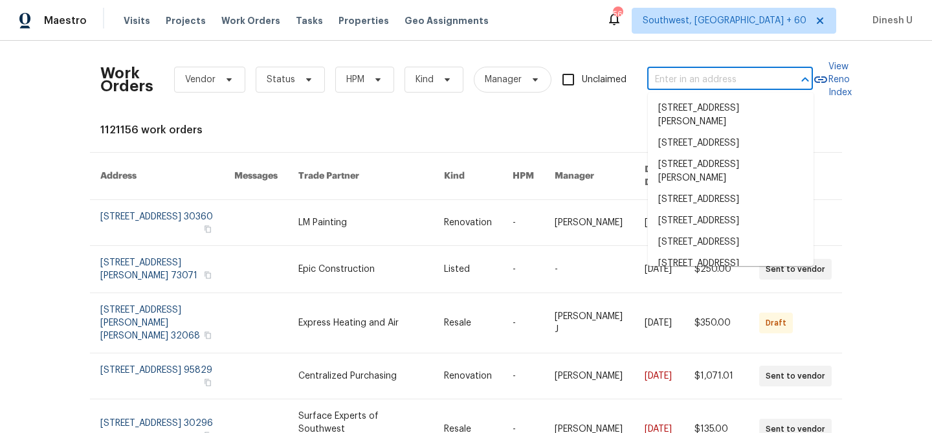
paste input "3237 Dowitcher Ln, Orange Park, FL 32065"
type input "3237 Dowitcher Ln, Orange Park, FL 32065"
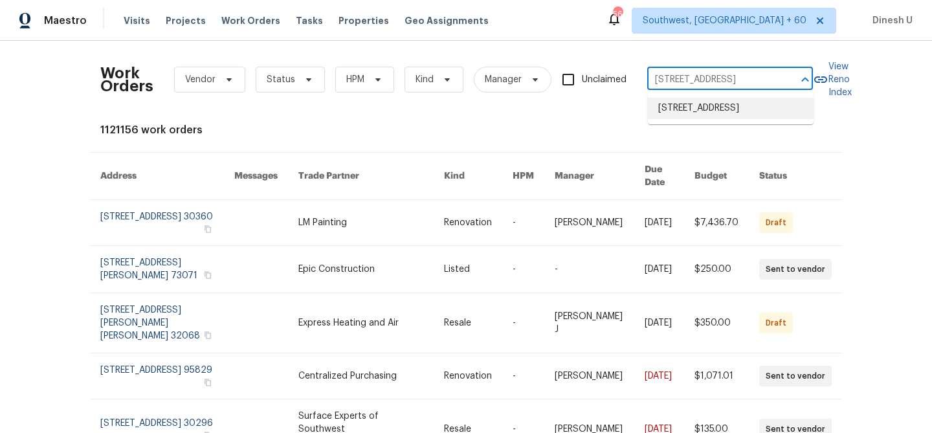
click at [669, 109] on li "3237 Dowitcher Ln, Orange Park, FL 32065" at bounding box center [731, 108] width 166 height 21
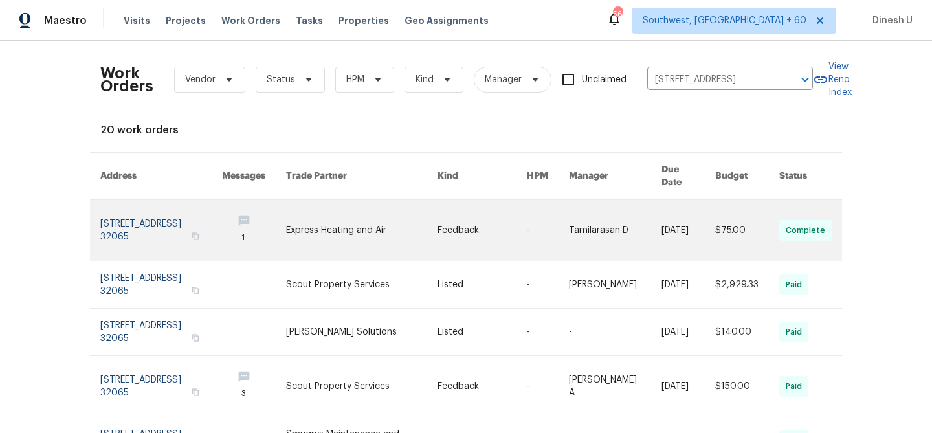
click at [113, 214] on link at bounding box center [161, 230] width 122 height 61
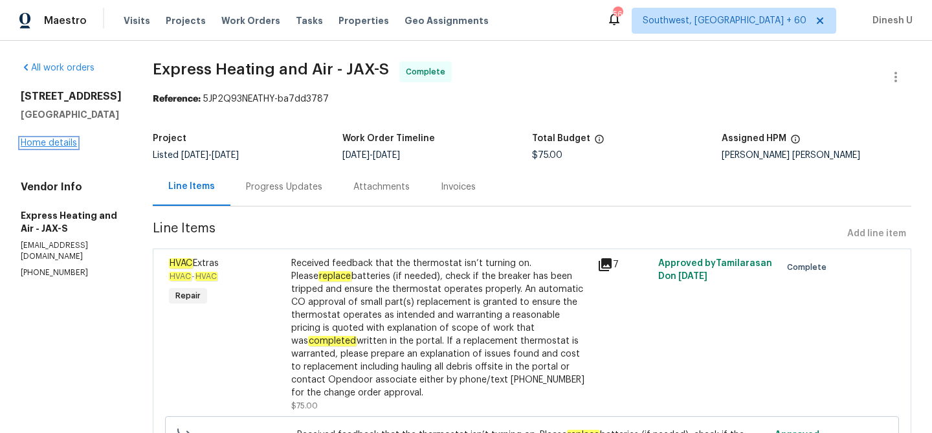
click at [71, 144] on link "Home details" at bounding box center [49, 143] width 56 height 9
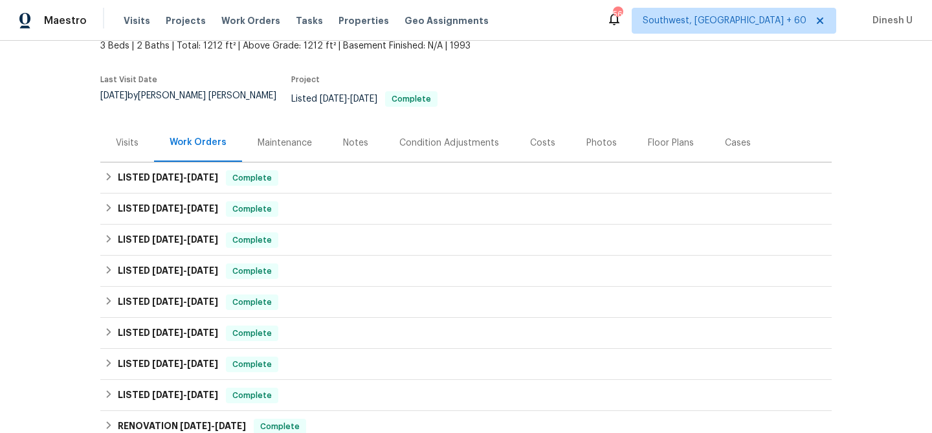
scroll to position [115, 0]
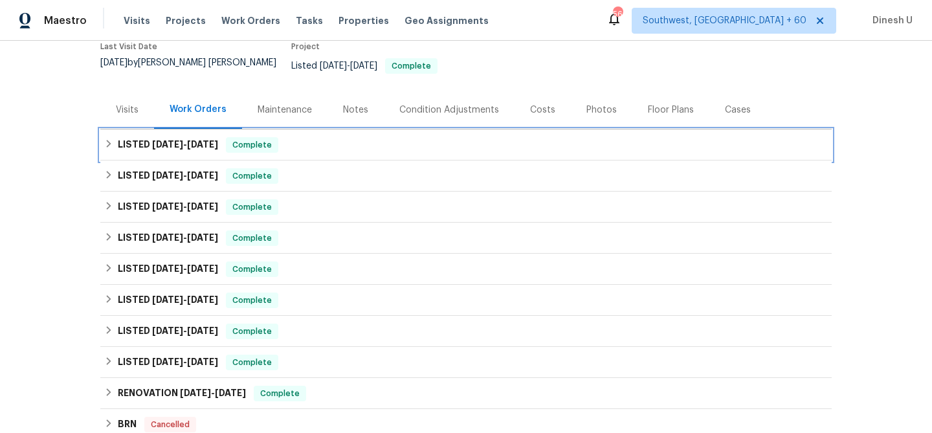
click at [166, 137] on h6 "LISTED 9/16/25 - 9/19/25" at bounding box center [168, 145] width 100 height 16
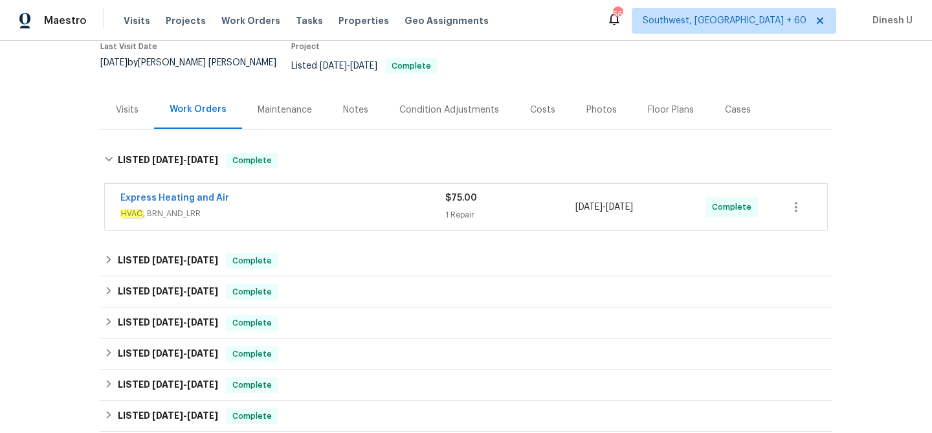
click at [482, 208] on div "1 Repair" at bounding box center [510, 214] width 130 height 13
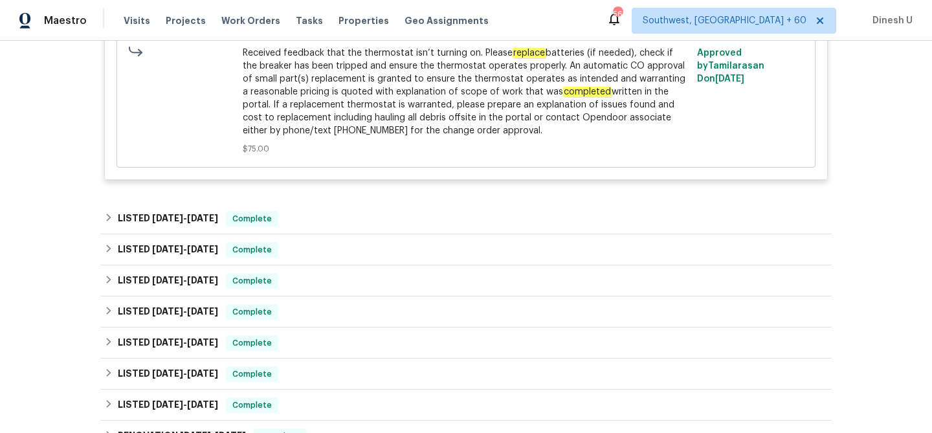
scroll to position [518, 0]
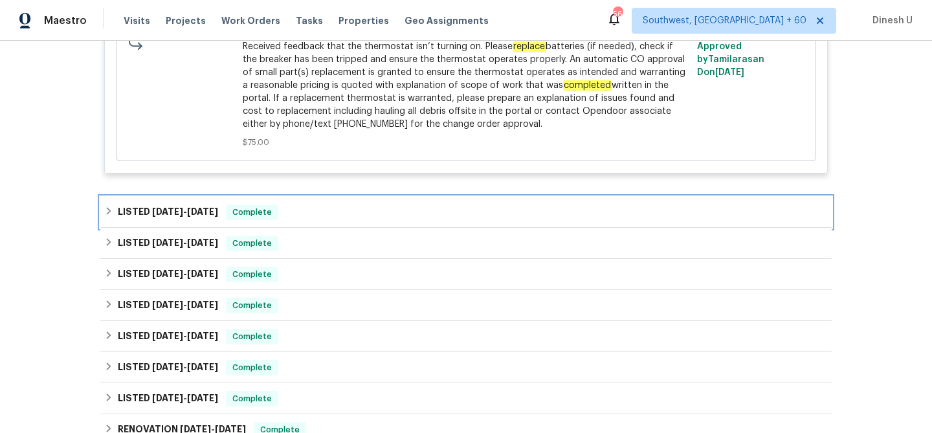
click at [192, 207] on span "7/19/25" at bounding box center [202, 211] width 31 height 9
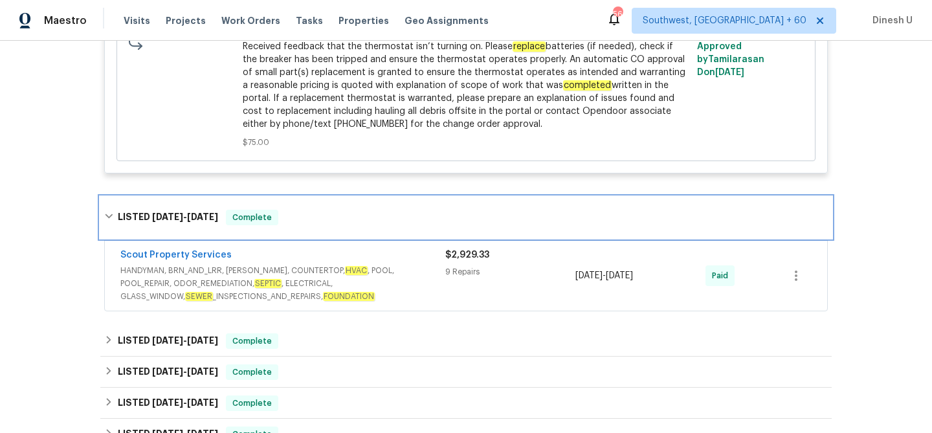
scroll to position [589, 0]
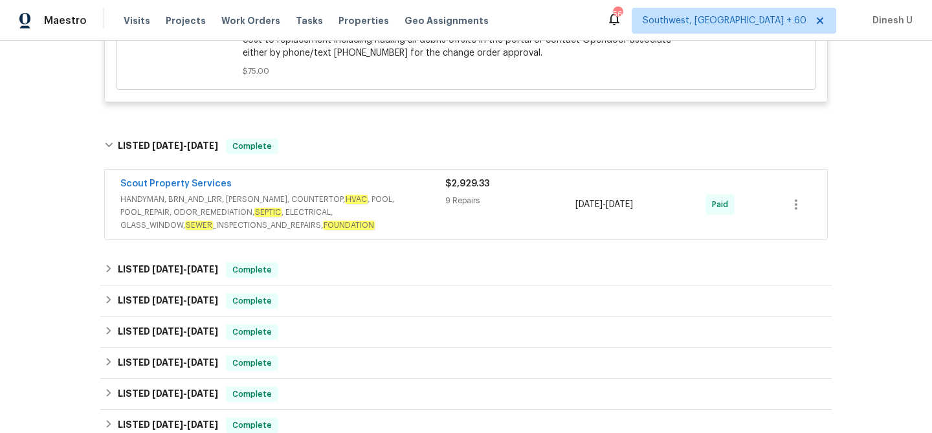
click at [458, 182] on div "$2,929.33 9 Repairs" at bounding box center [510, 204] width 130 height 54
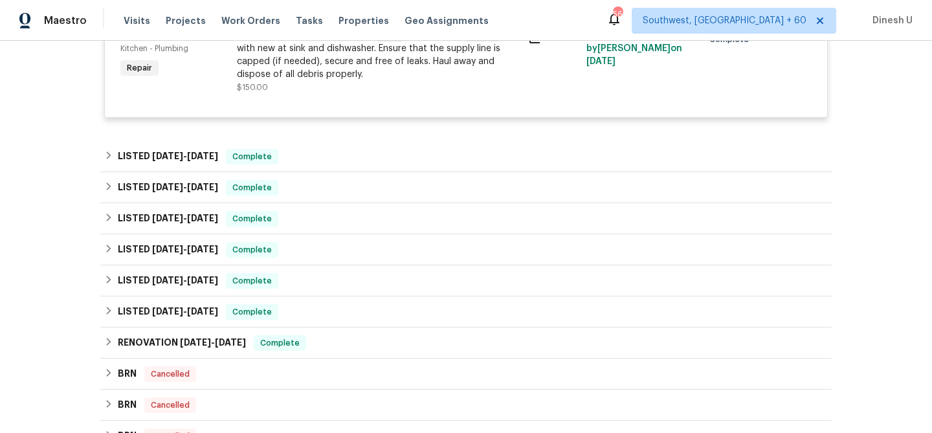
scroll to position [1720, 0]
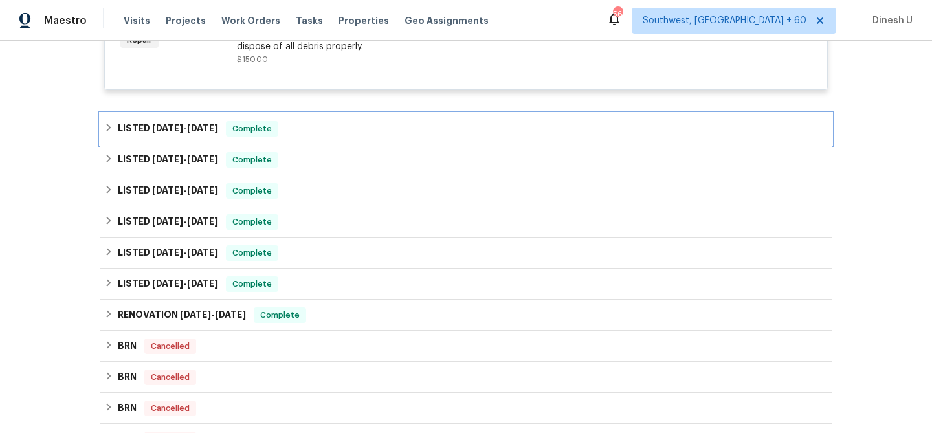
click at [196, 121] on h6 "LISTED 6/26/25 - 6/26/25" at bounding box center [168, 129] width 100 height 16
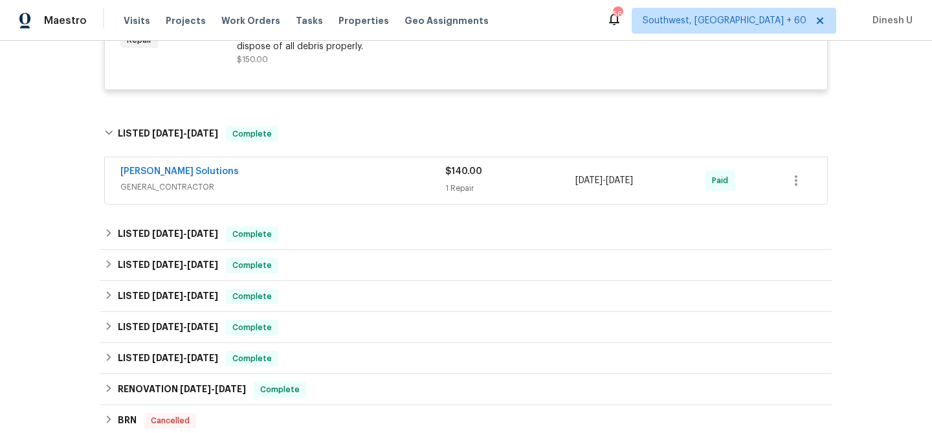
click at [458, 182] on div "1 Repair" at bounding box center [510, 188] width 130 height 13
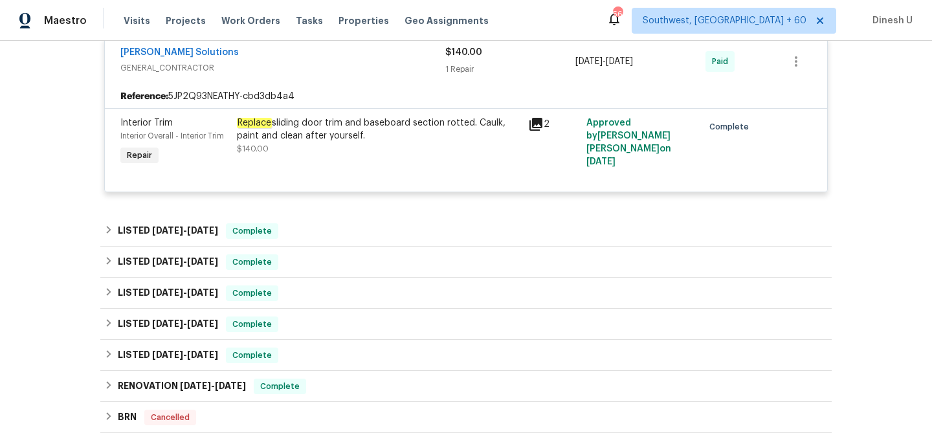
scroll to position [1880, 0]
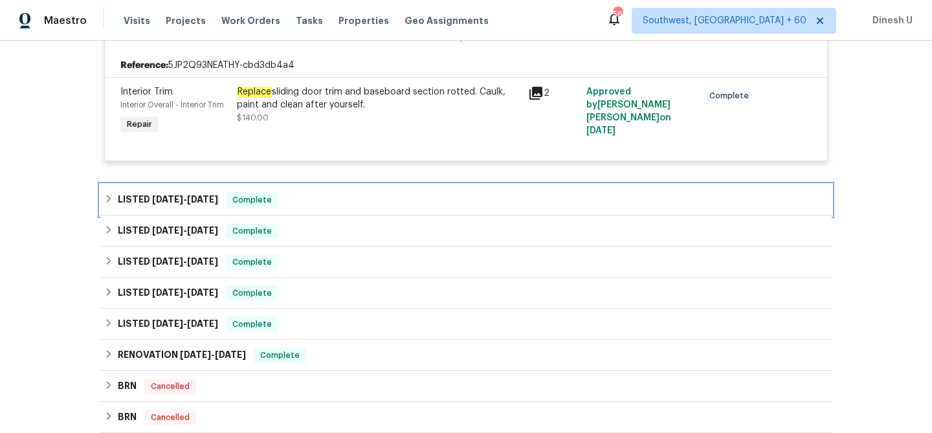
click at [175, 197] on span "6/13/25" at bounding box center [167, 199] width 31 height 9
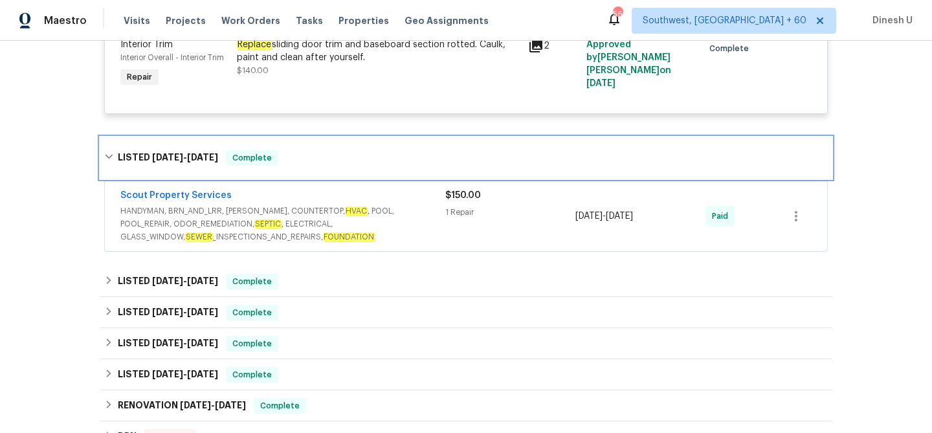
scroll to position [1965, 0]
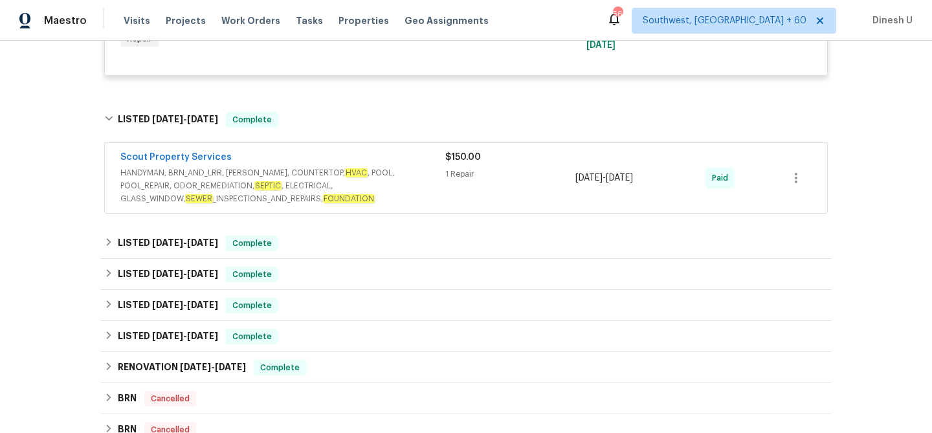
click at [473, 176] on div "$150.00 1 Repair" at bounding box center [510, 178] width 130 height 54
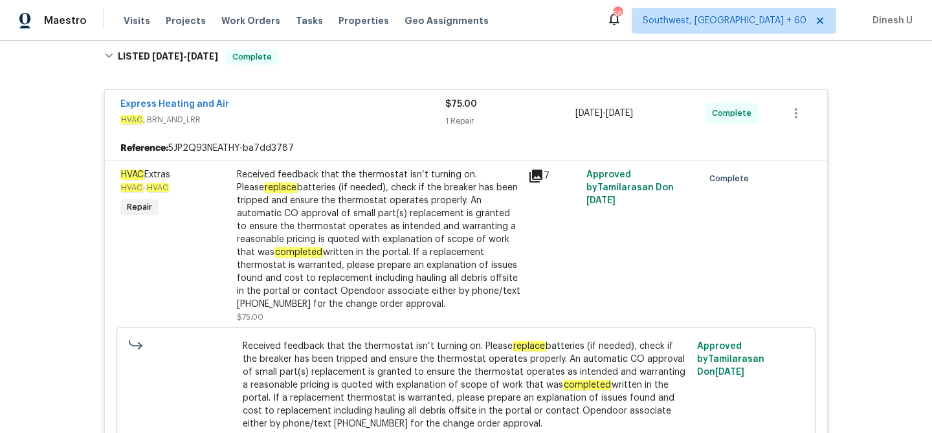
scroll to position [0, 0]
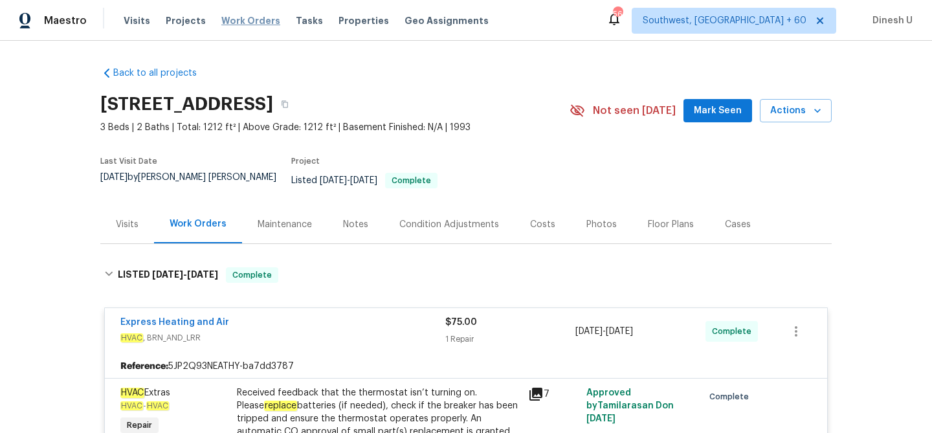
click at [232, 17] on span "Work Orders" at bounding box center [250, 20] width 59 height 13
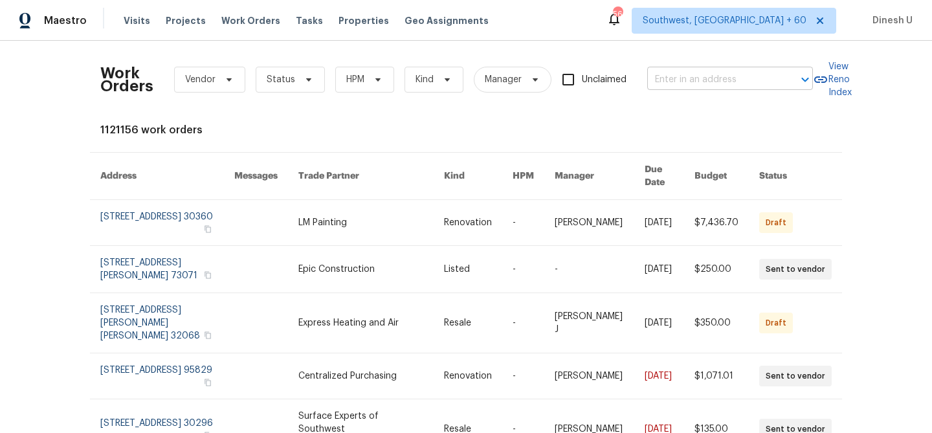
click at [671, 78] on input "text" at bounding box center [711, 80] width 129 height 20
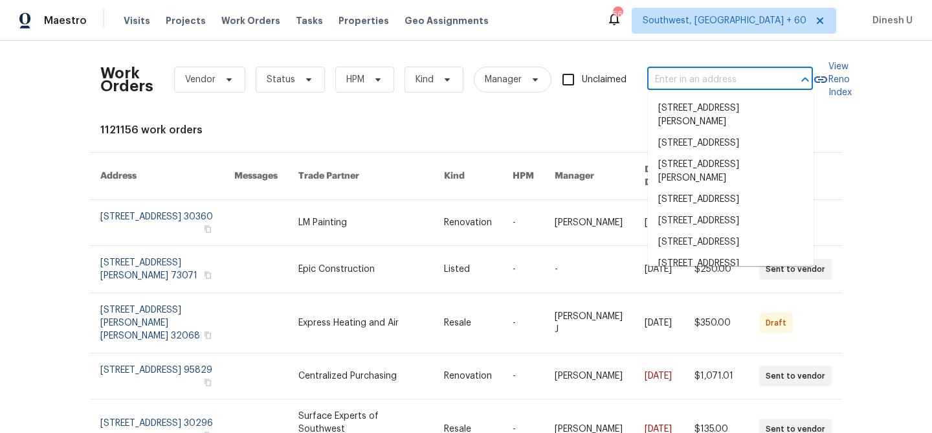
paste input "7228 River Birch Ln Indianapolis, IN 46236"
type input "7228 River Birch Ln Indianapolis, IN 46236"
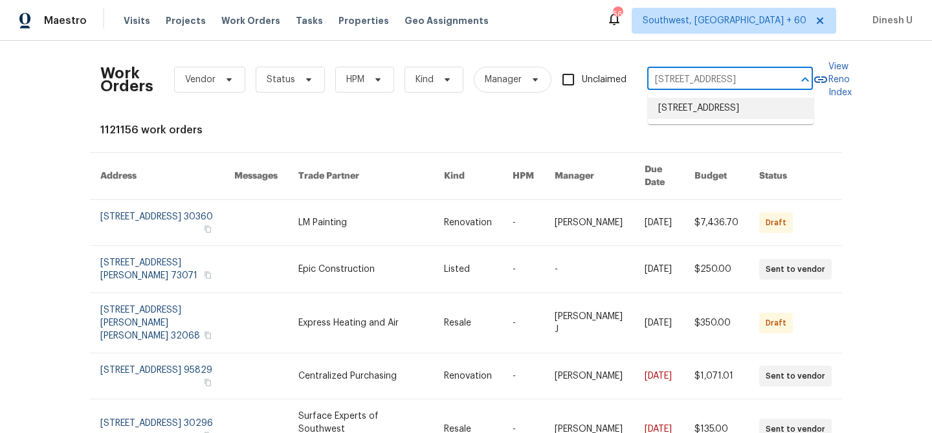
click at [668, 115] on li "7228 River Birch Ln, Indianapolis, IN 46236" at bounding box center [731, 108] width 166 height 21
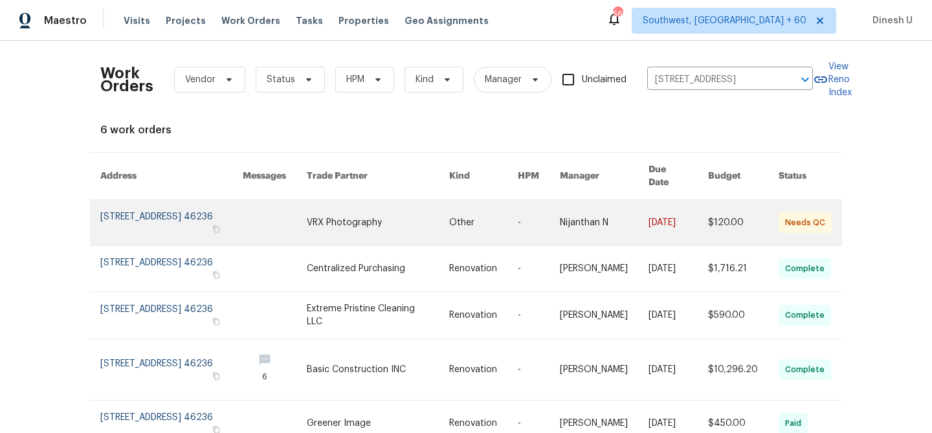
click at [139, 200] on link at bounding box center [171, 222] width 142 height 45
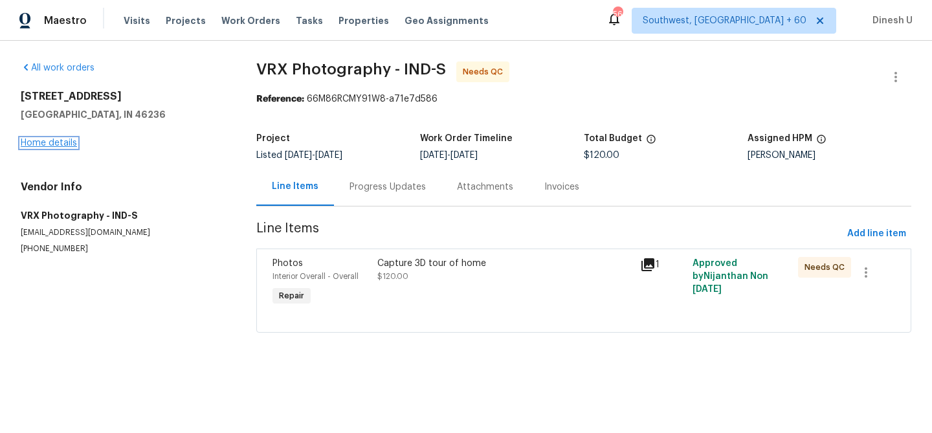
click at [65, 145] on link "Home details" at bounding box center [49, 143] width 56 height 9
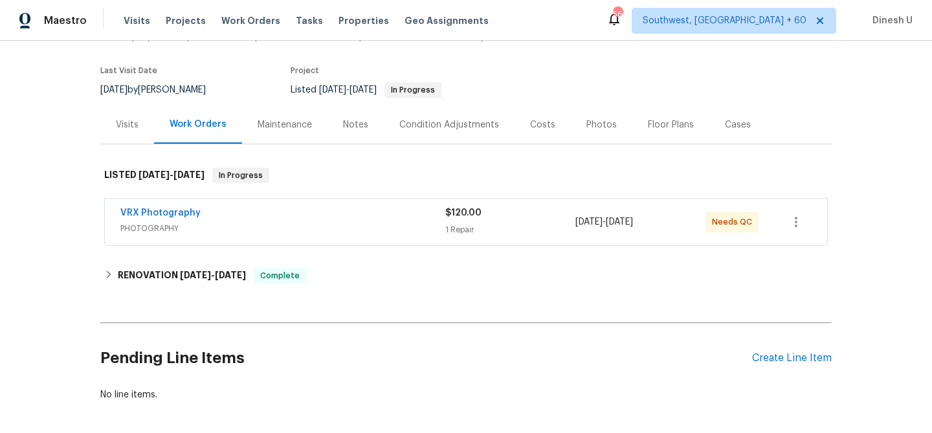
scroll to position [112, 0]
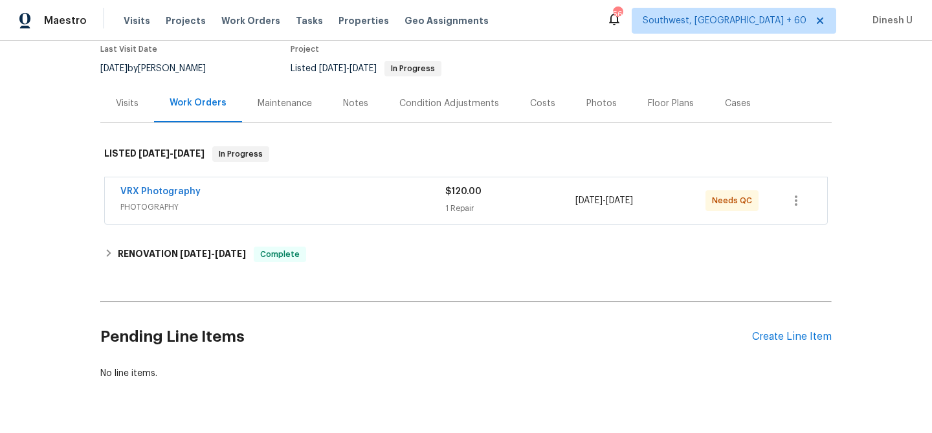
click at [464, 206] on div "1 Repair" at bounding box center [510, 208] width 130 height 13
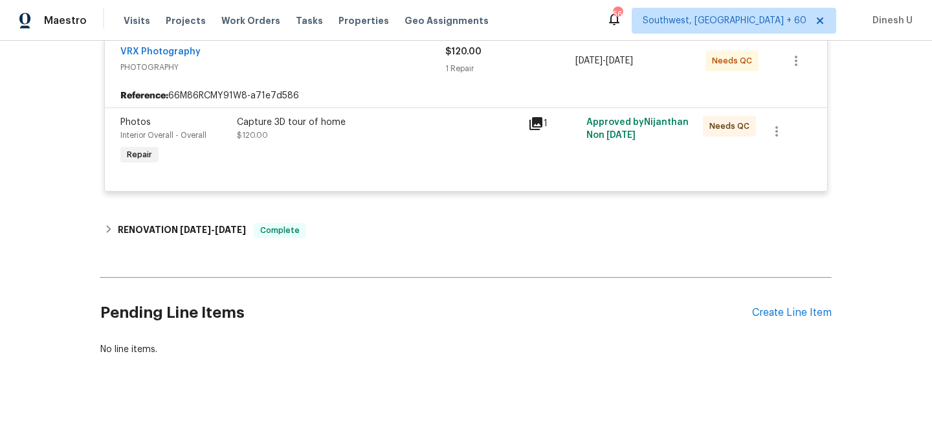
scroll to position [273, 0]
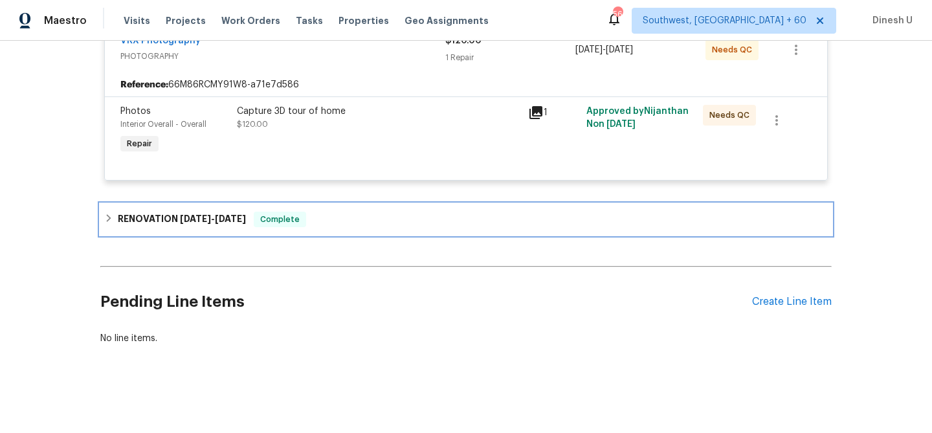
click at [190, 218] on span "8/28/25" at bounding box center [195, 218] width 31 height 9
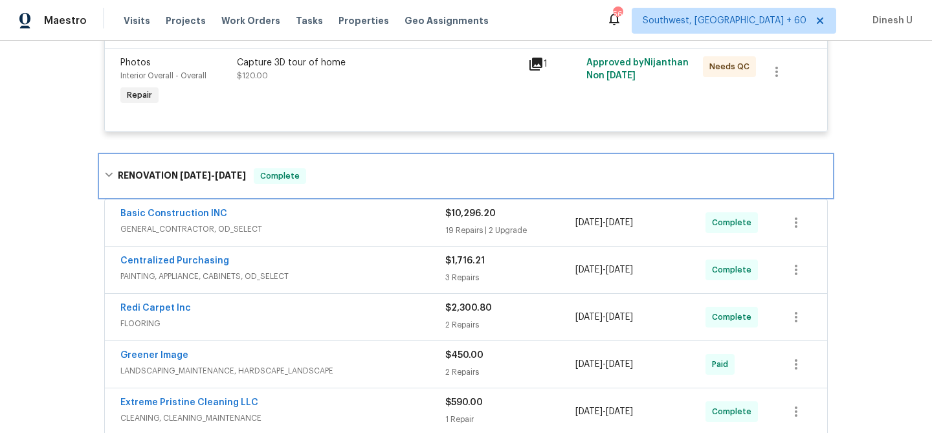
scroll to position [395, 0]
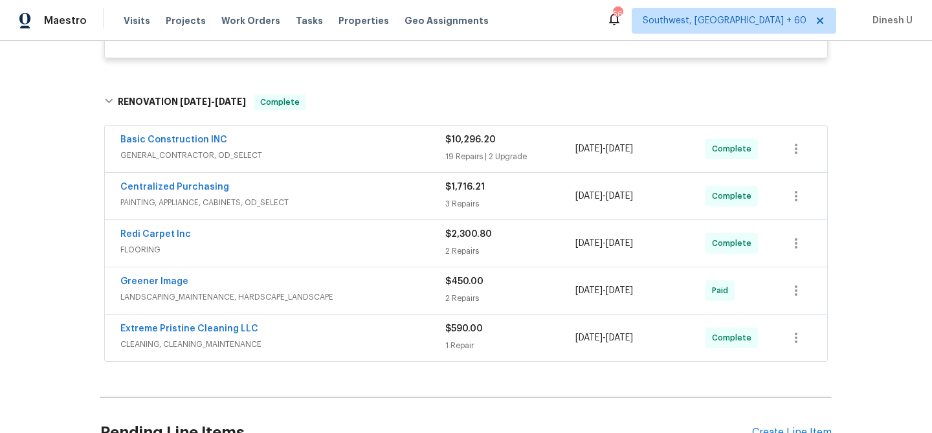
click at [471, 152] on div "19 Repairs | 2 Upgrade" at bounding box center [510, 156] width 130 height 13
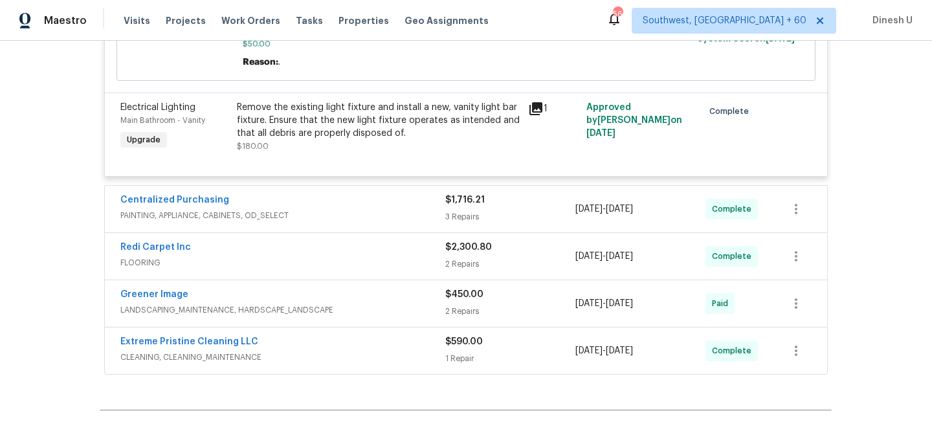
scroll to position [2996, 0]
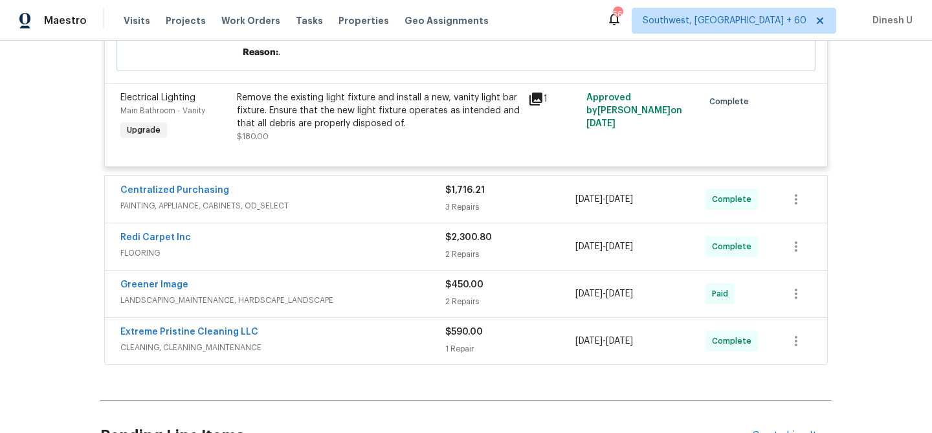
click at [461, 186] on span "$1,716.21" at bounding box center [464, 190] width 39 height 9
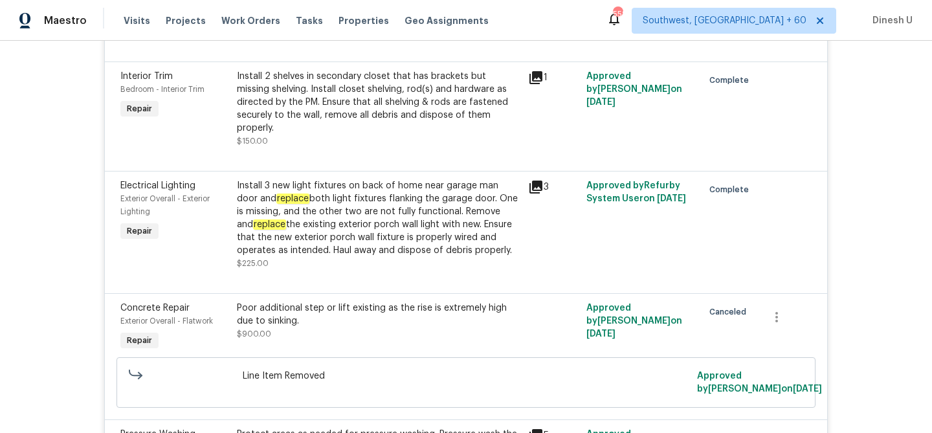
scroll to position [0, 0]
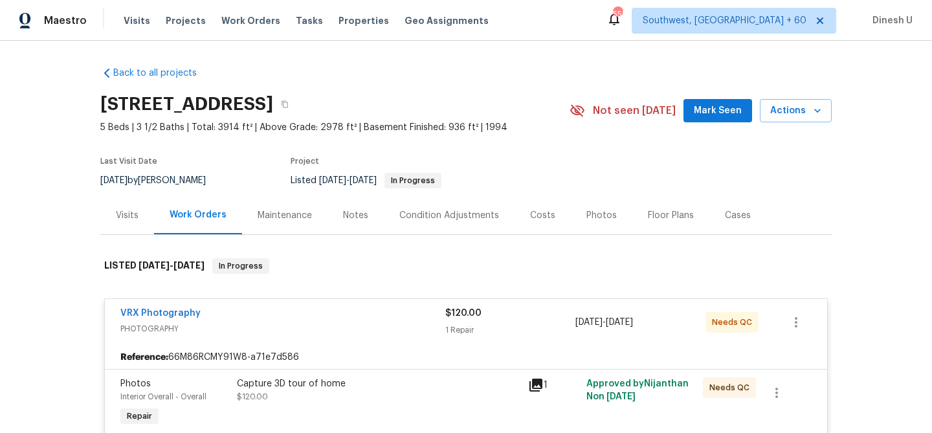
click at [206, 100] on h2 "7228 River Birch Ln, Indianapolis, IN 46236" at bounding box center [186, 104] width 173 height 13
copy div "7228 River Birch Ln, Indianapolis, IN 46236"
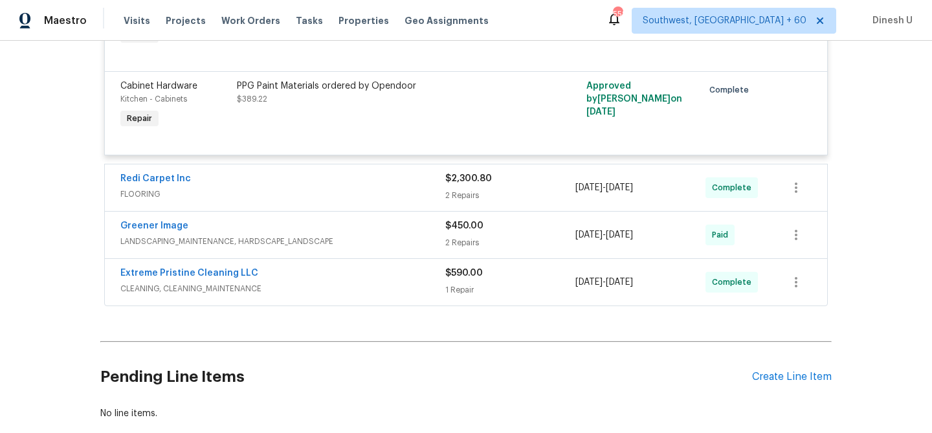
scroll to position [3384, 0]
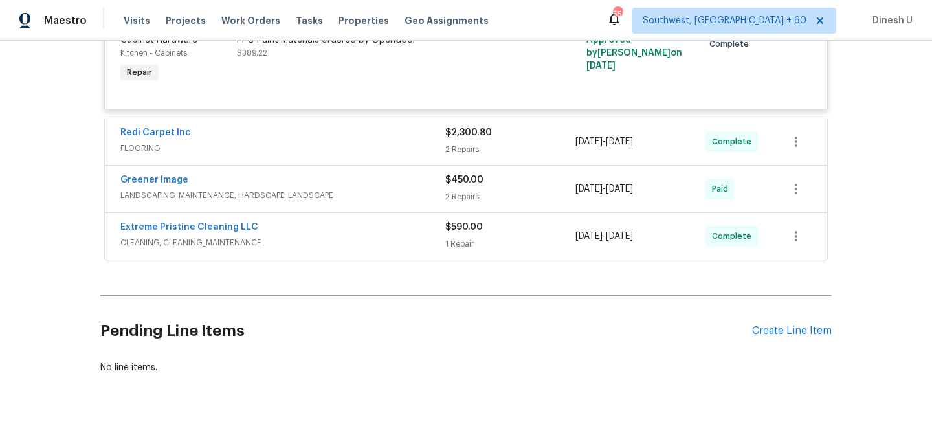
click at [447, 143] on div "2 Repairs" at bounding box center [510, 149] width 130 height 13
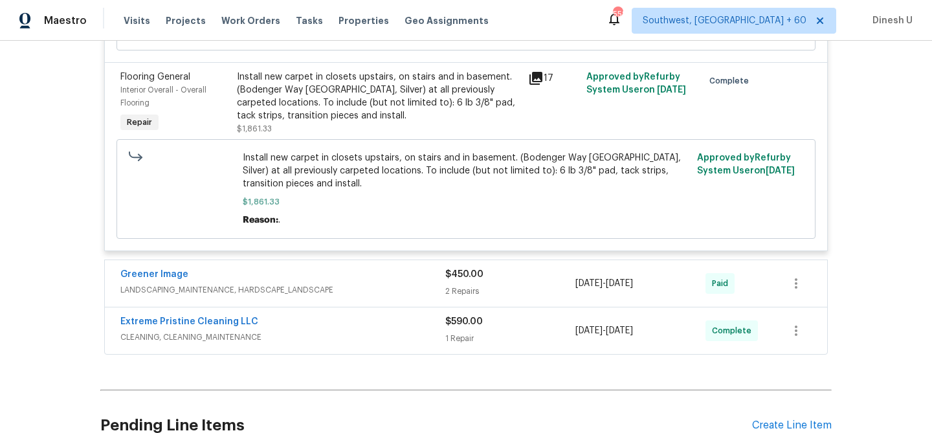
scroll to position [3736, 0]
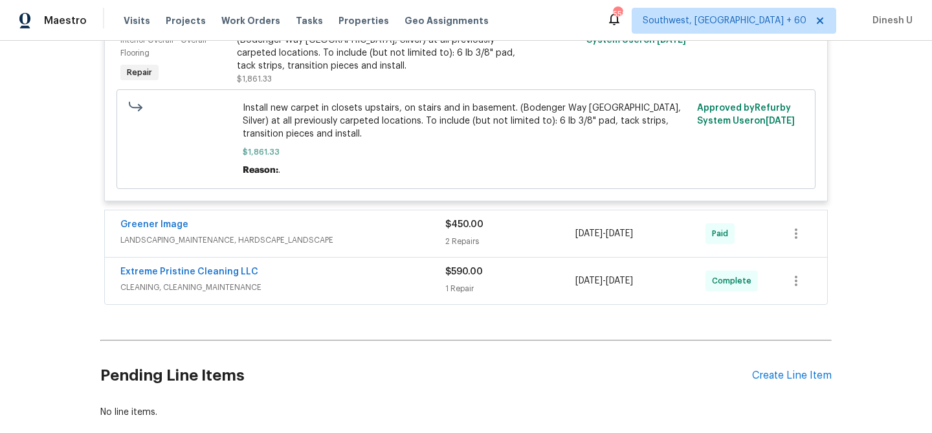
click at [453, 235] on div "2 Repairs" at bounding box center [510, 241] width 130 height 13
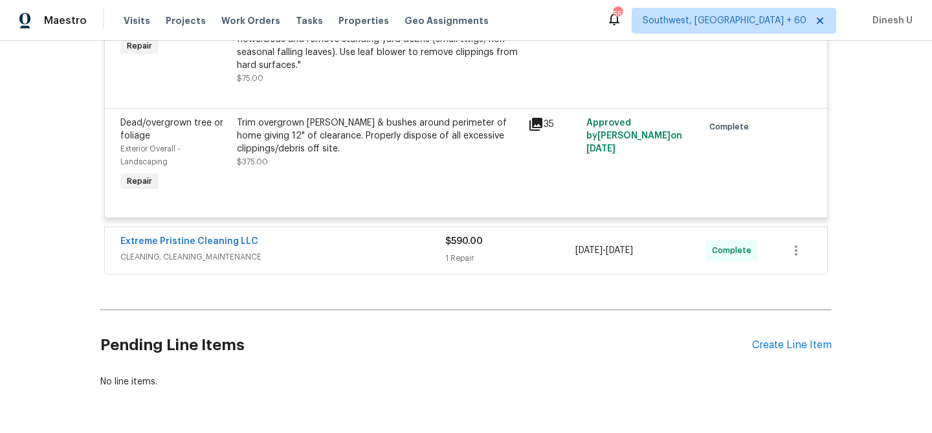
scroll to position [4048, 0]
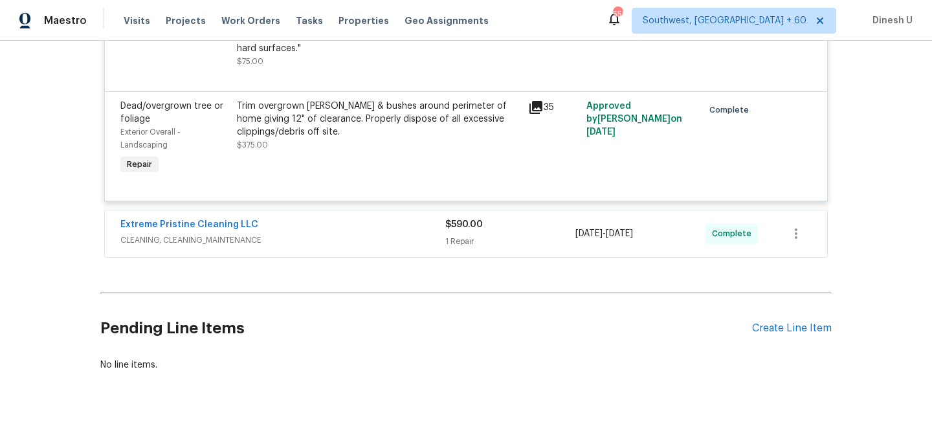
click at [453, 235] on div "1 Repair" at bounding box center [510, 241] width 130 height 13
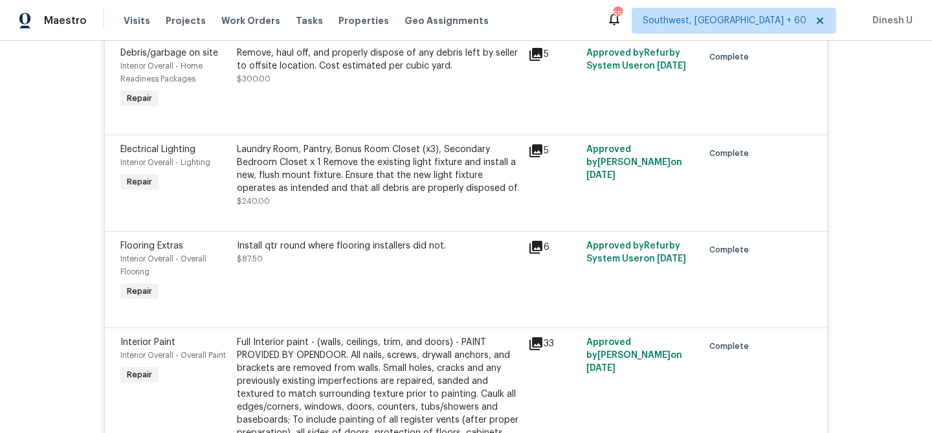
scroll to position [0, 0]
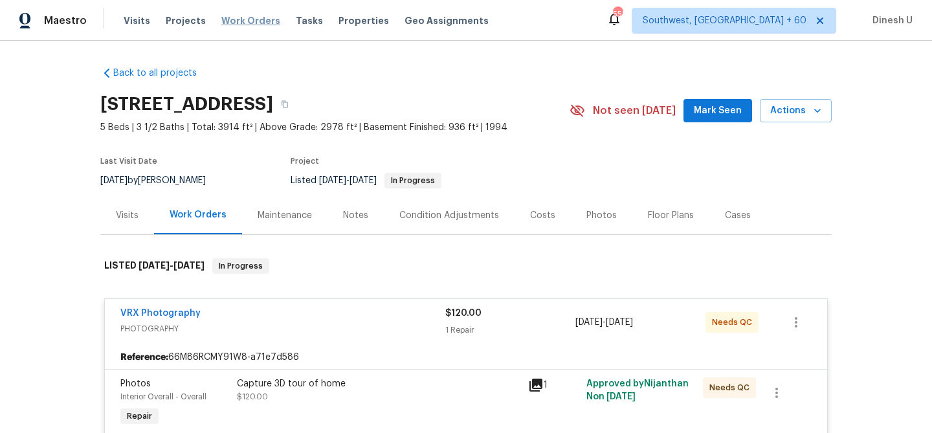
click at [249, 19] on span "Work Orders" at bounding box center [250, 20] width 59 height 13
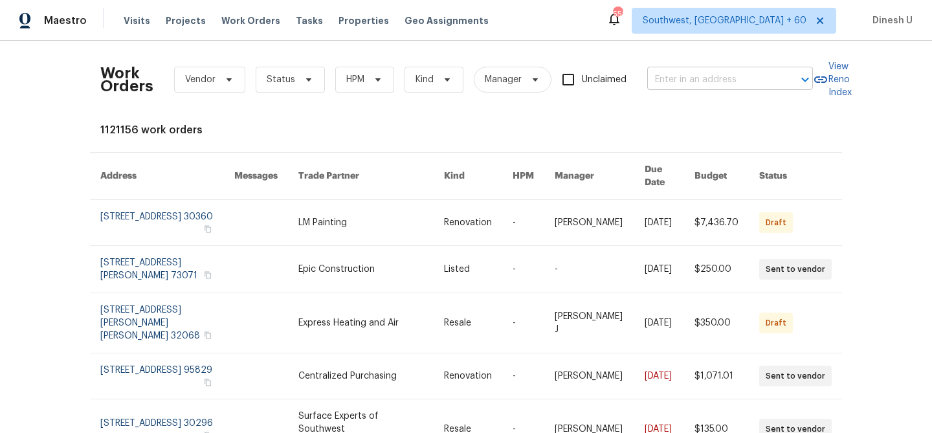
click at [683, 80] on input "text" at bounding box center [711, 80] width 129 height 20
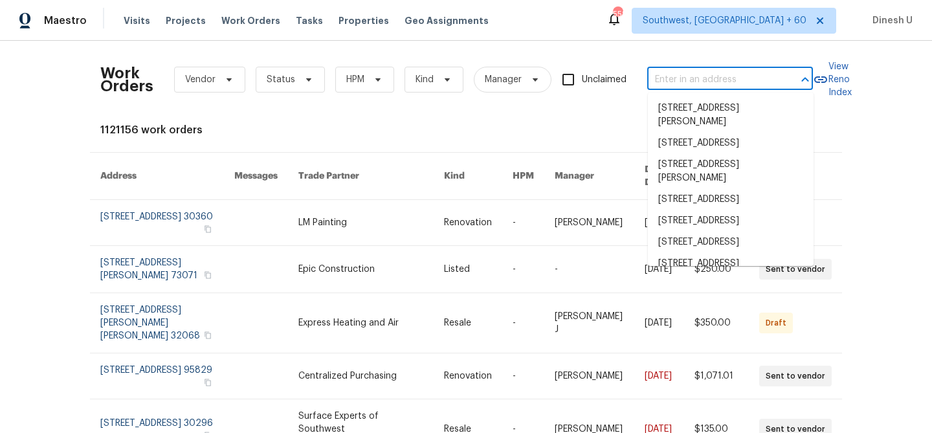
paste input "626 Gunters Mountain Ln, Wylie, TX 75098"
type input "626 Gunters Mountain Ln, Wylie, TX 75098"
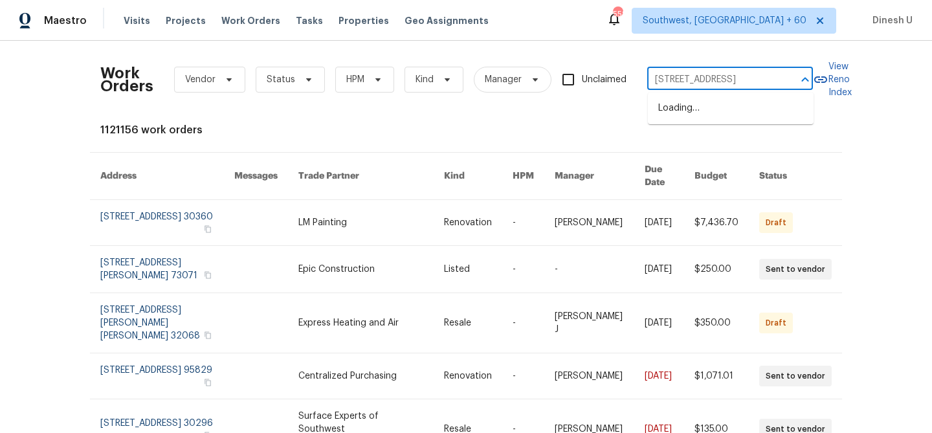
scroll to position [0, 58]
click at [672, 119] on li "626 Gunters Mountain Ln, Wylie, TX 75098" at bounding box center [731, 108] width 166 height 21
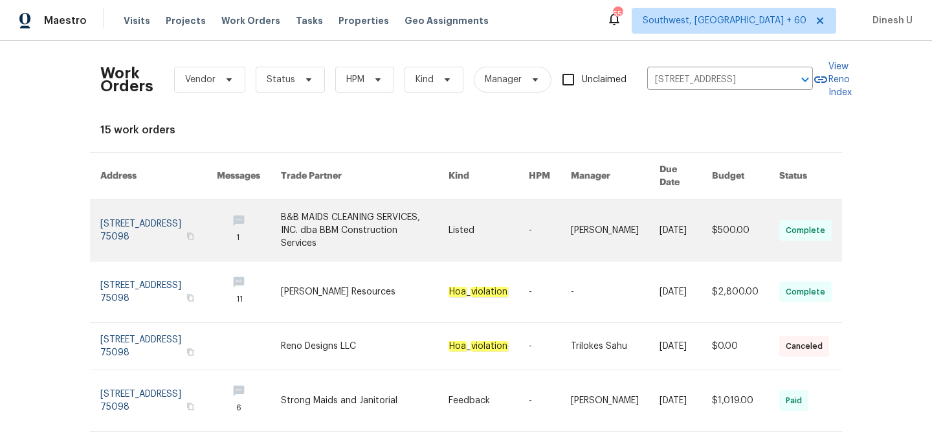
click at [142, 201] on link at bounding box center [158, 230] width 117 height 61
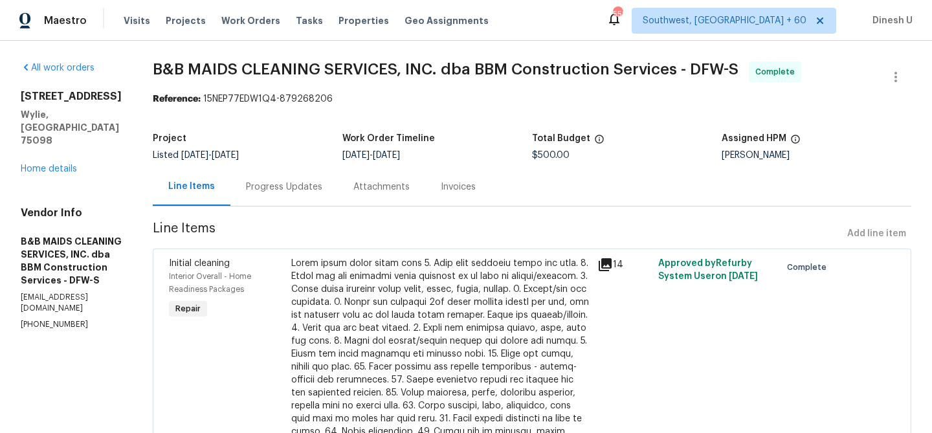
click at [55, 148] on div "626 Gunters Mountain Ln Wylie, TX 75098 Home details" at bounding box center [71, 132] width 101 height 85
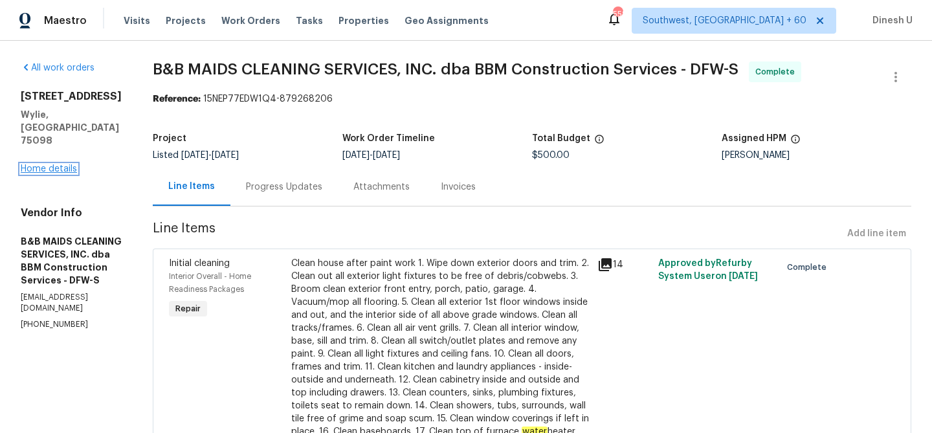
click at [47, 164] on link "Home details" at bounding box center [49, 168] width 56 height 9
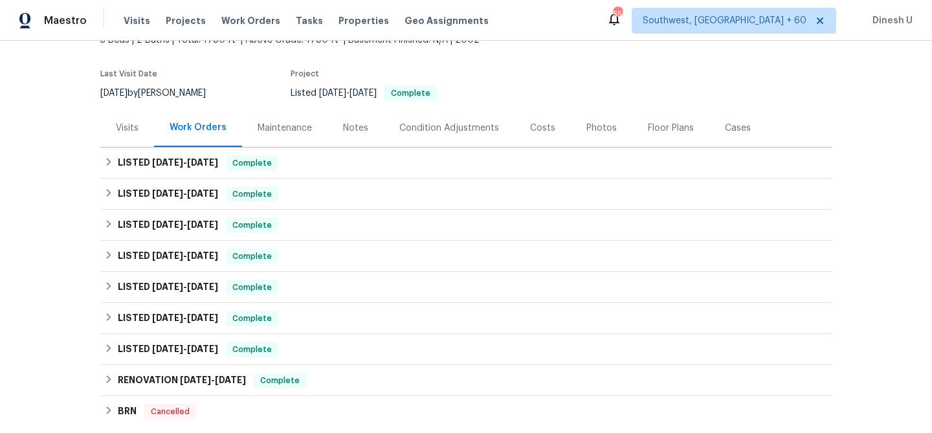
scroll to position [107, 0]
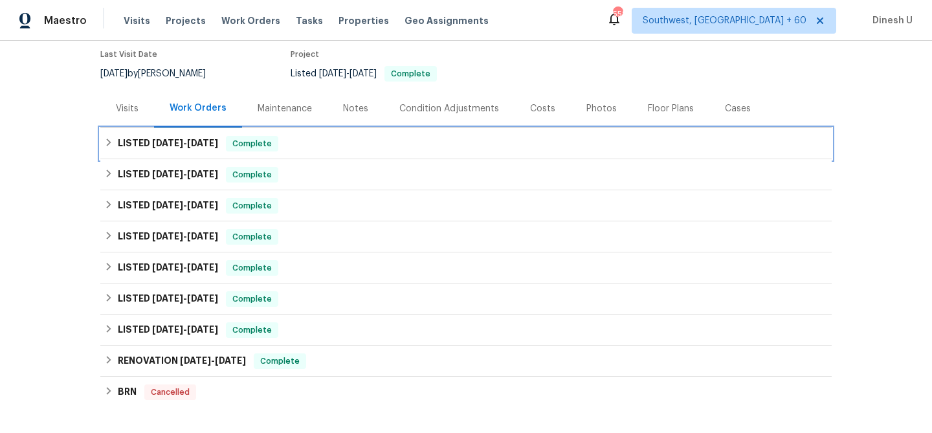
click at [187, 132] on div "LISTED 9/17/25 - 9/24/25 Complete" at bounding box center [466, 143] width 732 height 31
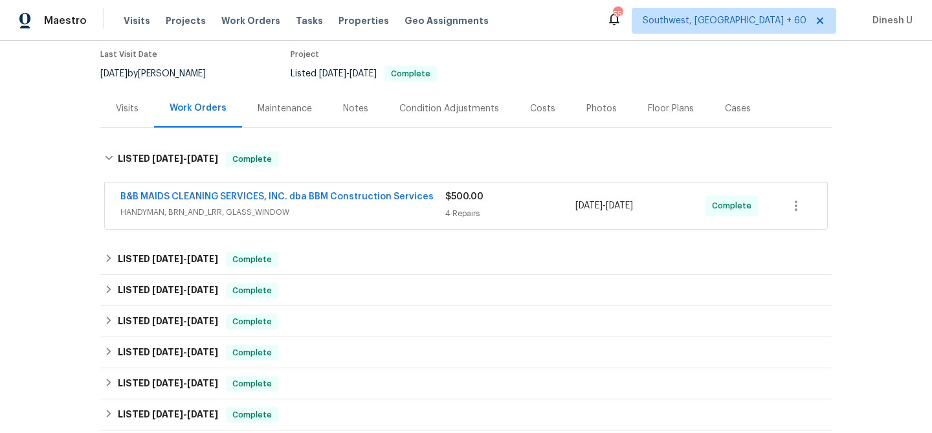
click at [468, 207] on div "$500.00 4 Repairs" at bounding box center [510, 205] width 130 height 31
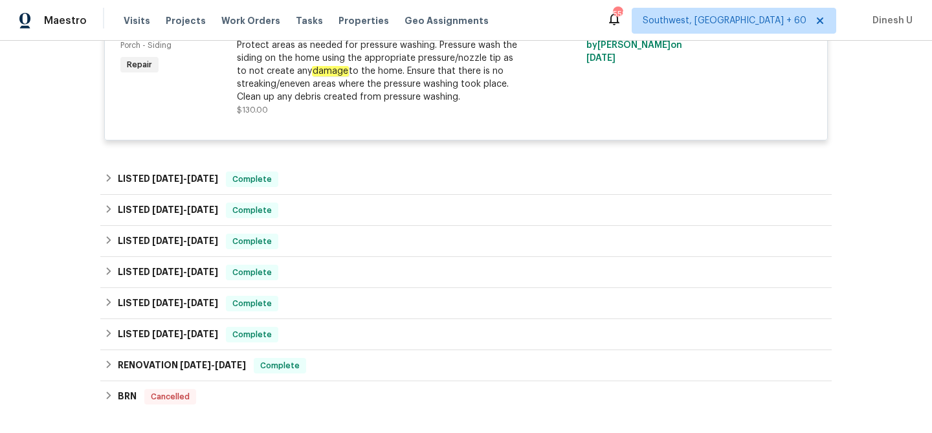
scroll to position [976, 0]
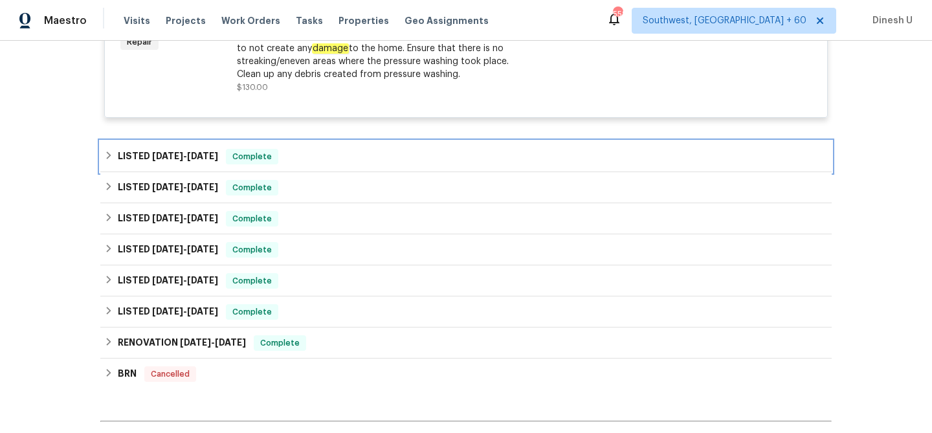
click at [200, 152] on span "8/21/25" at bounding box center [202, 156] width 31 height 9
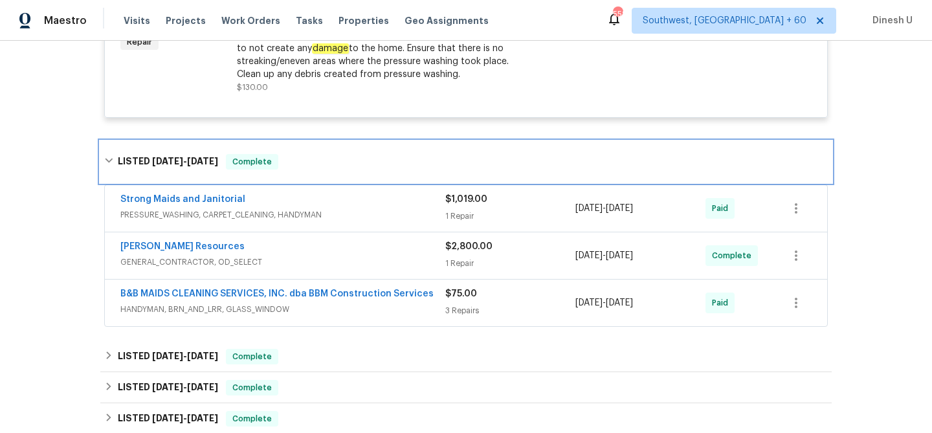
scroll to position [1035, 0]
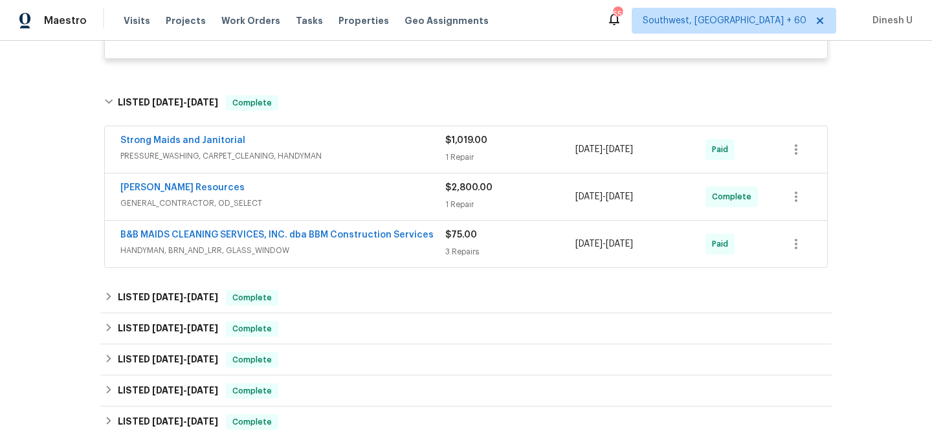
click at [452, 151] on div "1 Repair" at bounding box center [510, 157] width 130 height 13
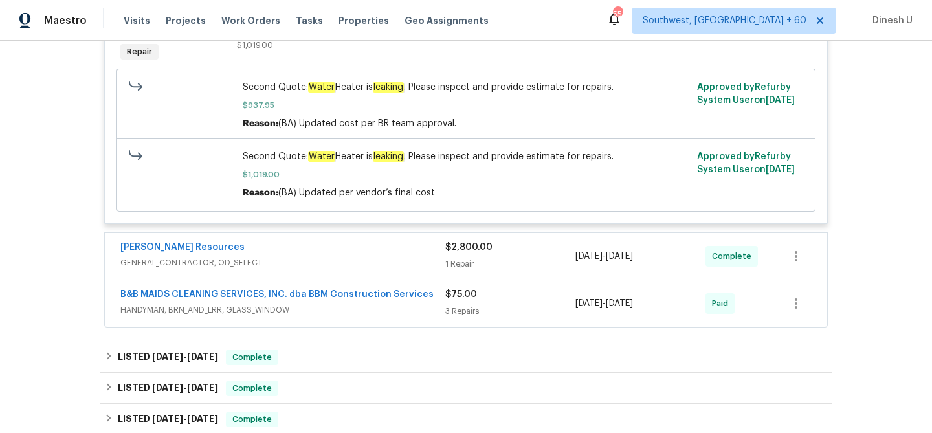
scroll to position [1259, 0]
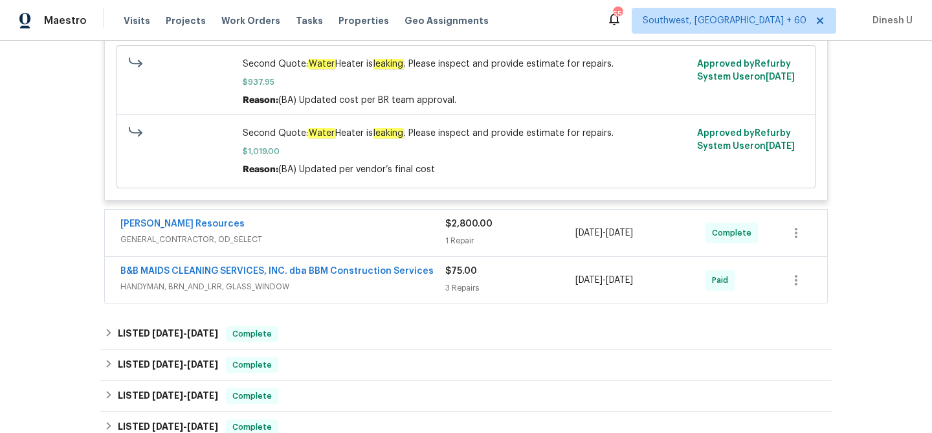
click at [443, 233] on span "GENERAL_CONTRACTOR, OD_SELECT" at bounding box center [282, 239] width 325 height 13
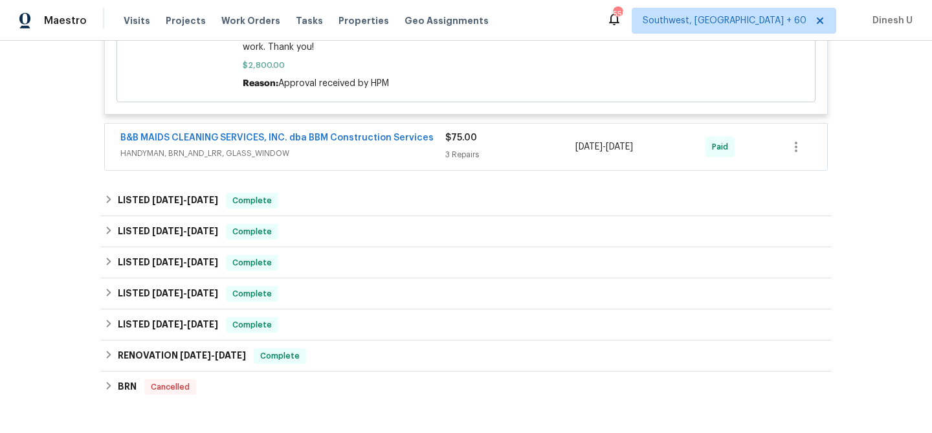
scroll to position [1714, 0]
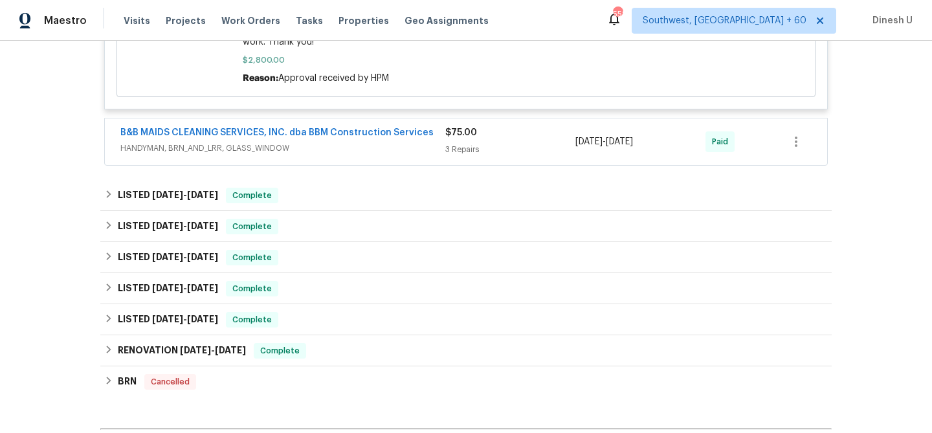
click at [456, 143] on div "3 Repairs" at bounding box center [510, 149] width 130 height 13
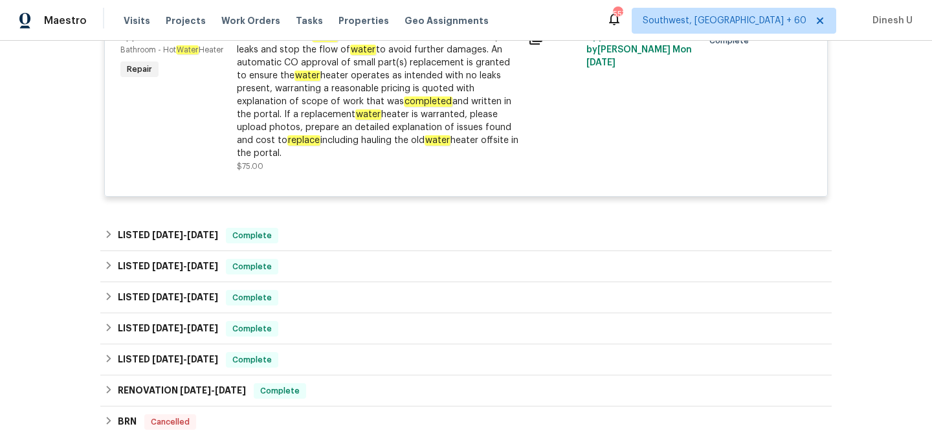
scroll to position [2175, 0]
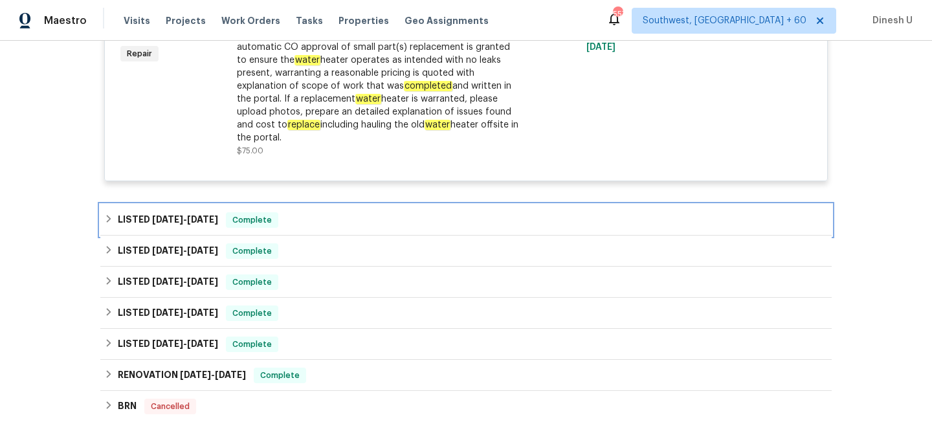
click at [201, 224] on span "7/4/25" at bounding box center [202, 219] width 31 height 9
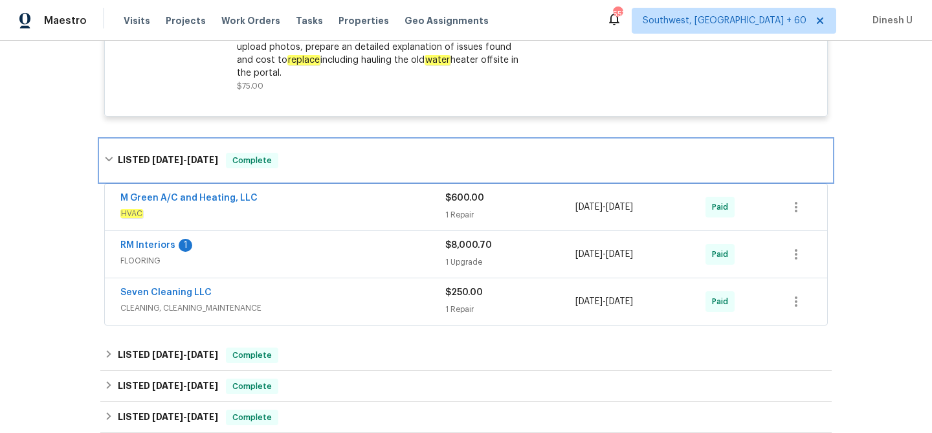
scroll to position [2264, 0]
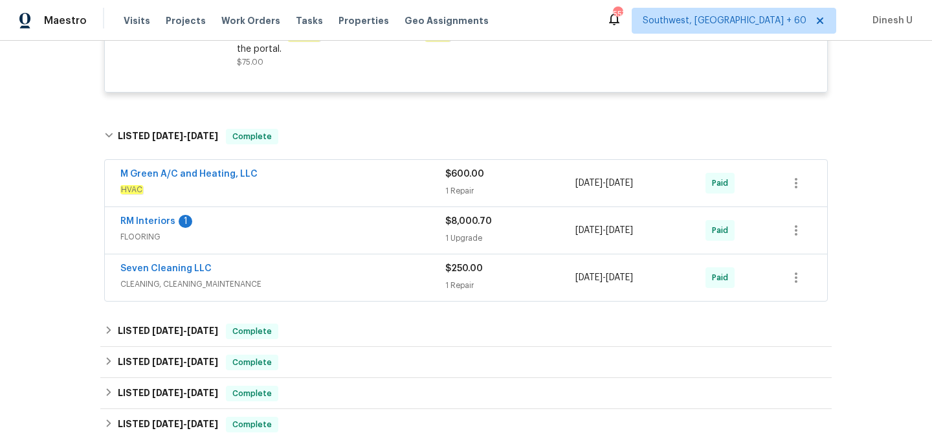
click at [447, 197] on div "1 Repair" at bounding box center [510, 191] width 130 height 13
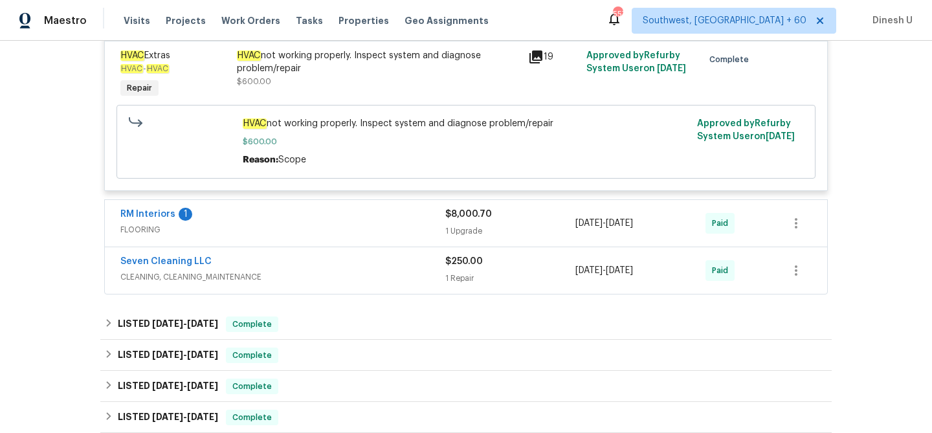
scroll to position [2466, 0]
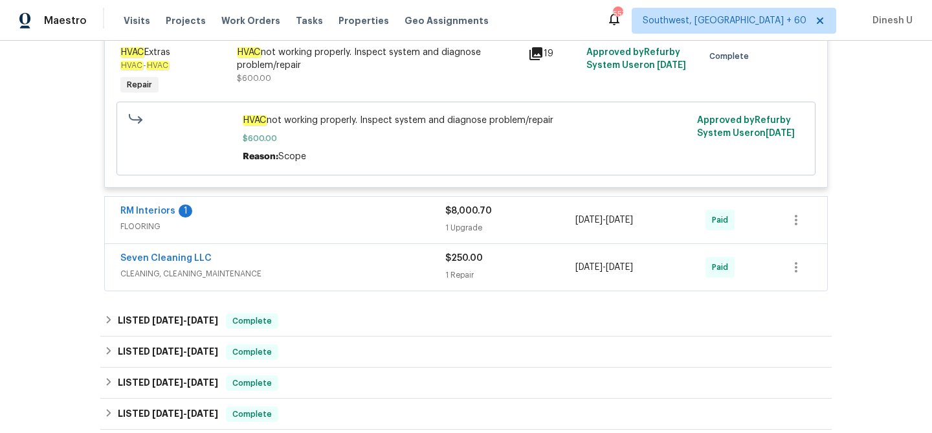
click at [460, 234] on div "1 Upgrade" at bounding box center [510, 227] width 130 height 13
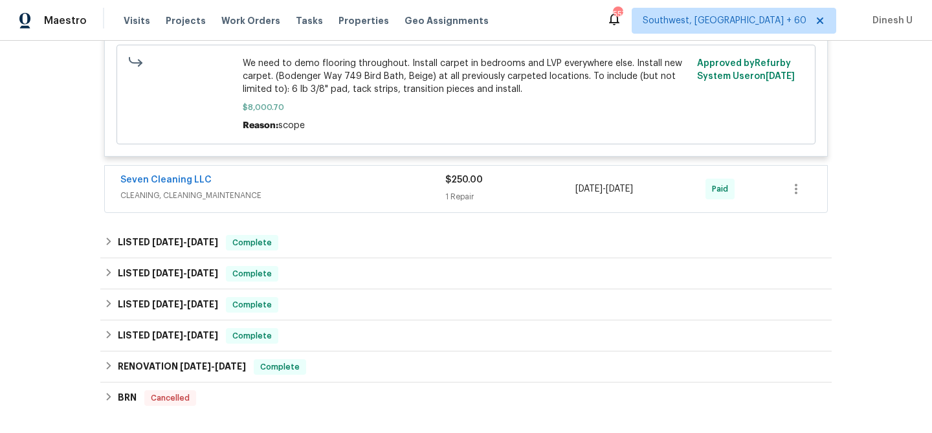
scroll to position [2783, 0]
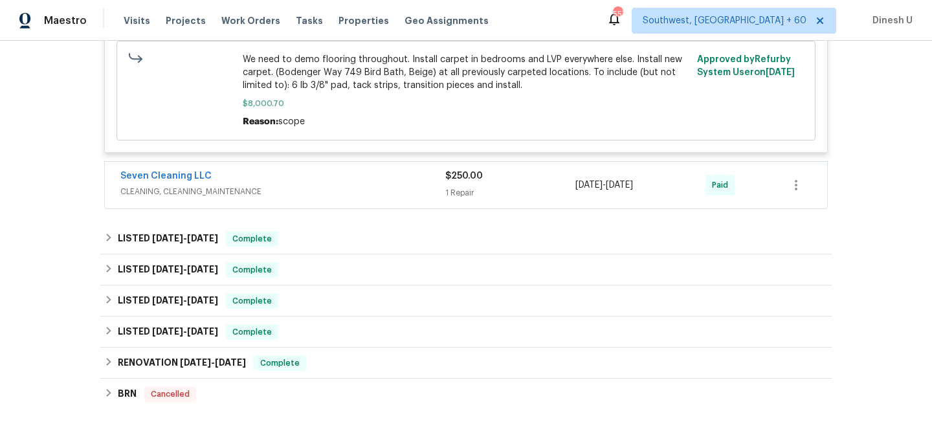
click at [456, 183] on div "$250.00" at bounding box center [510, 176] width 130 height 13
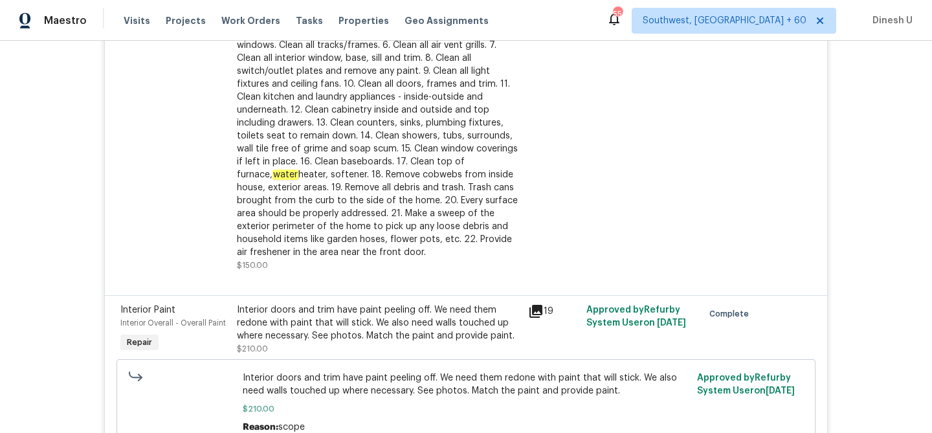
scroll to position [0, 0]
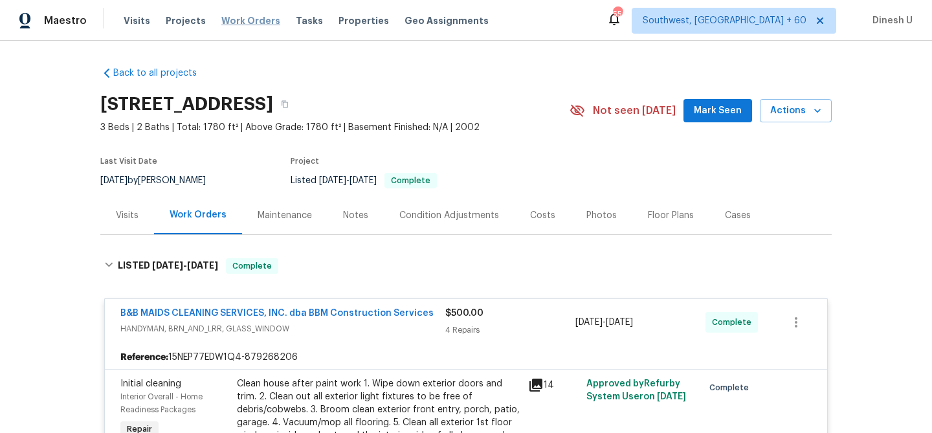
click at [241, 16] on span "Work Orders" at bounding box center [250, 20] width 59 height 13
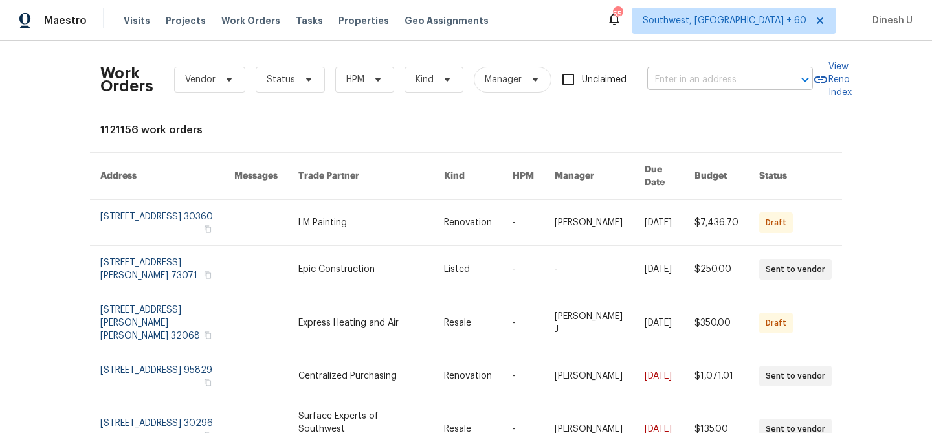
click at [679, 78] on input "text" at bounding box center [711, 80] width 129 height 20
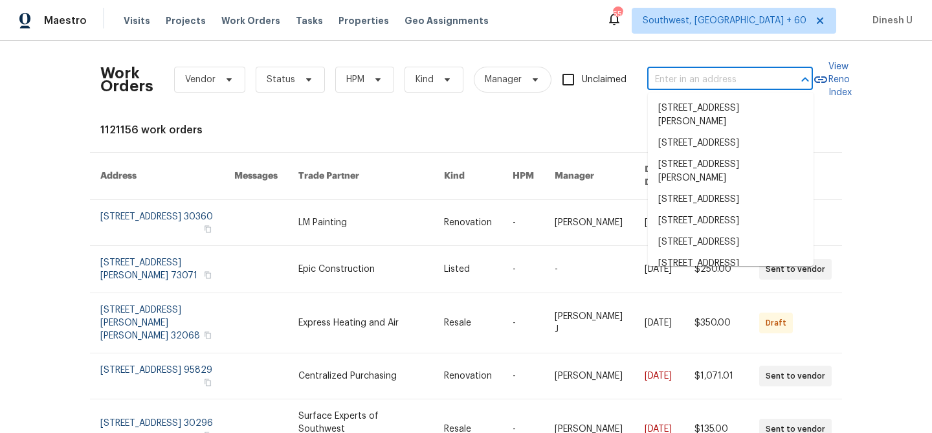
paste input "7228 River Birch Ln, Indianapolis, IN 46236"
type input "7228 River Birch Ln, Indianapolis, IN 46236"
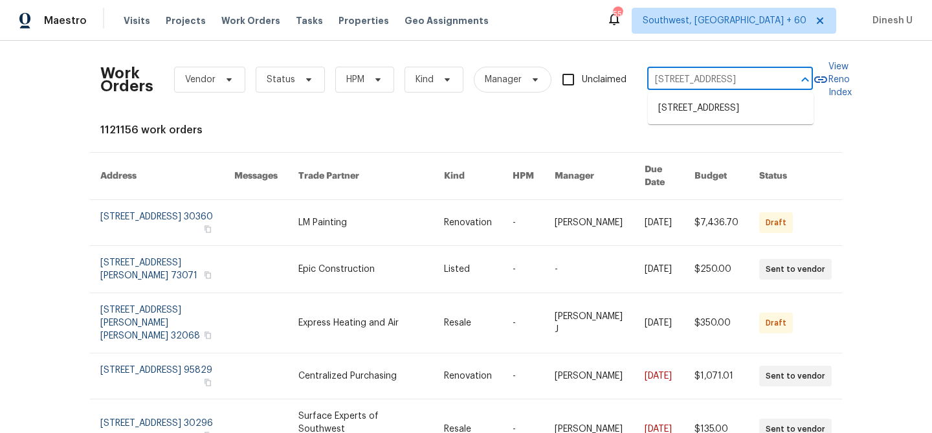
scroll to position [0, 59]
click at [666, 119] on li "7228 River Birch Ln, Indianapolis, IN 46236" at bounding box center [731, 108] width 166 height 21
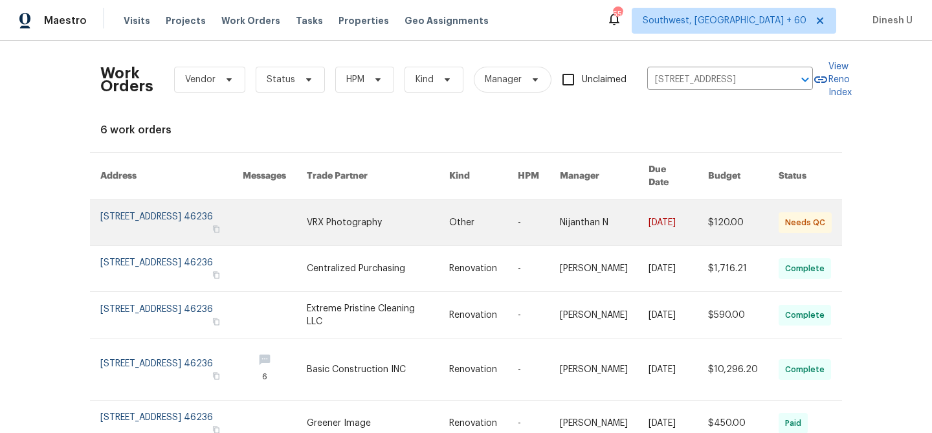
click at [133, 212] on link at bounding box center [171, 222] width 142 height 45
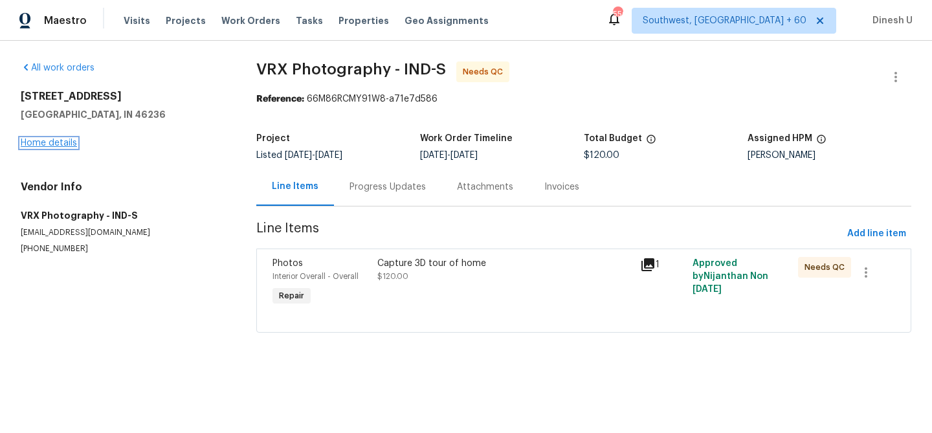
click at [46, 139] on link "Home details" at bounding box center [49, 143] width 56 height 9
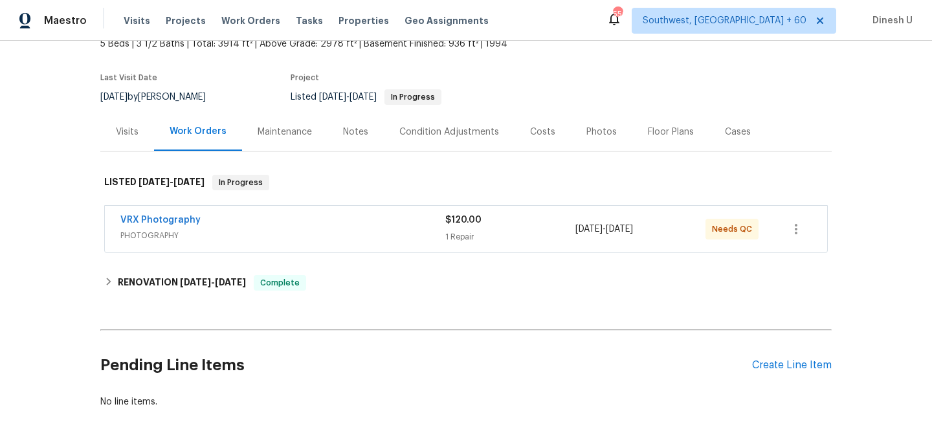
scroll to position [113, 0]
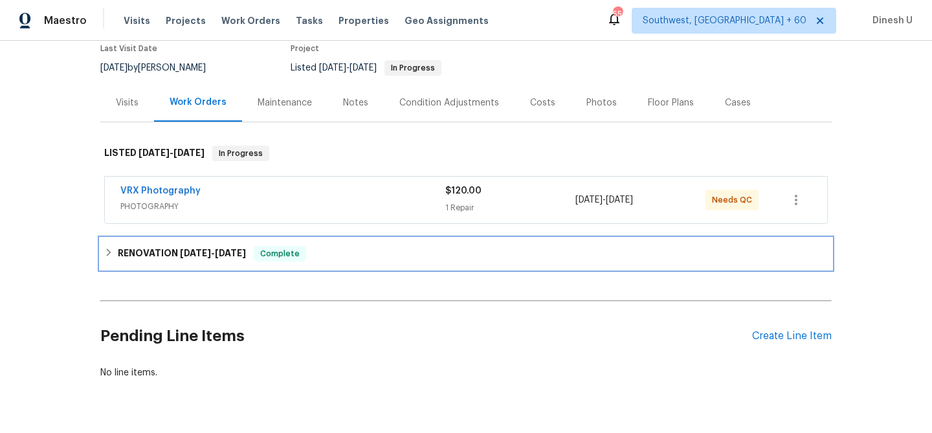
click at [246, 246] on h6 "RENOVATION 8/28/25 - 9/15/25" at bounding box center [182, 254] width 128 height 16
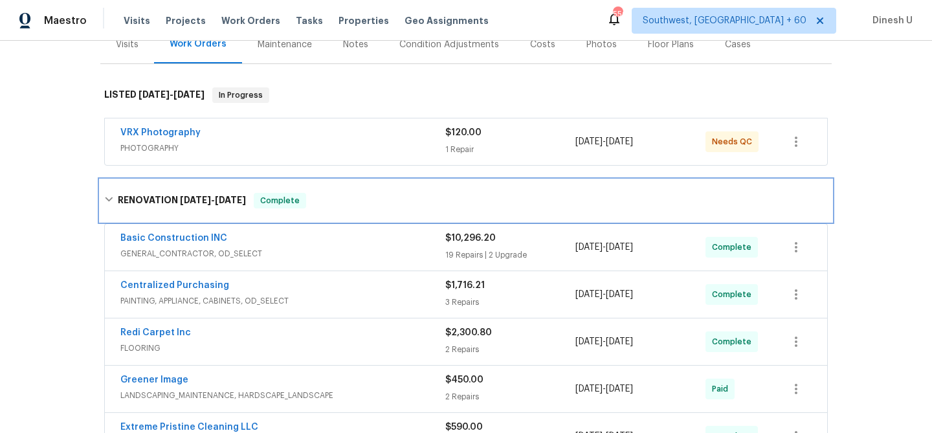
scroll to position [253, 0]
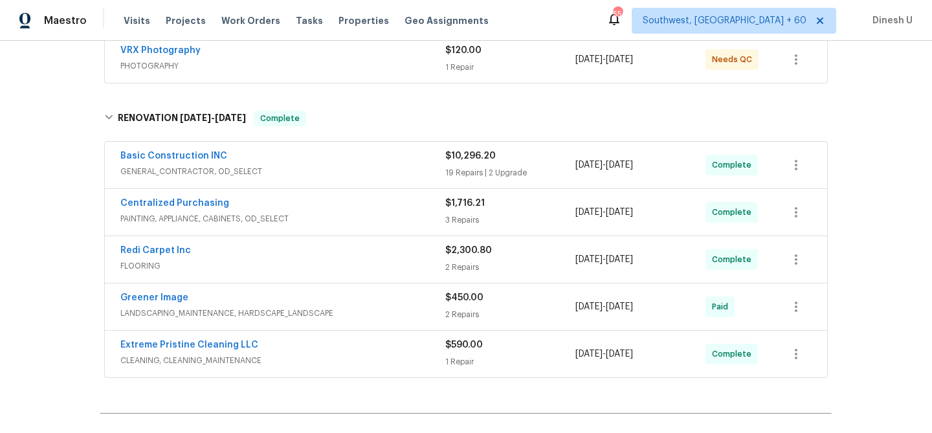
click at [461, 169] on div "19 Repairs | 2 Upgrade" at bounding box center [510, 172] width 130 height 13
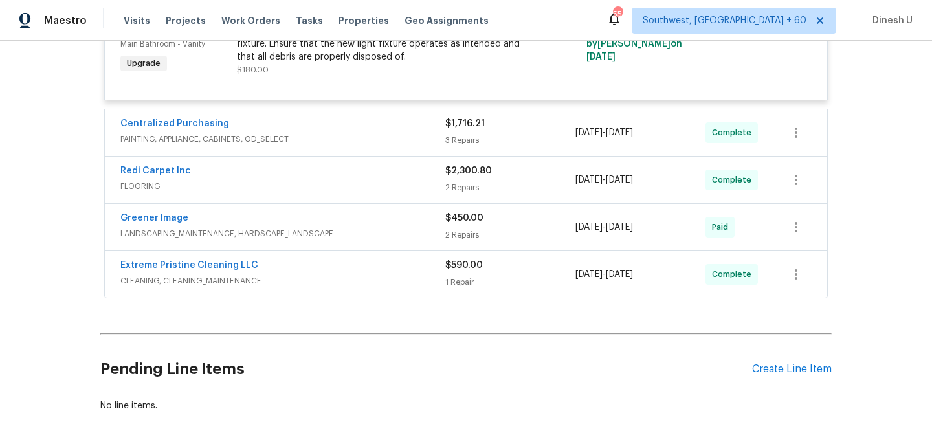
scroll to position [2974, 0]
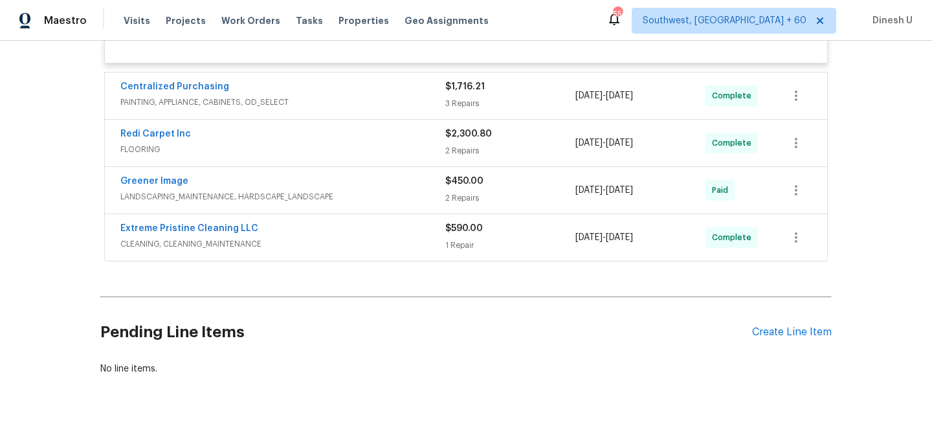
click at [471, 97] on div "3 Repairs" at bounding box center [510, 103] width 130 height 13
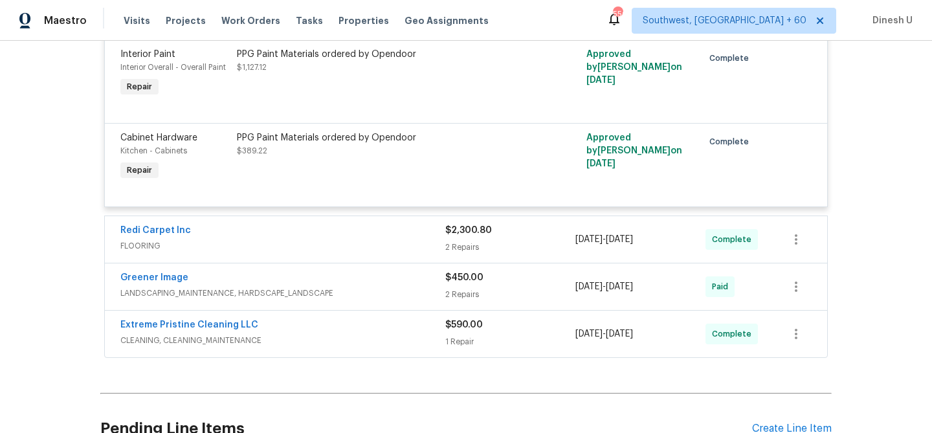
scroll to position [3258, 0]
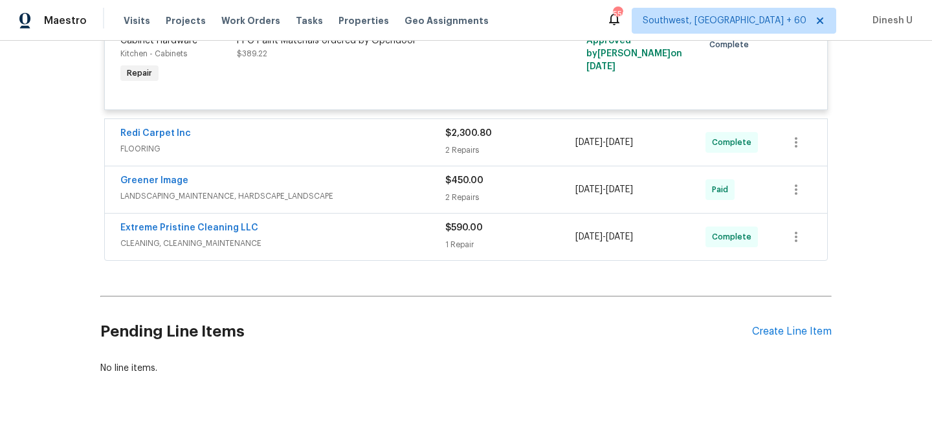
click at [452, 129] on span "$2,300.80" at bounding box center [468, 133] width 47 height 9
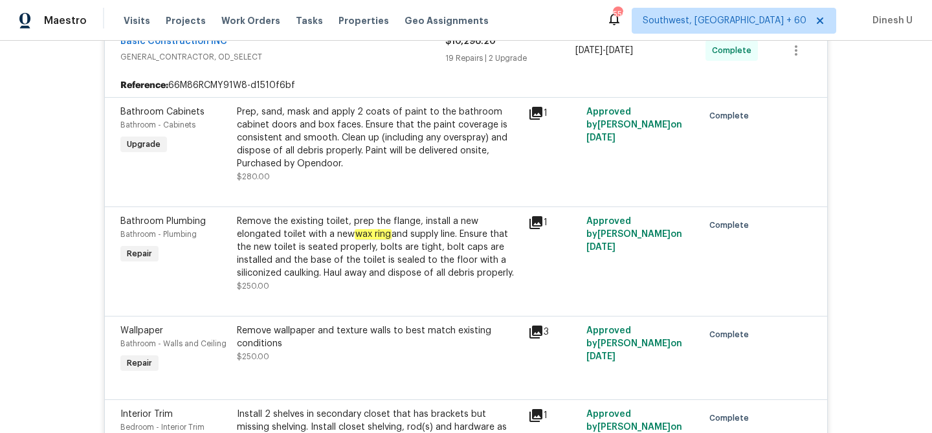
scroll to position [0, 0]
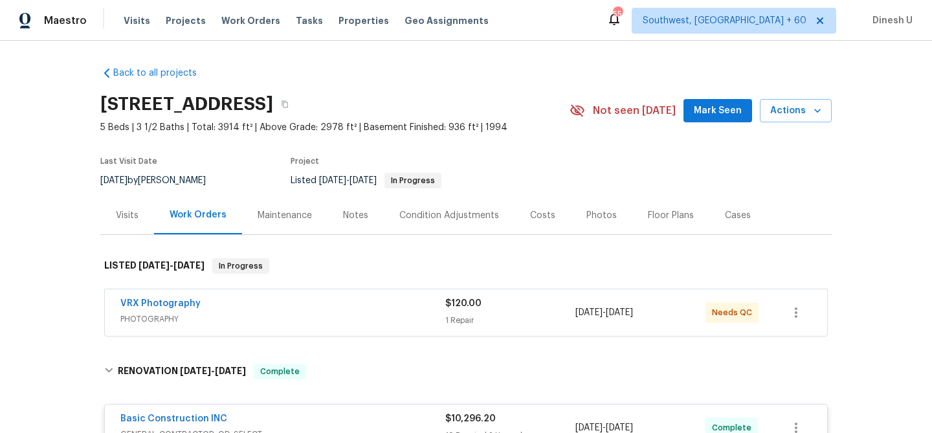
click at [131, 213] on div "Visits" at bounding box center [127, 215] width 23 height 13
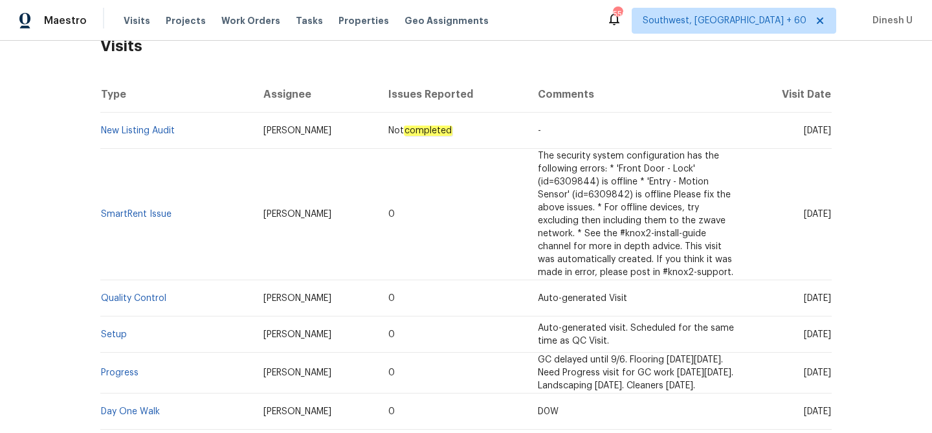
scroll to position [353, 0]
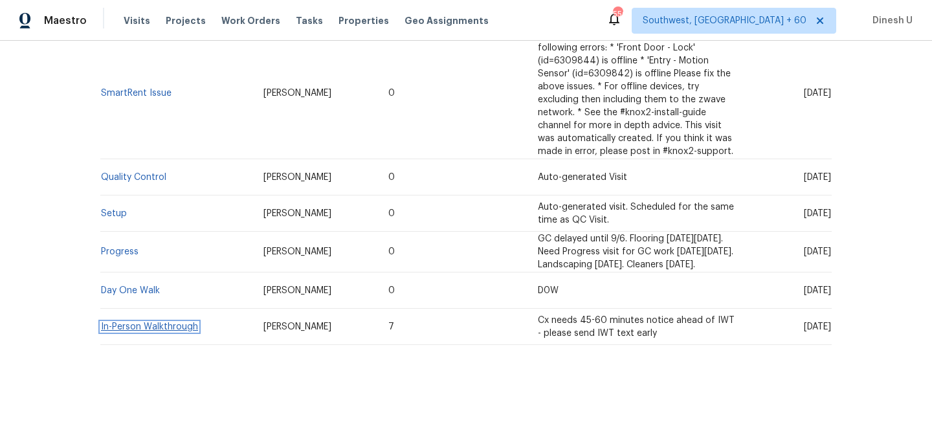
click at [124, 330] on link "In-Person Walkthrough" at bounding box center [149, 326] width 97 height 9
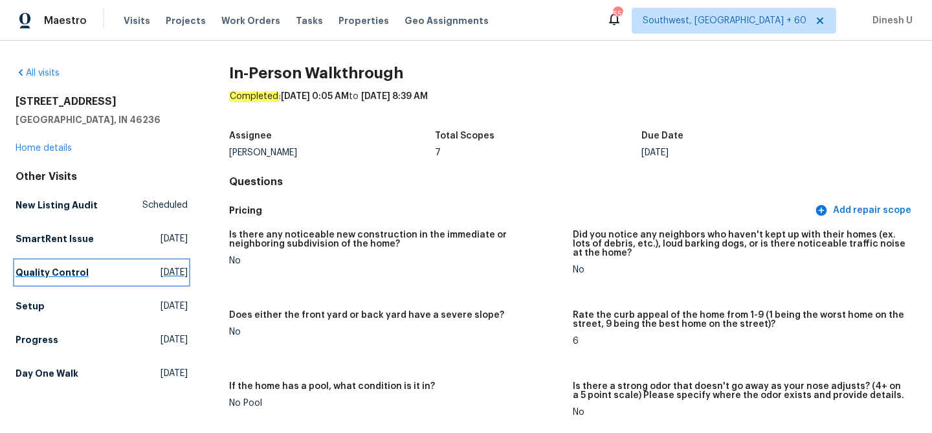
click at [161, 273] on span "Mon, Sep 15 2025" at bounding box center [174, 272] width 27 height 13
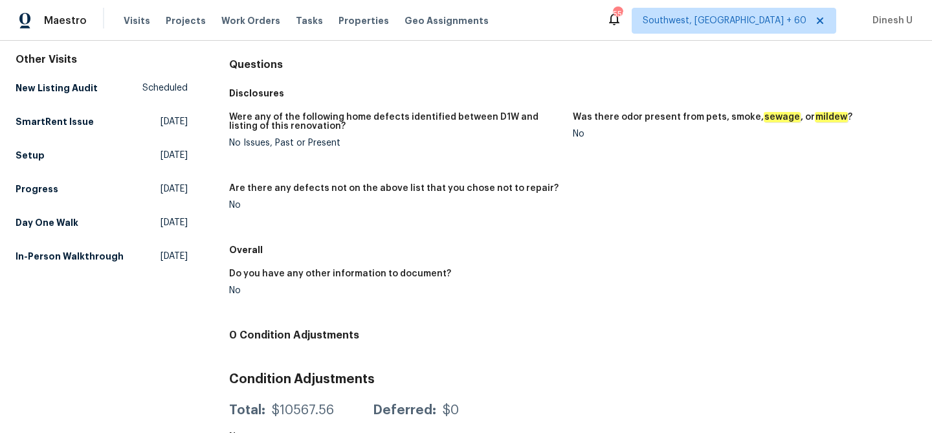
scroll to position [150, 0]
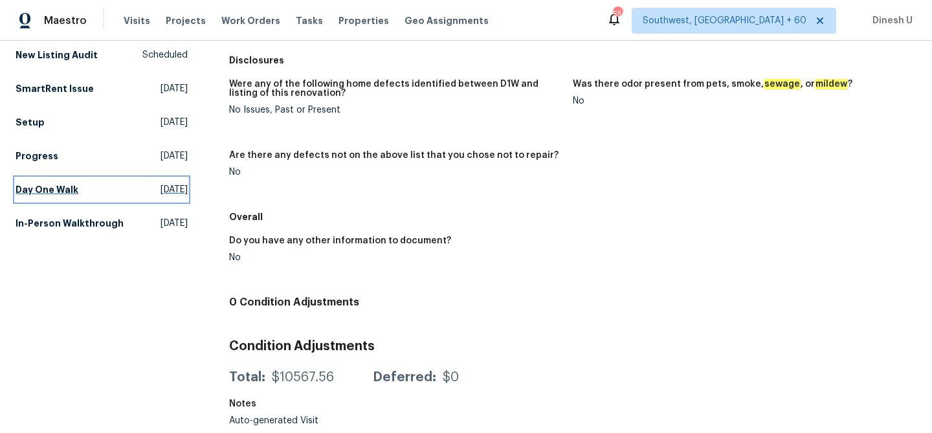
click at [161, 188] on span "Wed, Aug 27 2025" at bounding box center [174, 189] width 27 height 13
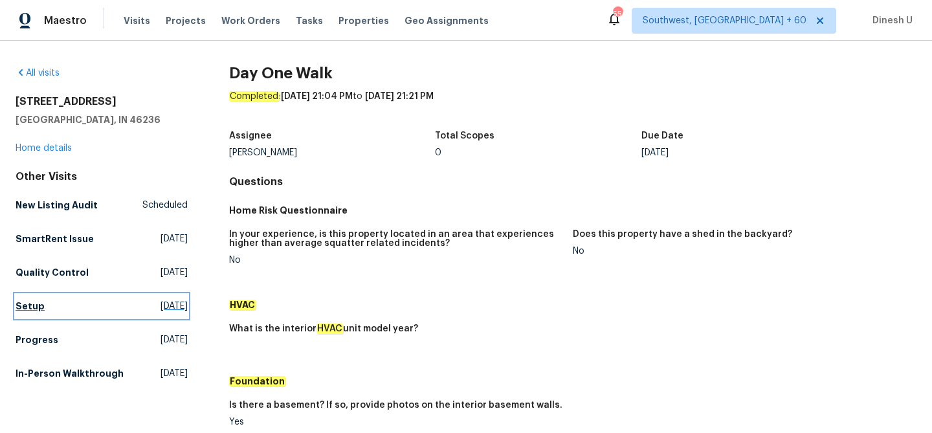
click at [161, 306] on span "Thu, Sep 11 2025" at bounding box center [174, 306] width 27 height 13
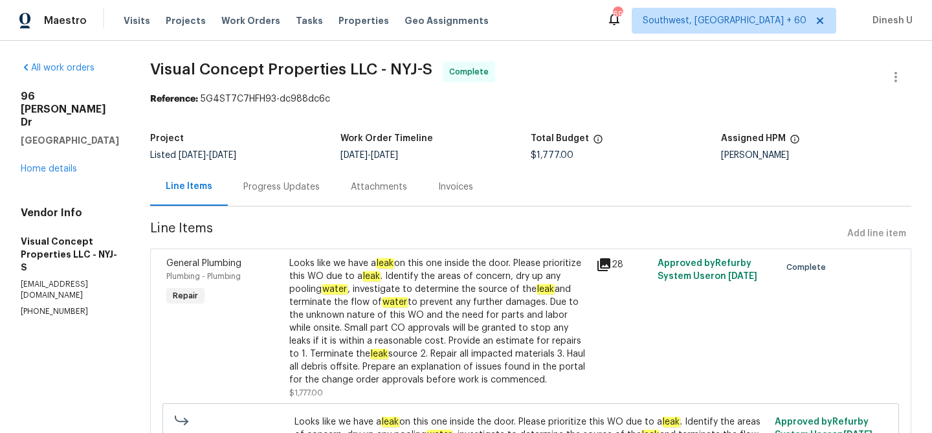
click at [305, 181] on div "Progress Updates" at bounding box center [281, 187] width 76 height 13
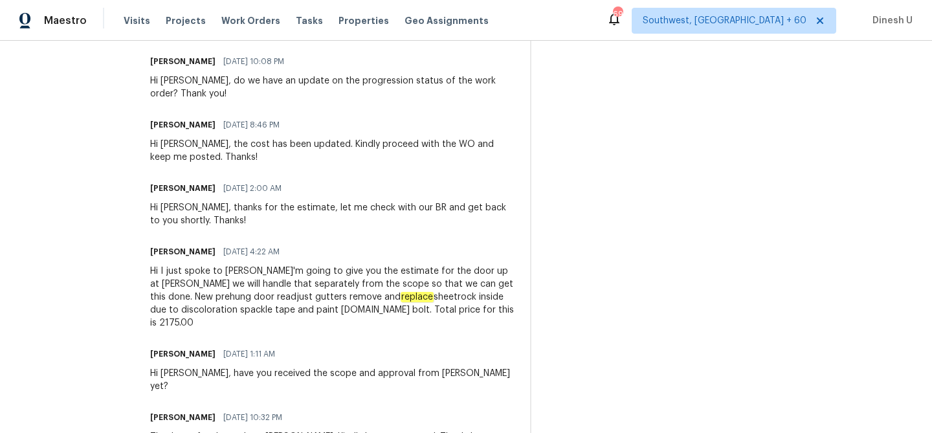
scroll to position [1064, 0]
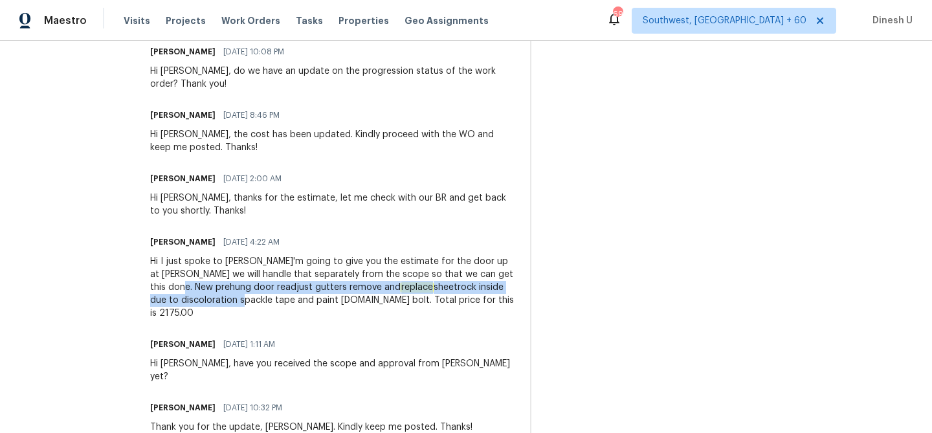
drag, startPoint x: 206, startPoint y: 290, endPoint x: 224, endPoint y: 303, distance: 22.3
click at [224, 303] on div "Hi I just spoke to Tom I'm going to give you the estimate for the door up at Du…" at bounding box center [332, 287] width 365 height 65
copy div "door readjust gutters remove and replace sheetrock inside due to discoloration"
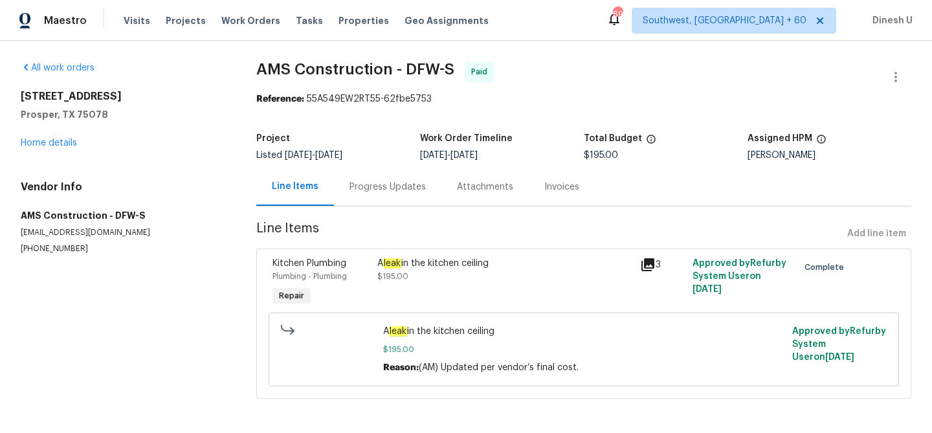
scroll to position [3, 0]
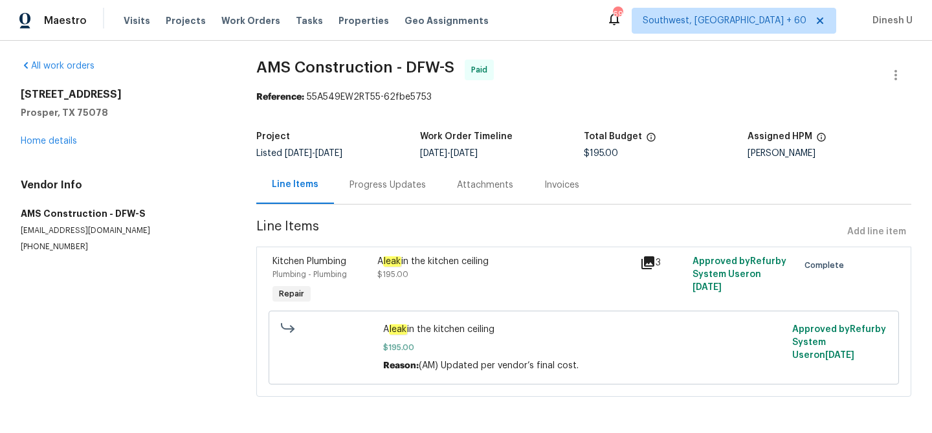
click at [357, 175] on div "Progress Updates" at bounding box center [387, 185] width 107 height 38
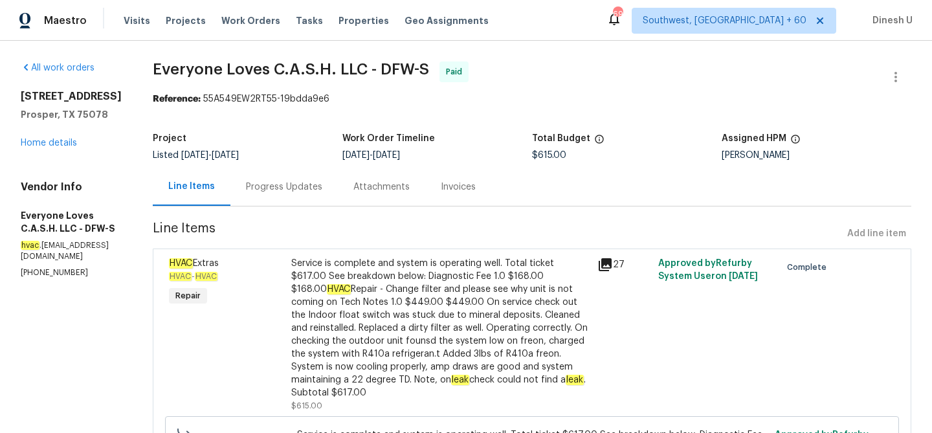
click at [297, 186] on div "Progress Updates" at bounding box center [284, 187] width 76 height 13
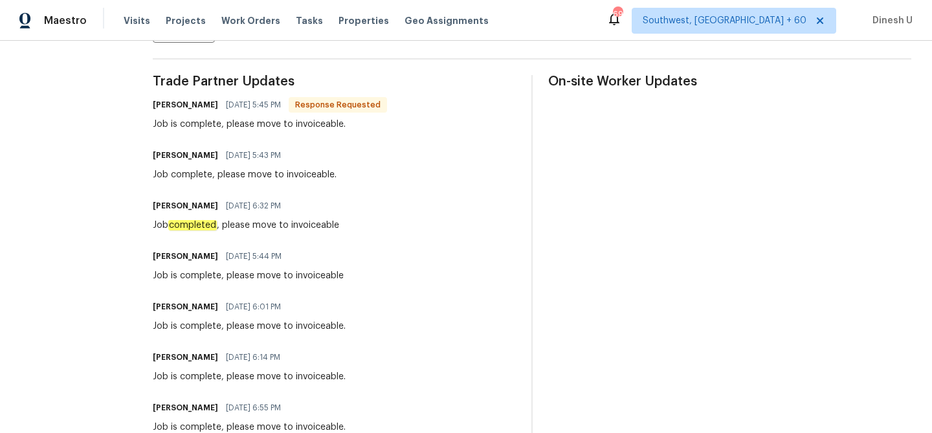
scroll to position [351, 0]
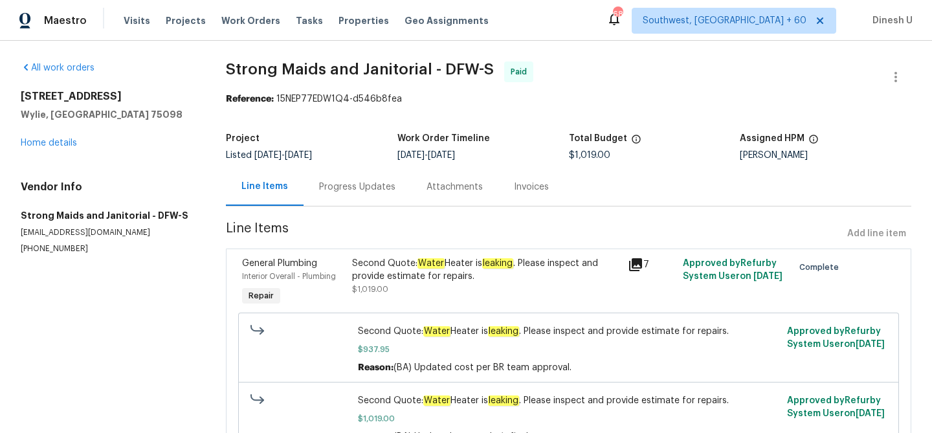
click at [333, 179] on div "Progress Updates" at bounding box center [357, 187] width 107 height 38
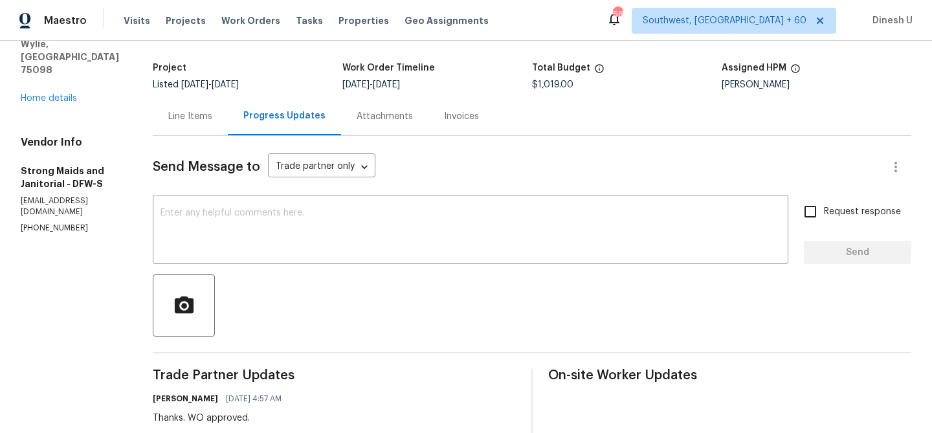
scroll to position [5, 0]
